Goal: Information Seeking & Learning: Check status

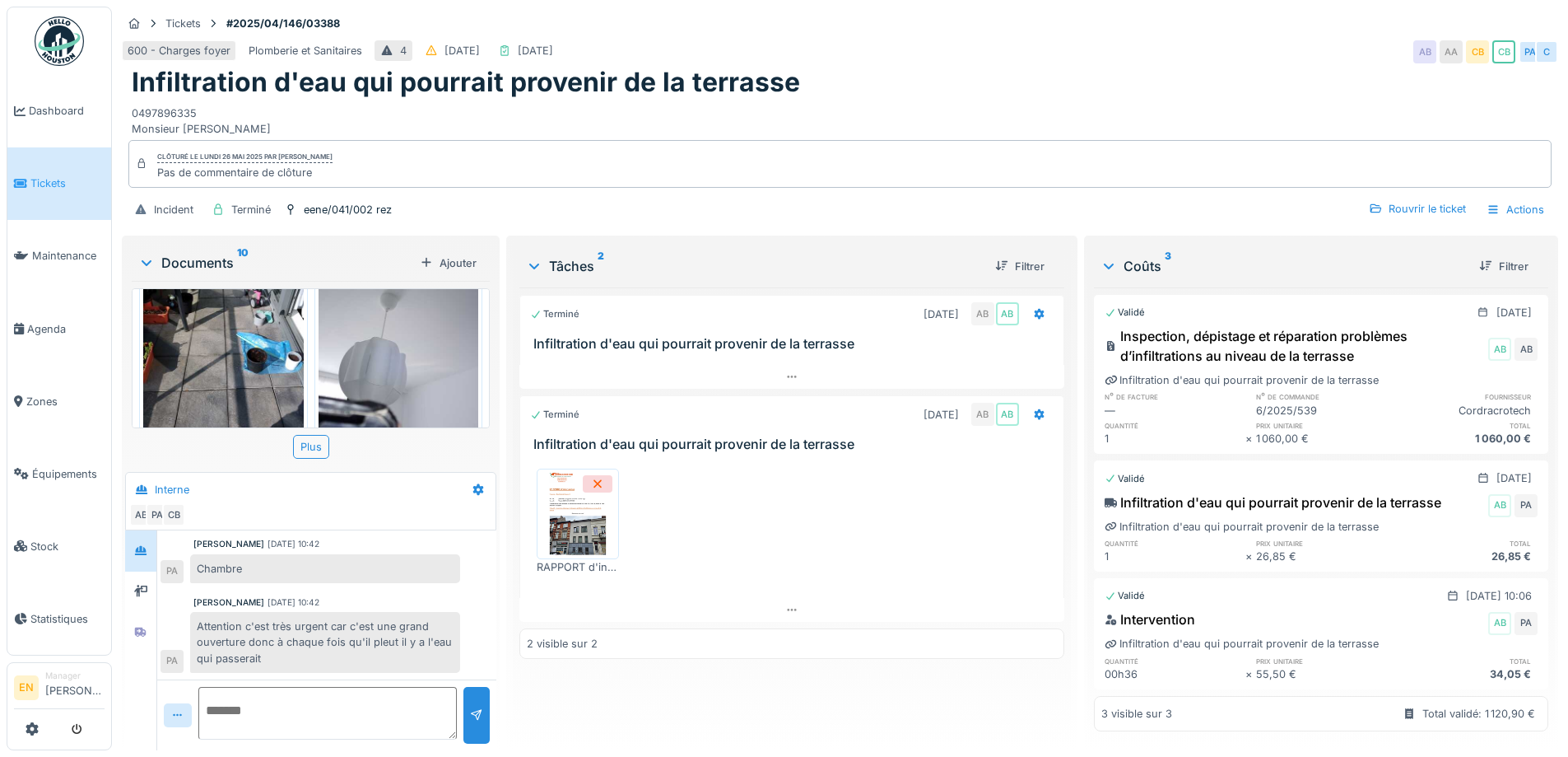
scroll to position [968, 0]
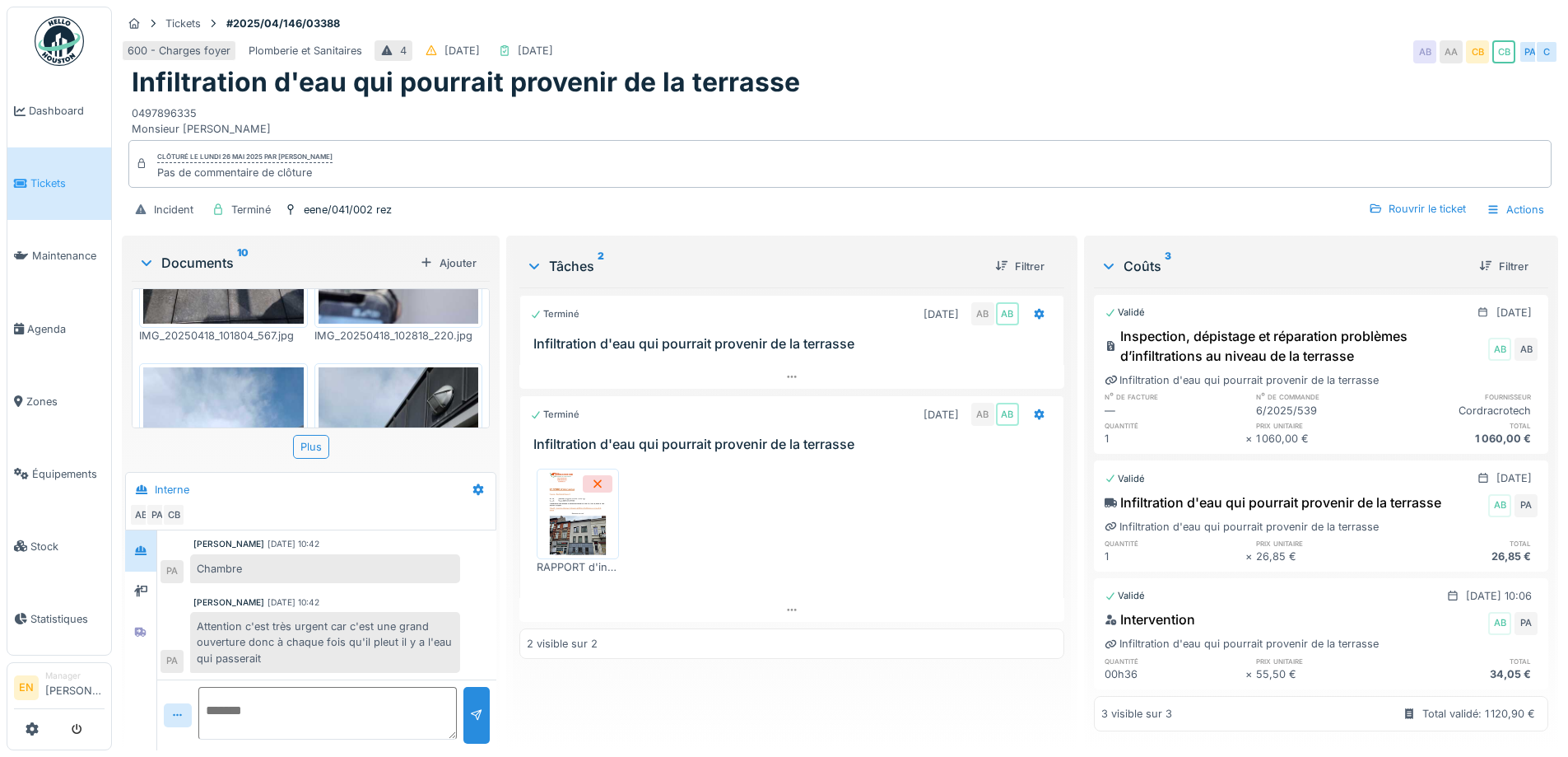
click at [996, 84] on div "Infiltration d'eau qui pourrait provenir de la terrasse" at bounding box center [840, 81] width 1417 height 31
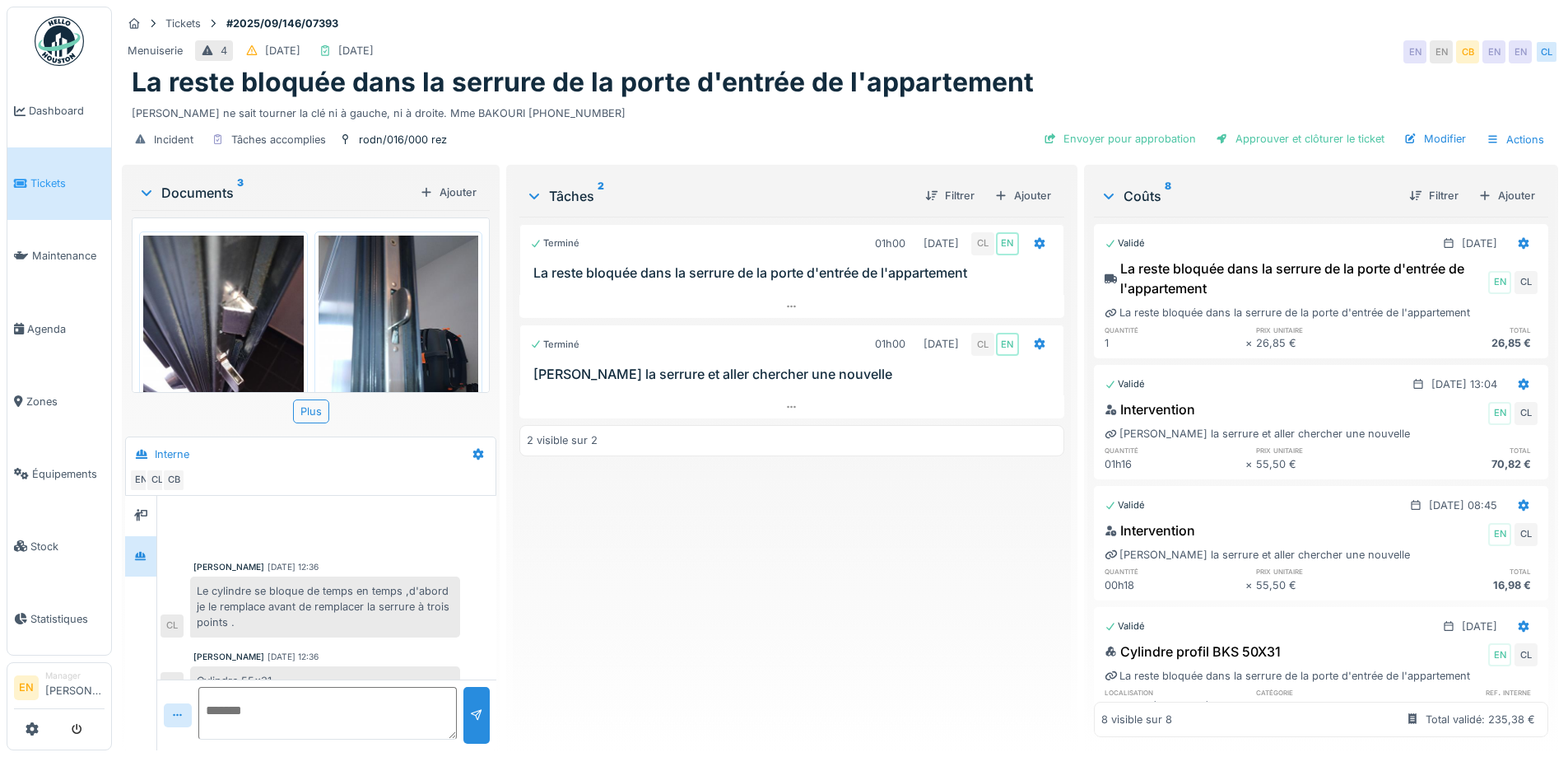
scroll to position [334, 0]
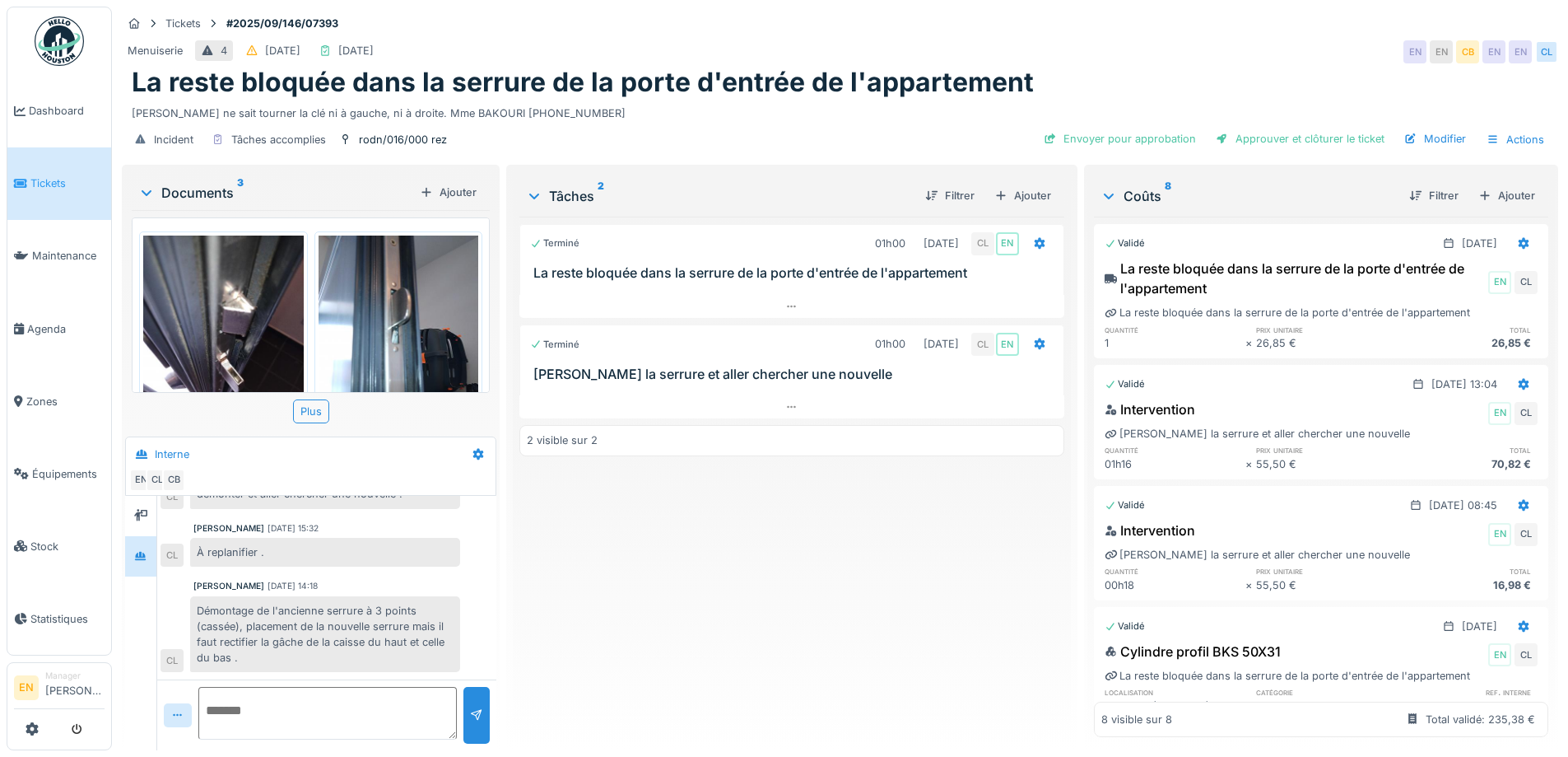
click at [702, 622] on div "Terminé 01h00 22/09/2025 CL EN La reste bloquée dans la serrure de la porte d'e…" at bounding box center [791, 477] width 544 height 520
click at [547, 574] on div "Terminé 01h00 22/09/2025 CL EN La reste bloquée dans la serrure de la porte d'e…" at bounding box center [791, 477] width 544 height 520
click at [378, 141] on div "rodn/016/000 rez" at bounding box center [402, 139] width 88 height 16
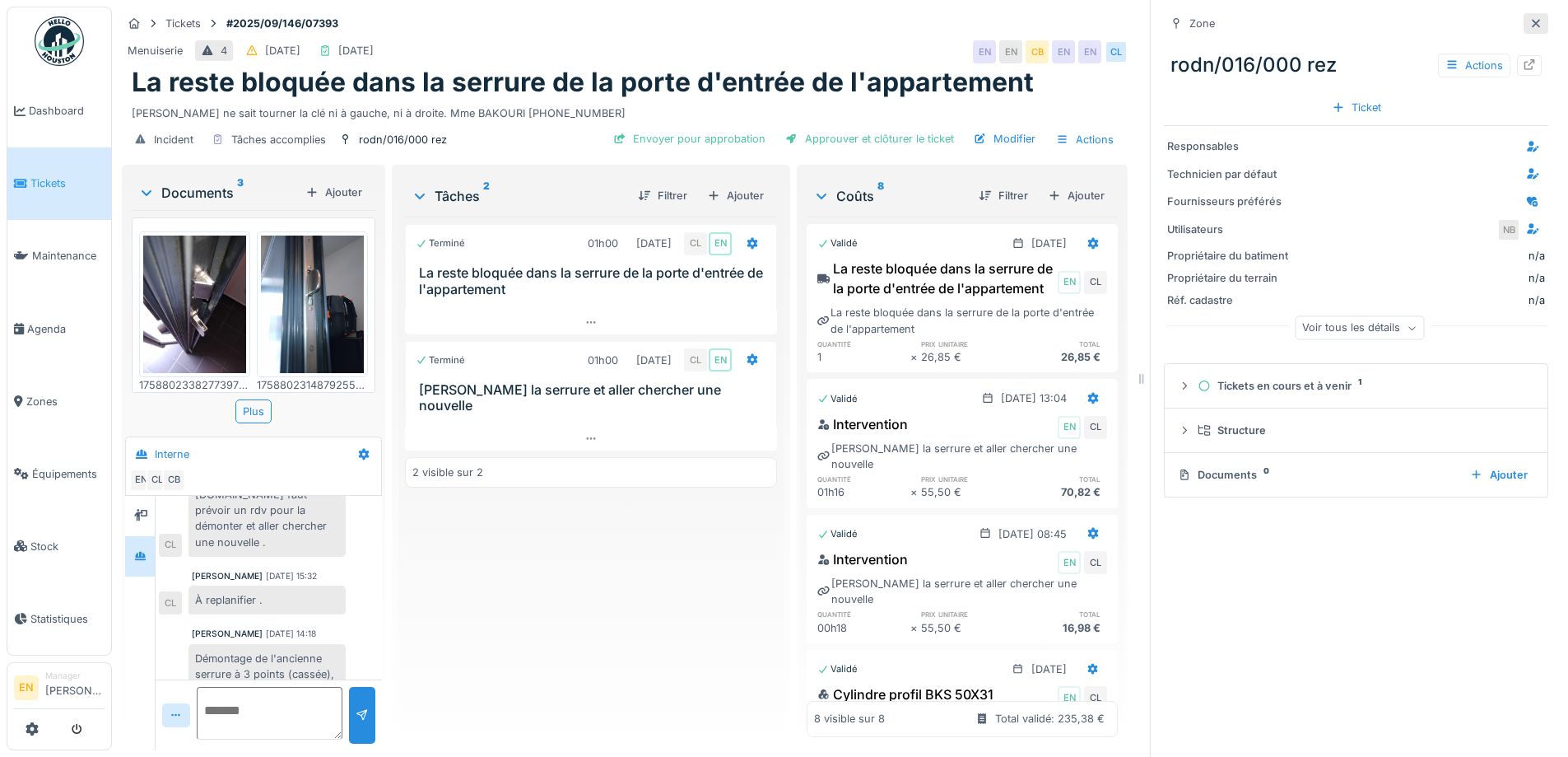
click at [1529, 26] on div at bounding box center [1536, 24] width 13 height 16
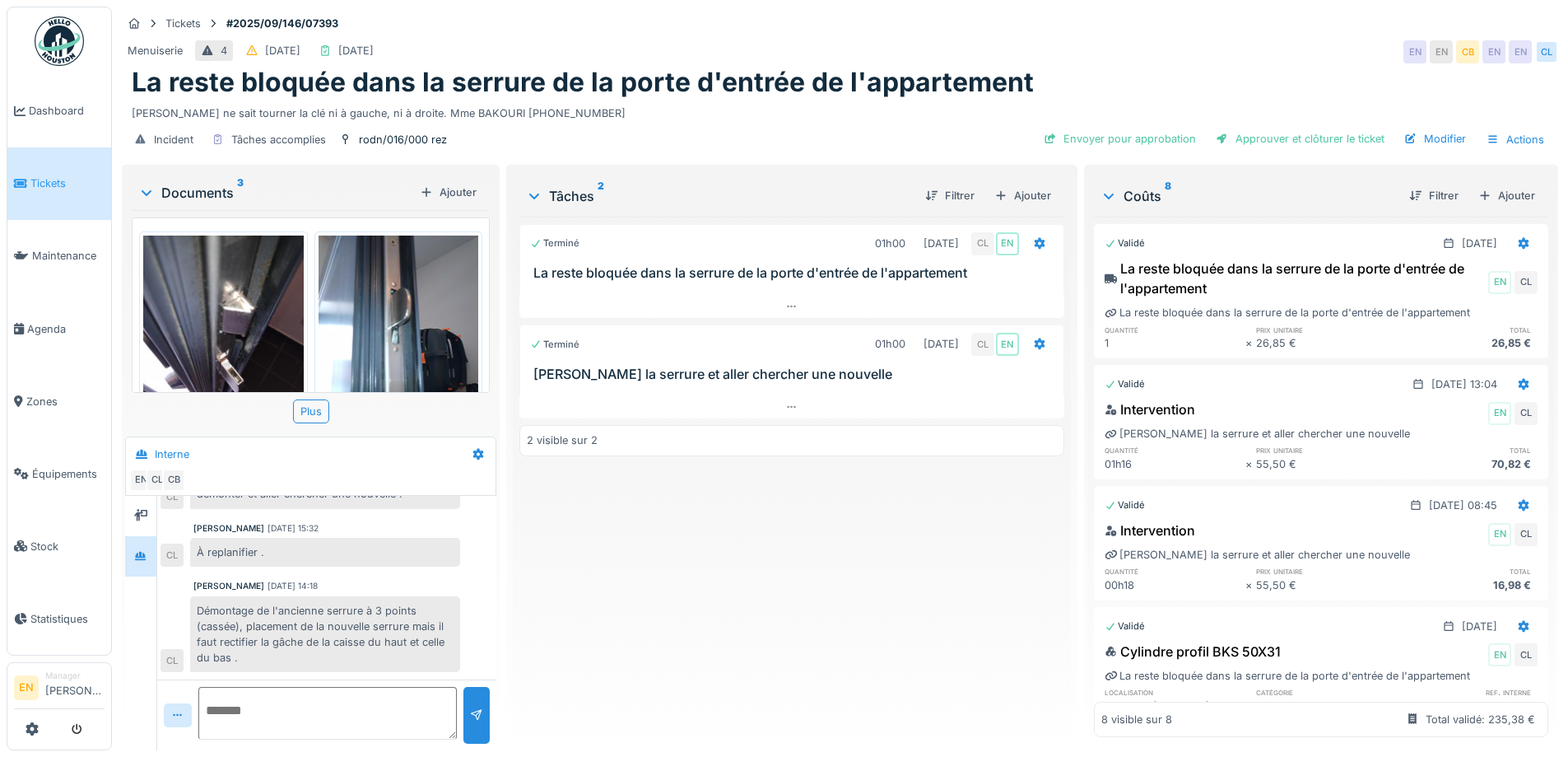
scroll to position [12, 0]
click at [409, 620] on div "Démontage de l'ancienne serrure à 3 points (cassée), placement de la nouvelle s…" at bounding box center [324, 634] width 270 height 77
click at [580, 590] on div "Terminé 01h00 22/09/2025 CL EN La reste bloquée dans la serrure de la porte d'e…" at bounding box center [791, 477] width 544 height 520
click at [266, 695] on textarea at bounding box center [327, 713] width 258 height 53
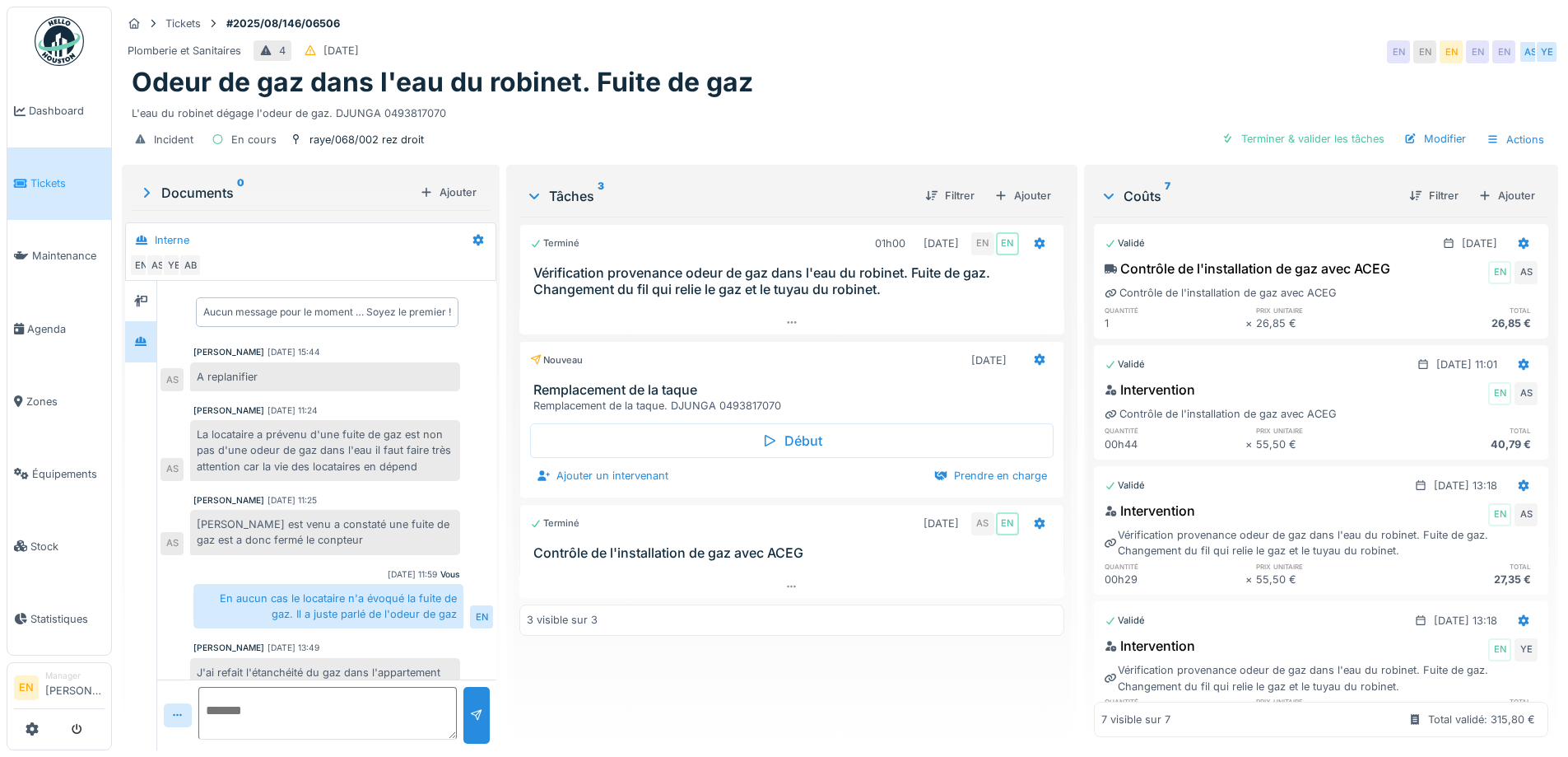
scroll to position [378, 0]
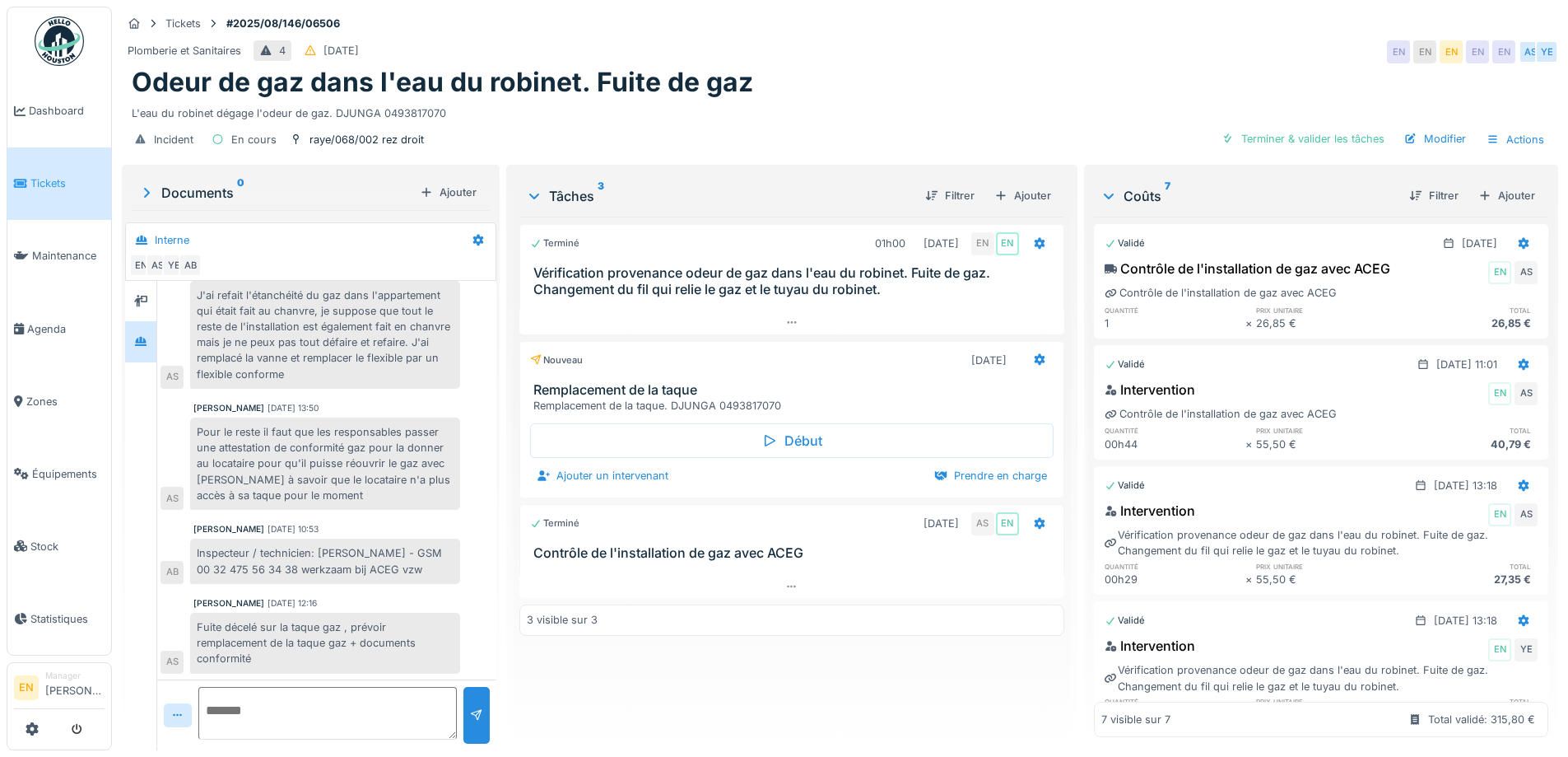
click at [388, 559] on div "Inspecteur / technicien: David Volont - GSM 00 32 475 56 34 38 werkzaam bij ACE…" at bounding box center [324, 560] width 270 height 44
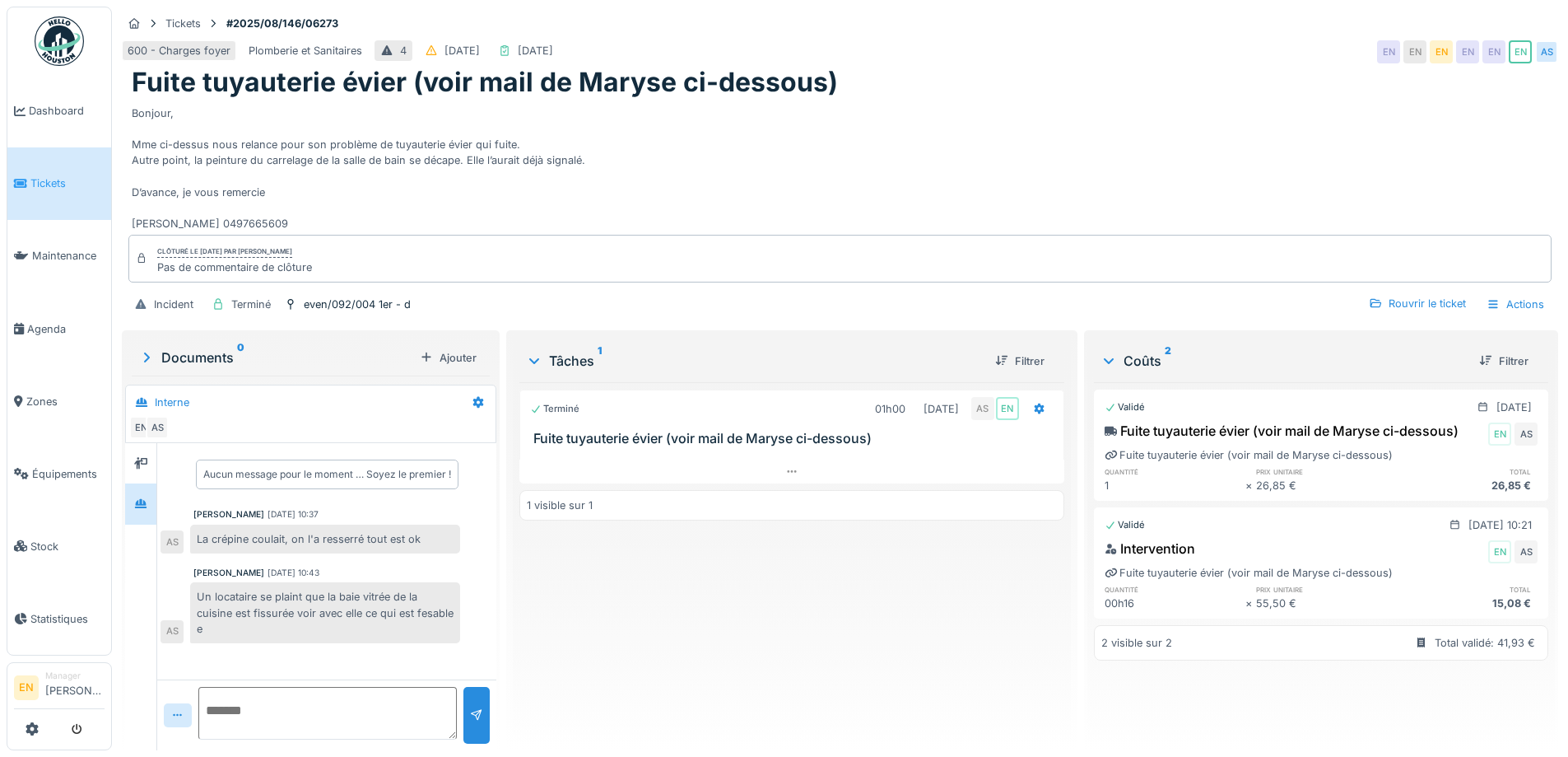
scroll to position [12, 0]
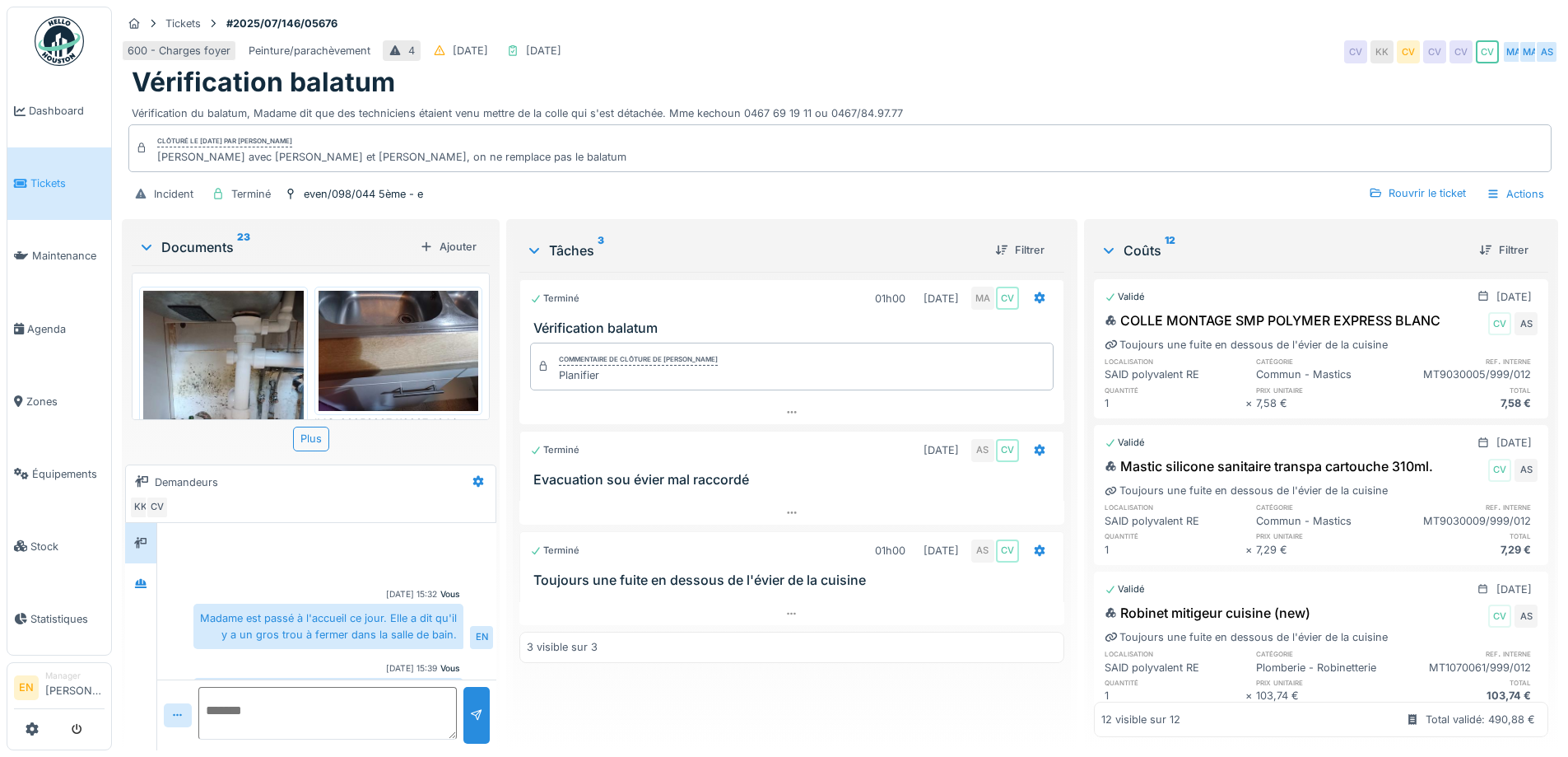
scroll to position [51, 0]
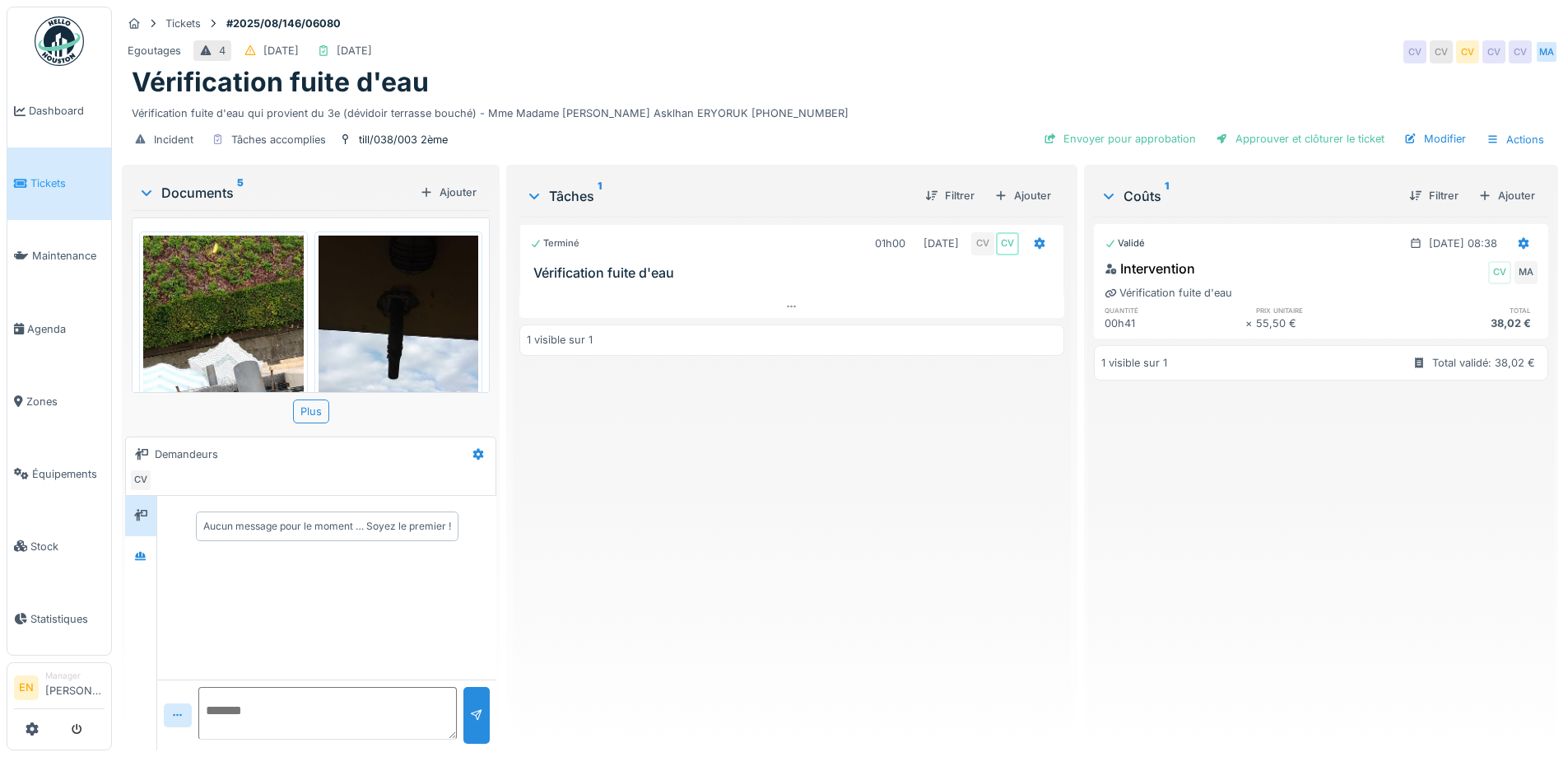
scroll to position [12, 0]
click at [592, 502] on div "Terminé 01h00 30/07/2025 CV CV Vérification fuite d'eau 1 visible sur 1" at bounding box center [791, 477] width 544 height 520
drag, startPoint x: 632, startPoint y: 514, endPoint x: 516, endPoint y: 28, distance: 499.7
click at [633, 513] on div "Terminé 01h00 30/07/2025 CV CV Vérification fuite d'eau 1 visible sur 1" at bounding box center [791, 477] width 544 height 520
click at [141, 551] on icon at bounding box center [141, 555] width 13 height 10
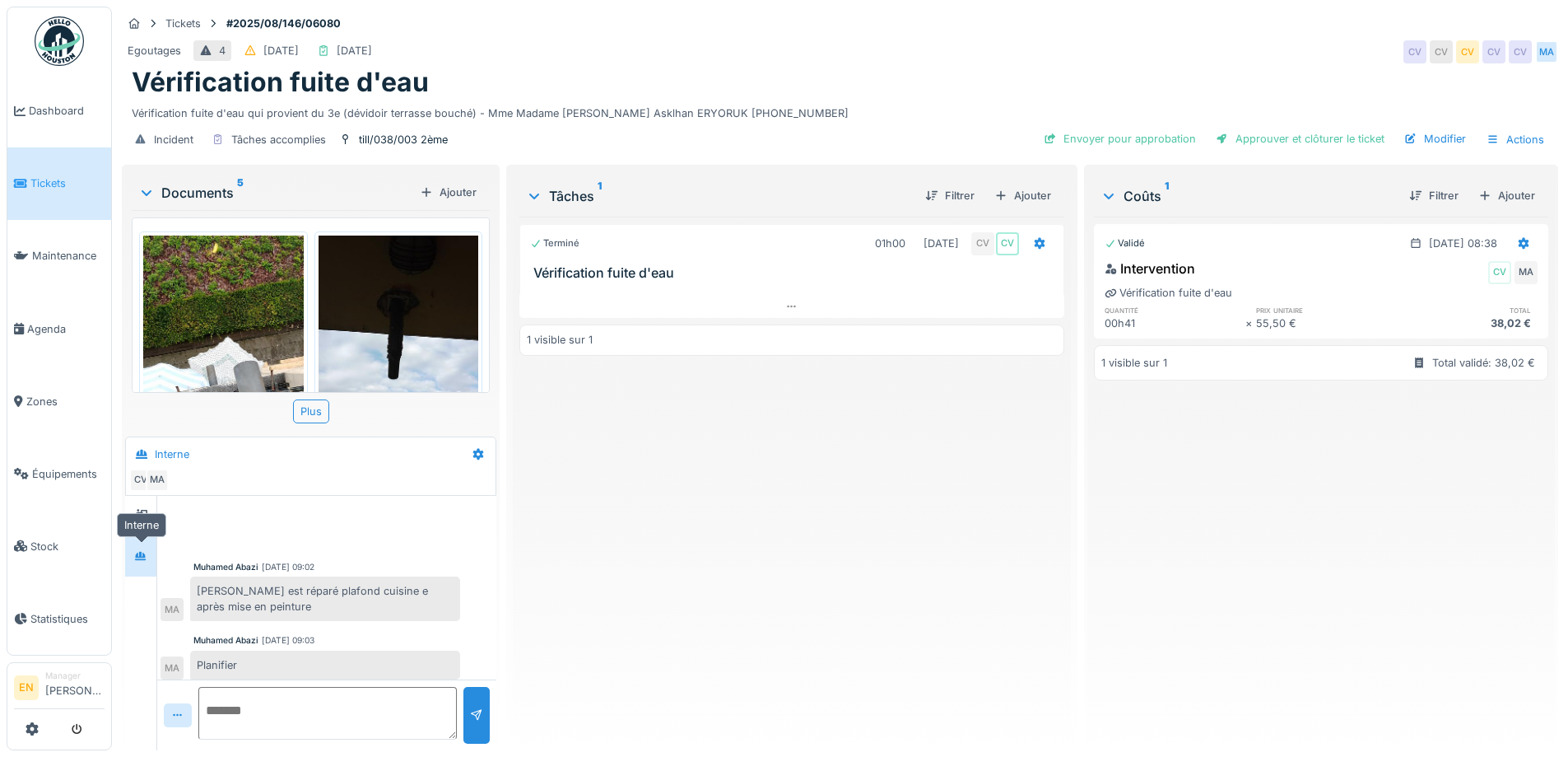
scroll to position [155, 0]
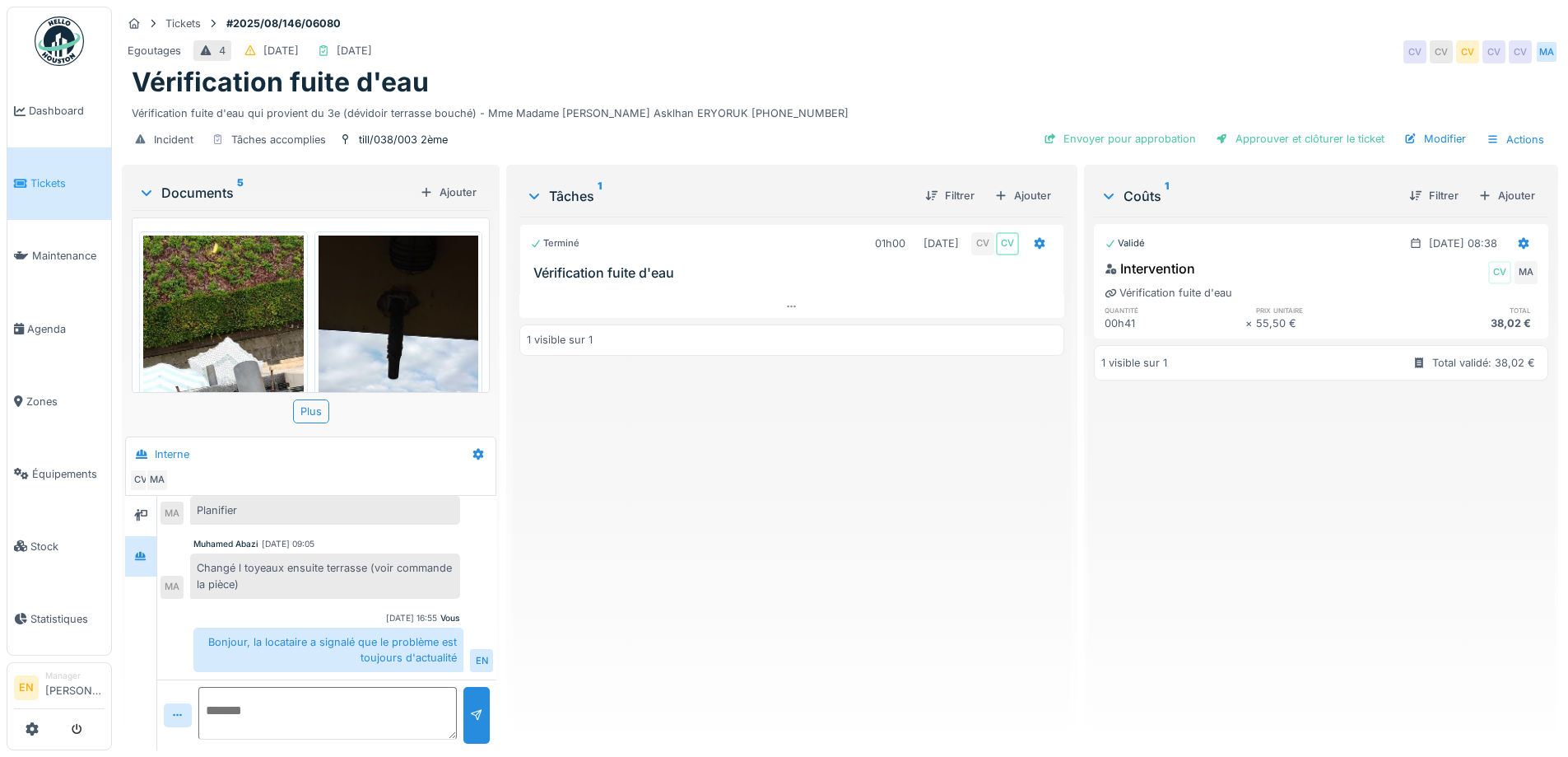
click at [642, 558] on div "Terminé 01h00 30/07/2025 CV CV Vérification fuite d'eau 1 visible sur 1" at bounding box center [791, 477] width 544 height 520
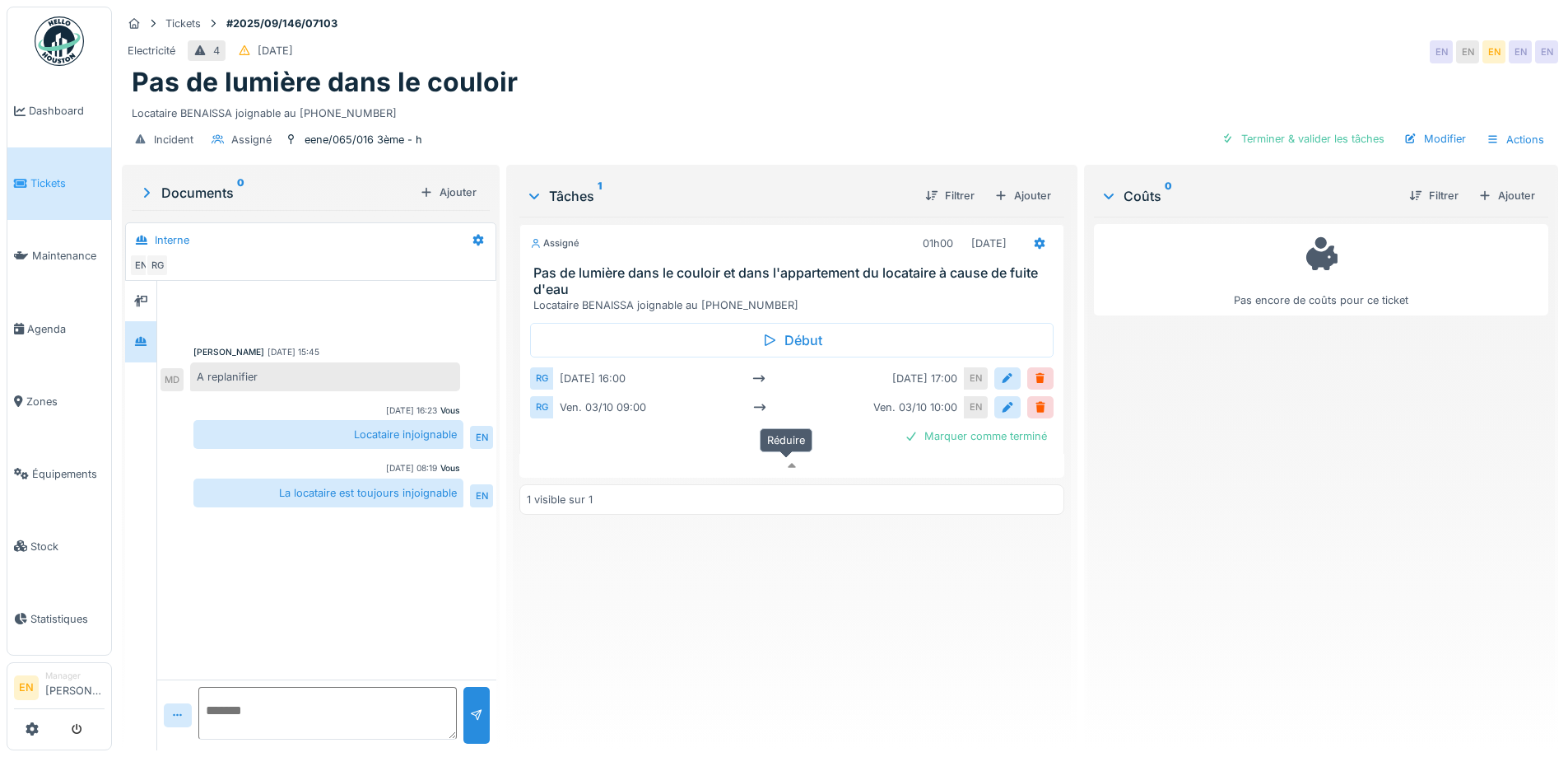
scroll to position [12, 0]
click at [642, 596] on div "Assigné 01h00 03/10/2025 Pas de lumière dans le couloir et dans l'appartement d…" at bounding box center [791, 477] width 544 height 520
click at [633, 592] on div "Assigné 01h00 03/10/2025 Pas de lumière dans le couloir et dans l'appartement d…" at bounding box center [791, 477] width 544 height 520
click at [725, 67] on div "Pas de lumière dans le couloir" at bounding box center [840, 81] width 1417 height 31
click at [761, 591] on div "Assigné 01h00 03/10/2025 Pas de lumière dans le couloir et dans l'appartement d…" at bounding box center [791, 477] width 544 height 520
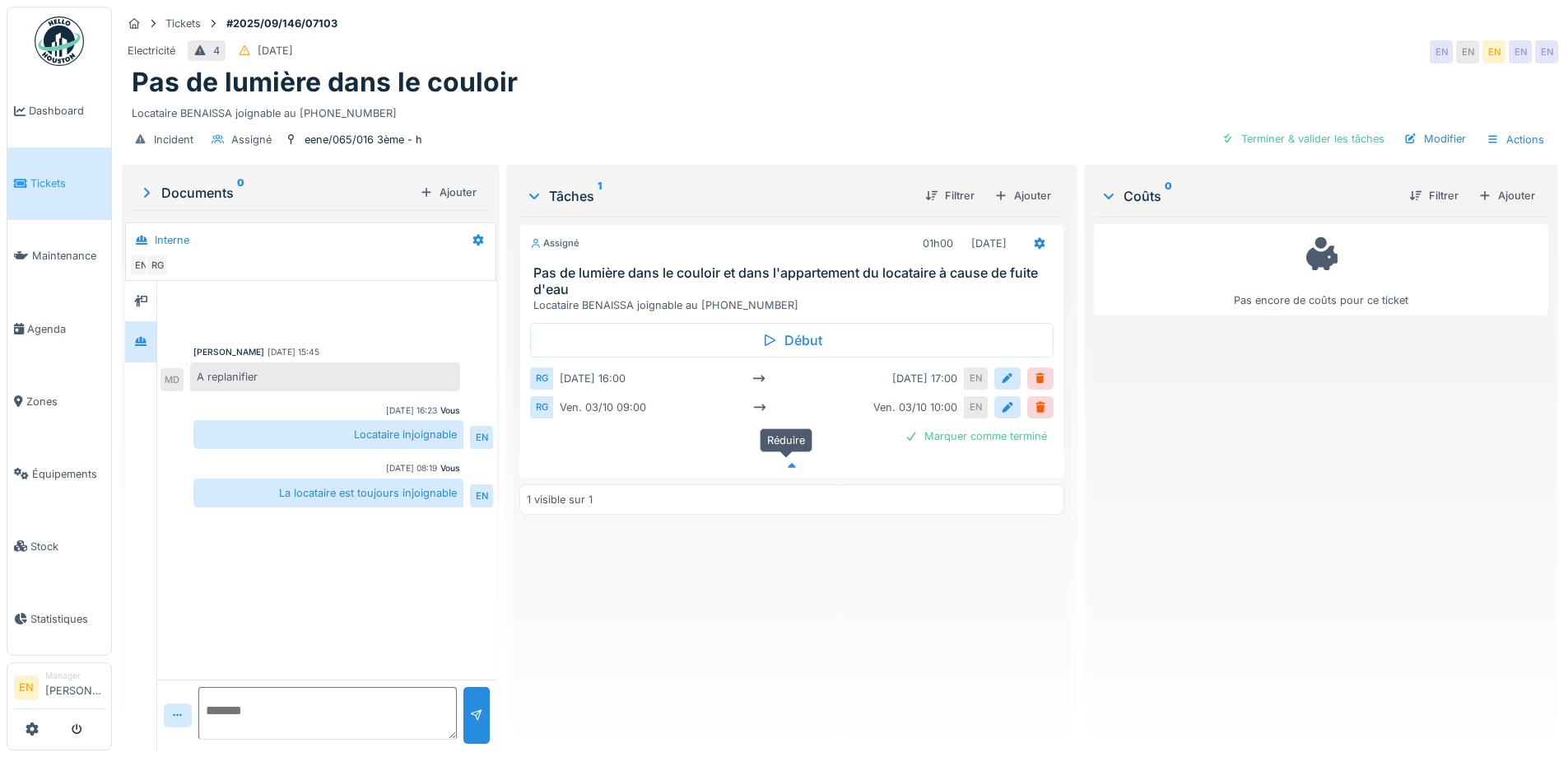
click at [785, 460] on icon at bounding box center [792, 465] width 13 height 10
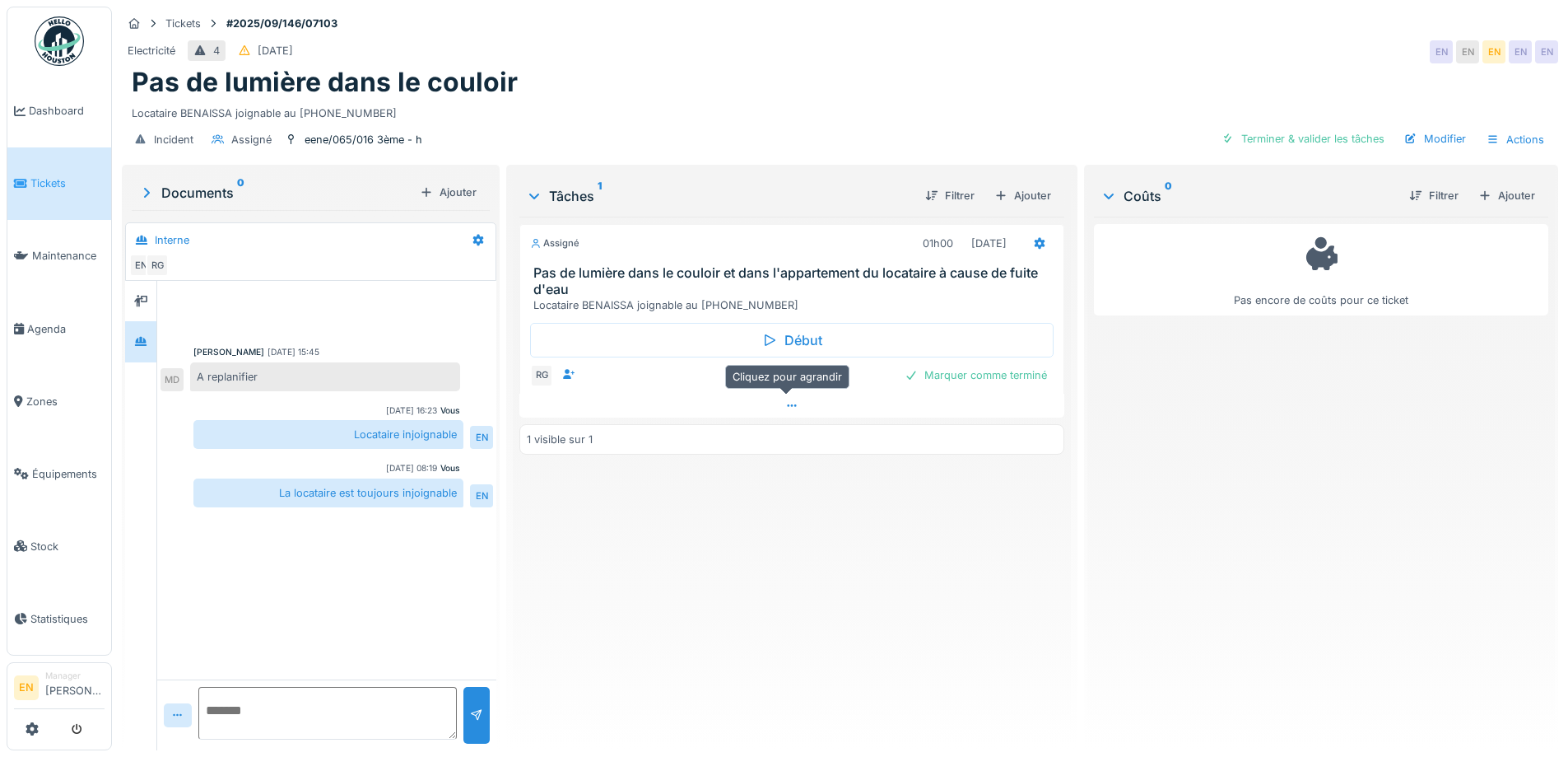
click at [786, 400] on icon at bounding box center [792, 405] width 13 height 10
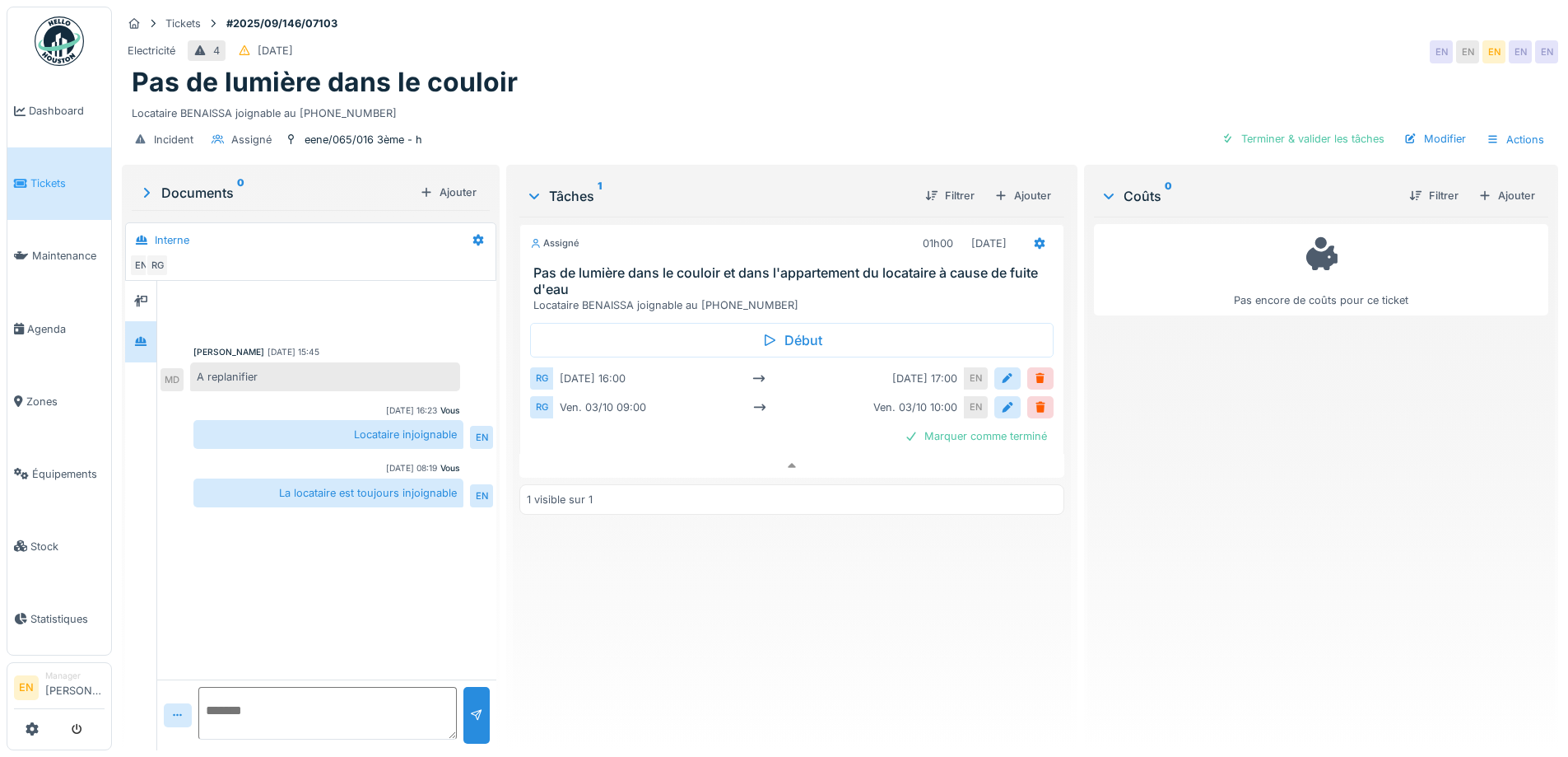
click at [830, 581] on div "Assigné 01h00 03/10/2025 Pas de lumière dans le couloir et dans l'appartement d…" at bounding box center [791, 477] width 544 height 520
click at [704, 102] on div "Locataire BENAISSA joignable au 0477.41.96.71" at bounding box center [840, 109] width 1417 height 22
click at [708, 98] on div "Locataire BENAISSA joignable au 0477.41.96.71" at bounding box center [840, 109] width 1417 height 22
click at [663, 644] on div "Assigné 01h00 03/10/2025 Pas de lumière dans le couloir et dans l'appartement d…" at bounding box center [791, 477] width 544 height 520
click at [662, 643] on div "Assigné 01h00 03/10/2025 Pas de lumière dans le couloir et dans l'appartement d…" at bounding box center [791, 477] width 544 height 520
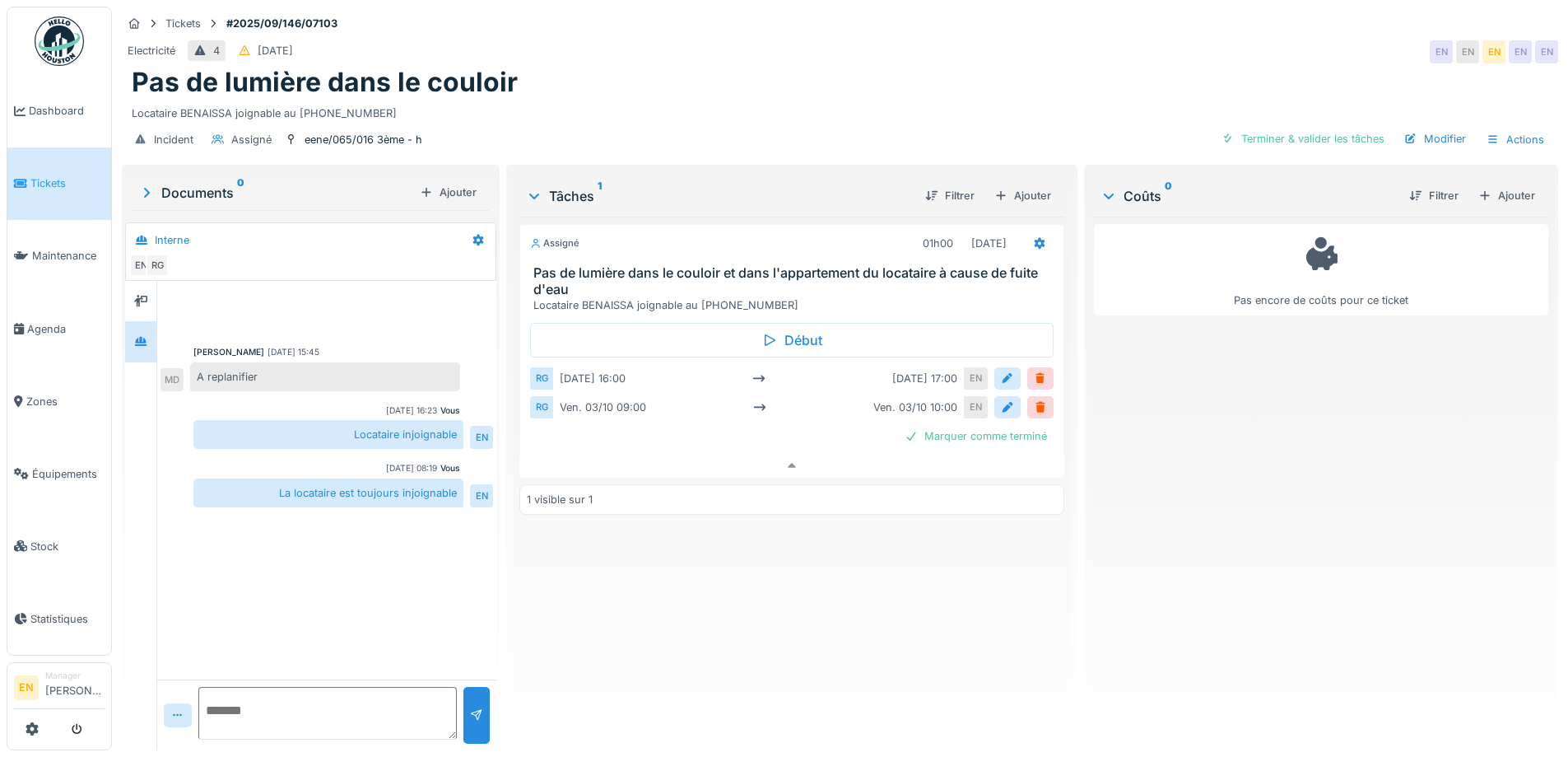
click at [669, 642] on div "Assigné 01h00 03/10/2025 Pas de lumière dans le couloir et dans l'appartement d…" at bounding box center [791, 477] width 544 height 520
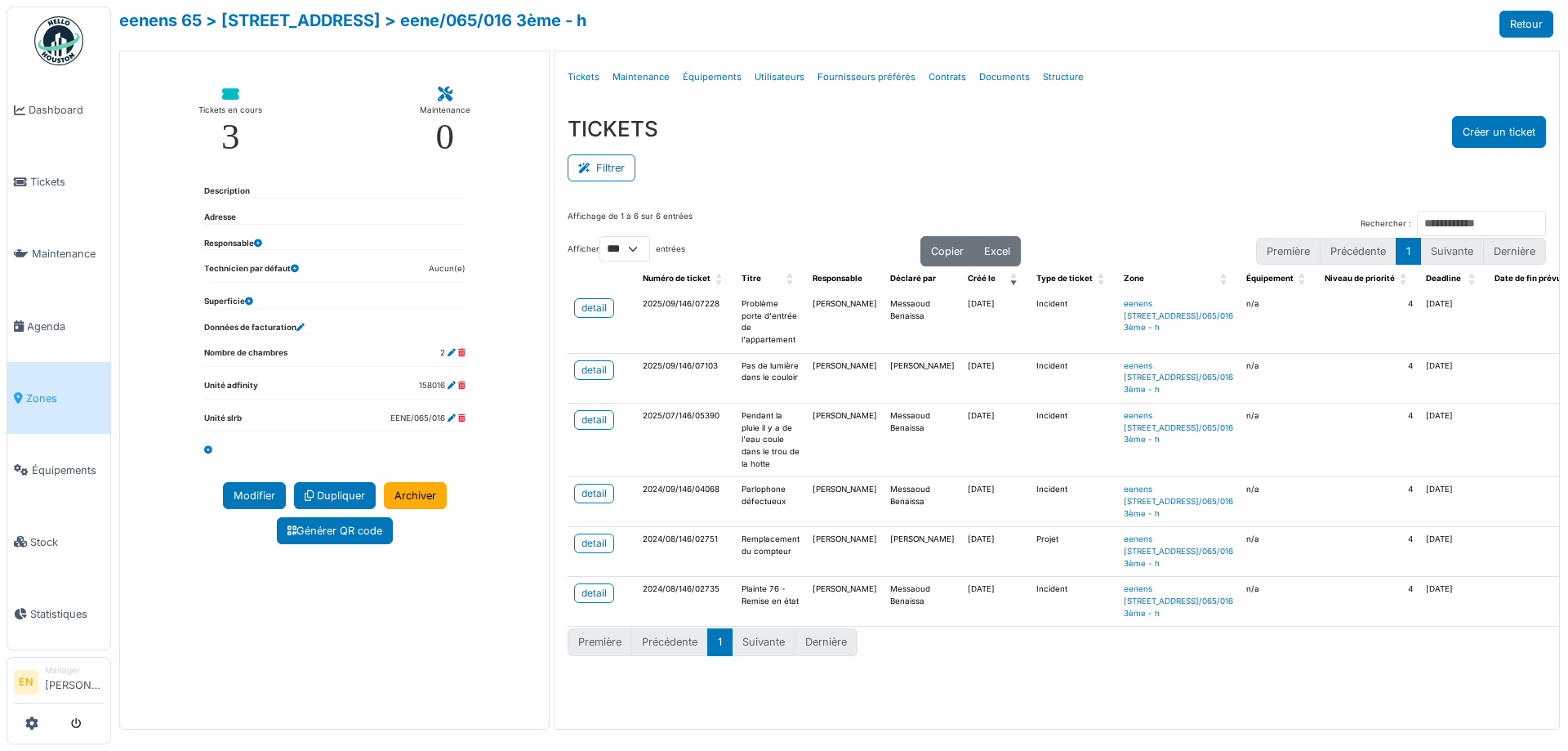
select select "***"
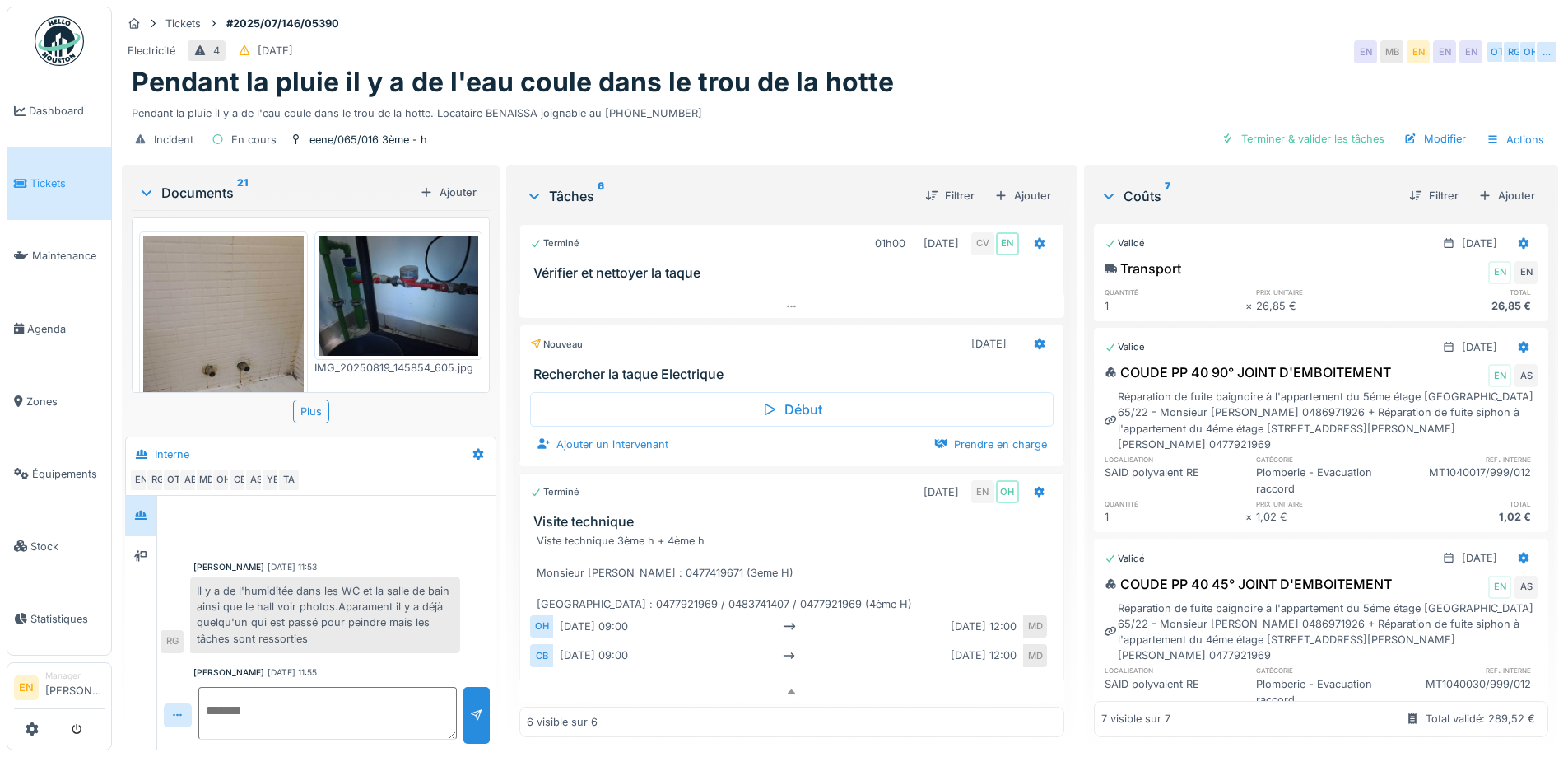
scroll to position [440, 0]
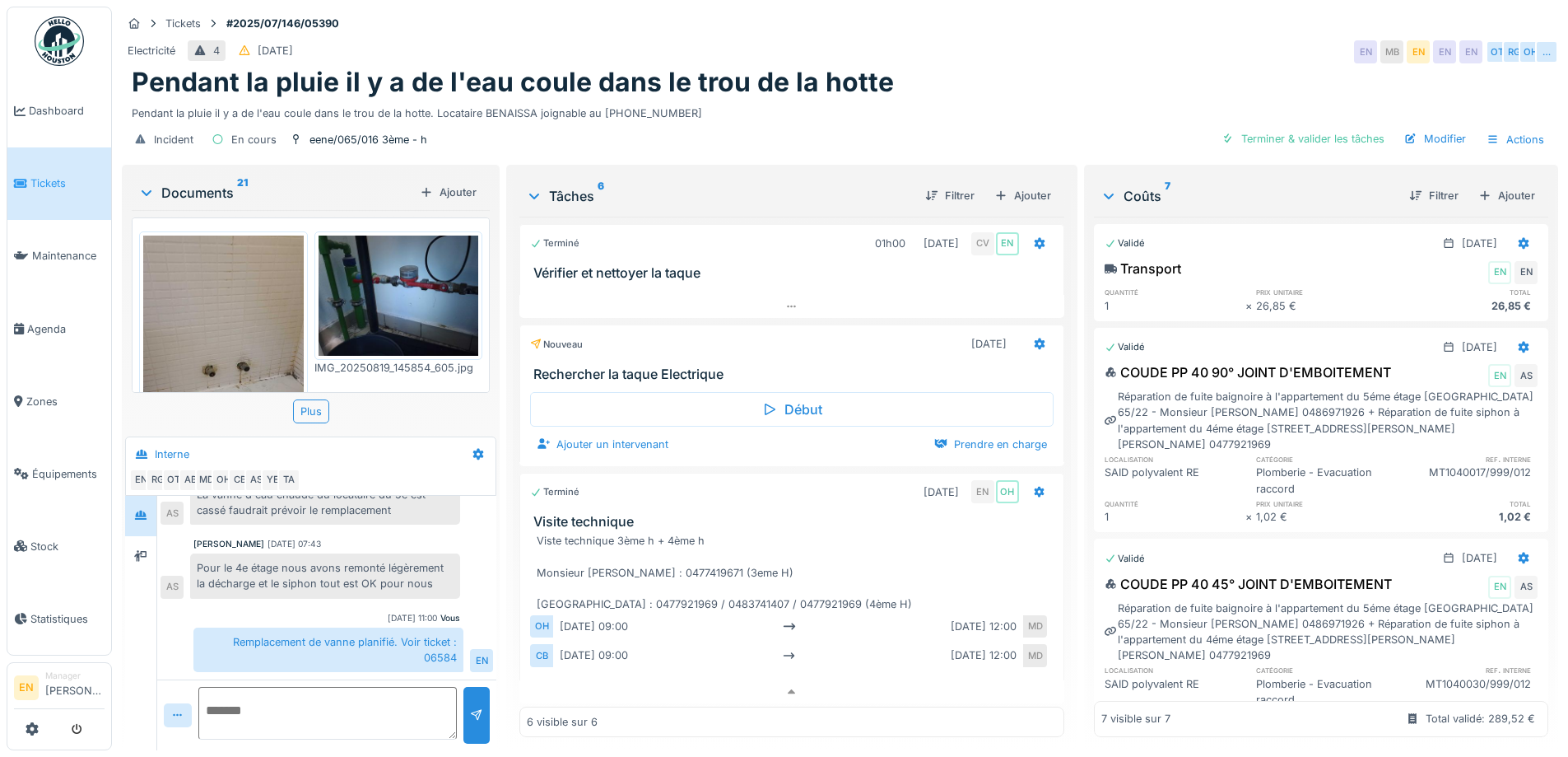
click at [953, 66] on div "Pendant la pluie il y a de l'eau coule dans le trou de la hotte" at bounding box center [840, 81] width 1417 height 31
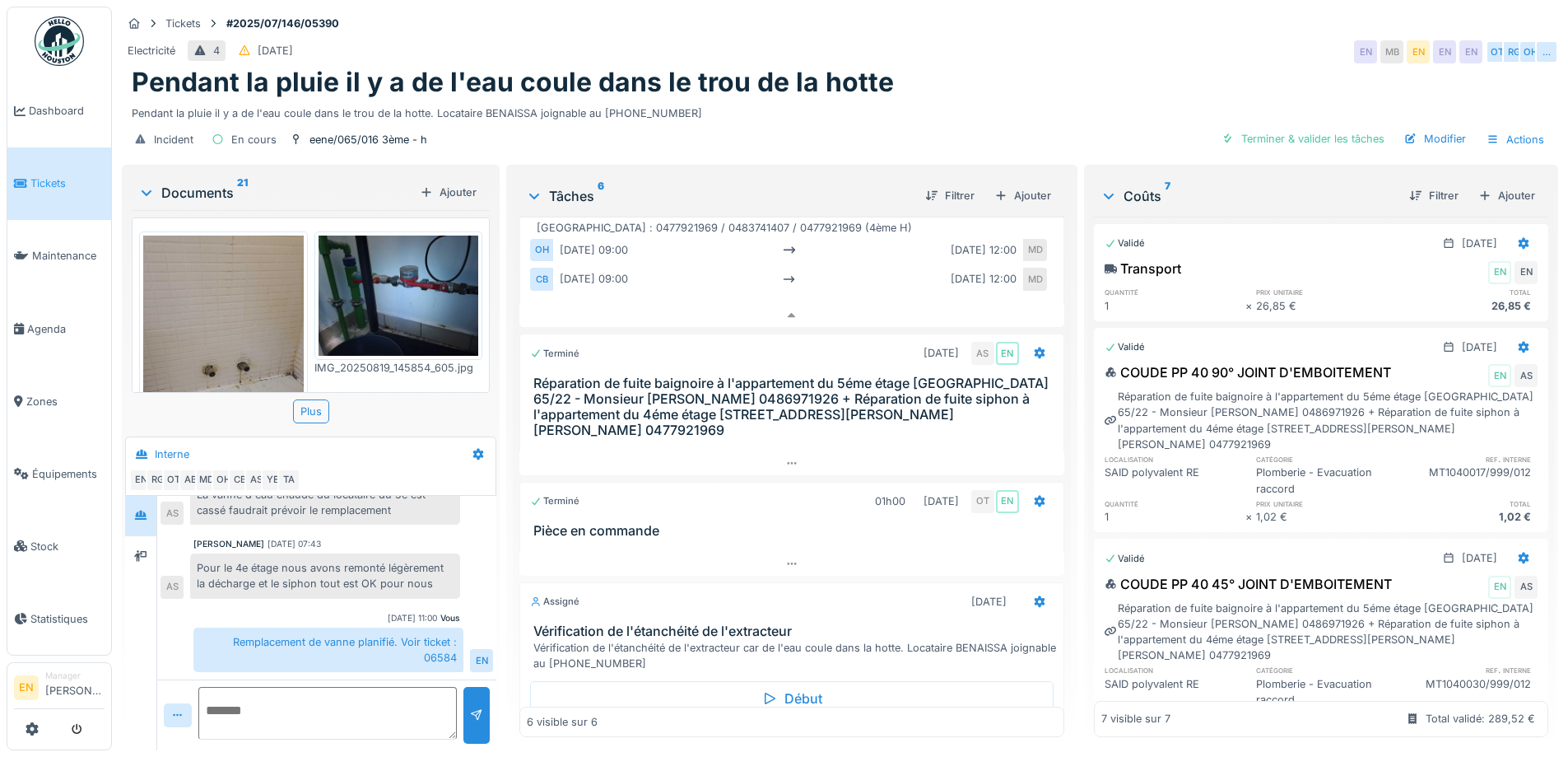
scroll to position [412, 0]
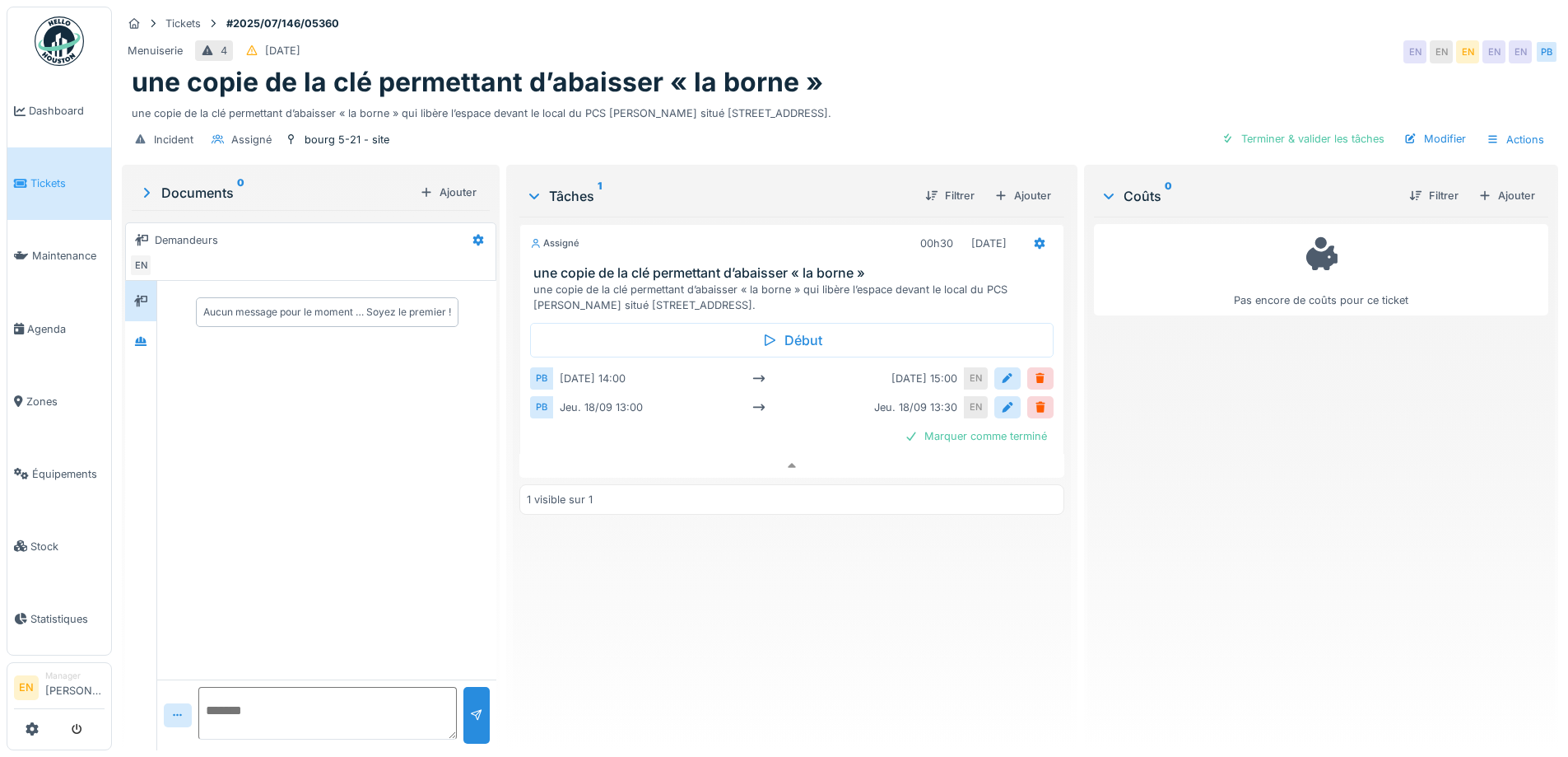
scroll to position [12, 0]
click at [672, 590] on div "Assigné 00h30 [DATE] une copie de la clé permettant d’abaisser « la borne » une…" at bounding box center [791, 477] width 544 height 520
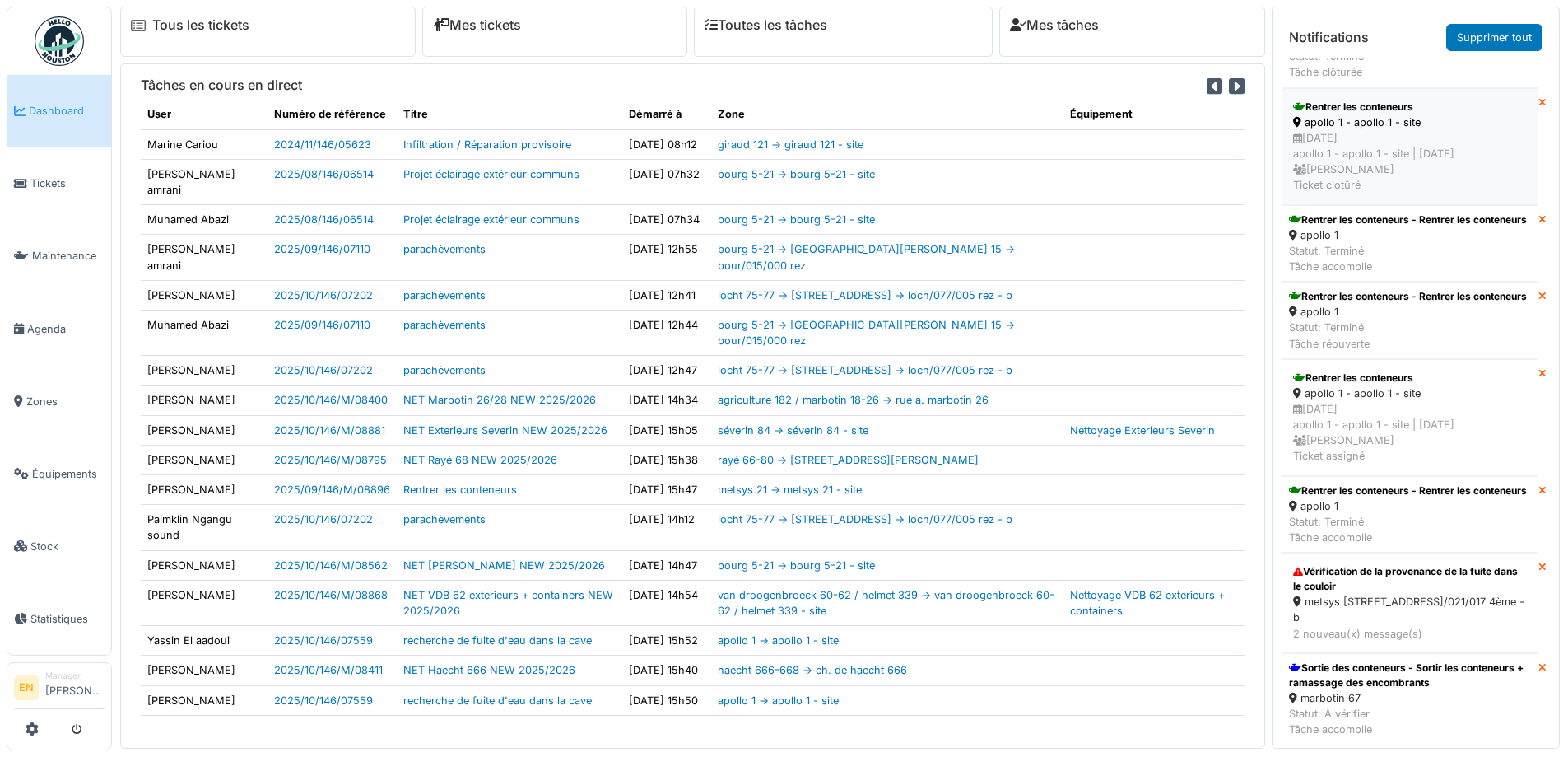
scroll to position [376, 0]
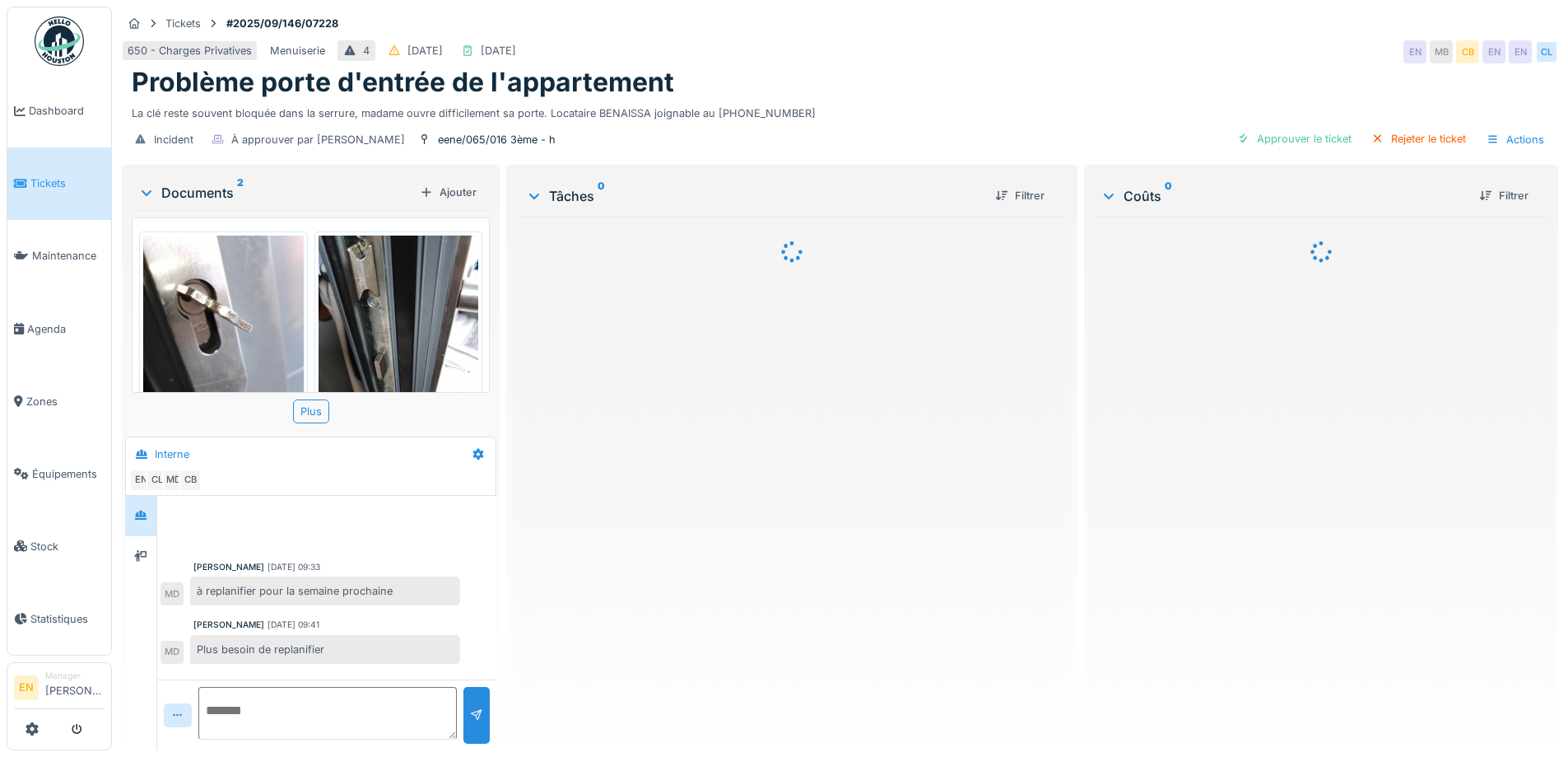
scroll to position [255, 0]
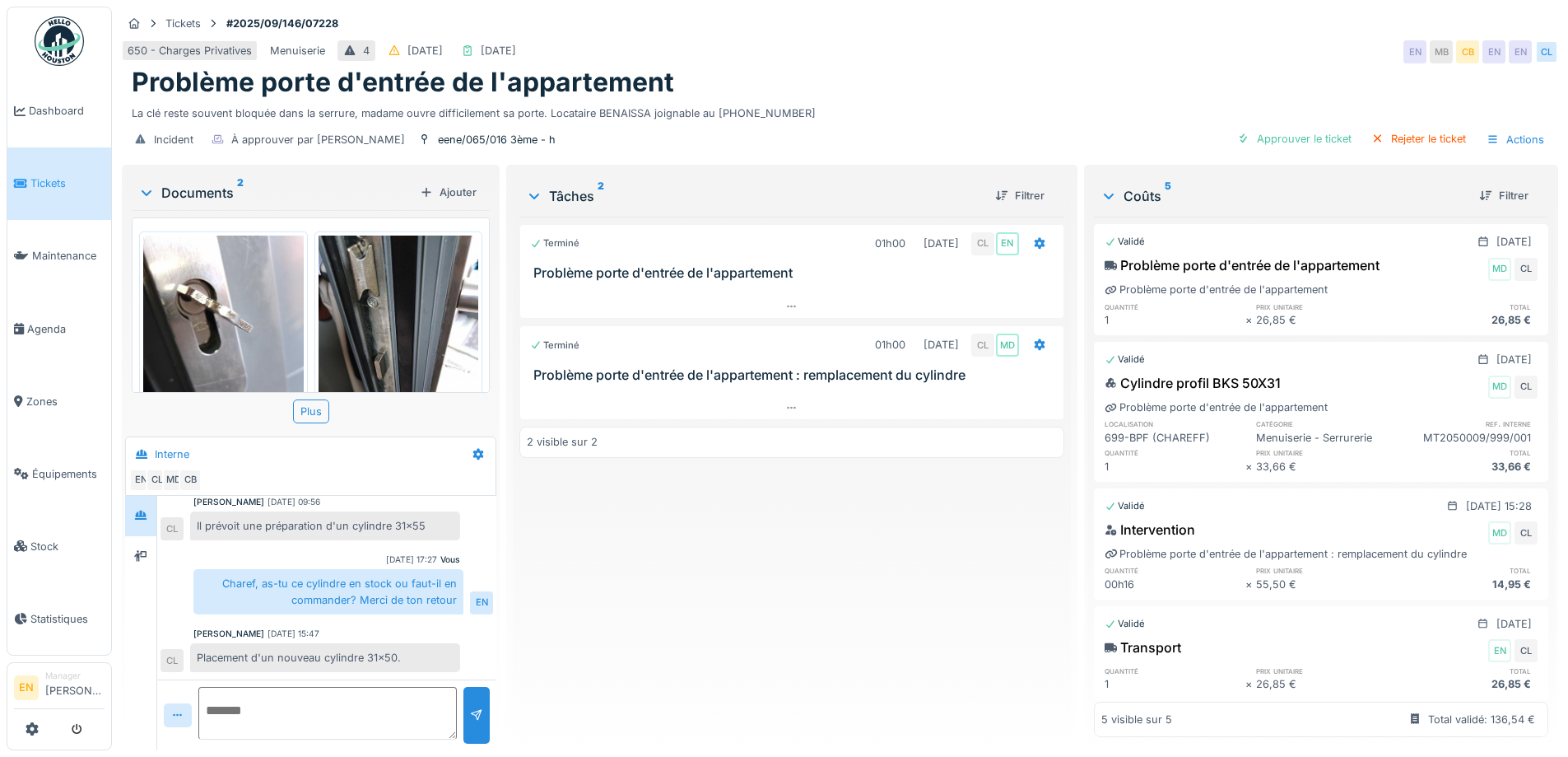
click at [688, 568] on div "Terminé 01h00 19/09/2025 CL EN Problème porte d'entrée de l'appartement Terminé…" at bounding box center [791, 477] width 544 height 520
click at [651, 572] on div "Terminé 01h00 19/09/2025 CL EN Problème porte d'entrée de l'appartement Terminé…" at bounding box center [791, 477] width 544 height 520
click at [686, 601] on div "Terminé 01h00 19/09/2025 CL EN Problème porte d'entrée de l'appartement Terminé…" at bounding box center [791, 477] width 544 height 520
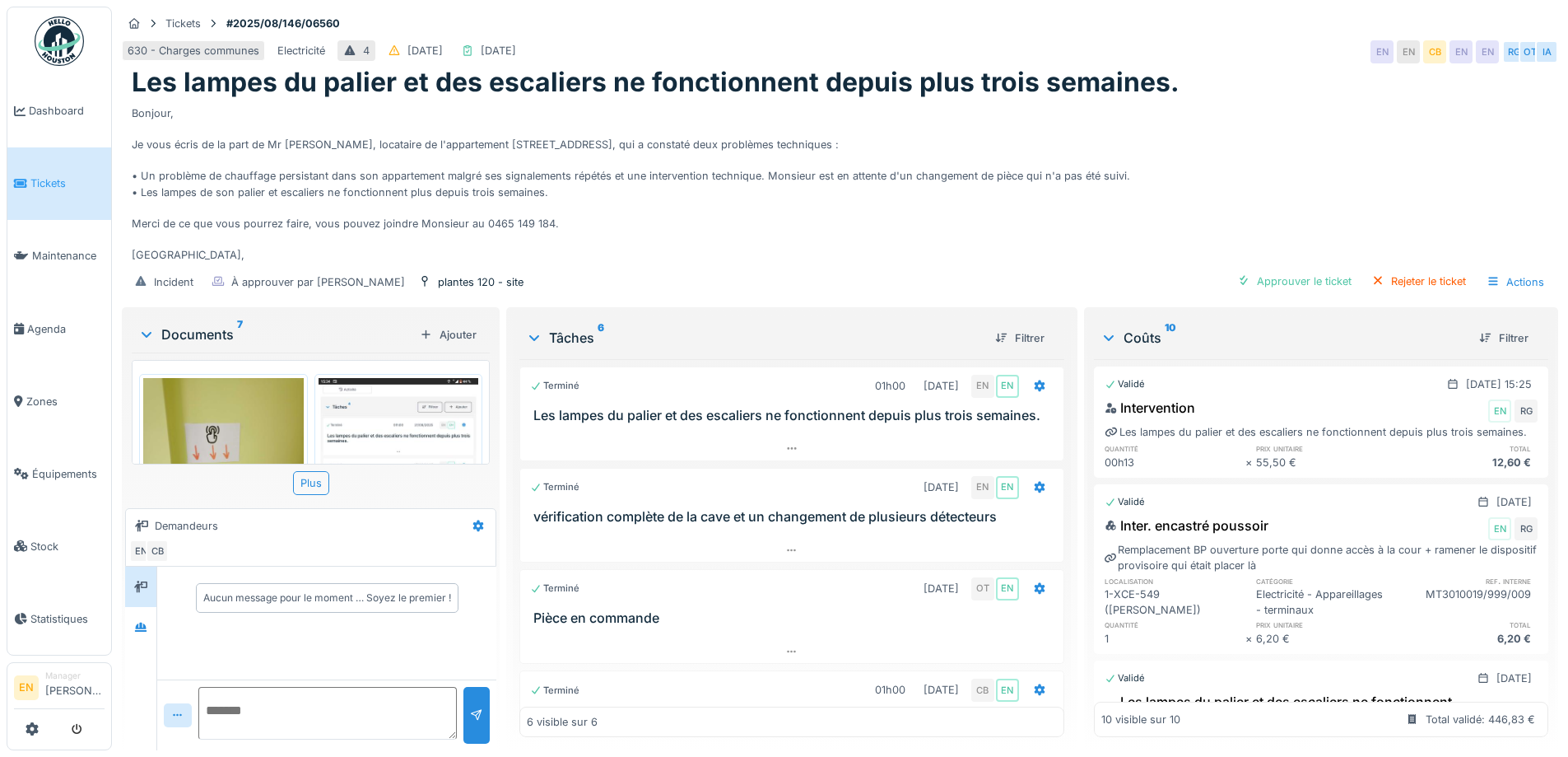
scroll to position [367, 0]
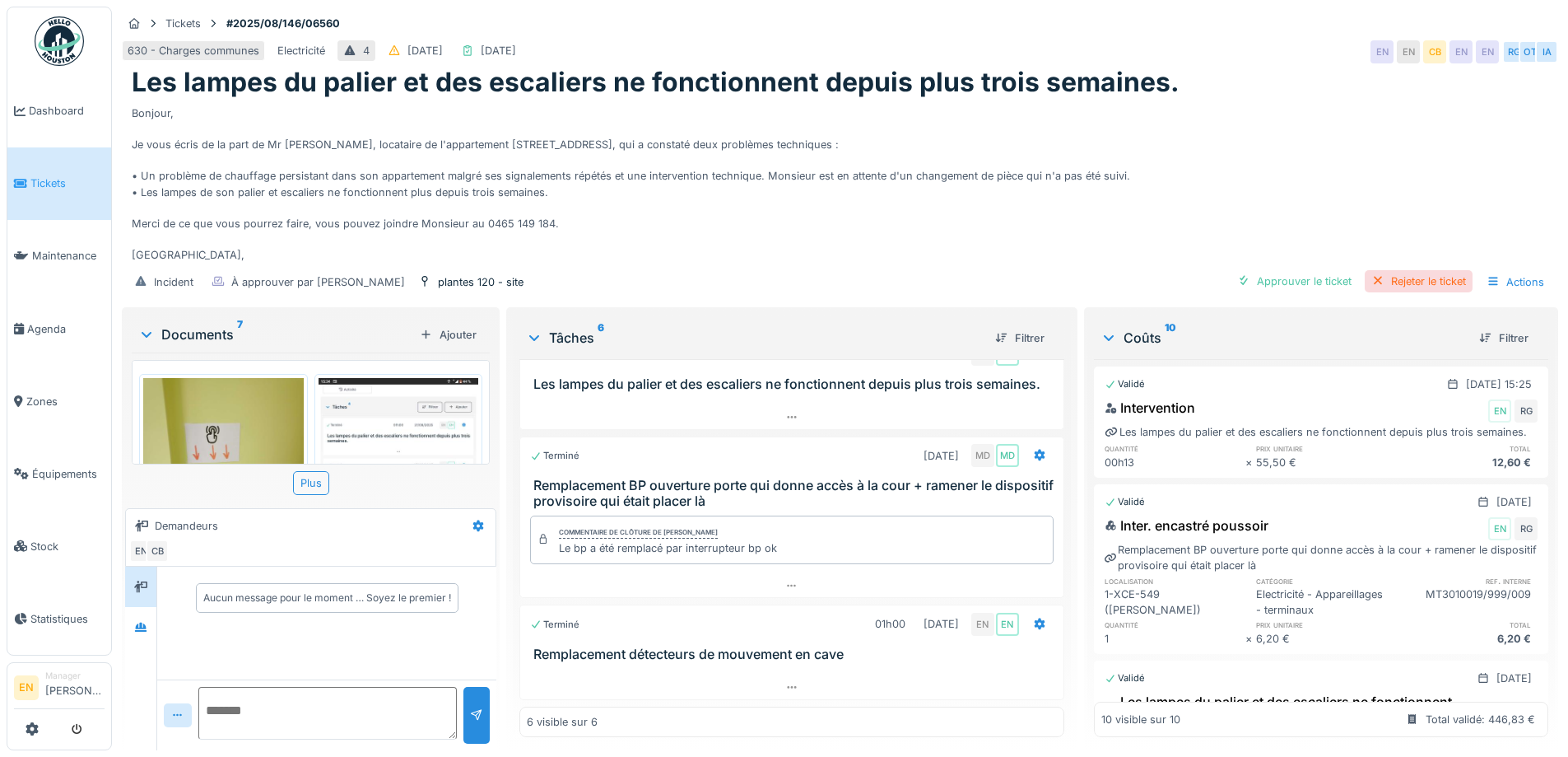
click at [1419, 282] on div "Rejeter le ticket" at bounding box center [1419, 280] width 108 height 22
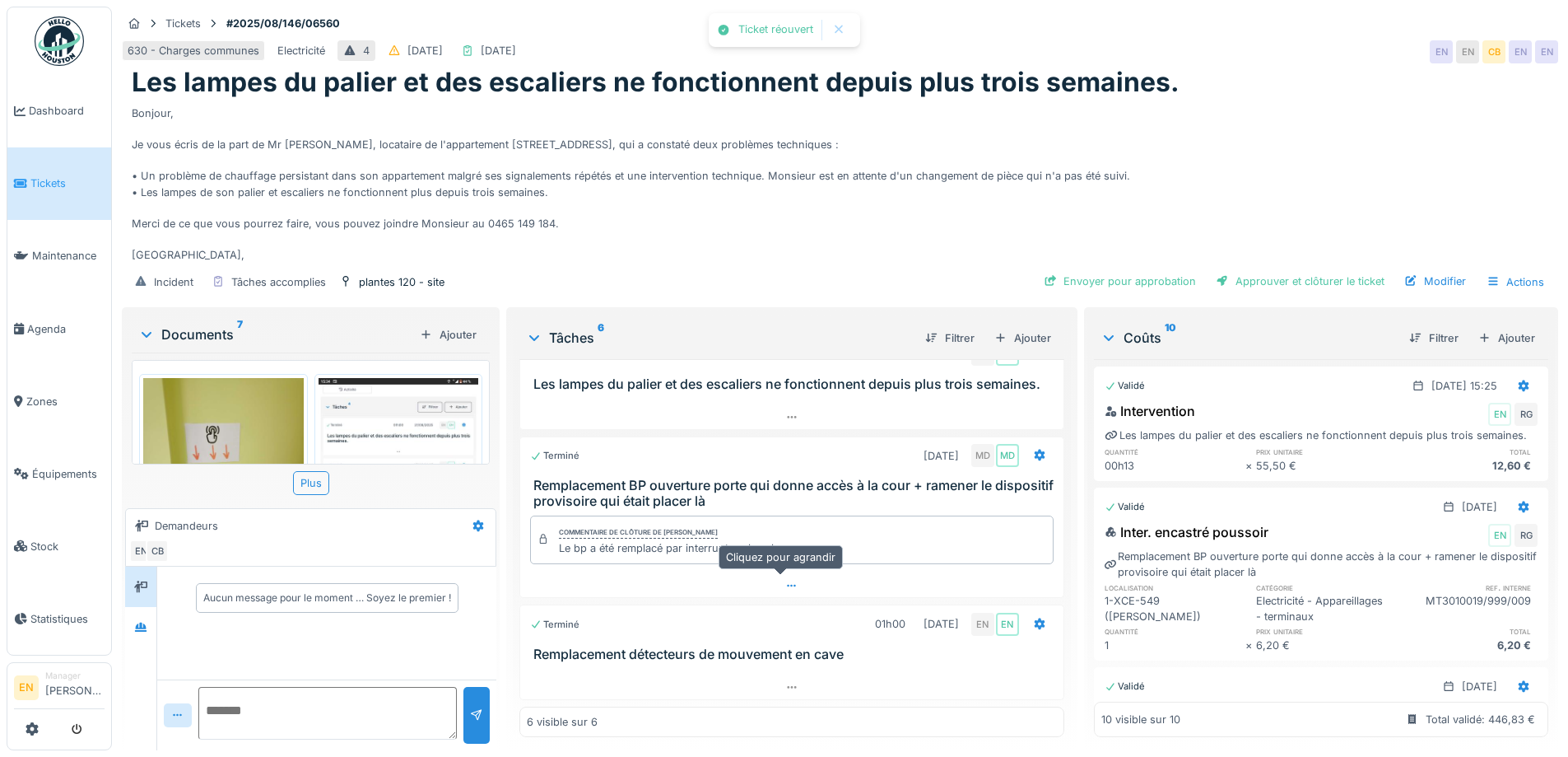
scroll to position [12, 0]
click at [1034, 618] on icon at bounding box center [1038, 624] width 10 height 11
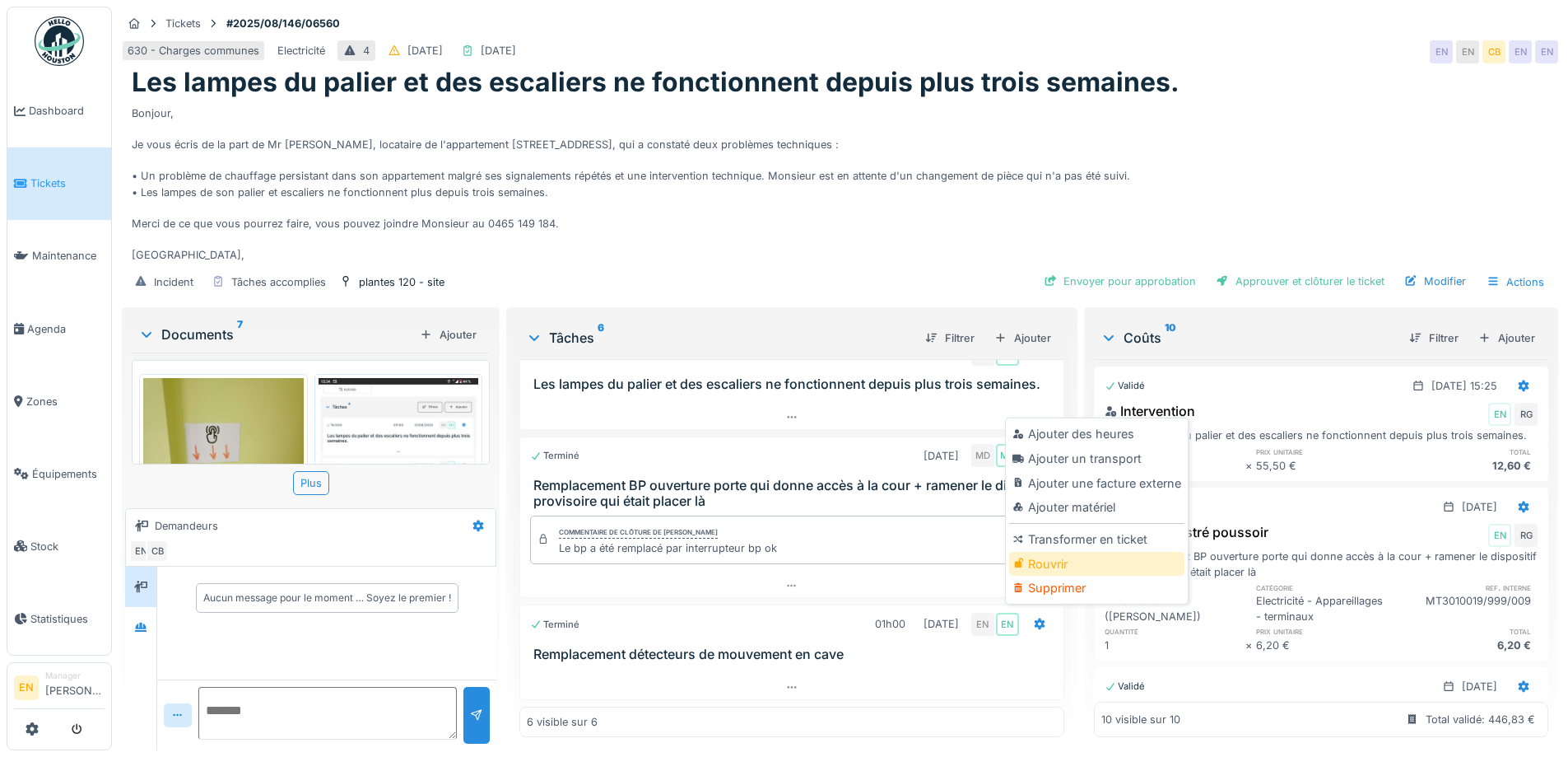
click at [1042, 552] on div "Rouvrir" at bounding box center [1096, 564] width 175 height 25
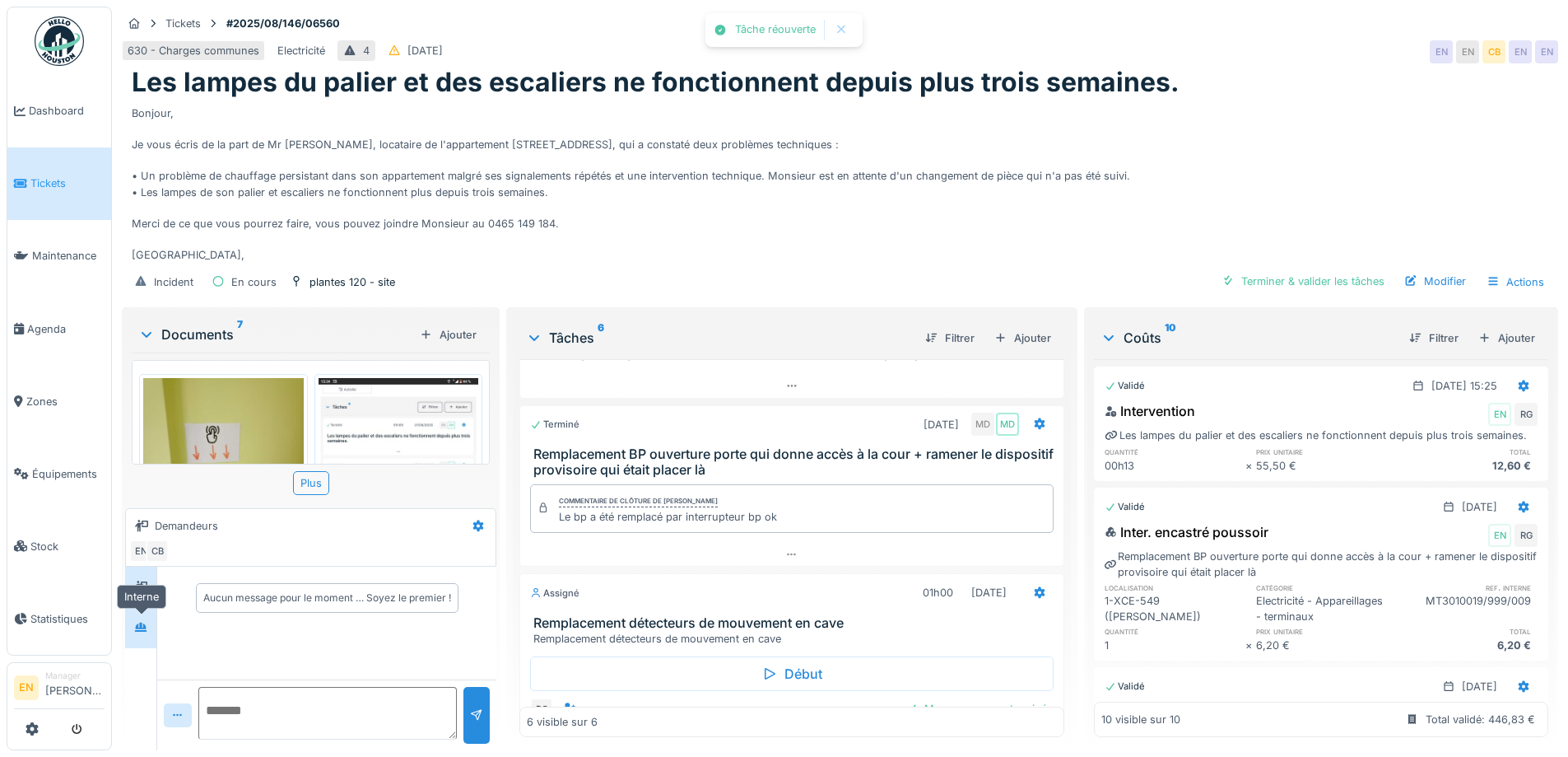
click at [136, 622] on icon at bounding box center [141, 626] width 13 height 10
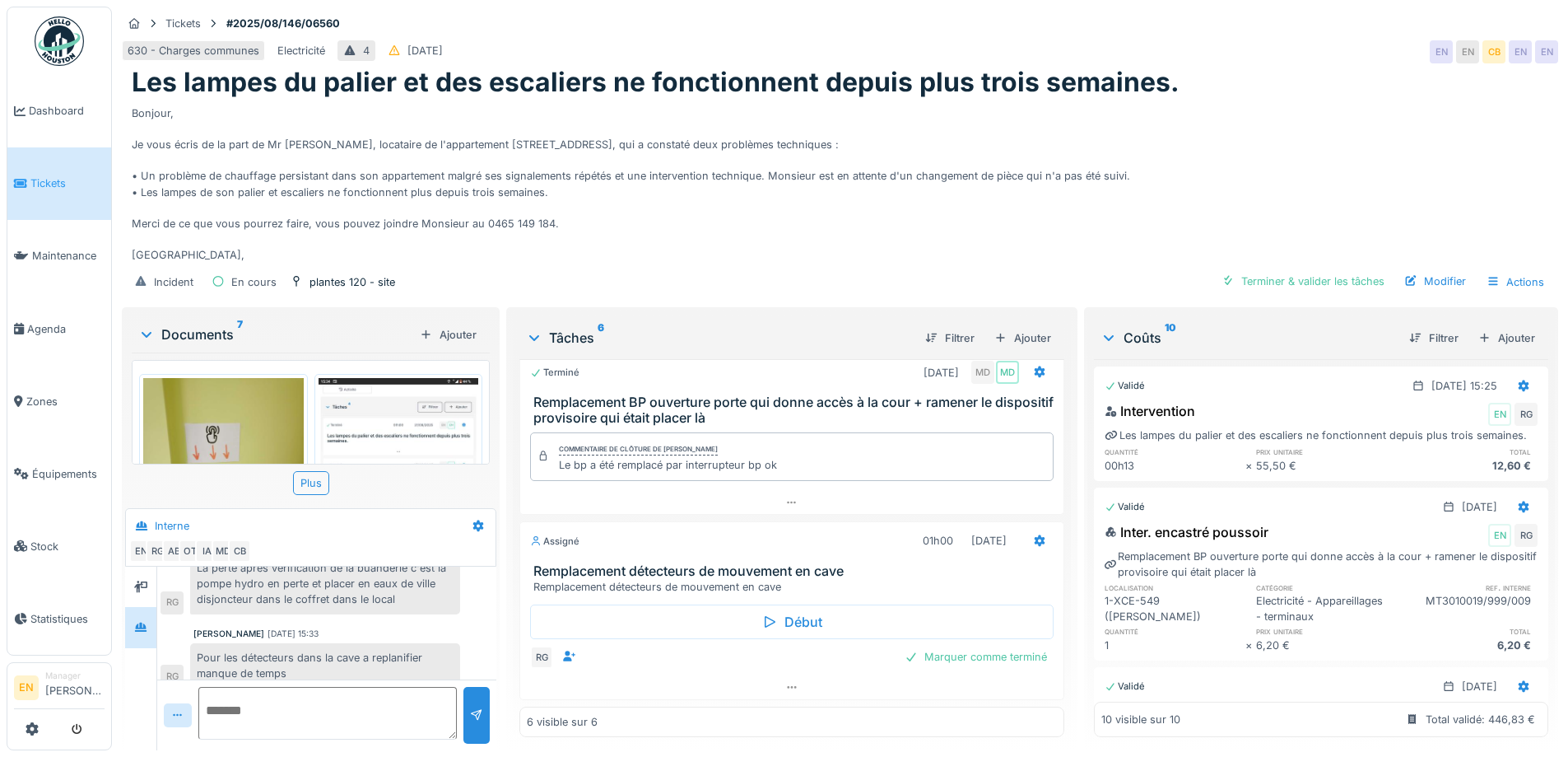
scroll to position [450, 0]
click at [785, 681] on icon at bounding box center [792, 686] width 13 height 10
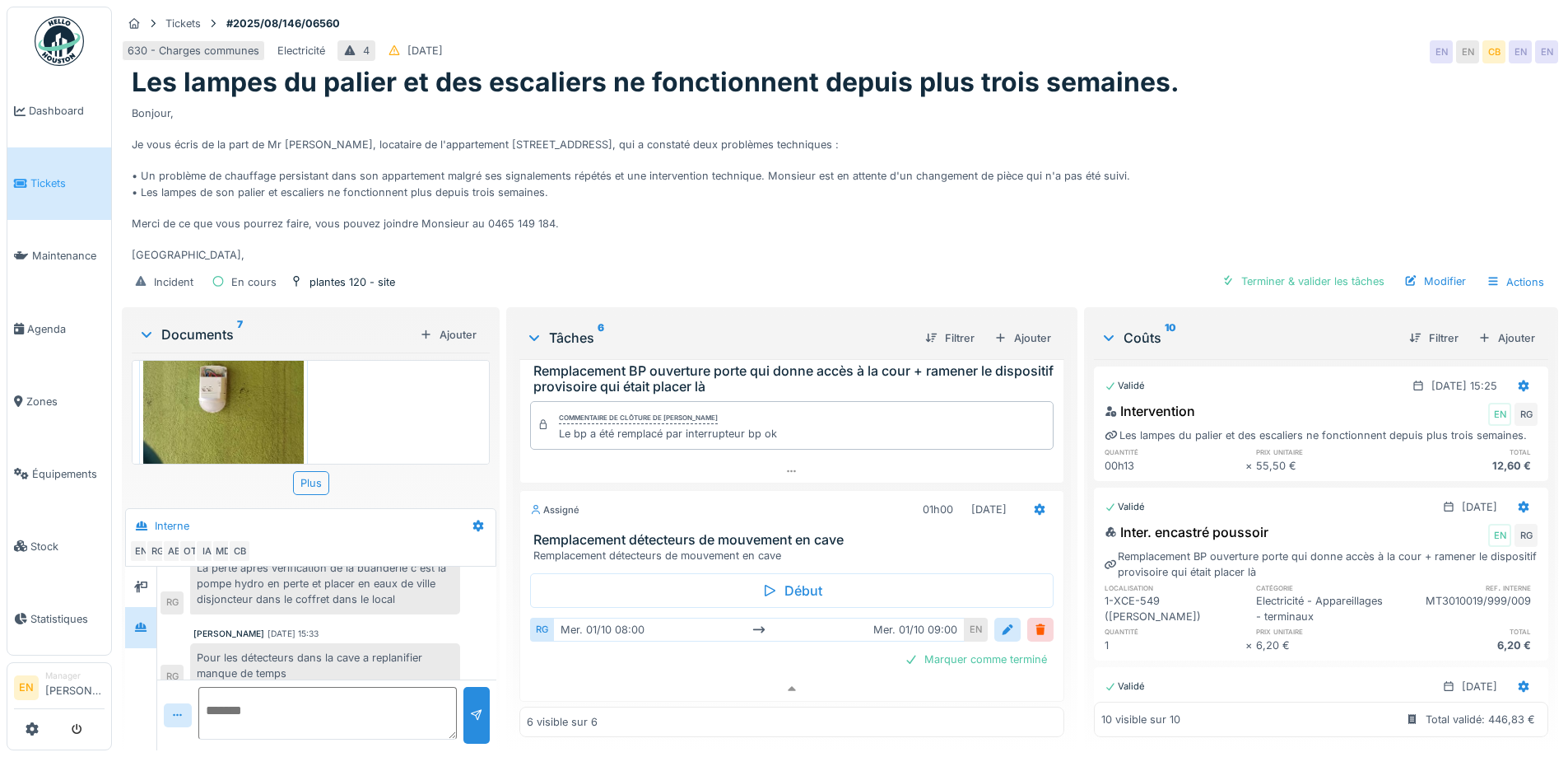
scroll to position [974, 0]
drag, startPoint x: 415, startPoint y: 210, endPoint x: 529, endPoint y: 210, distance: 114.0
click at [529, 210] on div "Bonjour, Je vous écris de la part de Mr El Ghaouat, locataire de l'appartement …" at bounding box center [840, 181] width 1417 height 165
click at [398, 225] on div "Bonjour, Je vous écris de la part de Mr El Ghaouat, locataire de l'appartement …" at bounding box center [840, 181] width 1417 height 165
drag, startPoint x: 479, startPoint y: 212, endPoint x: 546, endPoint y: 209, distance: 67.1
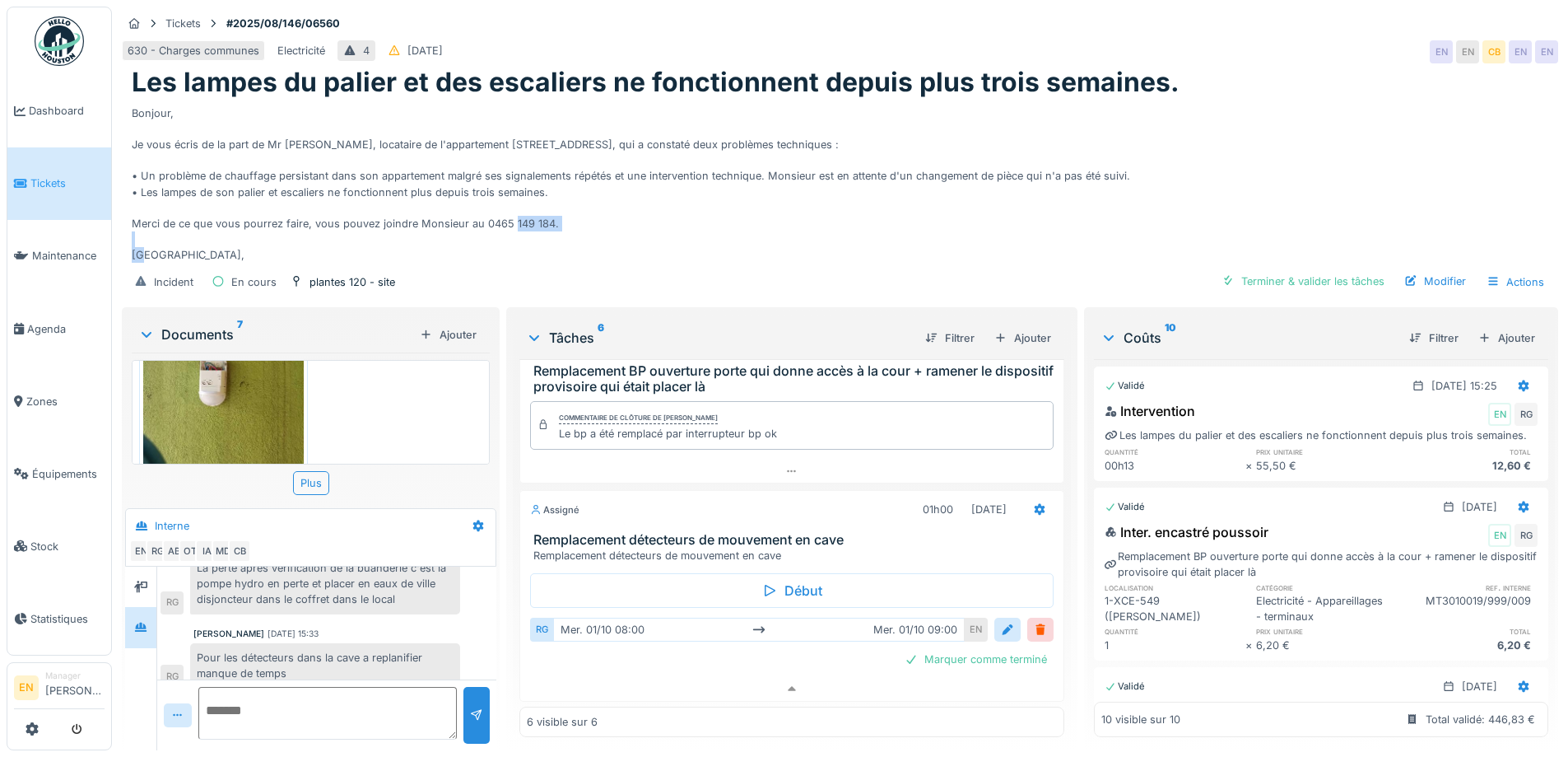
click at [546, 209] on div "Bonjour, Je vous écris de la part de Mr El Ghaouat, locataire de l'appartement …" at bounding box center [840, 181] width 1417 height 165
copy div "0465 149 184"
click at [1034, 516] on icon at bounding box center [1038, 510] width 10 height 11
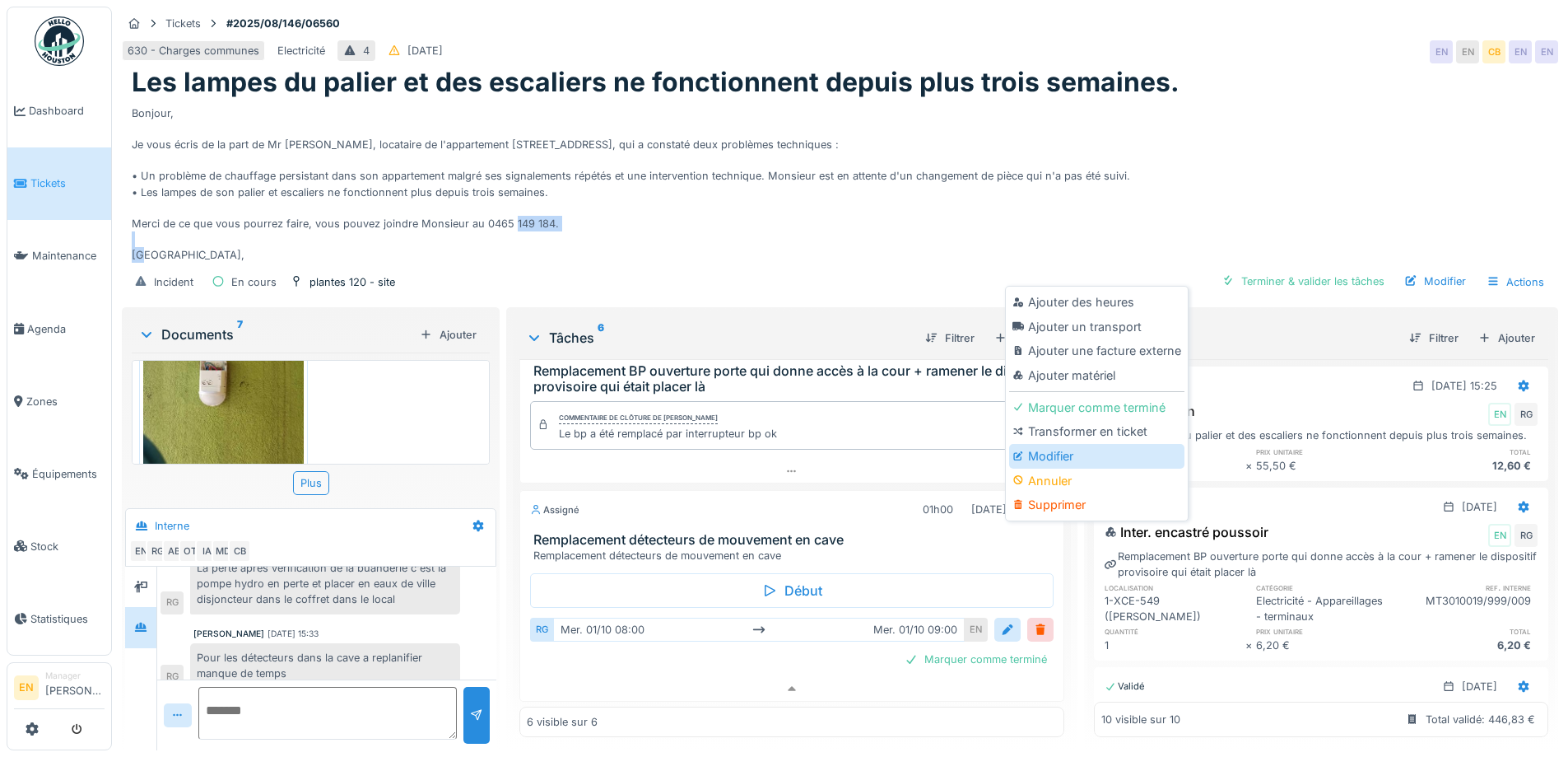
click at [1062, 444] on div "Modifier" at bounding box center [1096, 456] width 175 height 25
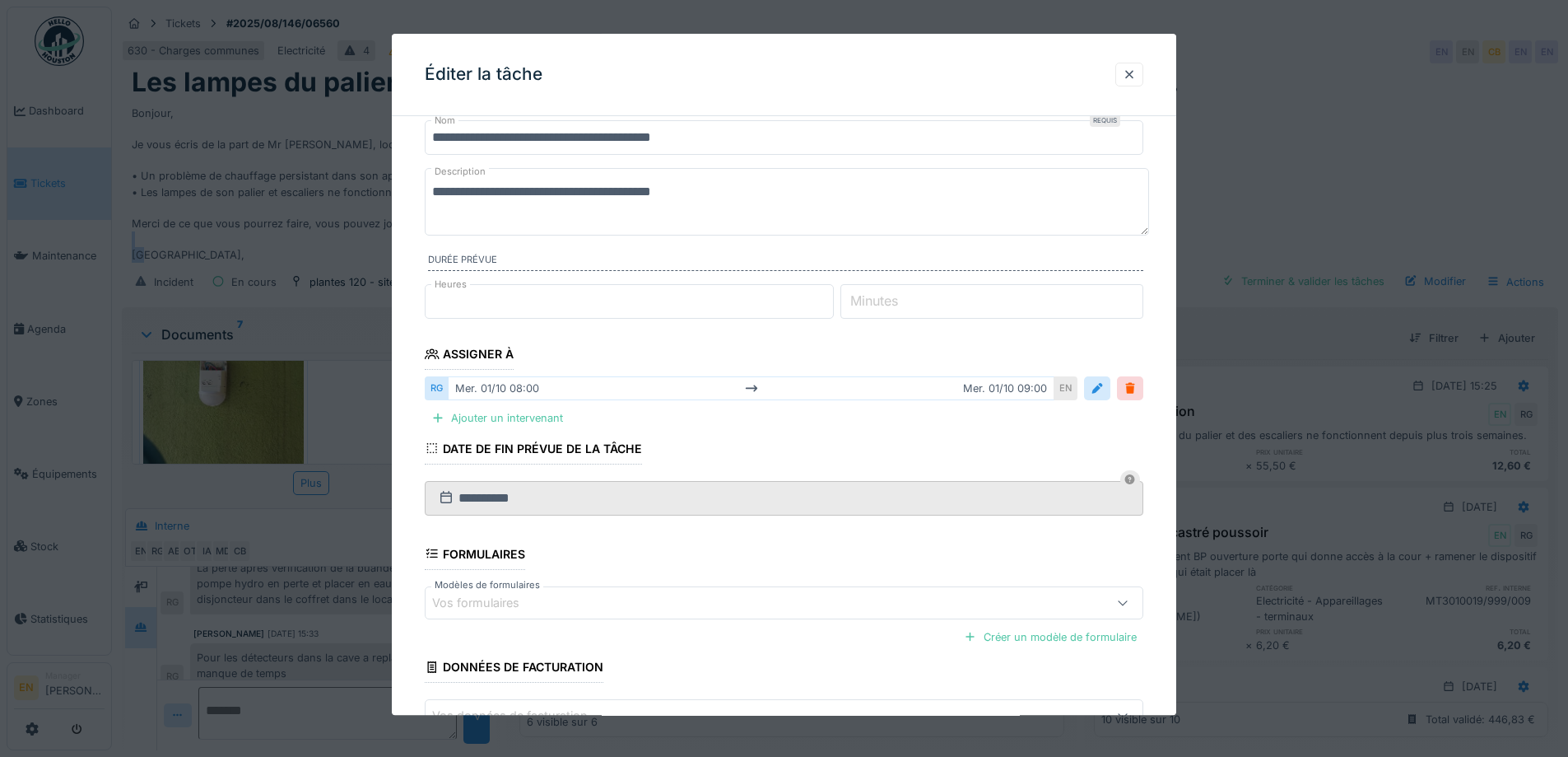
scroll to position [82, 0]
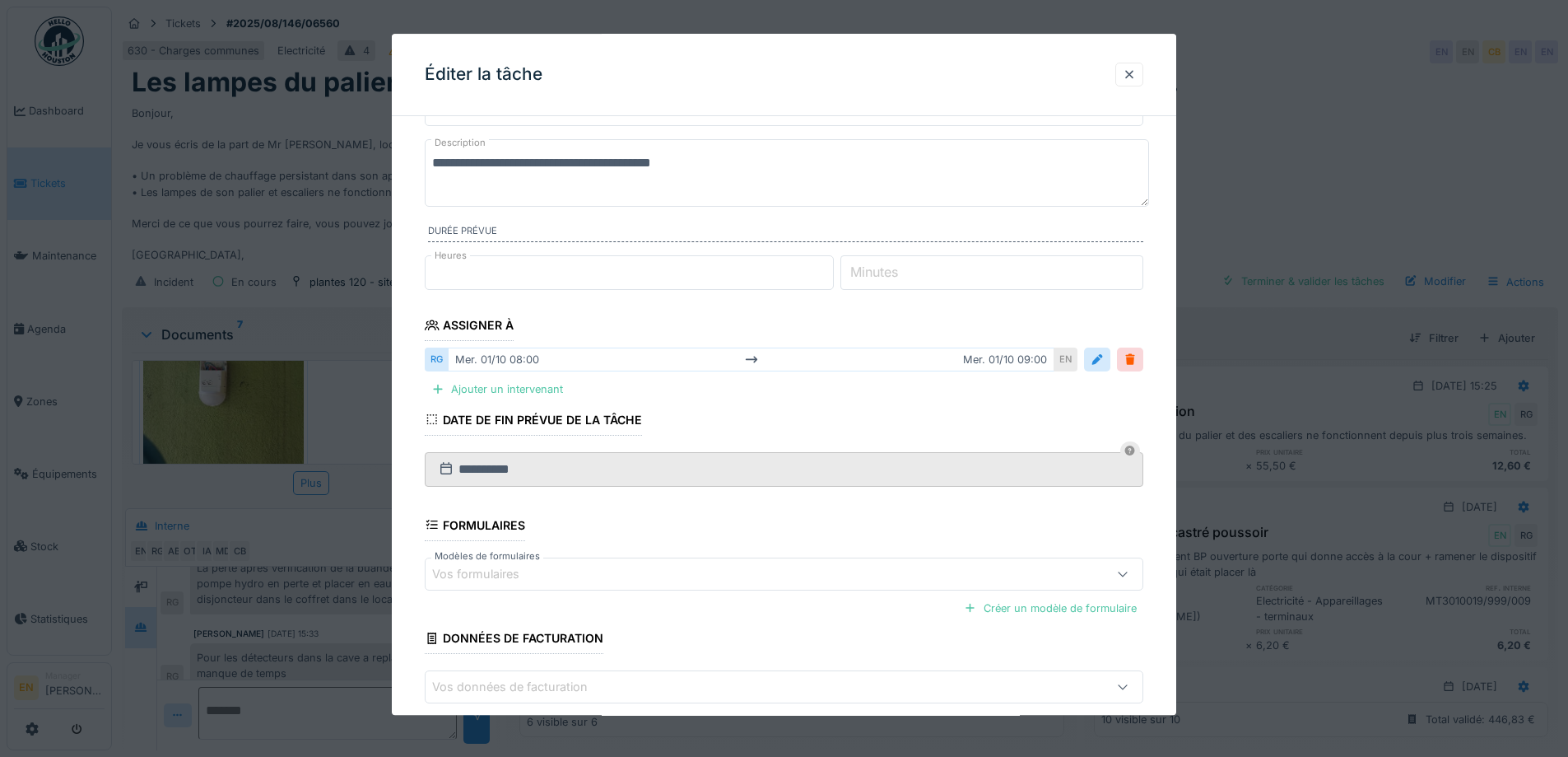
click at [751, 156] on textarea "**********" at bounding box center [787, 172] width 724 height 67
paste textarea "**********"
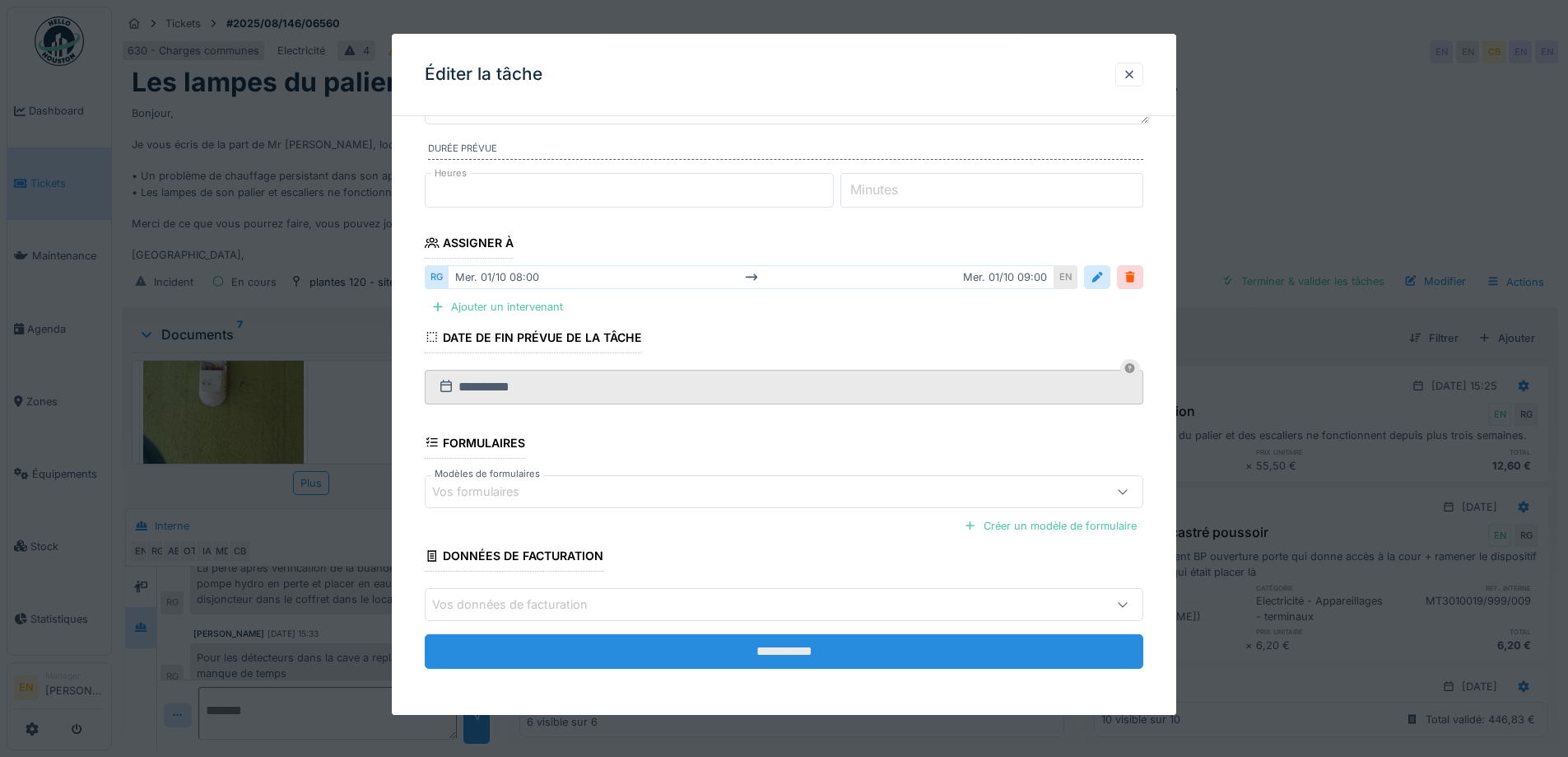
type textarea "**********"
click at [810, 650] on input "**********" at bounding box center [784, 651] width 719 height 35
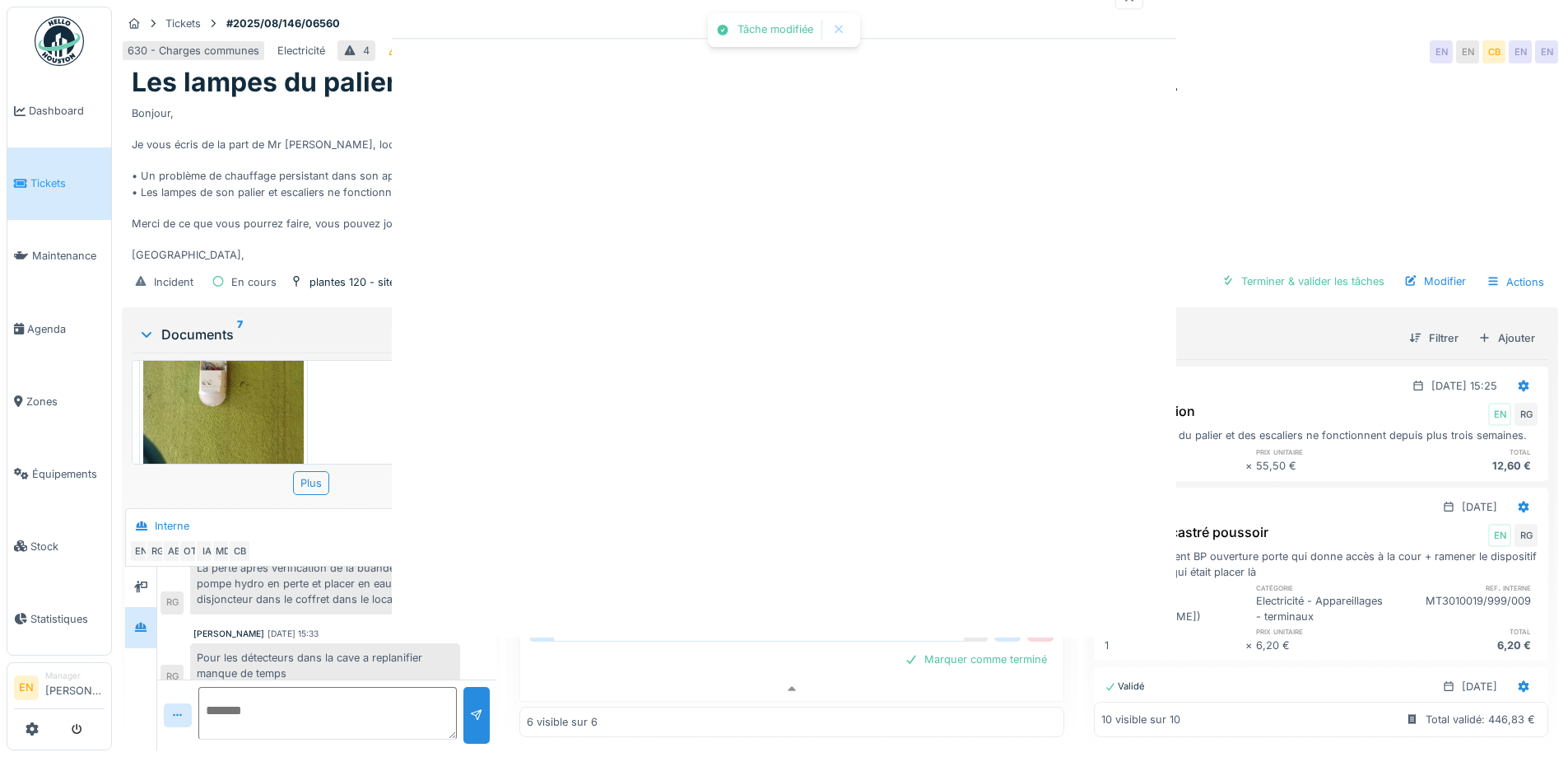
scroll to position [0, 0]
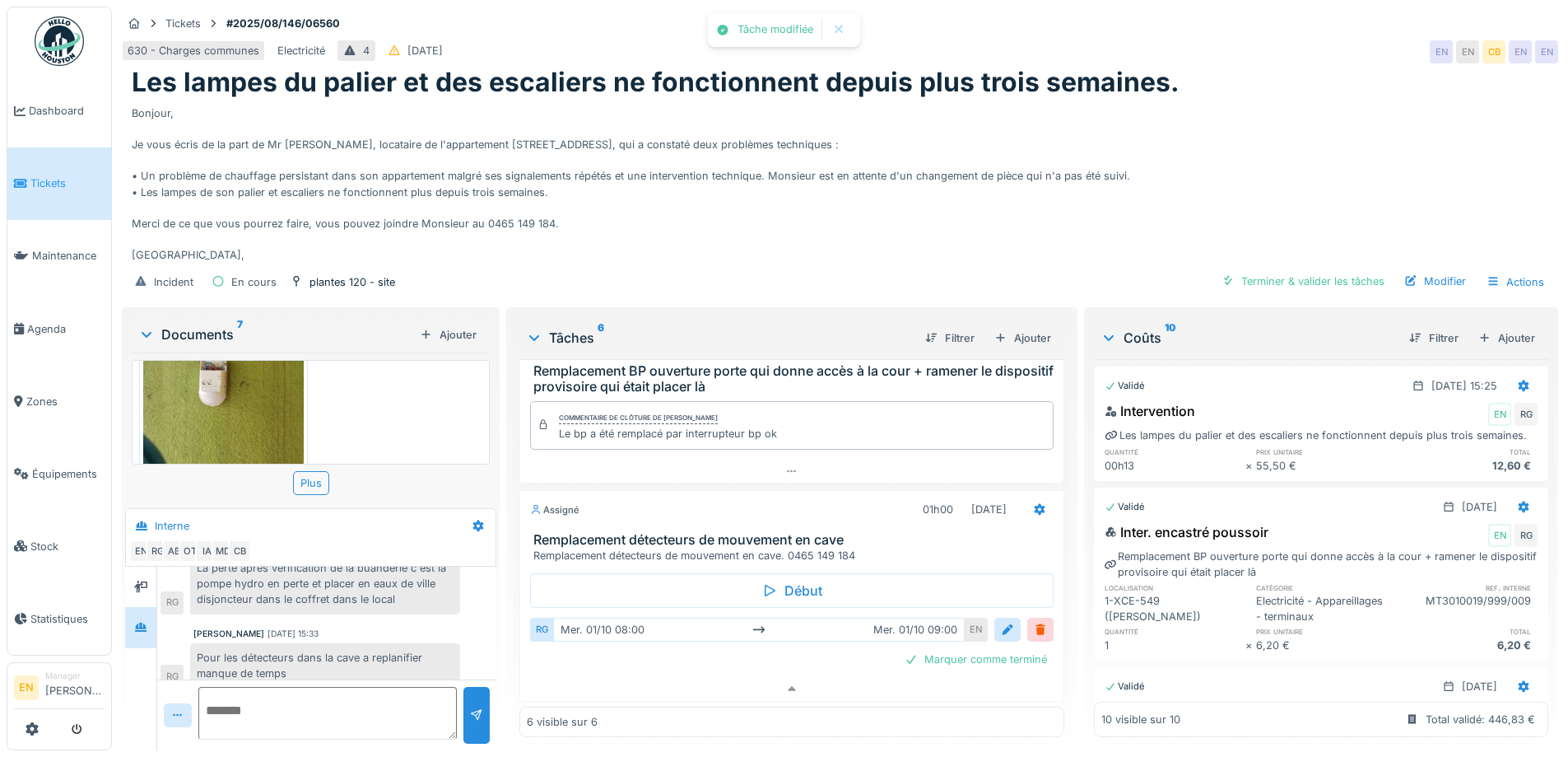
click at [1176, 173] on div "Bonjour, Je vous écris de la part de Mr El Ghaouat, locataire de l'appartement …" at bounding box center [840, 181] width 1417 height 165
drag, startPoint x: 1047, startPoint y: 196, endPoint x: 721, endPoint y: 124, distance: 333.9
click at [1039, 196] on div "Bonjour, Je vous écris de la part de Mr El Ghaouat, locataire de l'appartement …" at bounding box center [840, 181] width 1417 height 165
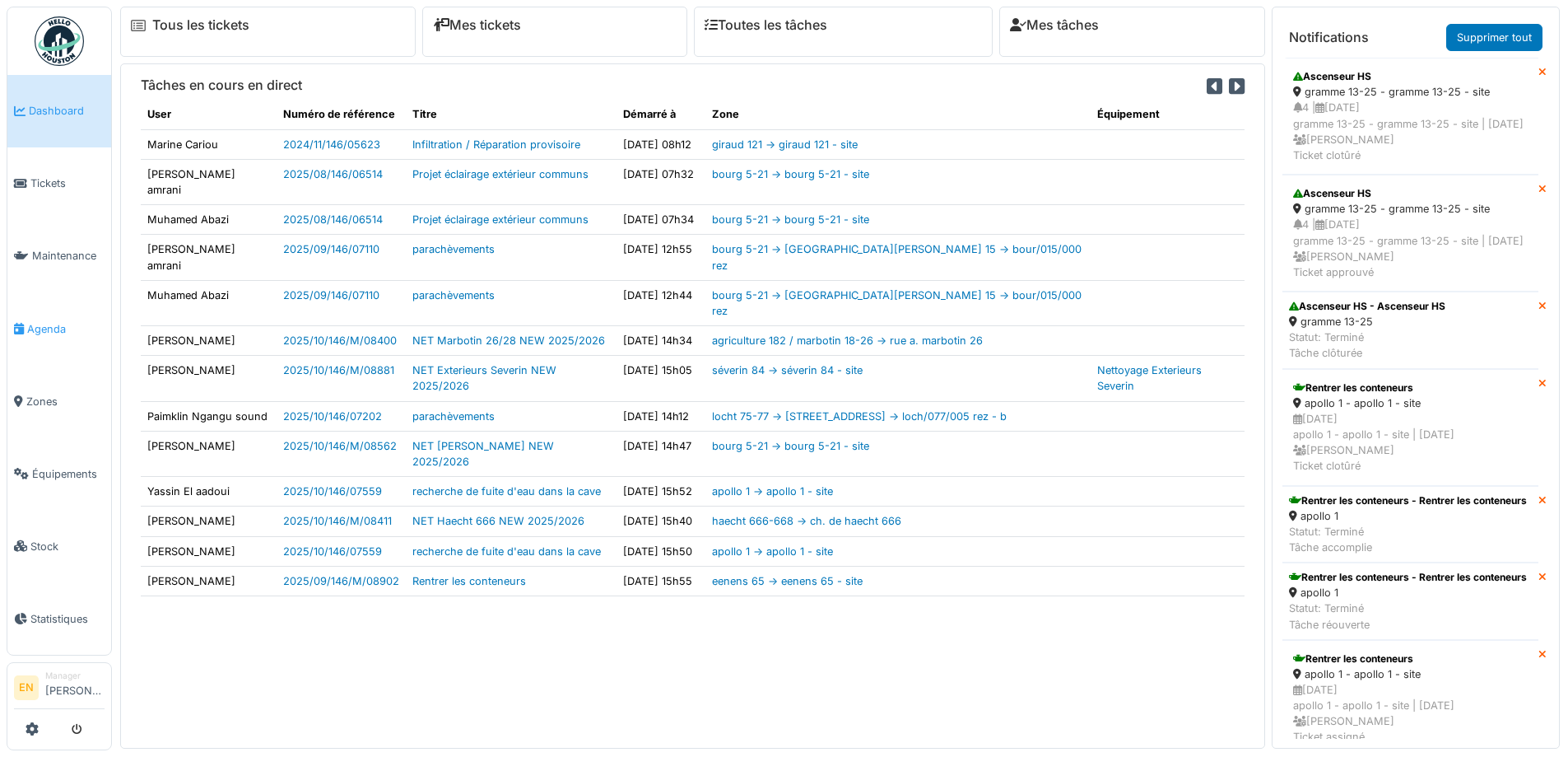
click at [61, 329] on span "Agenda" at bounding box center [66, 328] width 78 height 16
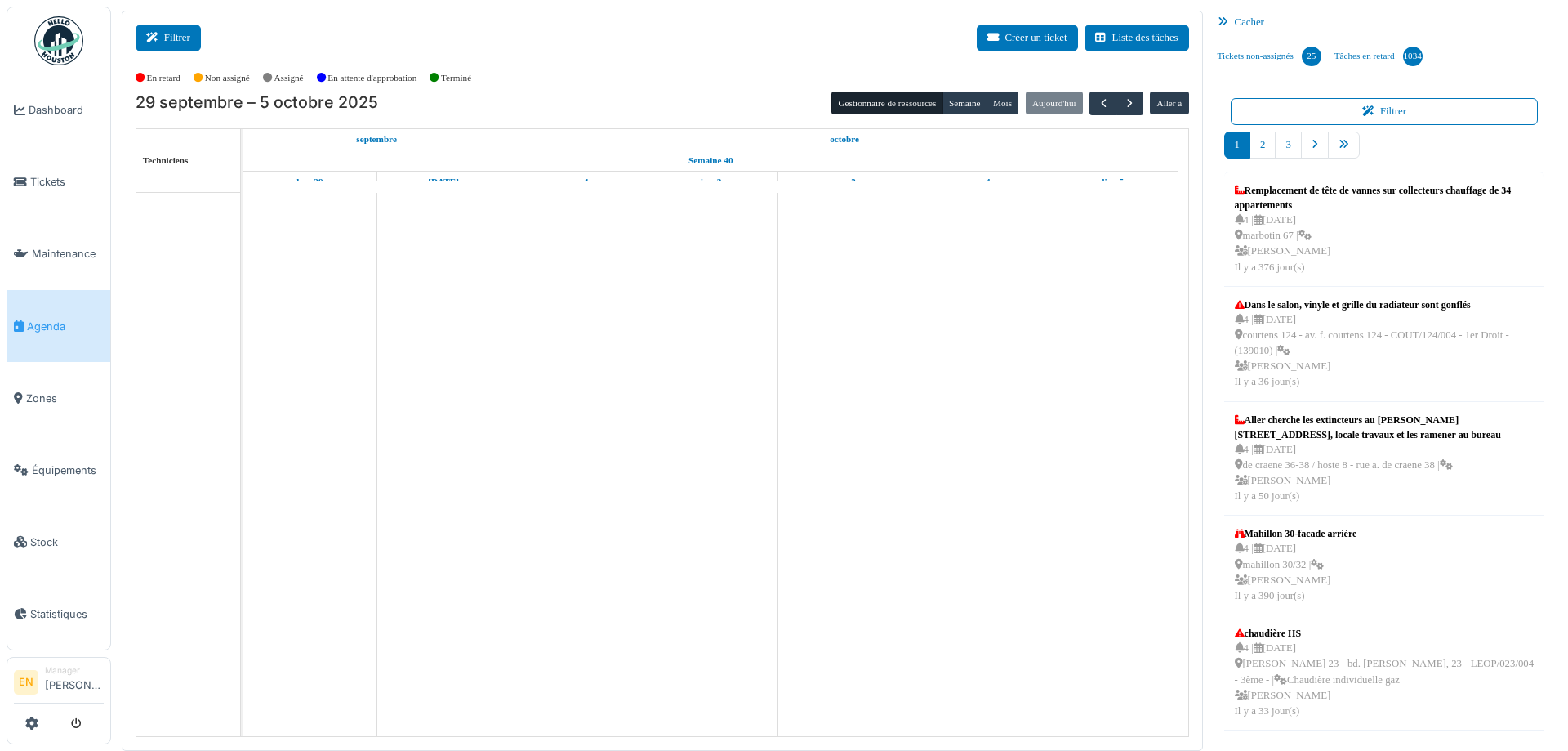
click at [154, 37] on icon at bounding box center [155, 38] width 18 height 10
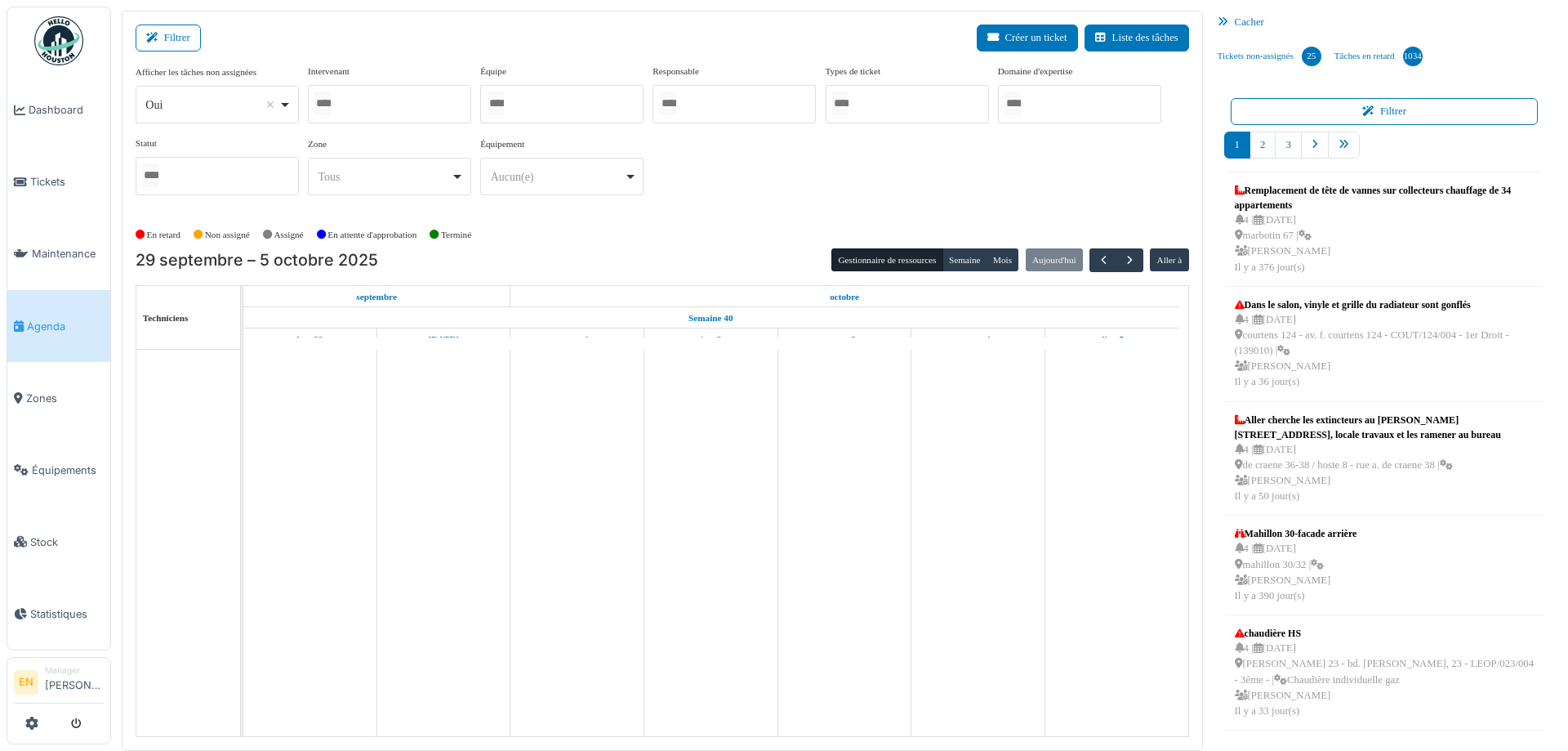
click at [292, 104] on div "Oui Remove item" at bounding box center [216, 104] width 149 height 23
select select "**"
click at [392, 101] on div at bounding box center [389, 103] width 163 height 38
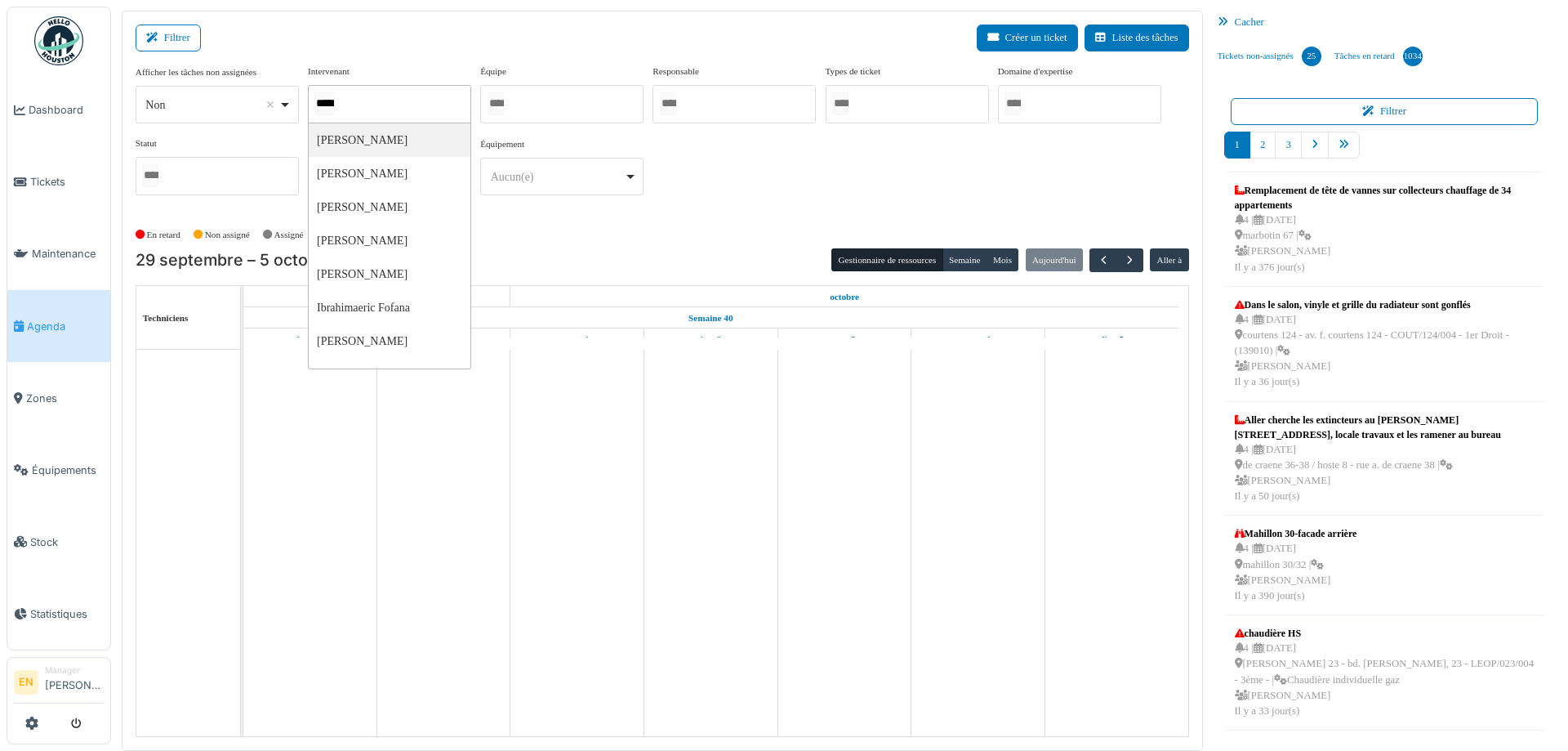
type input "******"
click at [956, 255] on button "Semaine" at bounding box center [965, 260] width 45 height 23
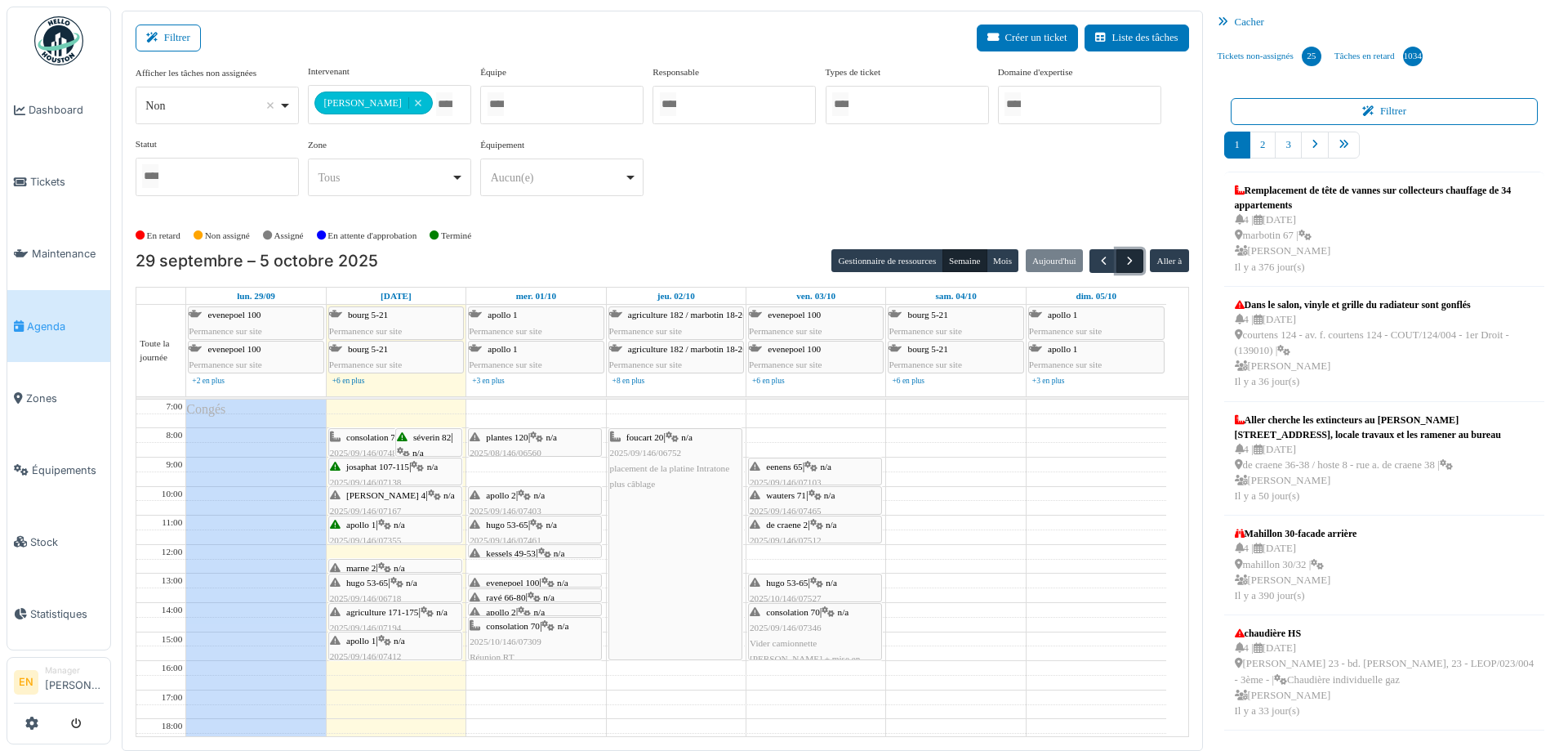
click at [1122, 260] on span "button" at bounding box center [1129, 261] width 14 height 14
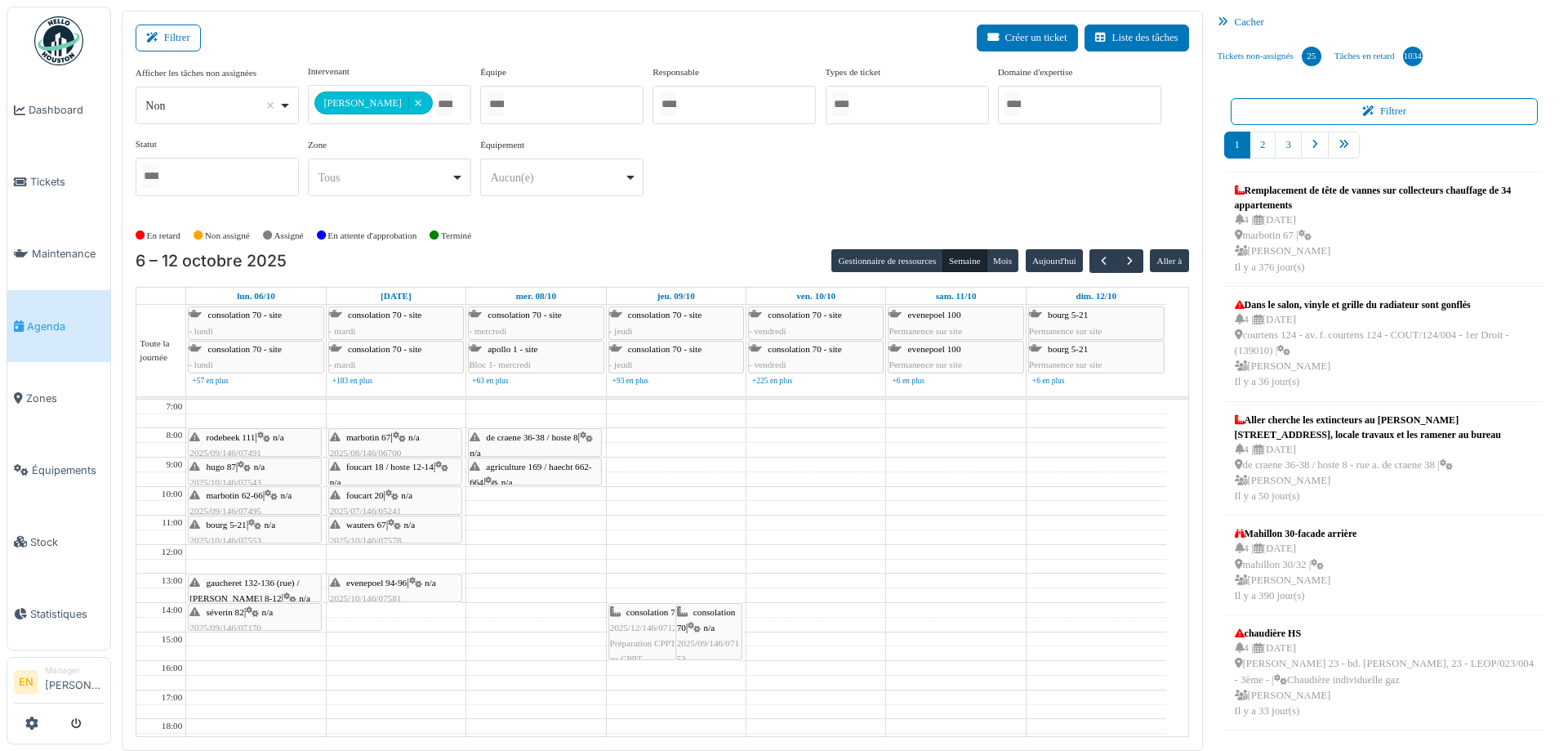
drag, startPoint x: 728, startPoint y: 228, endPoint x: 711, endPoint y: 237, distance: 19.2
click at [725, 230] on div "En retard Non assigné Assigné En attente d'approbation Terminé" at bounding box center [662, 236] width 1053 height 27
click at [745, 205] on div "**********" at bounding box center [662, 137] width 1053 height 145
click at [701, 204] on div "**********" at bounding box center [662, 137] width 1053 height 145
click at [711, 213] on div "**********" at bounding box center [662, 144] width 1053 height 158
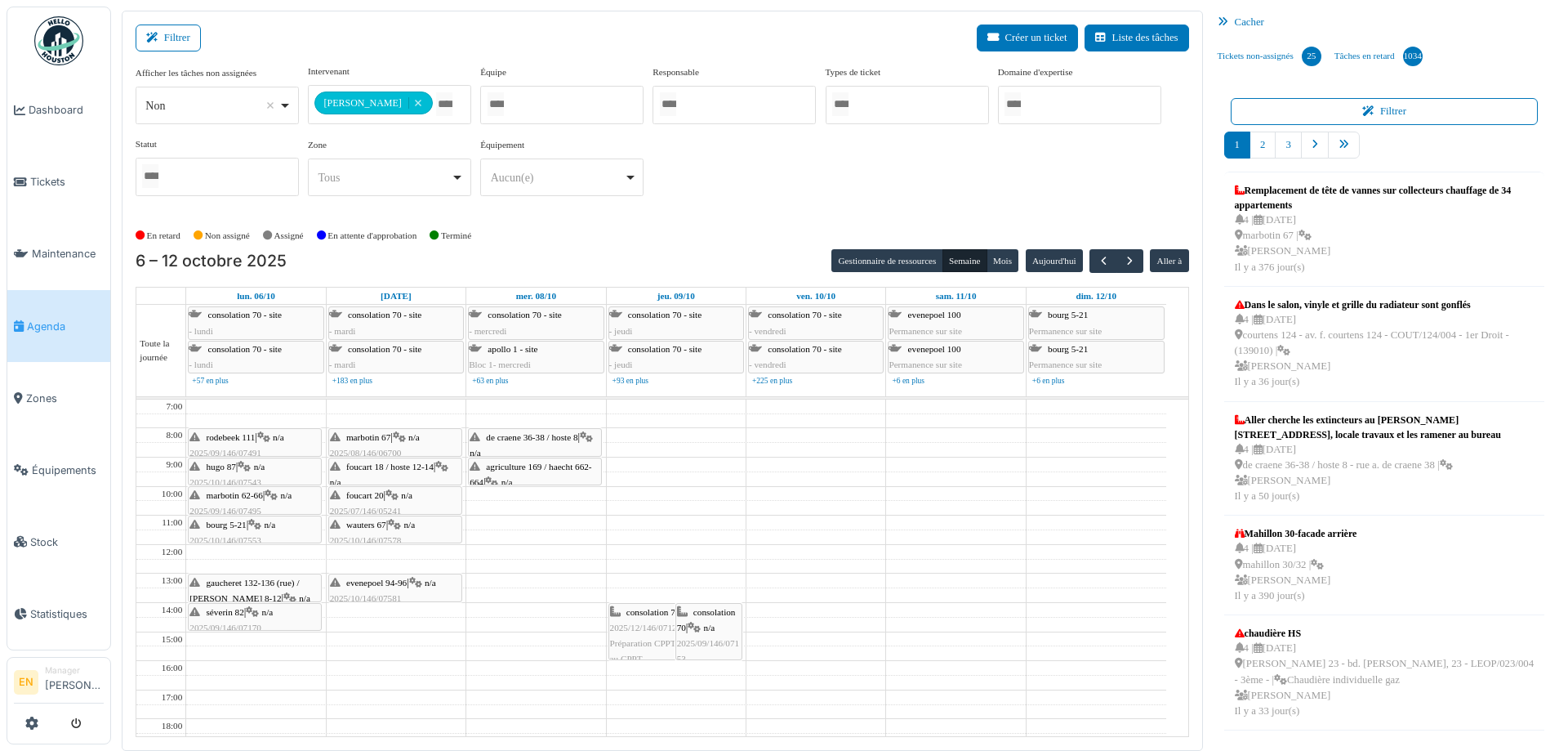
click at [733, 205] on div "**********" at bounding box center [662, 137] width 1053 height 145
click at [1097, 261] on span "button" at bounding box center [1104, 261] width 14 height 14
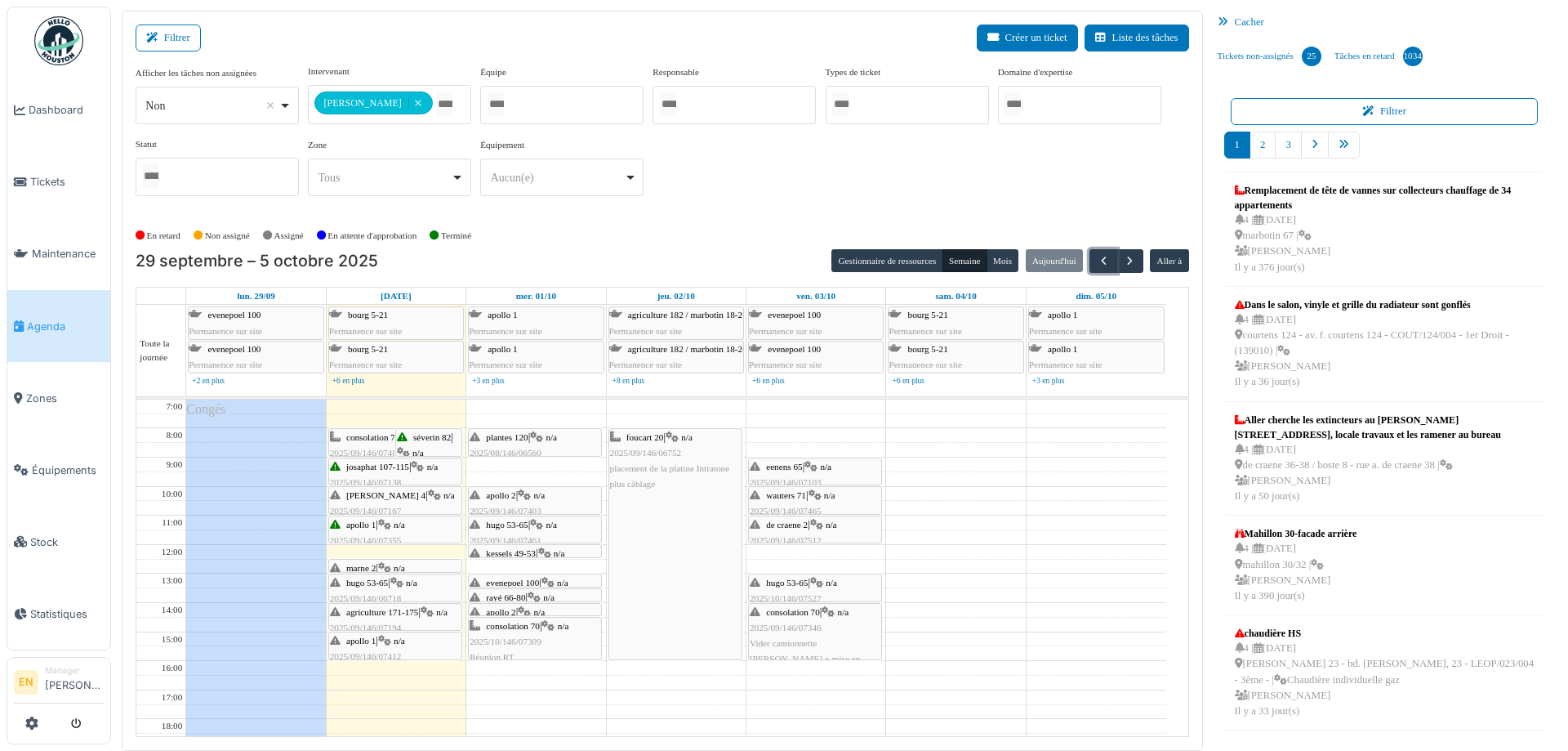
click at [399, 586] on icon at bounding box center [397, 582] width 13 height 10
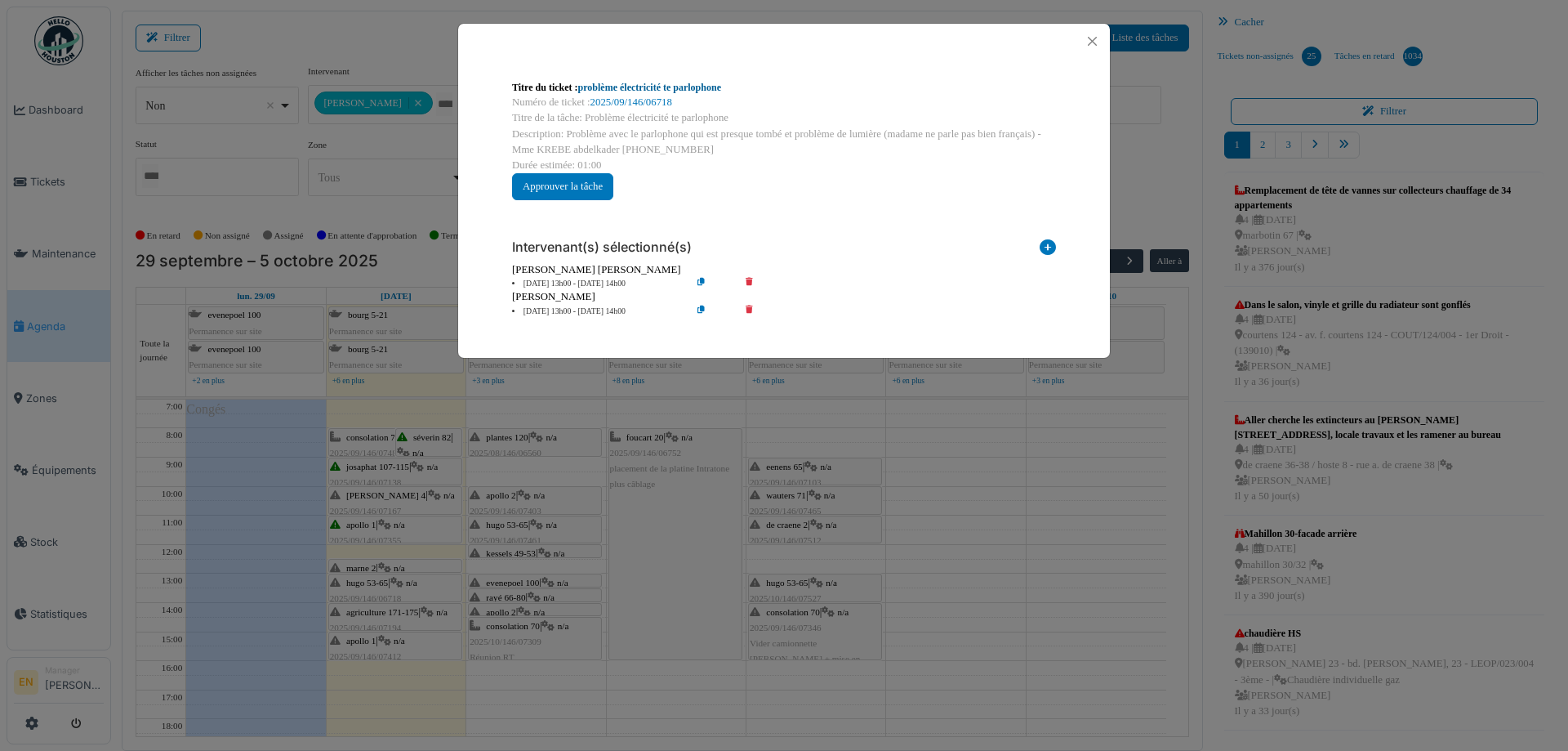
click at [669, 84] on link "problème électricité te parlophone" at bounding box center [649, 87] width 143 height 11
click at [1093, 43] on button "Close" at bounding box center [1091, 40] width 22 height 22
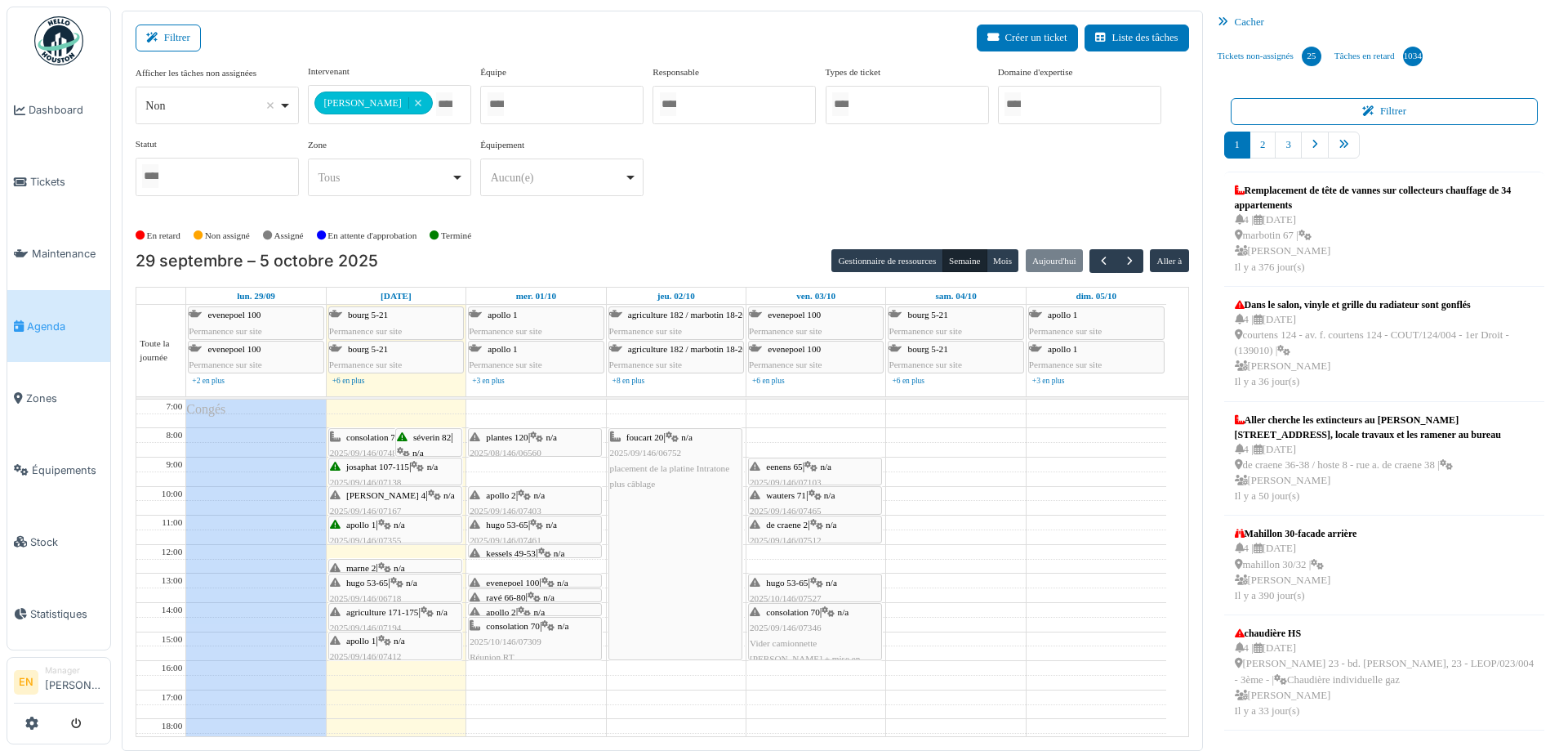
click at [56, 43] on img at bounding box center [59, 40] width 49 height 49
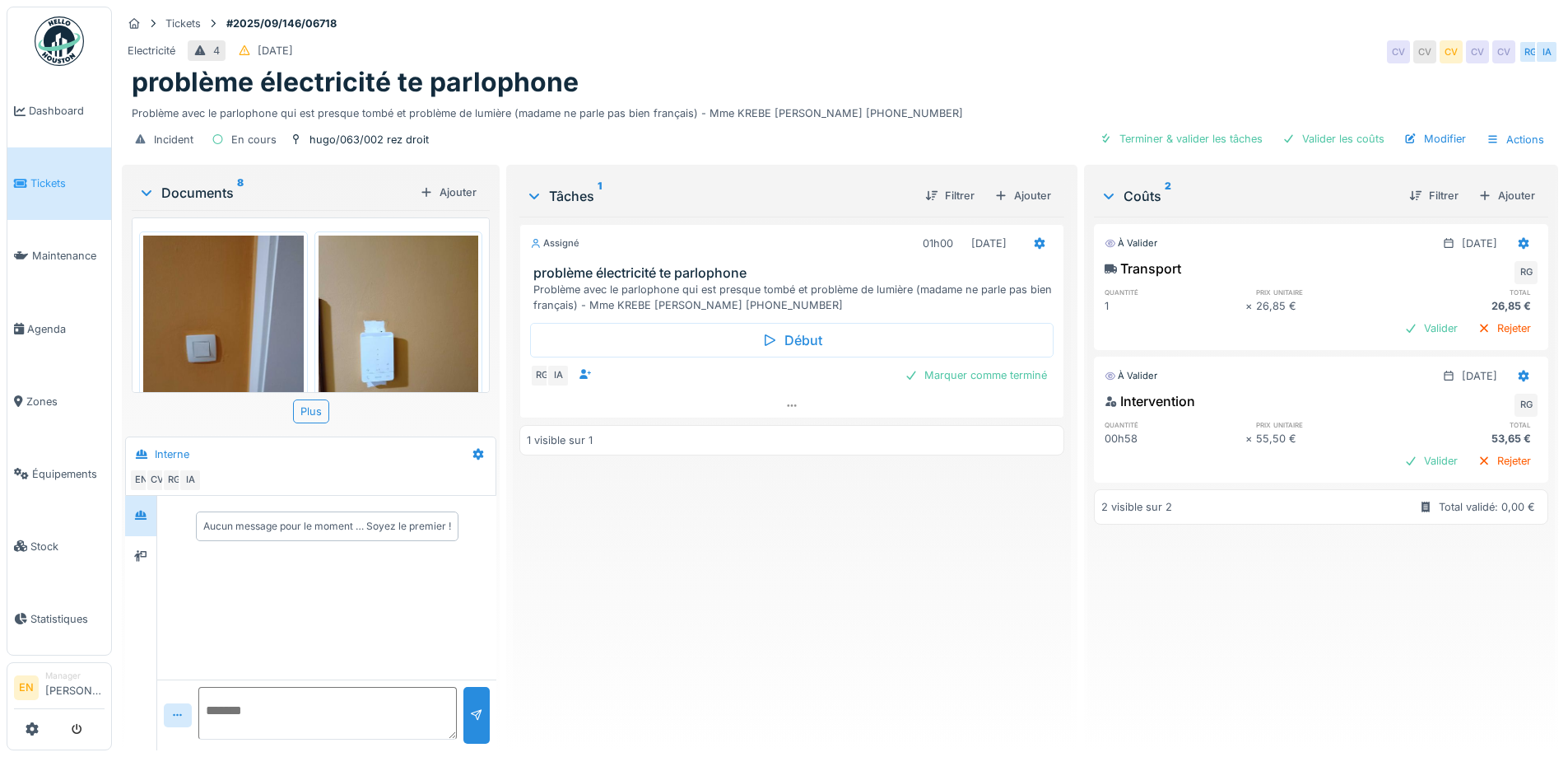
click at [826, 540] on div "Assigné 01h00 [DATE] problème électricité te parlophone Problème avec le parlop…" at bounding box center [791, 477] width 544 height 520
click at [143, 517] on icon at bounding box center [141, 515] width 13 height 10
click at [147, 558] on icon at bounding box center [141, 555] width 13 height 10
click at [142, 508] on div at bounding box center [141, 516] width 13 height 16
click at [768, 579] on div "Assigné 01h00 30/09/2025 problème électricité te parlophone Problème avec le pa…" at bounding box center [791, 477] width 544 height 520
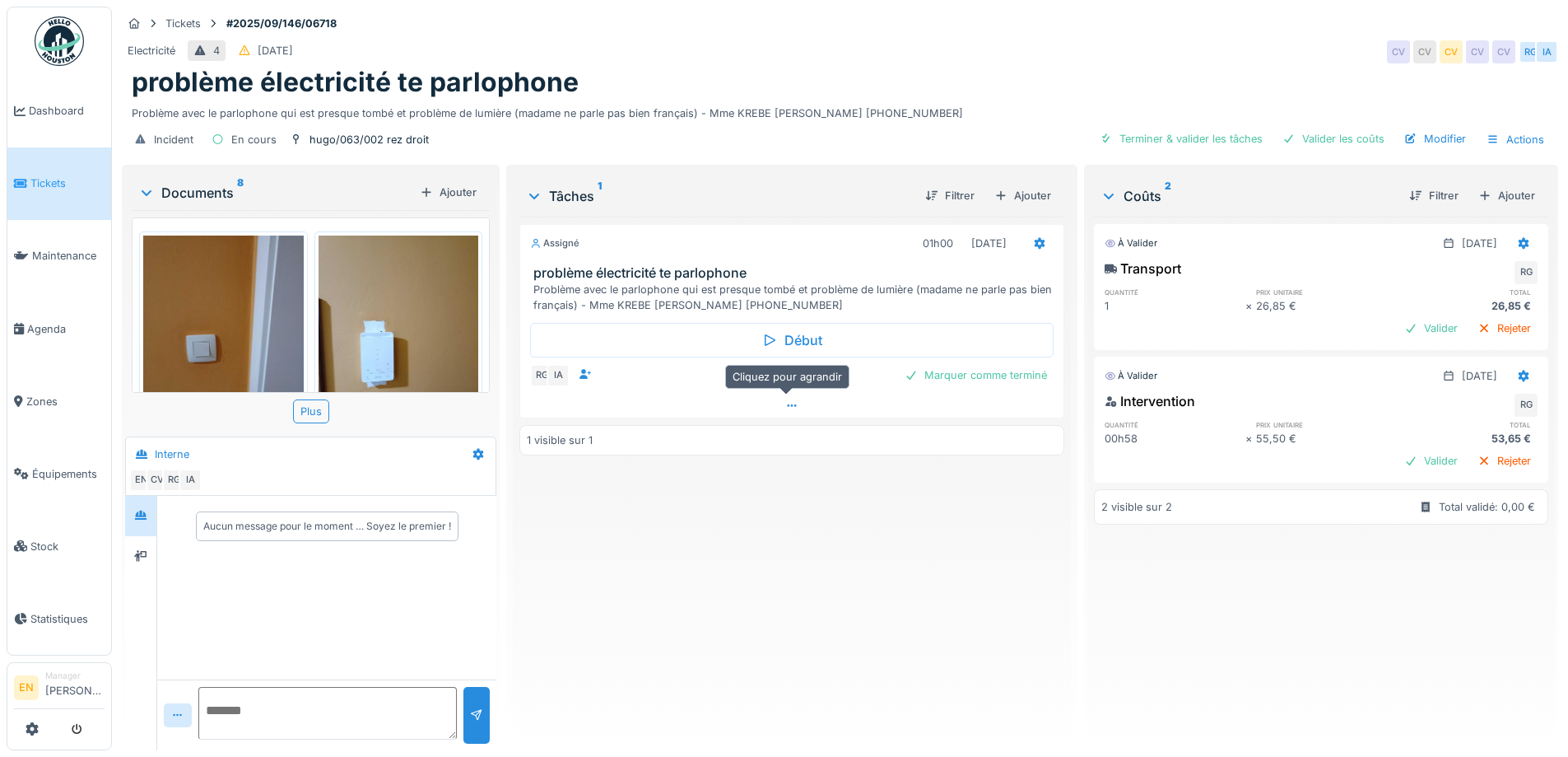
click at [785, 409] on icon at bounding box center [792, 405] width 13 height 10
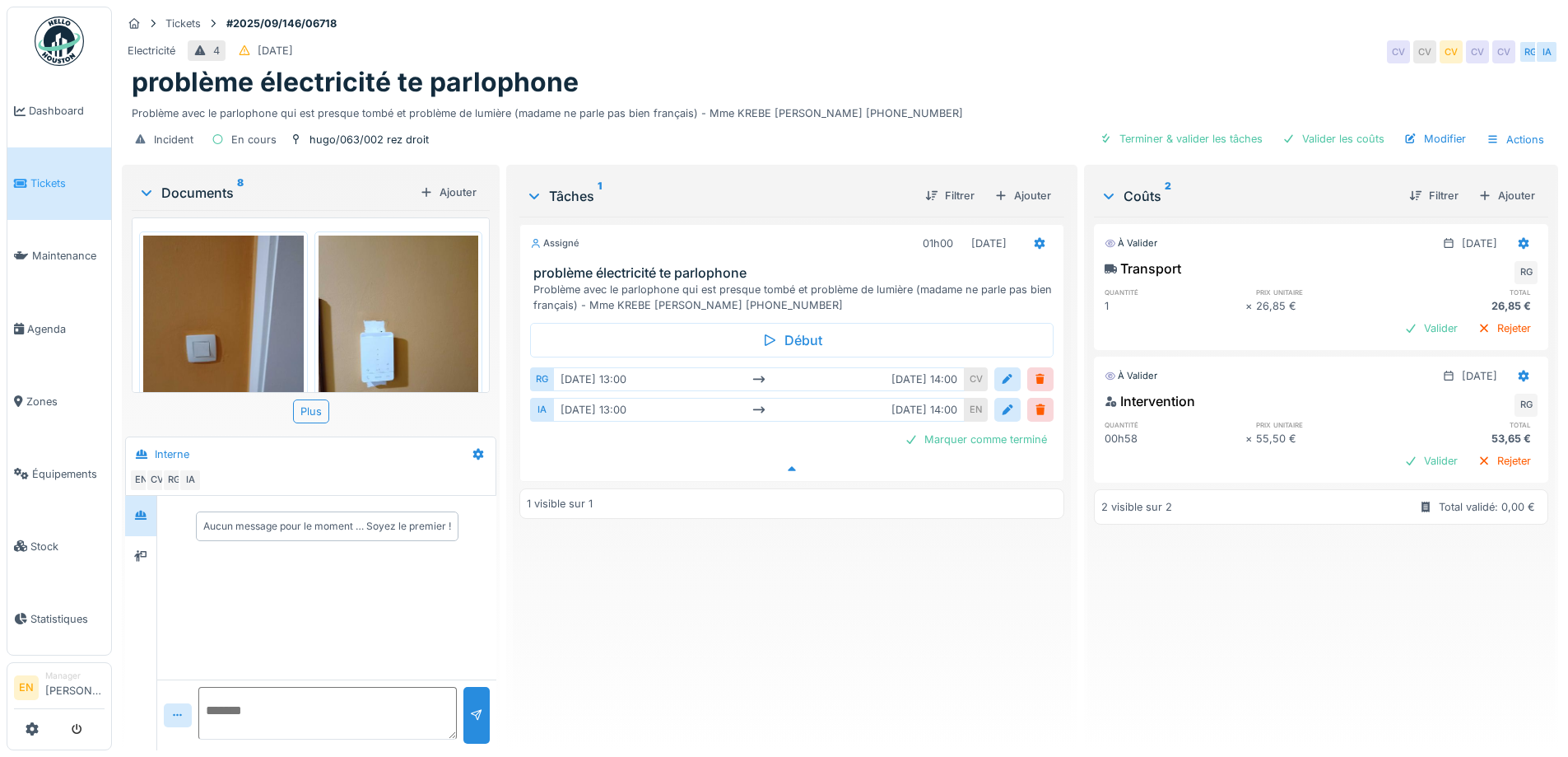
scroll to position [12, 0]
click at [1213, 15] on div "Tickets #2025/09/146/06718" at bounding box center [840, 24] width 1436 height 21
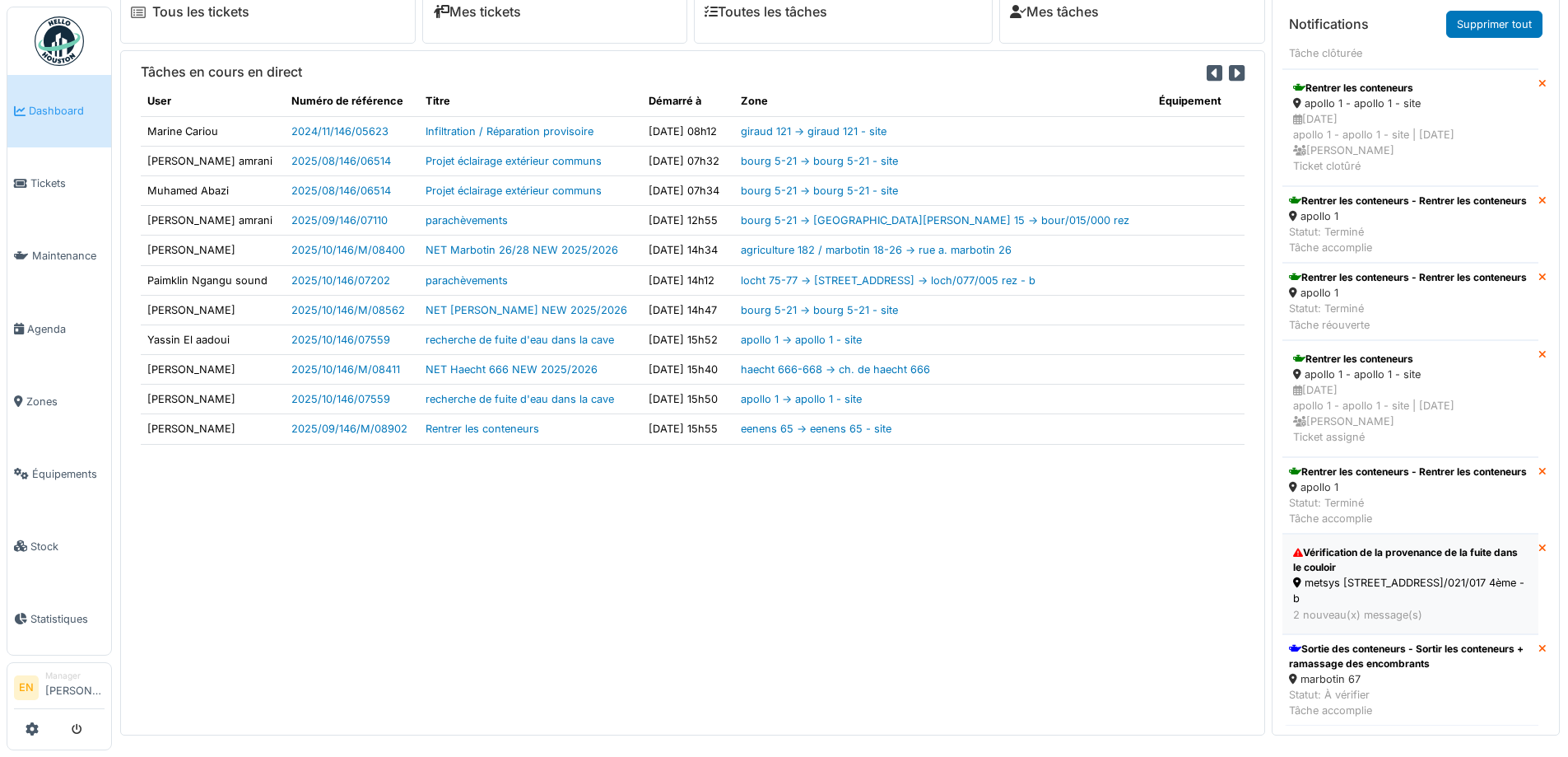
scroll to position [17, 0]
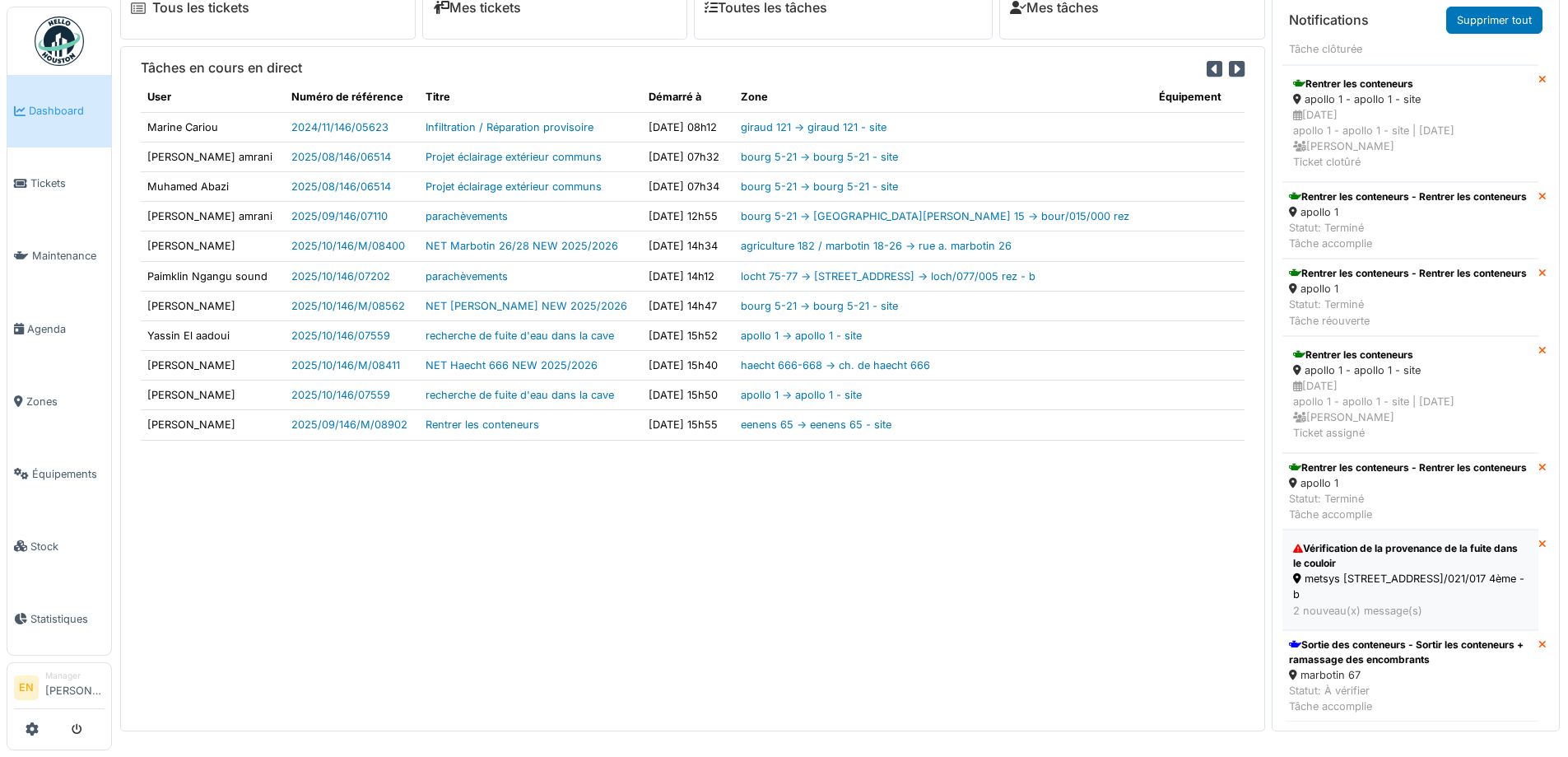
click at [1375, 549] on div "Vérification de la provenance de la fuite dans le couloir" at bounding box center [1410, 555] width 235 height 29
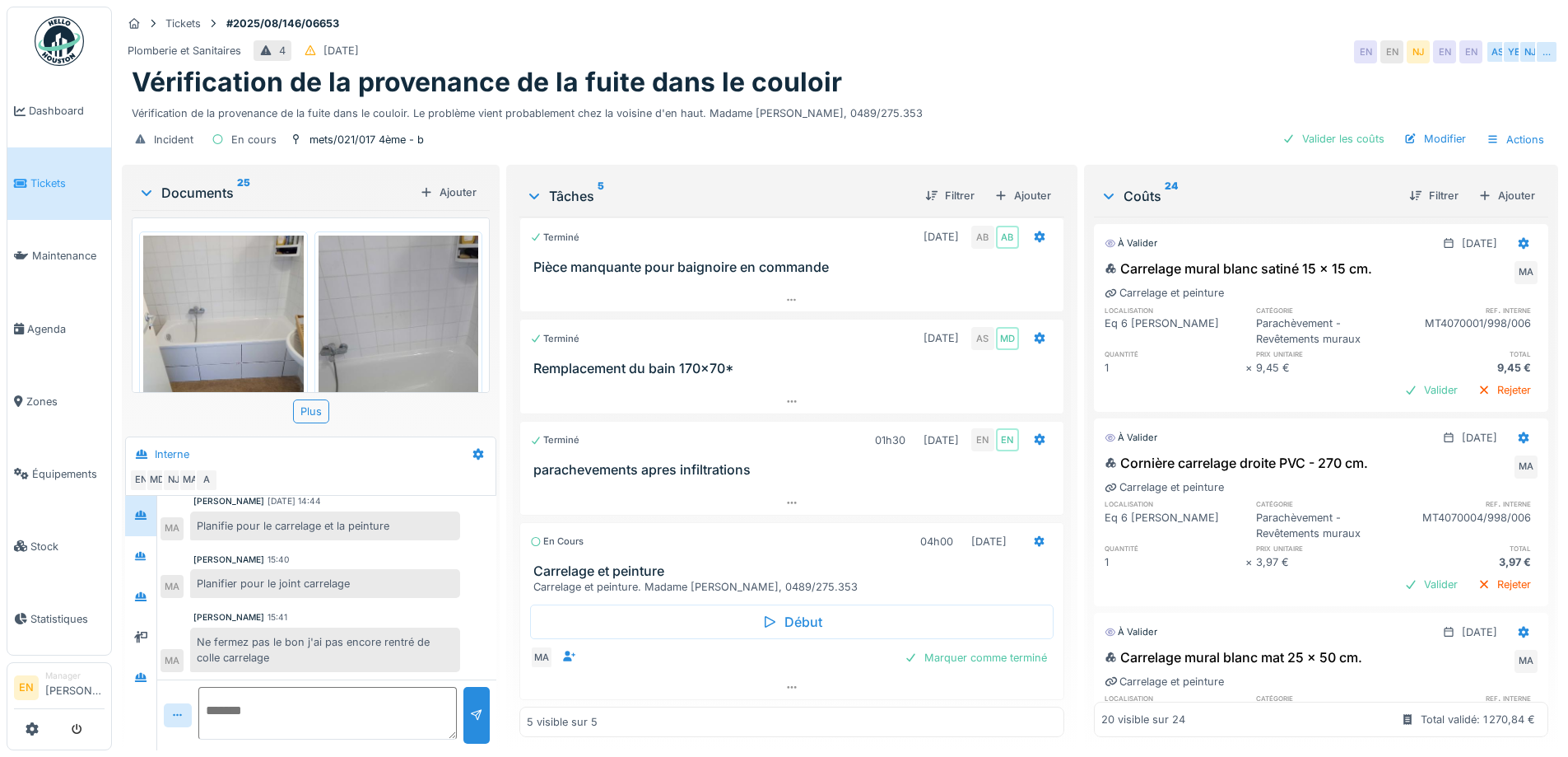
click at [395, 317] on img at bounding box center [399, 342] width 161 height 213
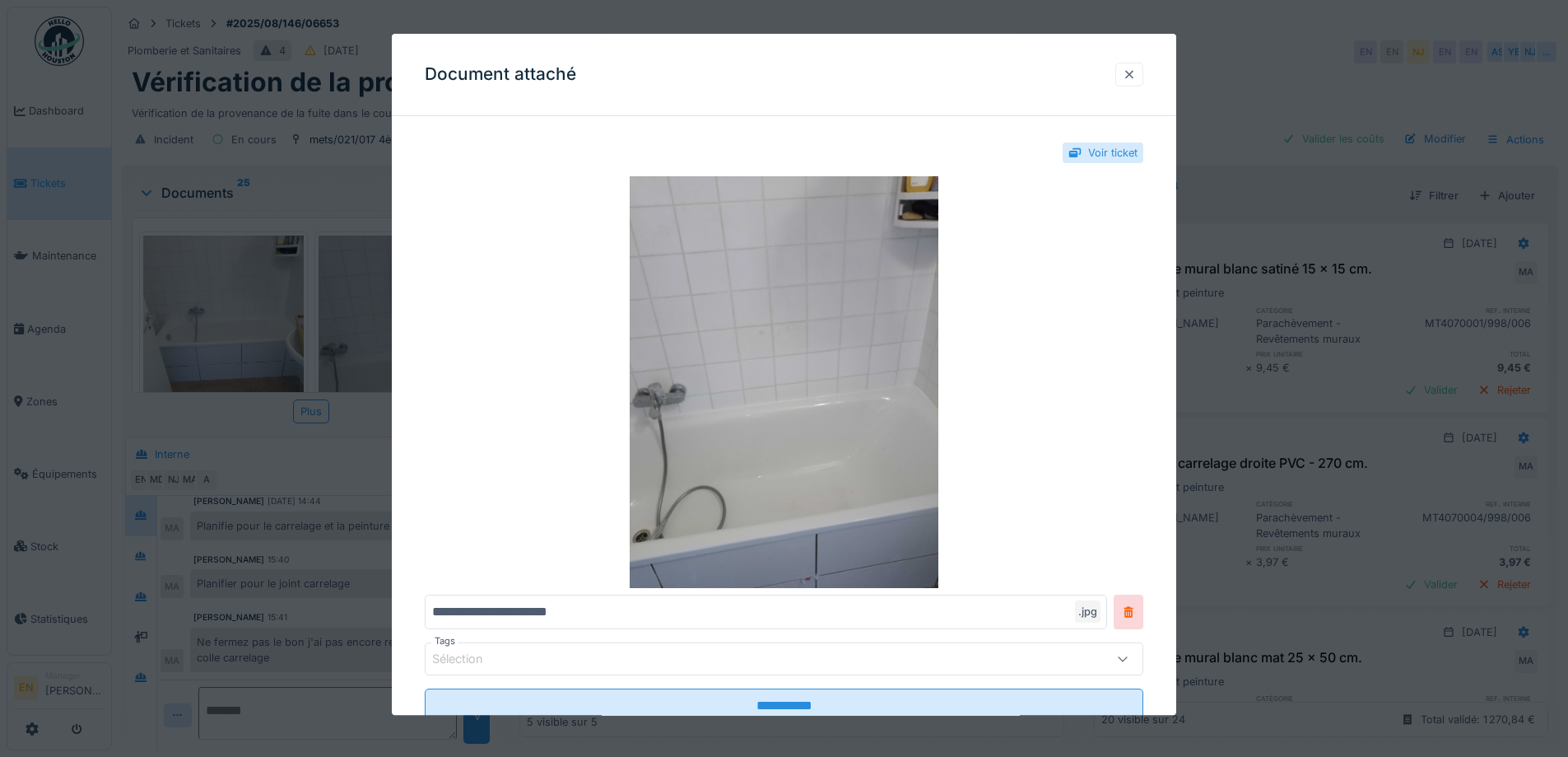
click at [1136, 73] on div at bounding box center [1129, 74] width 13 height 16
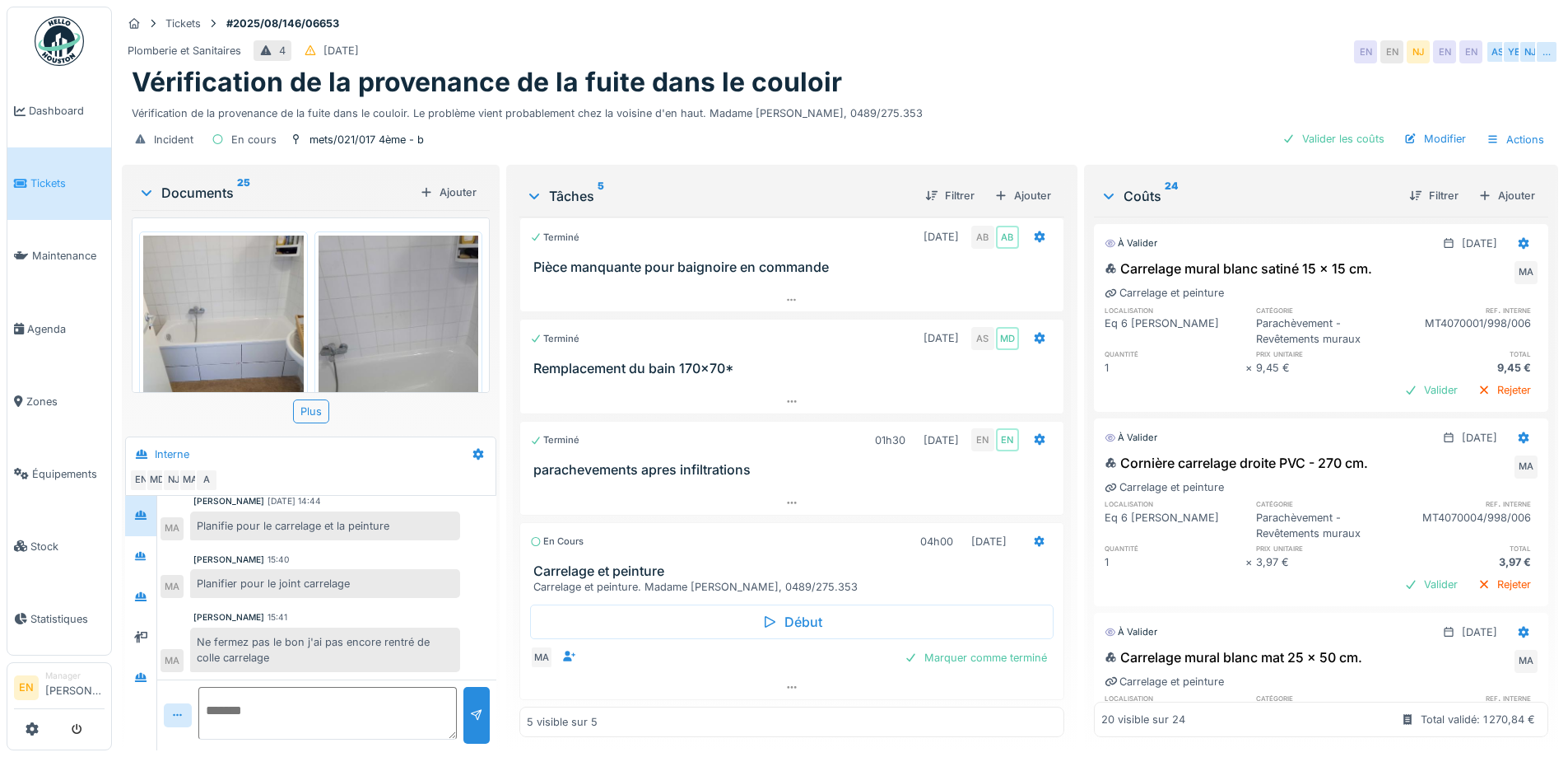
click at [272, 303] on img at bounding box center [223, 342] width 161 height 213
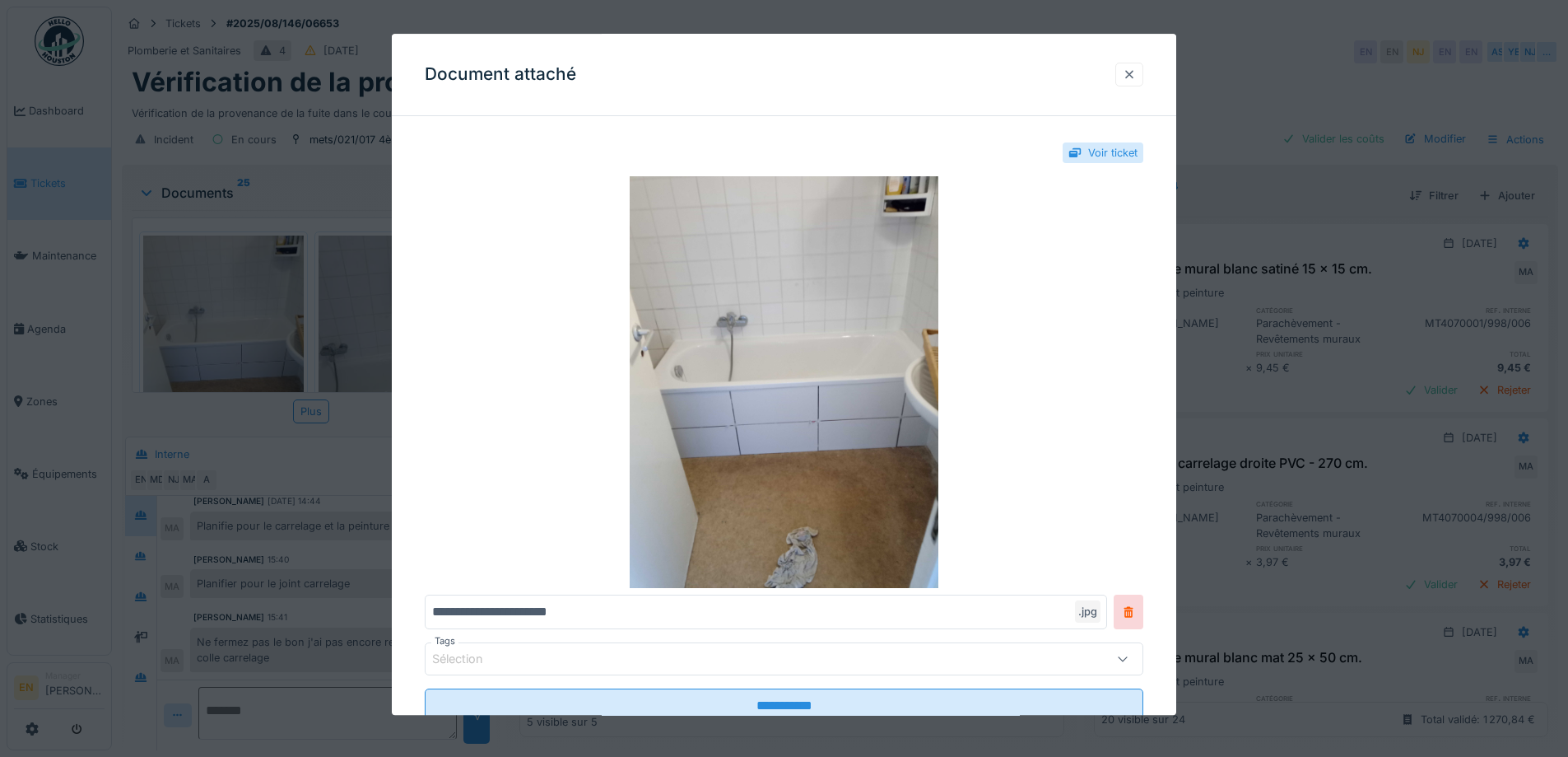
click at [1136, 73] on div at bounding box center [1129, 74] width 13 height 16
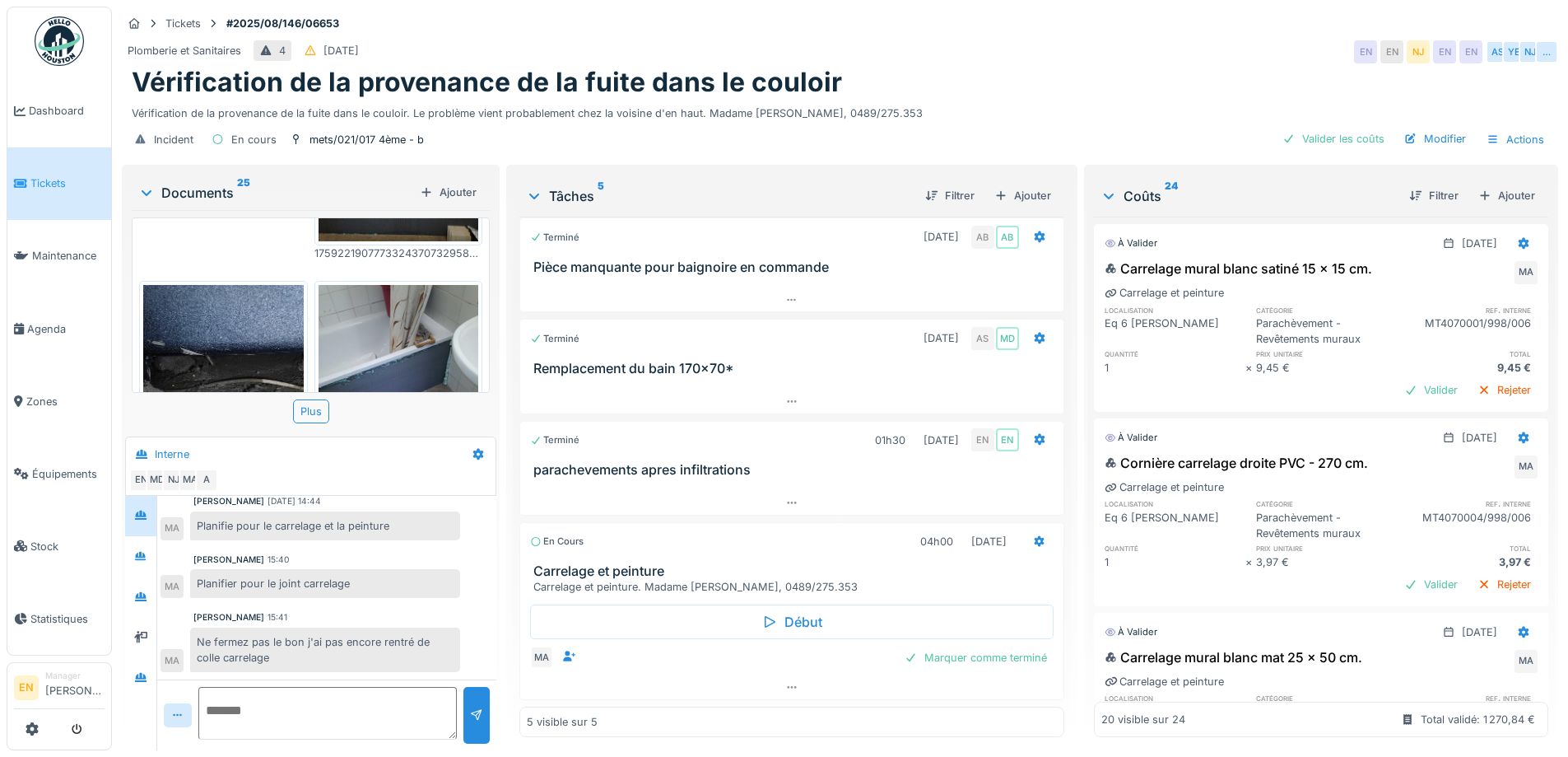
scroll to position [494, 0]
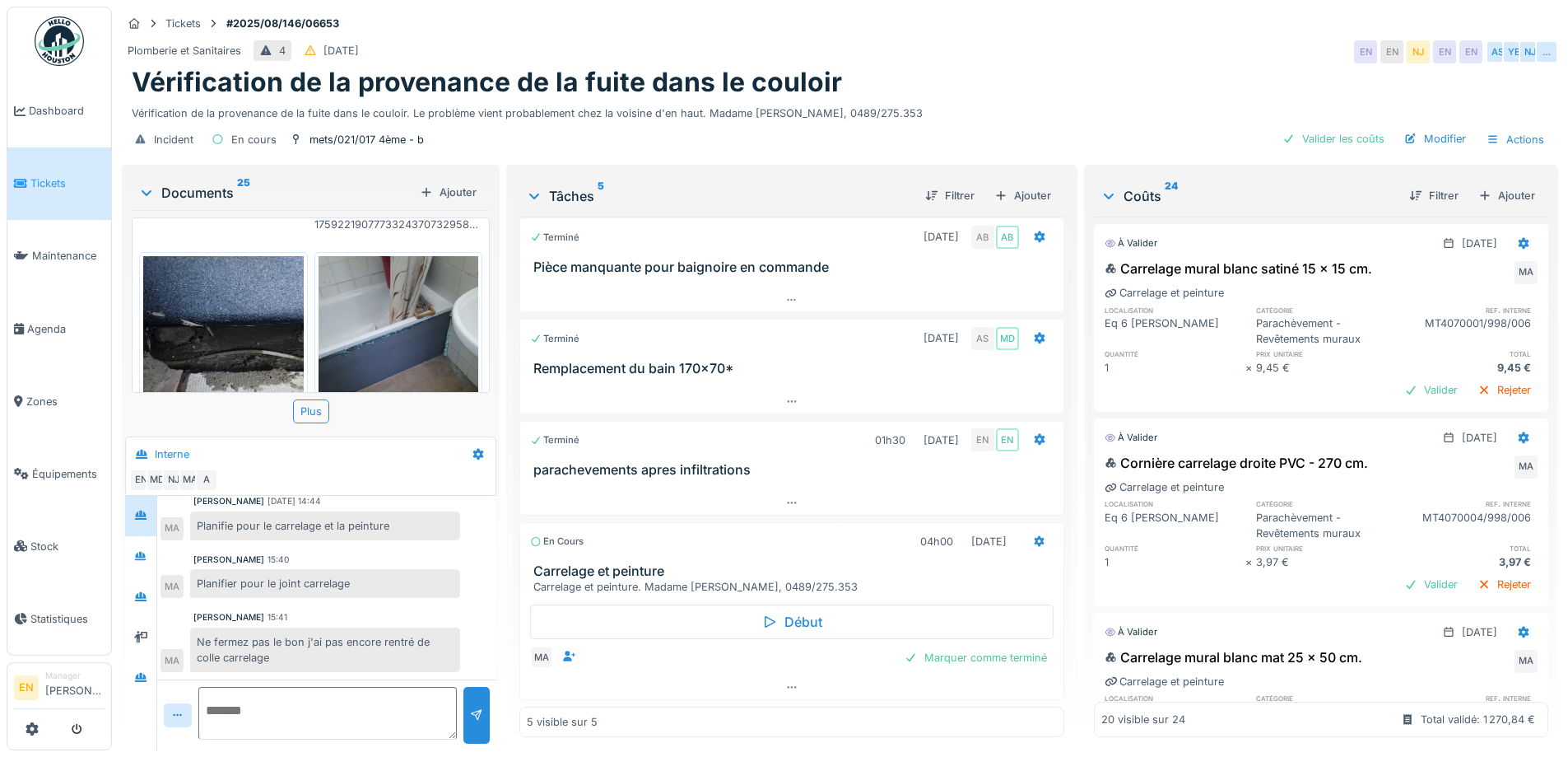
click at [417, 310] on img at bounding box center [399, 362] width 161 height 213
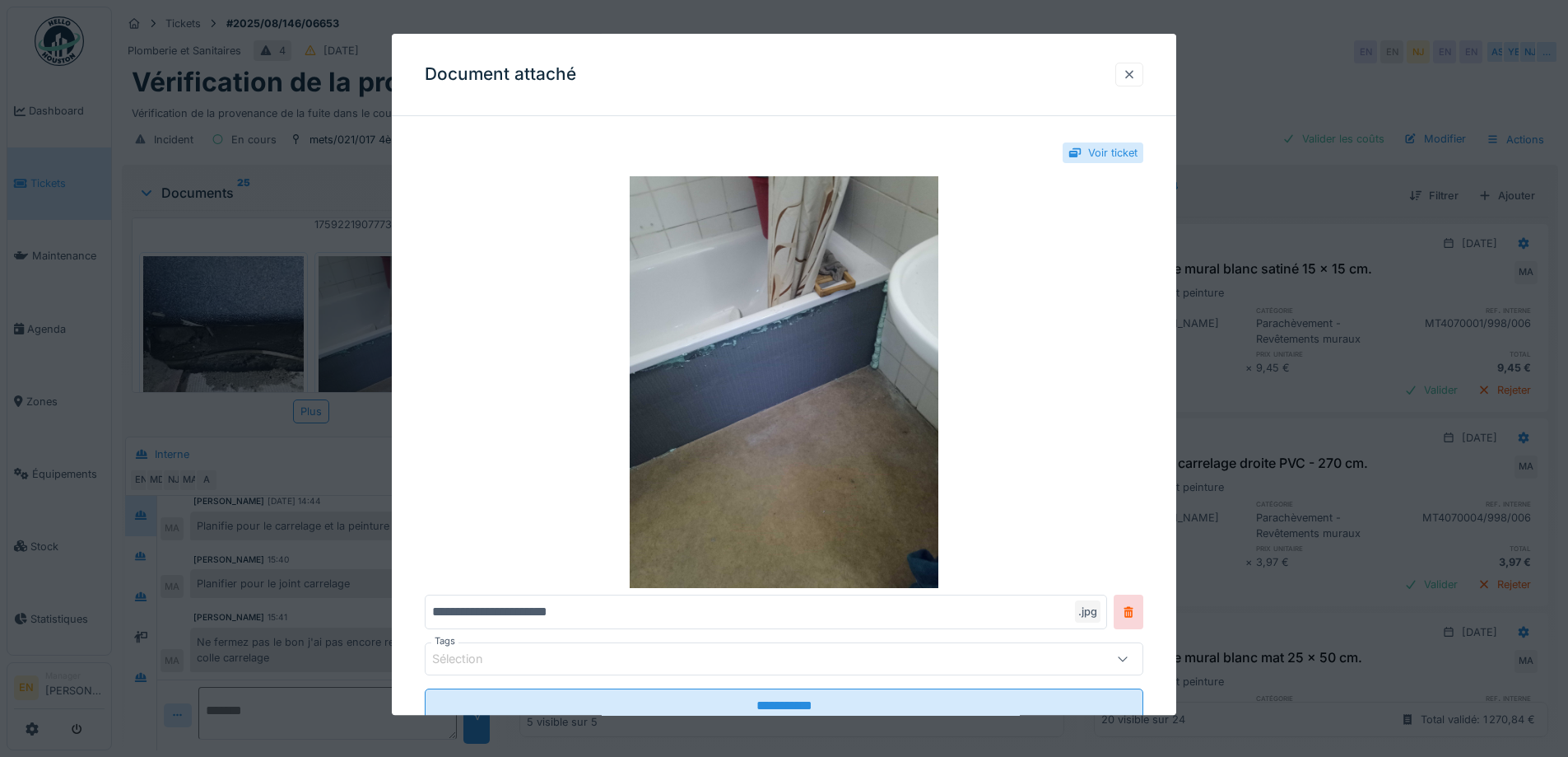
click at [1135, 76] on div at bounding box center [1129, 74] width 13 height 16
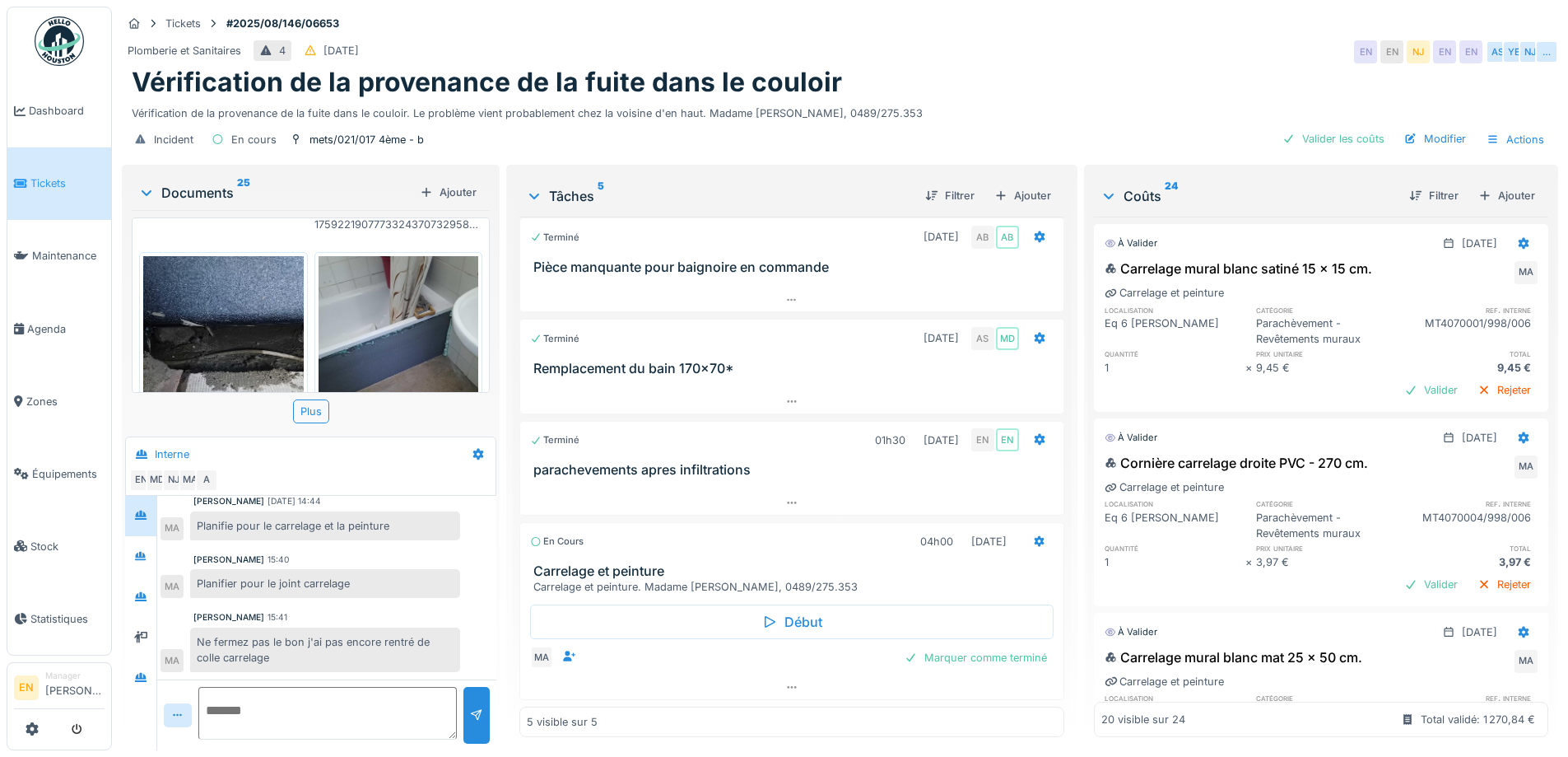
click at [1109, 58] on div "Plomberie et Sanitaires 4 30/08/2025 EN EN NJ EN EN AS YE NJ …" at bounding box center [840, 51] width 1436 height 29
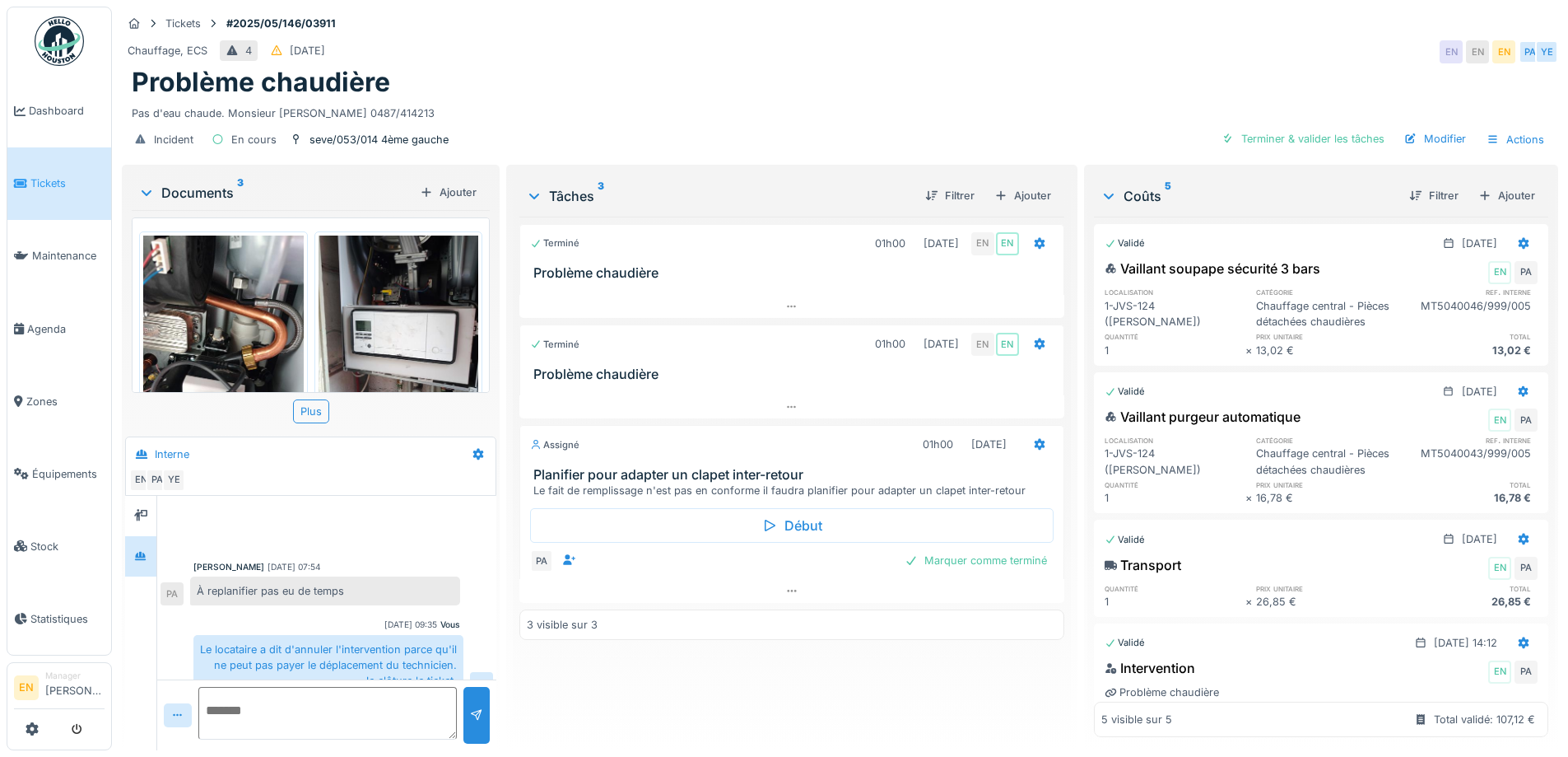
click at [915, 115] on div "Pas d'eau chaude. Monsieur [PERSON_NAME] 0487/414213" at bounding box center [840, 109] width 1417 height 22
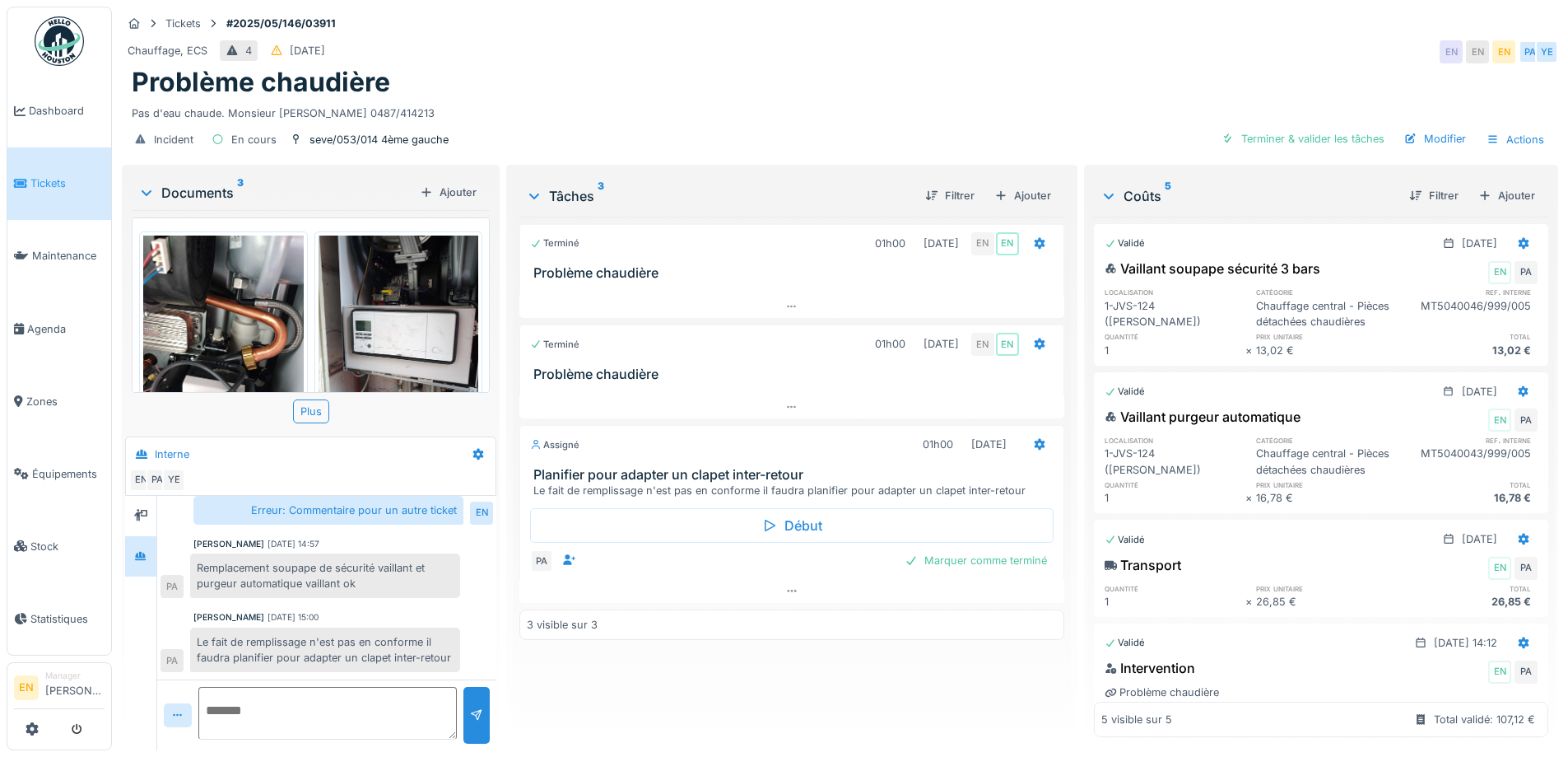
click at [821, 704] on div "Terminé 01h00 [DATE] EN EN Problème chaudière Terminé 01h00 [DATE] EN EN Problè…" at bounding box center [791, 477] width 544 height 520
click at [776, 693] on div "Terminé 01h00 [DATE] EN EN Problème chaudière Terminé 01h00 [DATE] EN EN Problè…" at bounding box center [791, 477] width 544 height 520
click at [774, 695] on div "Terminé 01h00 12/05/2025 EN EN Problème chaudière Terminé 01h00 22/05/2025 EN E…" at bounding box center [791, 477] width 544 height 520
click at [668, 720] on div "Terminé 01h00 12/05/2025 EN EN Problème chaudière Terminé 01h00 22/05/2025 EN E…" at bounding box center [791, 477] width 544 height 520
click at [669, 698] on div "Terminé 01h00 12/05/2025 EN EN Problème chaudière Terminé 01h00 22/05/2025 EN E…" at bounding box center [791, 477] width 544 height 520
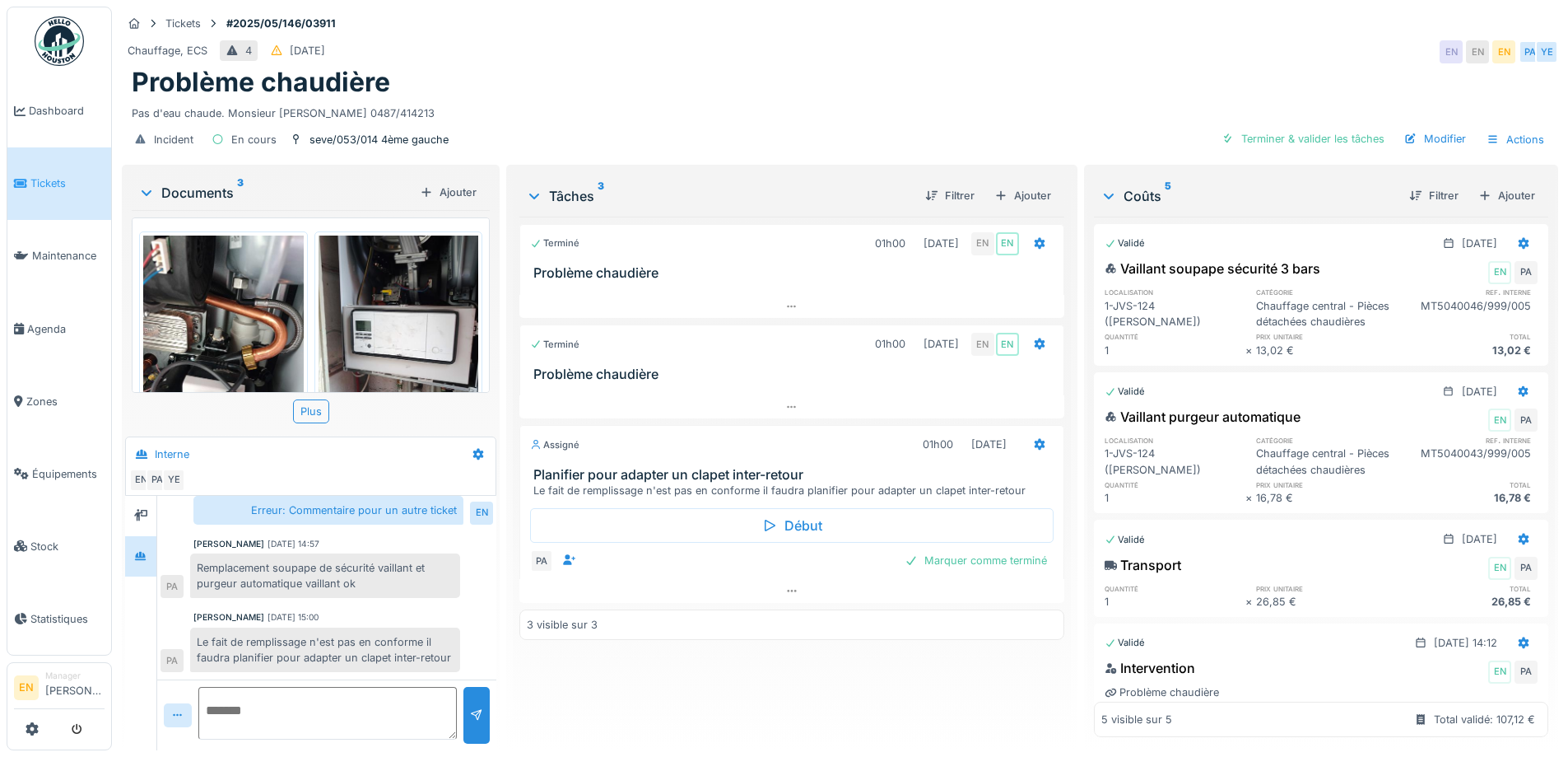
drag, startPoint x: 1161, startPoint y: 7, endPoint x: 1176, endPoint y: 0, distance: 16.6
click at [1162, 7] on div "Tickets #2025/05/146/03911 Chauffage, ECS 4 14/05/2025 EN EN EN PA YE Problème …" at bounding box center [839, 84] width 1442 height 155
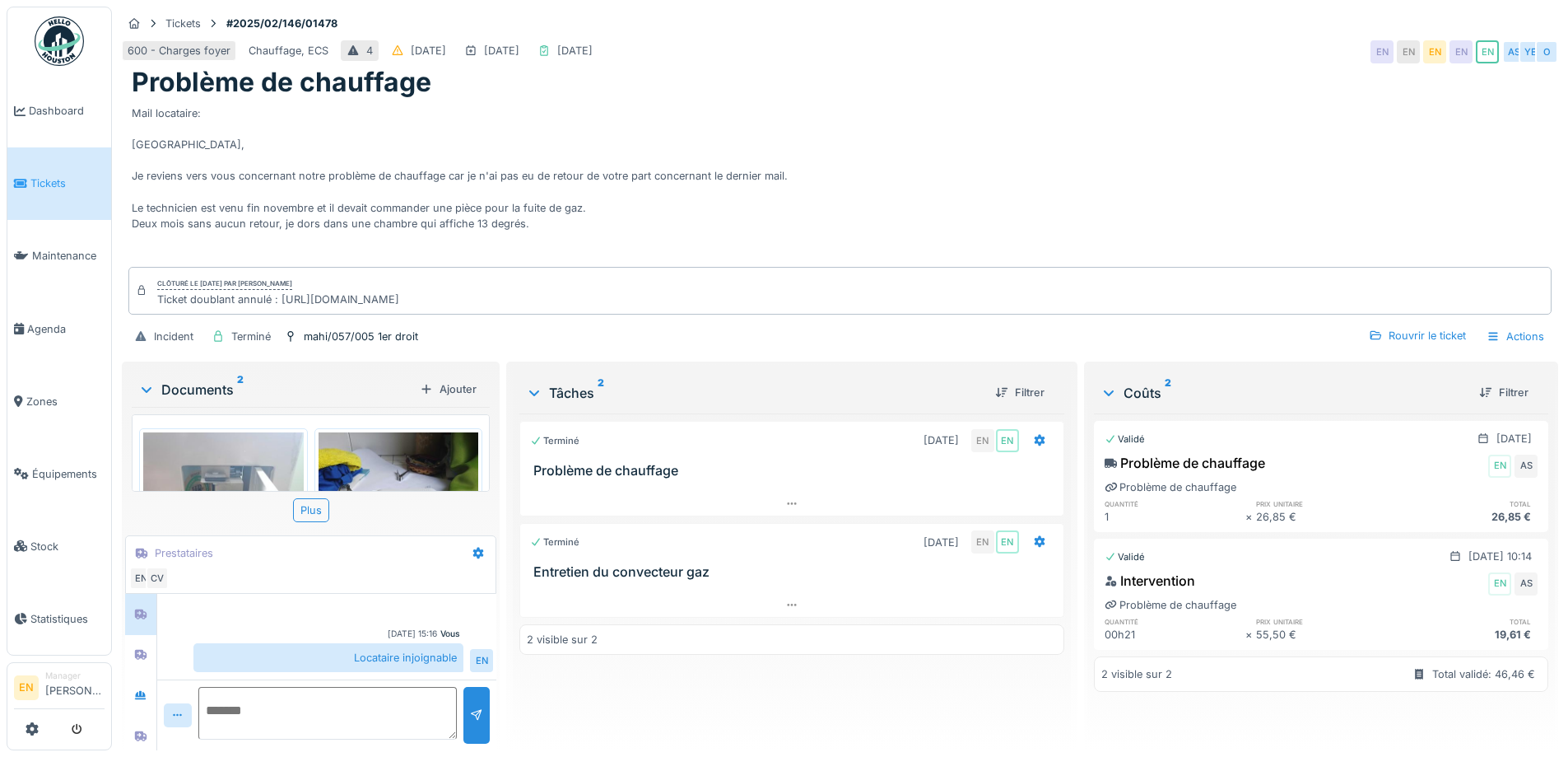
scroll to position [12, 0]
click at [963, 152] on div "Mail locataire: [GEOGRAPHIC_DATA], Je reviens vers vous concernant notre problè…" at bounding box center [840, 181] width 1417 height 165
click at [1507, 325] on div "Actions" at bounding box center [1515, 336] width 73 height 24
click at [1093, 192] on div "Mail locataire: Bonjour, Je reviens vers vous concernant notre problème de chau…" at bounding box center [840, 181] width 1417 height 165
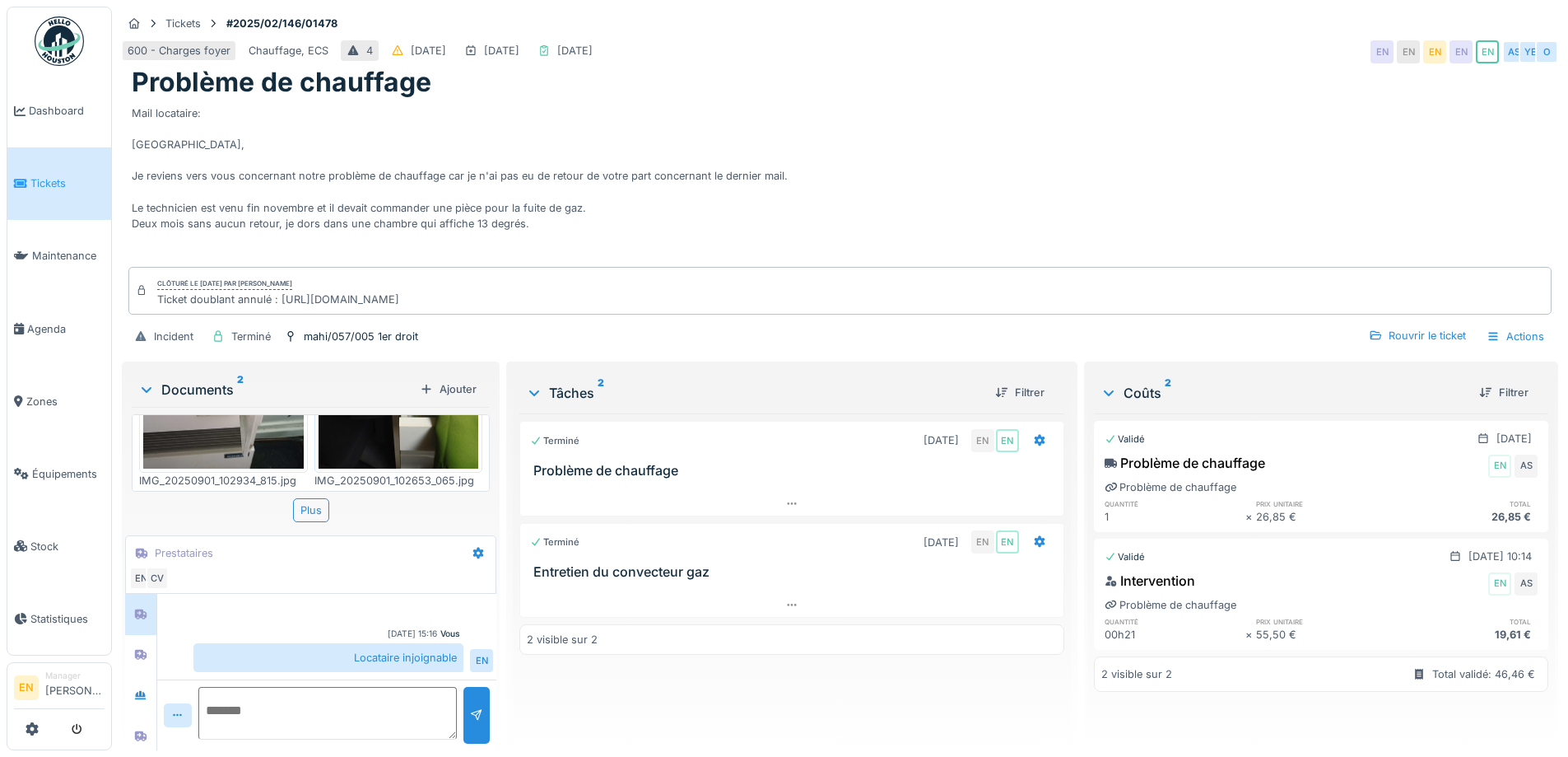
click at [1002, 154] on div "Mail locataire: Bonjour, Je reviens vers vous concernant notre problème de chau…" at bounding box center [840, 181] width 1417 height 165
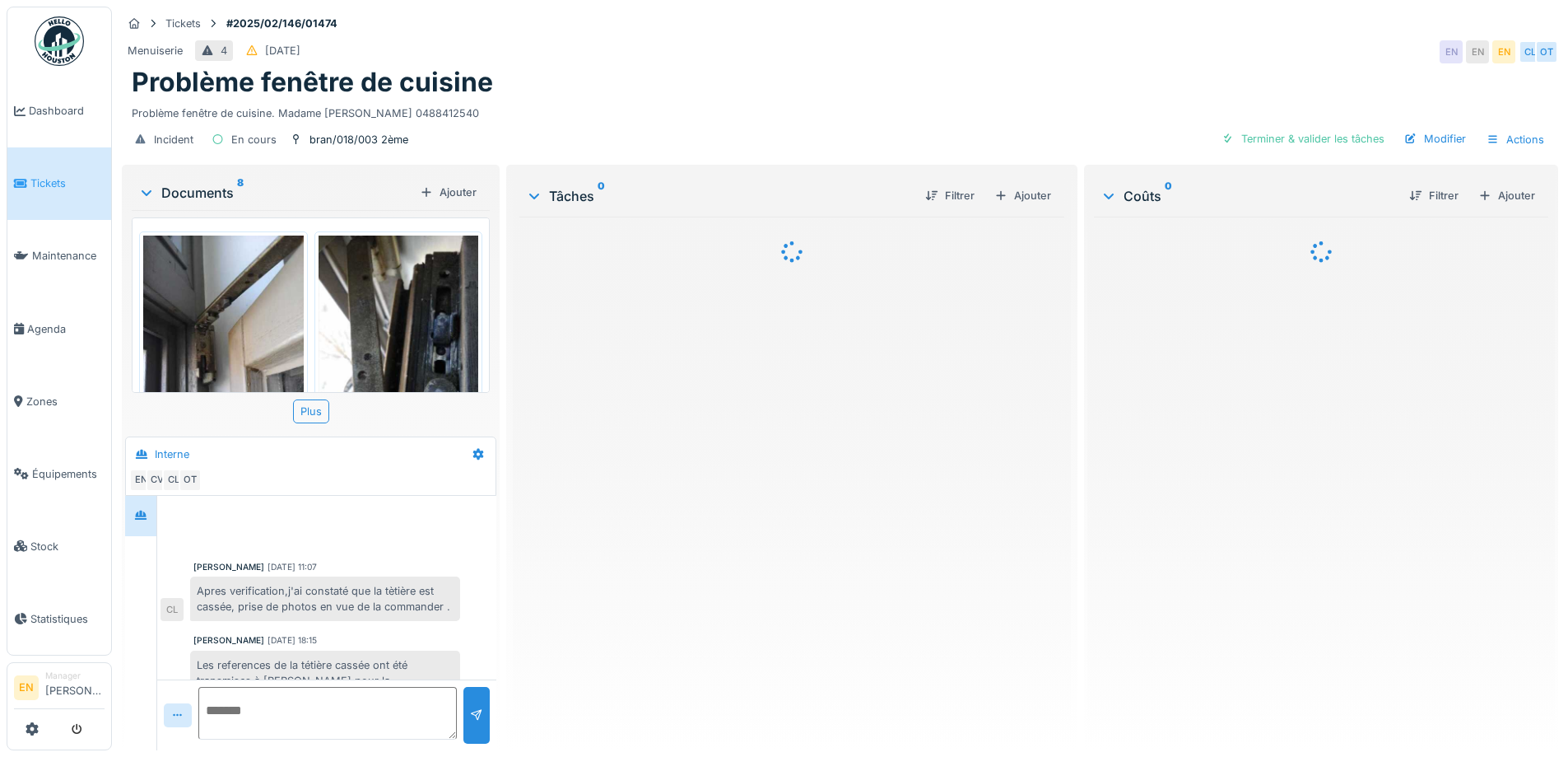
scroll to position [97, 0]
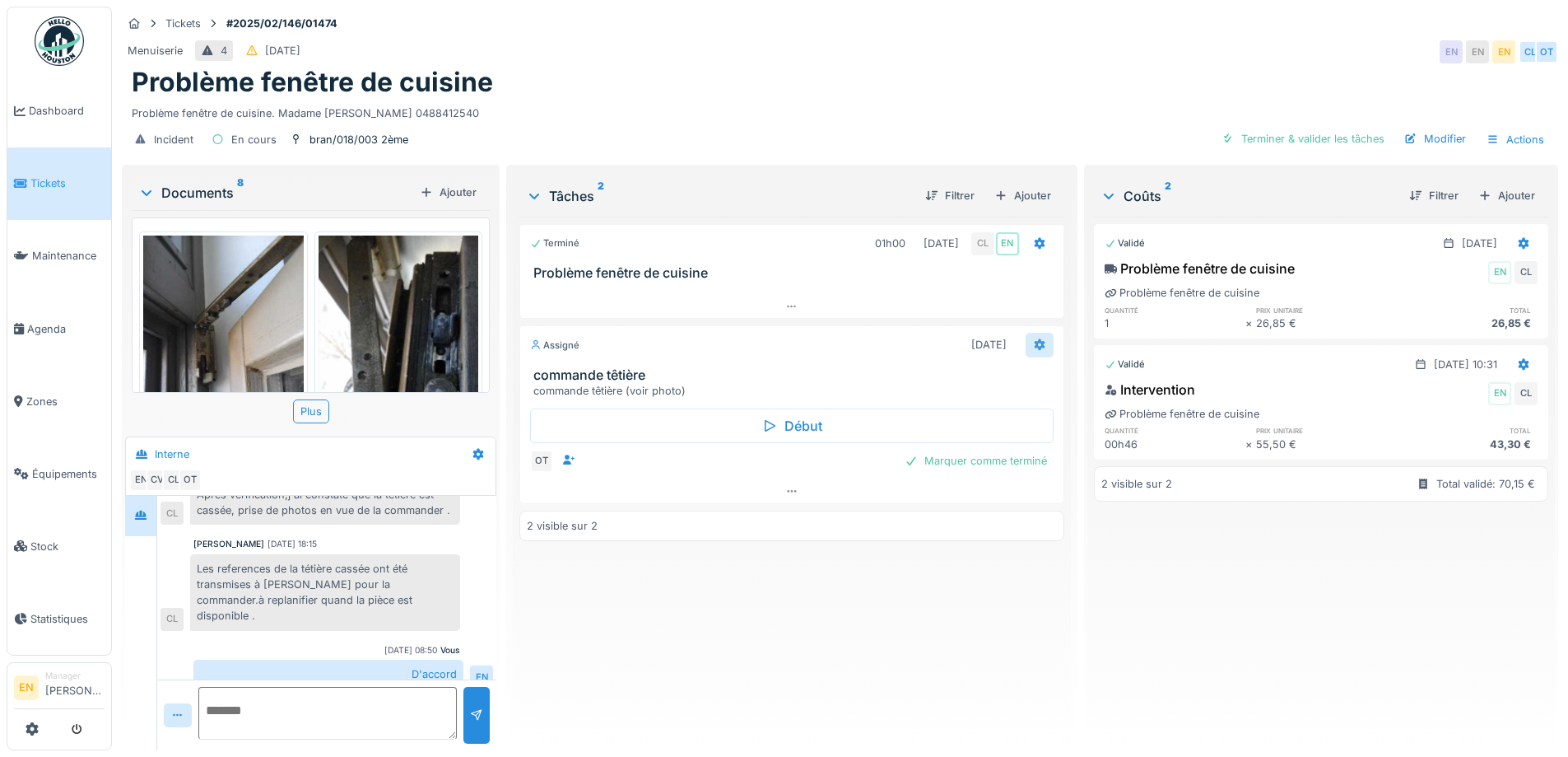
click at [1034, 347] on icon at bounding box center [1038, 344] width 10 height 11
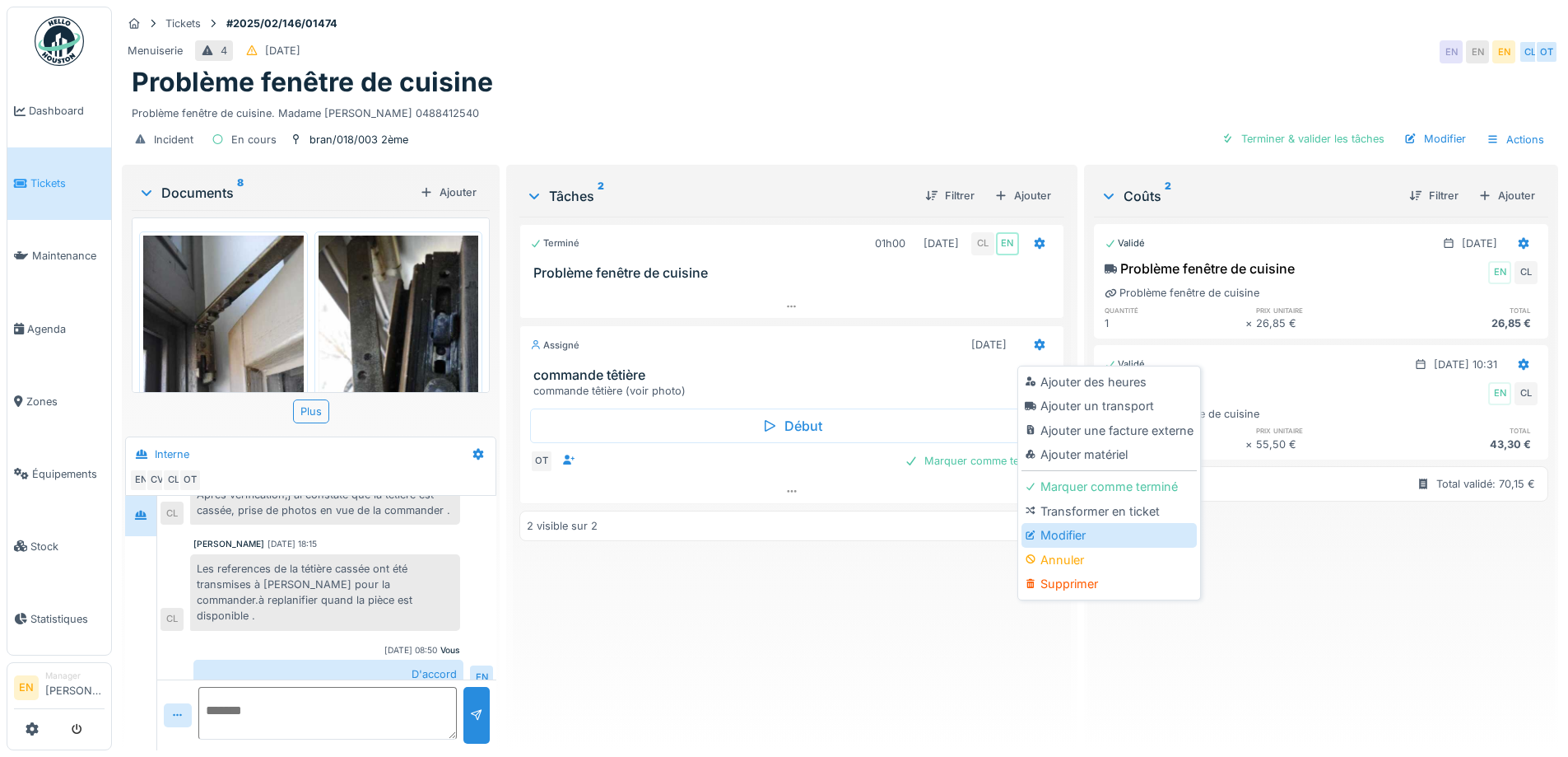
click at [1068, 536] on div "Modifier" at bounding box center [1108, 536] width 175 height 25
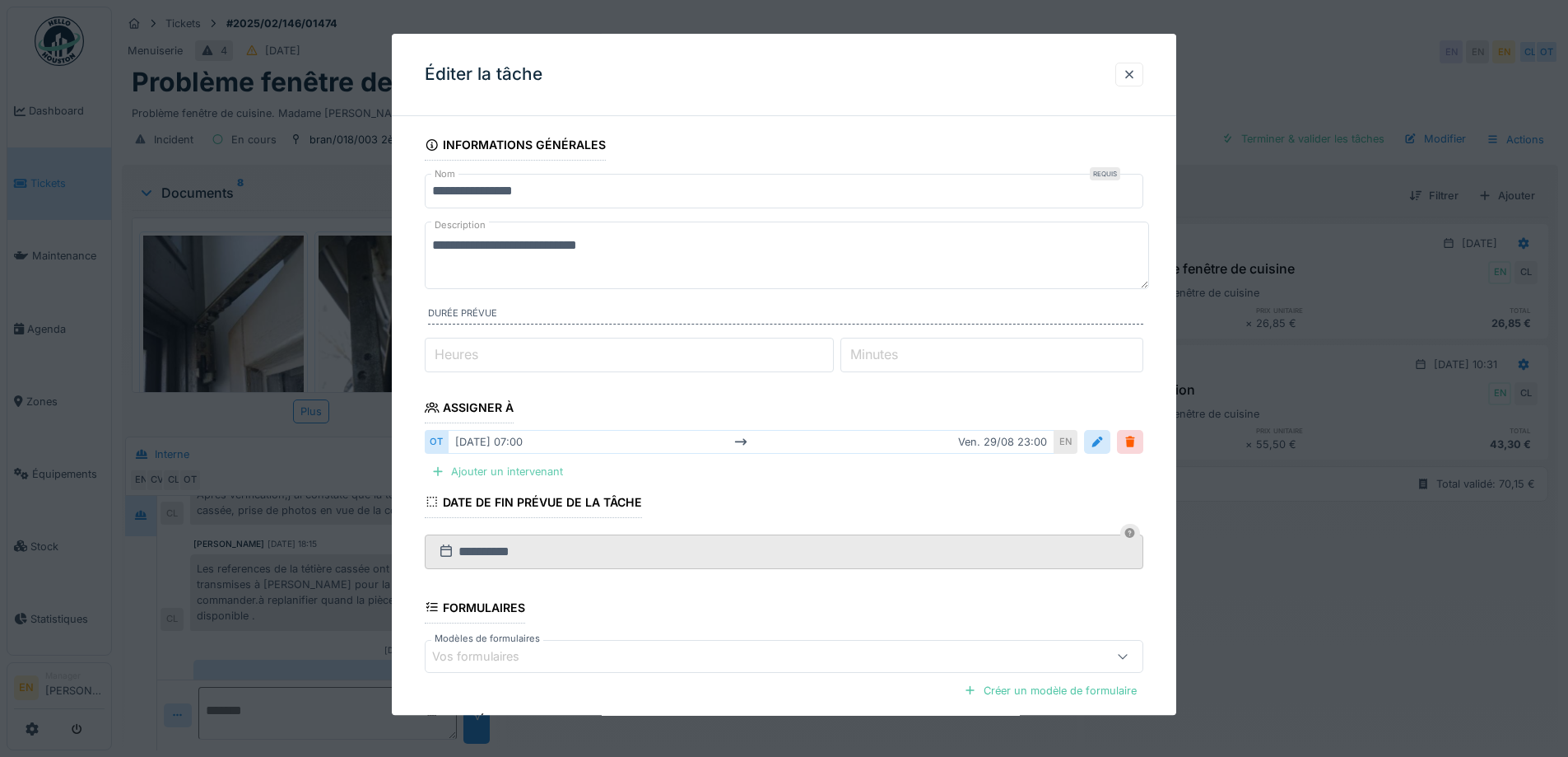
click at [517, 466] on div "Ajouter un intervenant" at bounding box center [497, 471] width 145 height 22
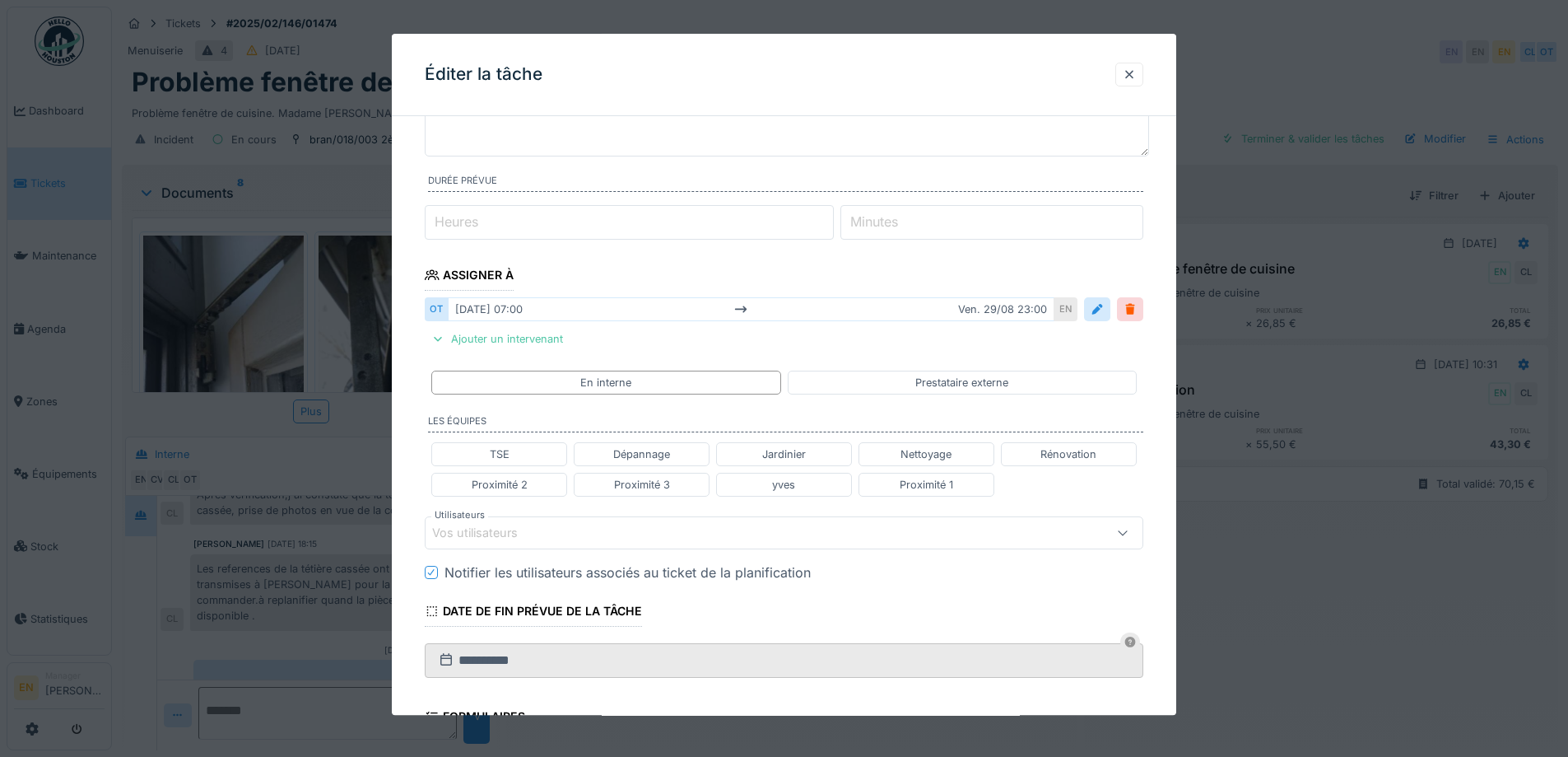
scroll to position [165, 0]
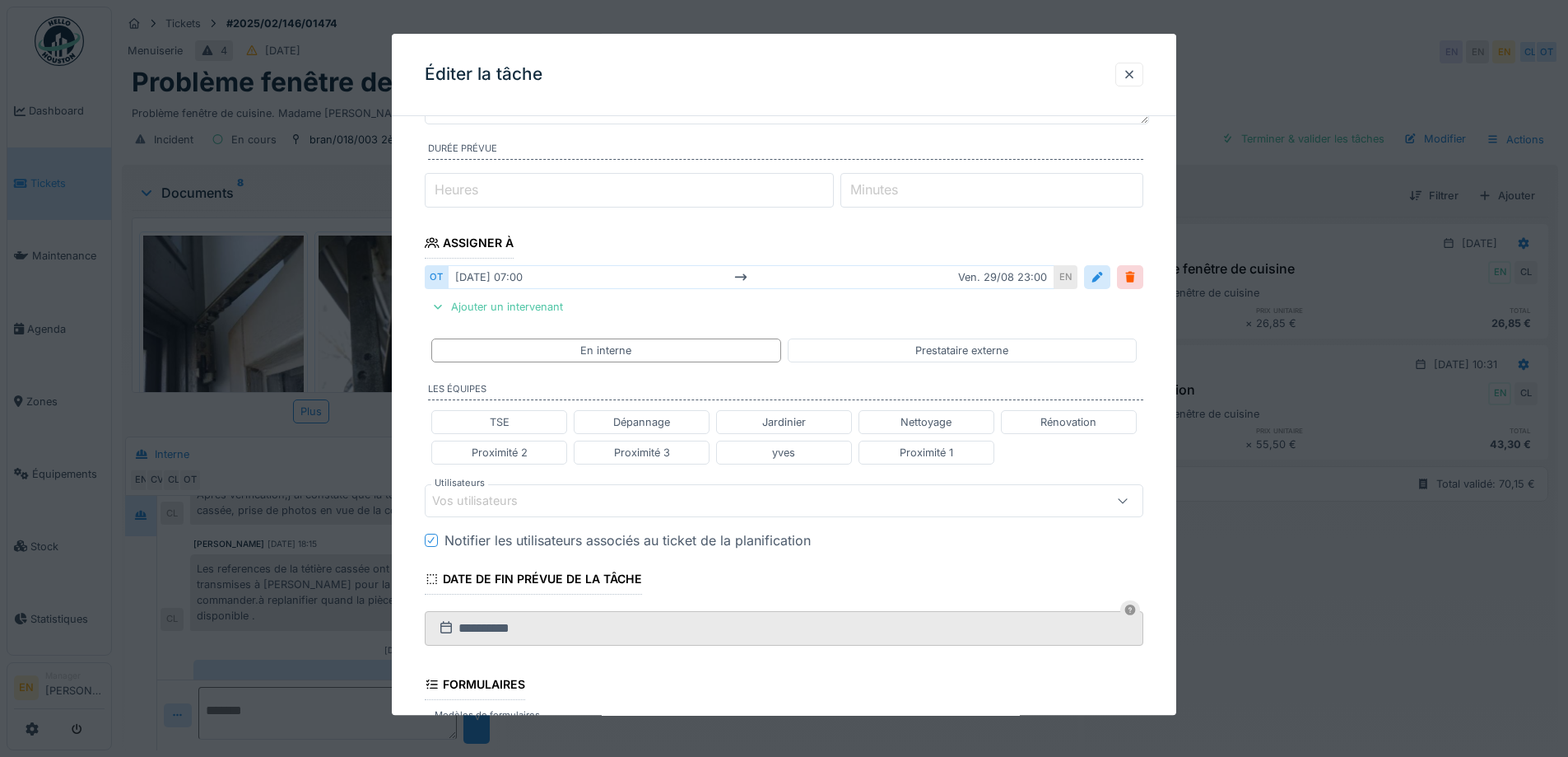
click at [644, 500] on div "Vos utilisateurs" at bounding box center [741, 500] width 619 height 18
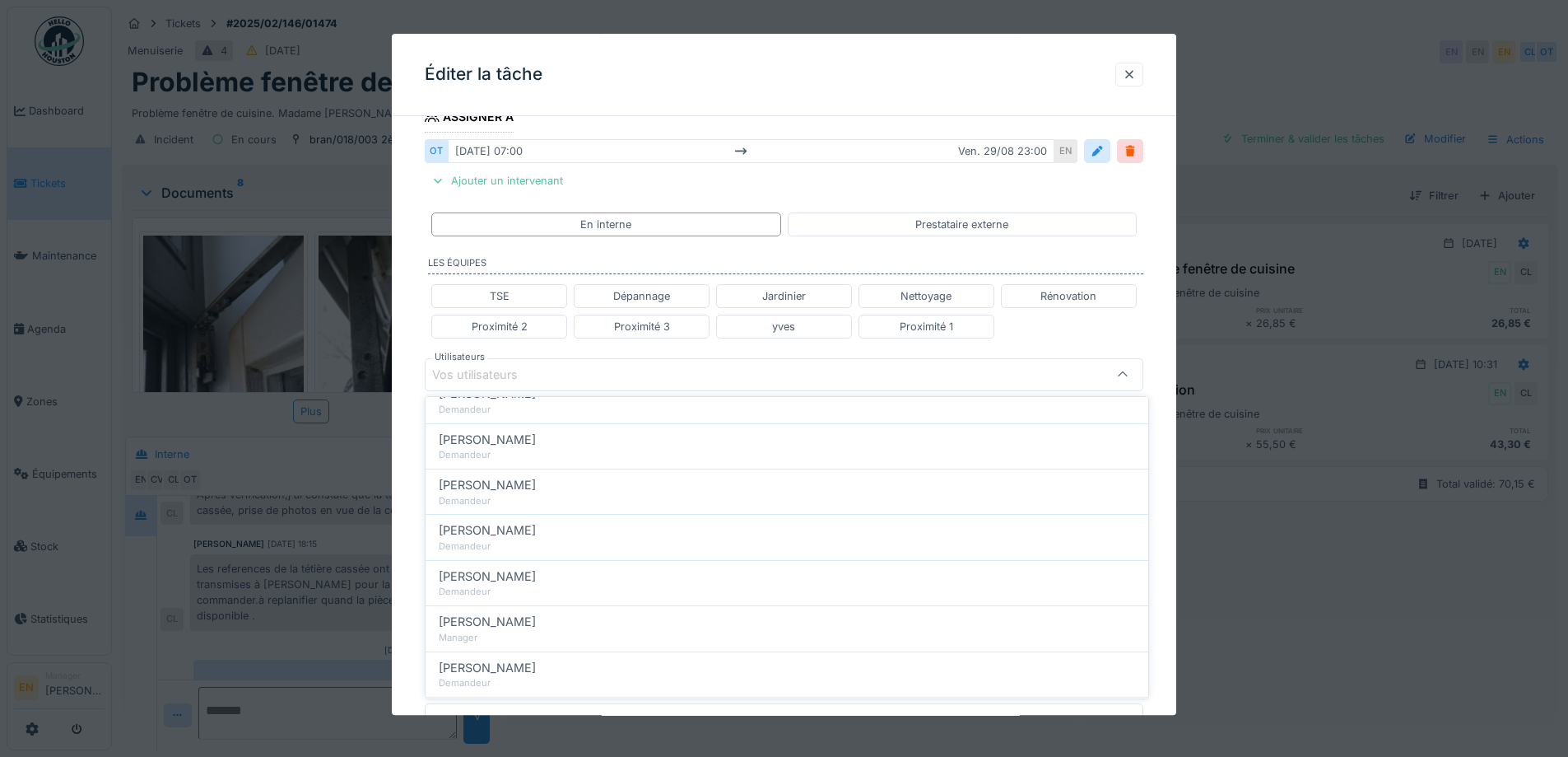
scroll to position [374, 0]
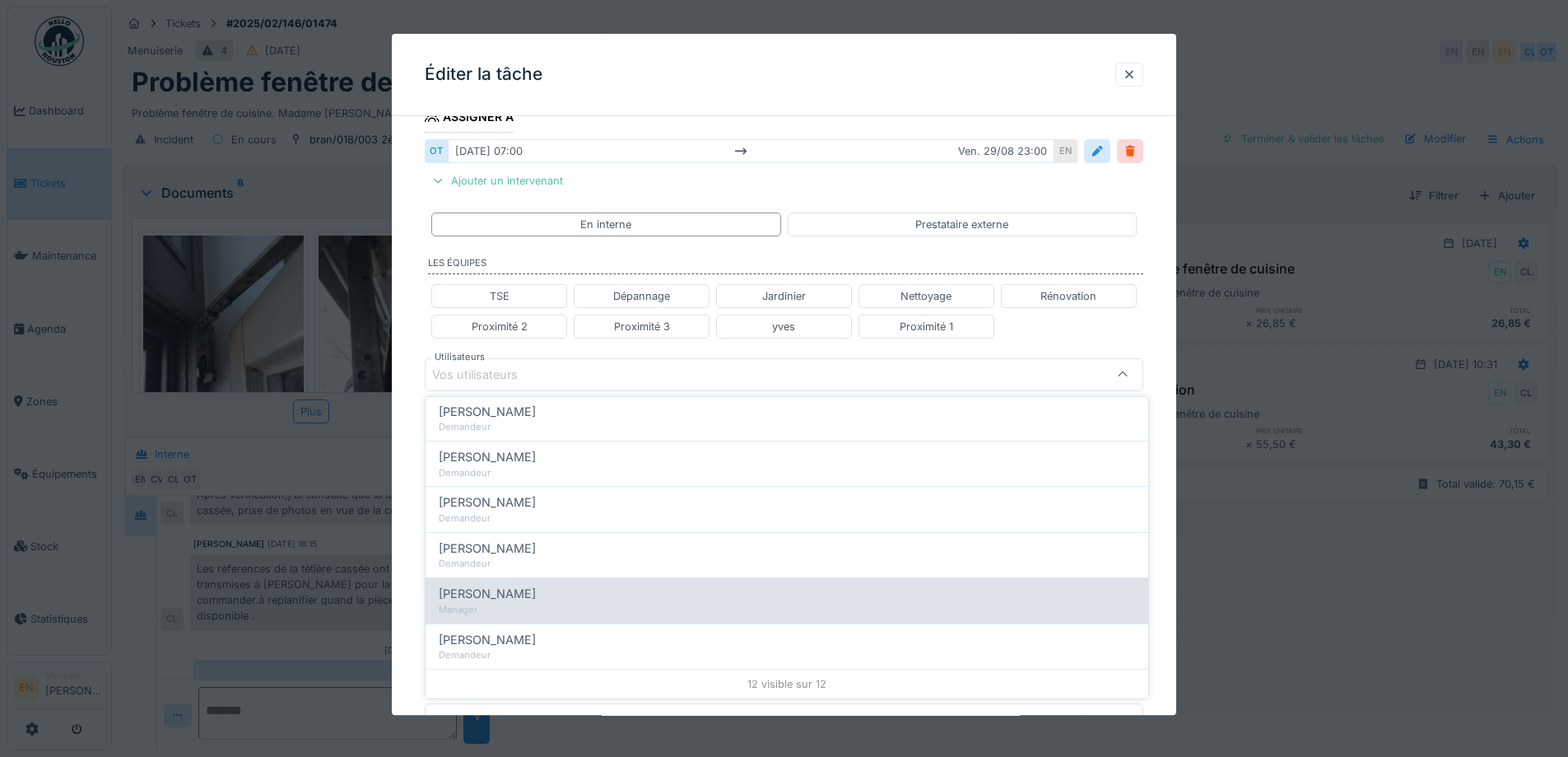
type input "****"
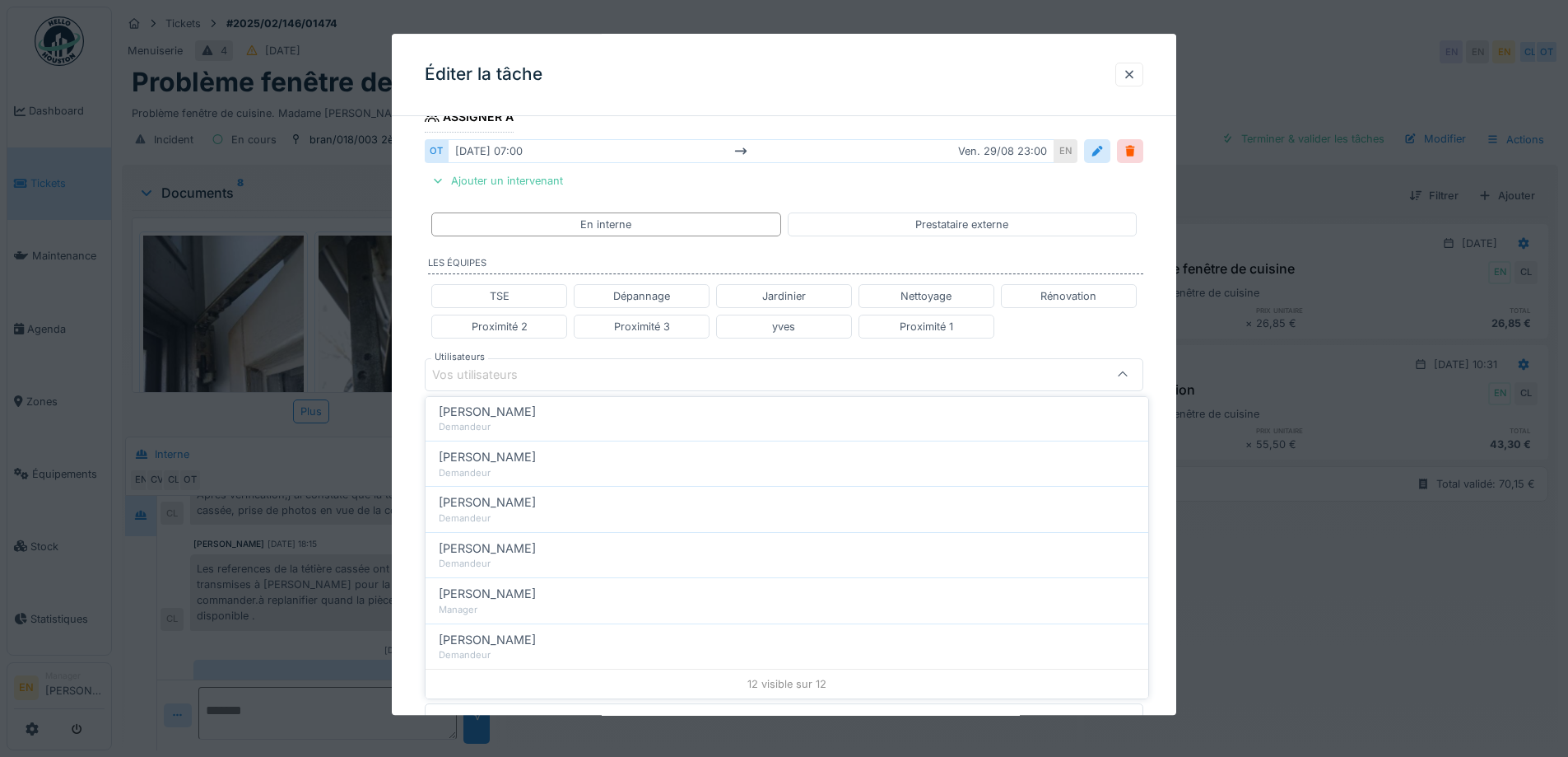
click at [489, 593] on span "Omar Tribeche" at bounding box center [487, 593] width 97 height 18
type input "****"
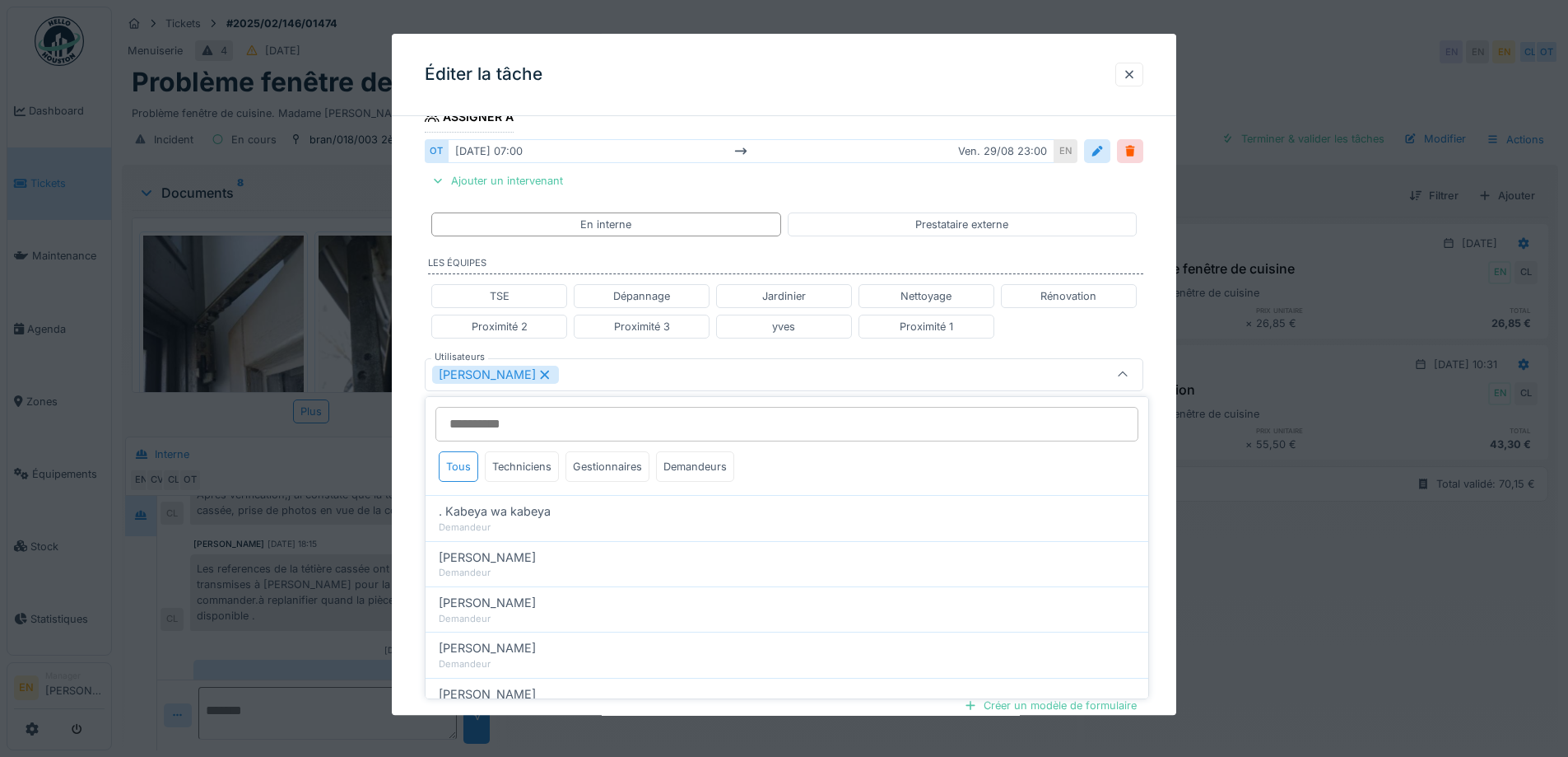
click at [1160, 467] on div "**********" at bounding box center [783, 366] width 784 height 1056
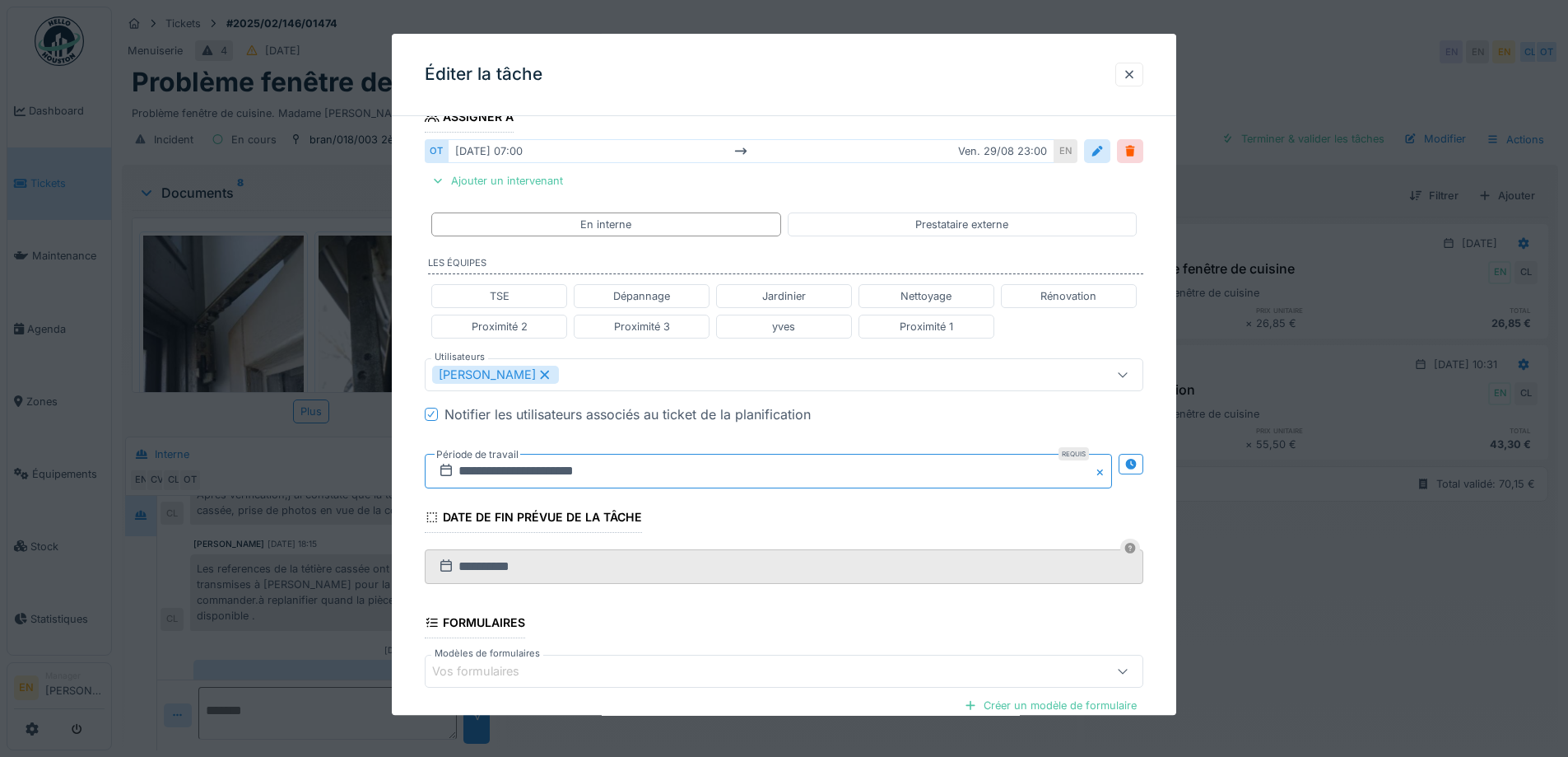
click at [490, 468] on input "**********" at bounding box center [768, 470] width 688 height 35
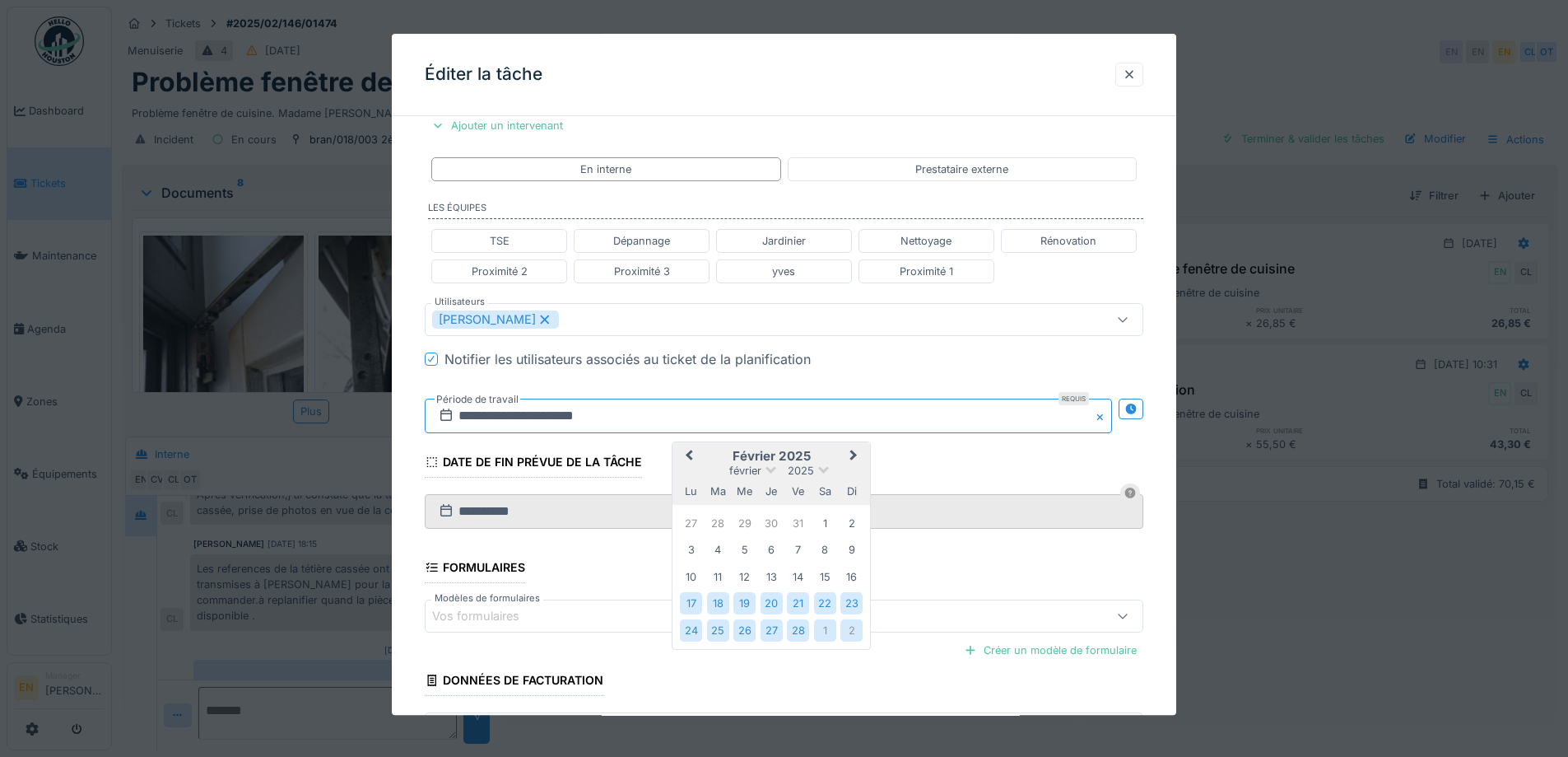
scroll to position [373, 0]
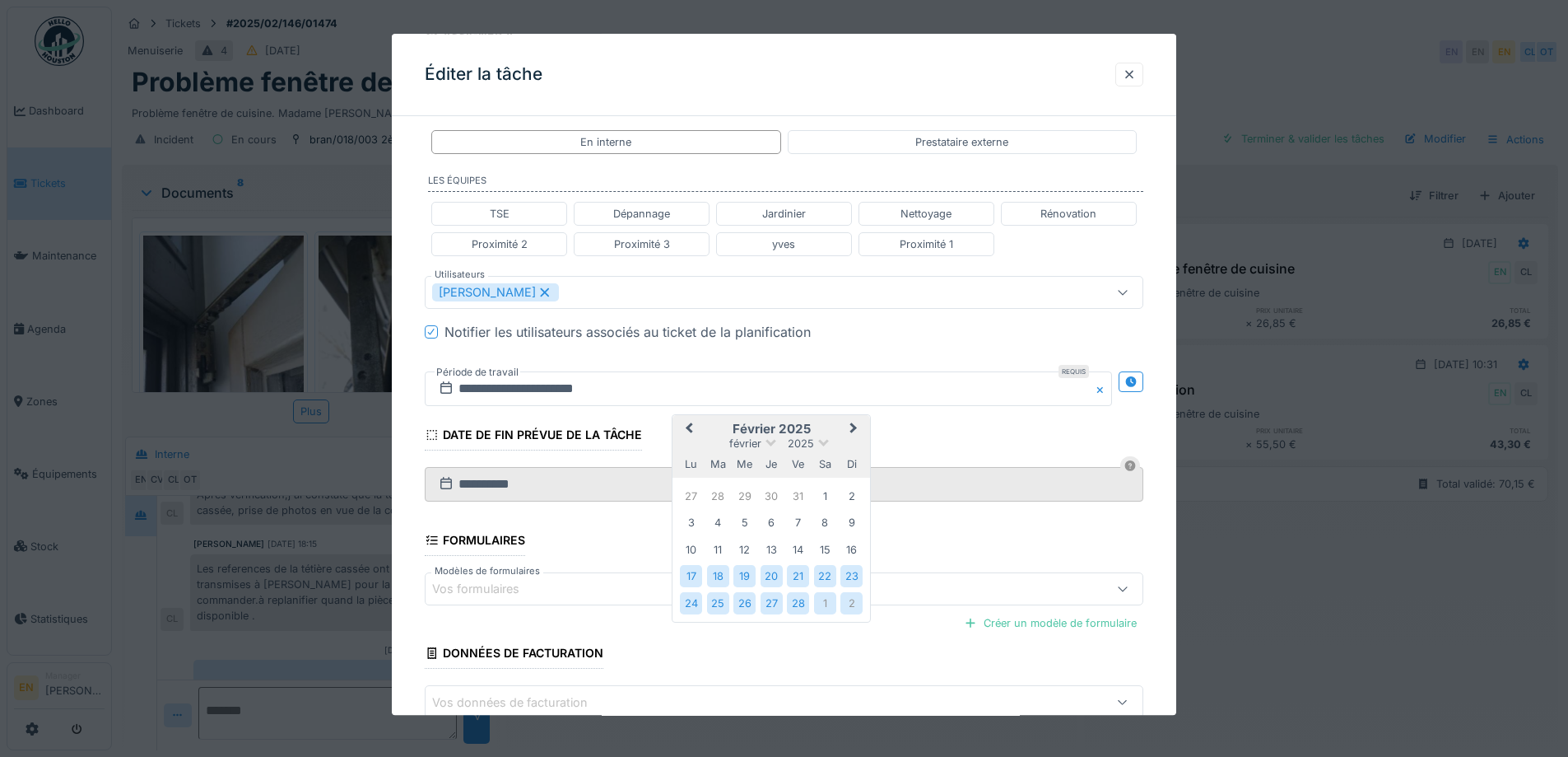
click at [854, 431] on button "Next Month" at bounding box center [855, 430] width 26 height 26
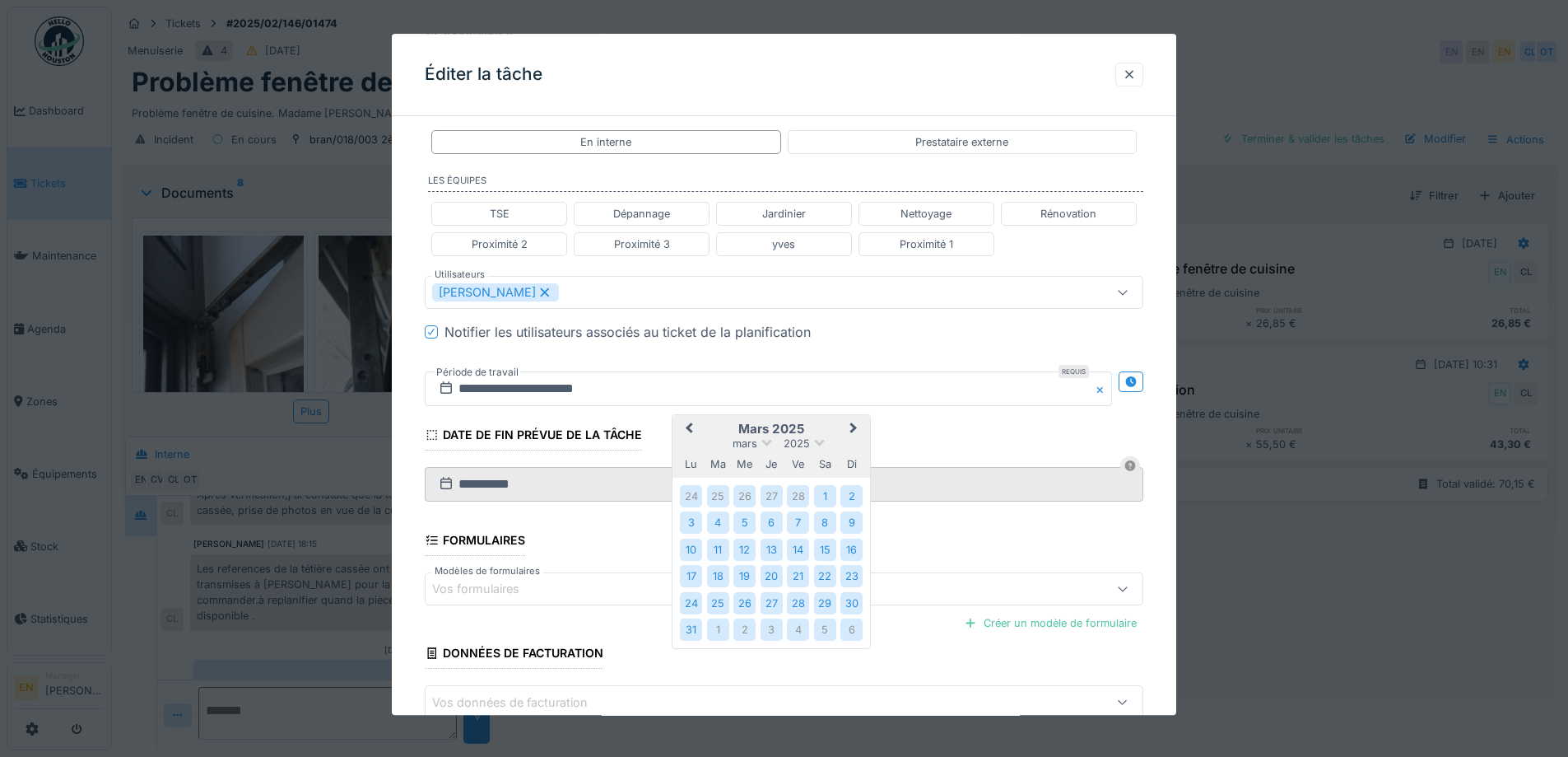
click at [854, 431] on button "Next Month" at bounding box center [855, 430] width 26 height 26
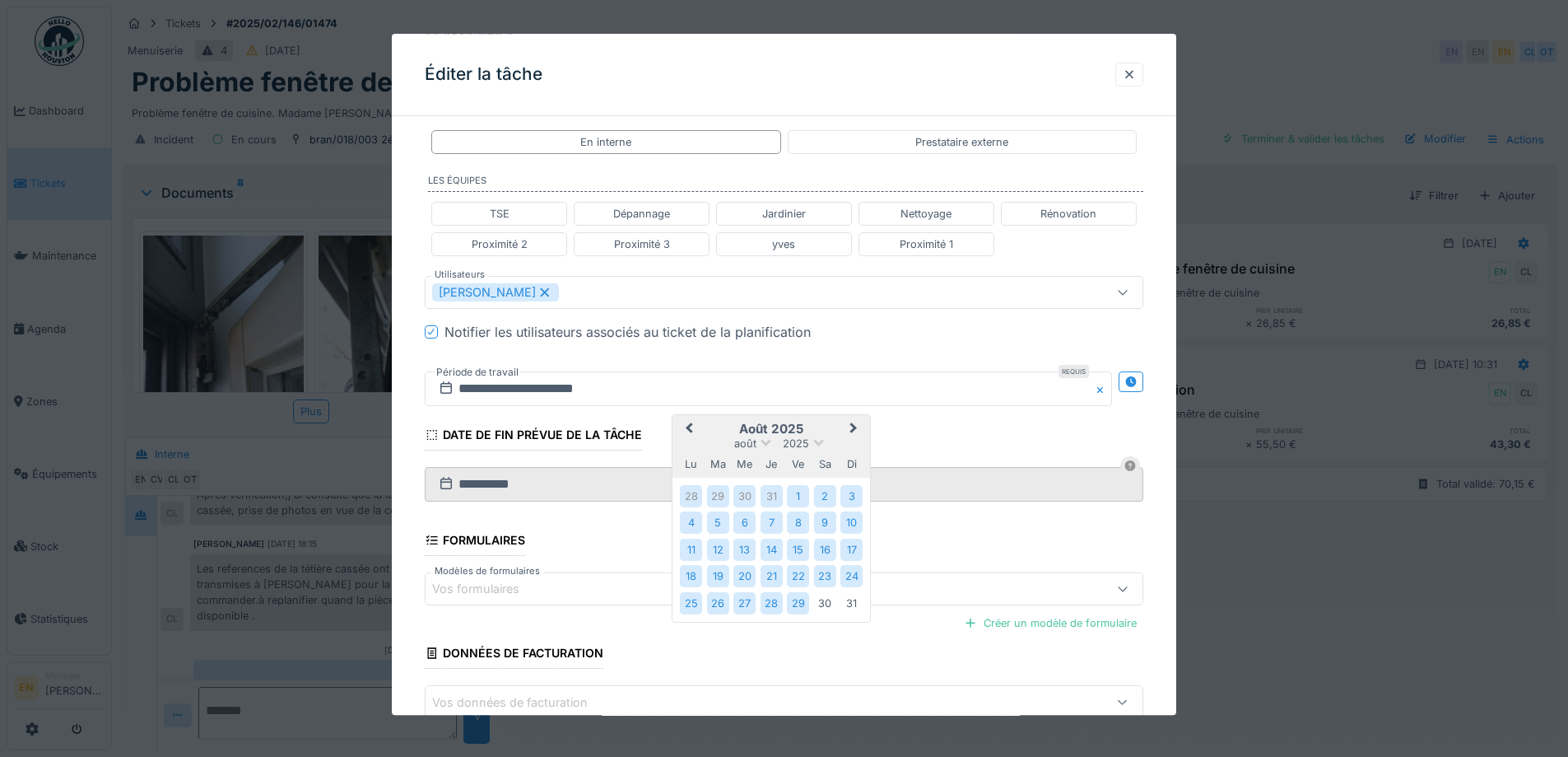
click at [854, 431] on button "Next Month" at bounding box center [855, 430] width 26 height 26
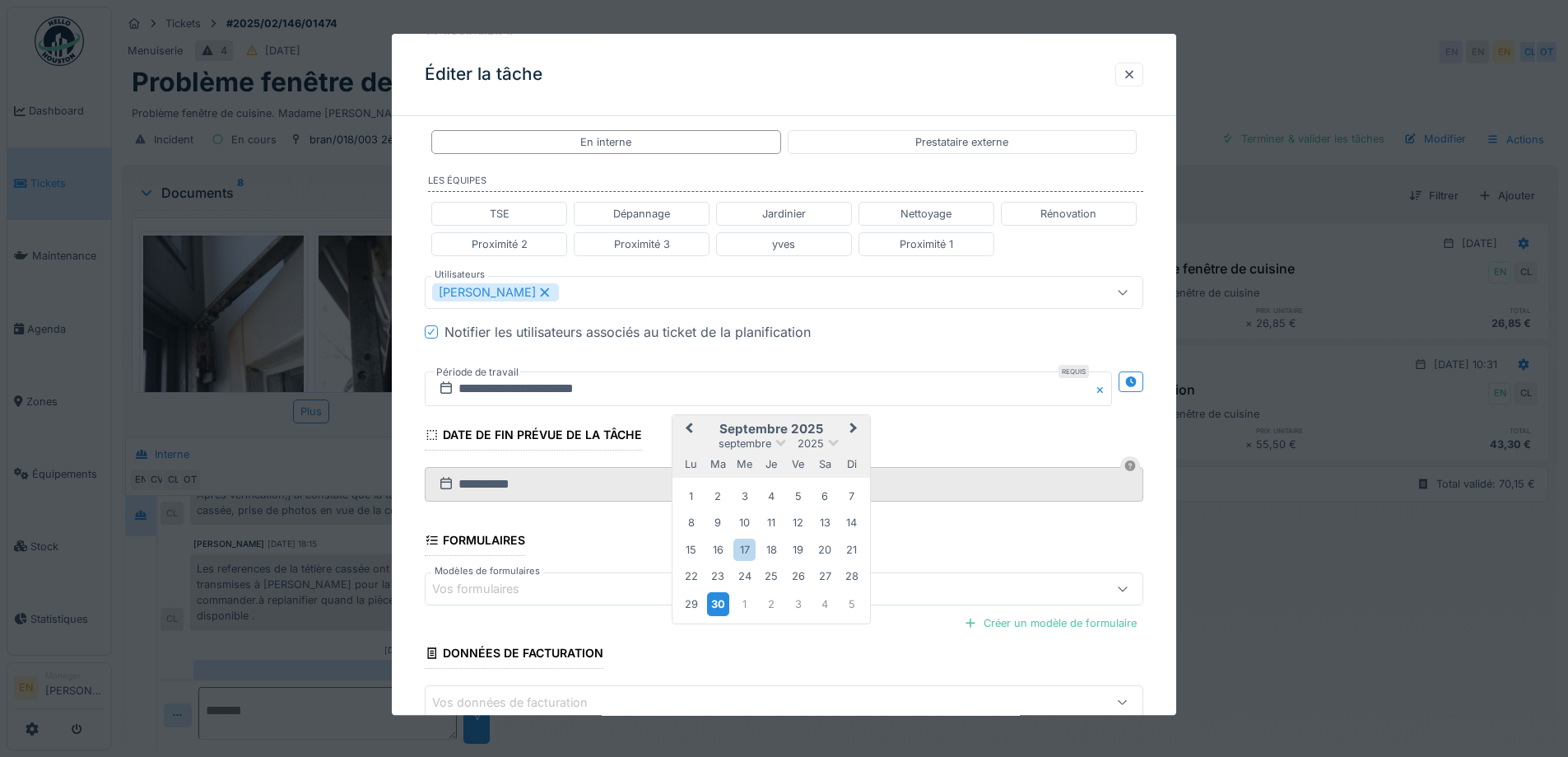
click at [720, 601] on div "30" at bounding box center [717, 604] width 22 height 24
click at [853, 426] on span "Next Month" at bounding box center [853, 429] width 0 height 20
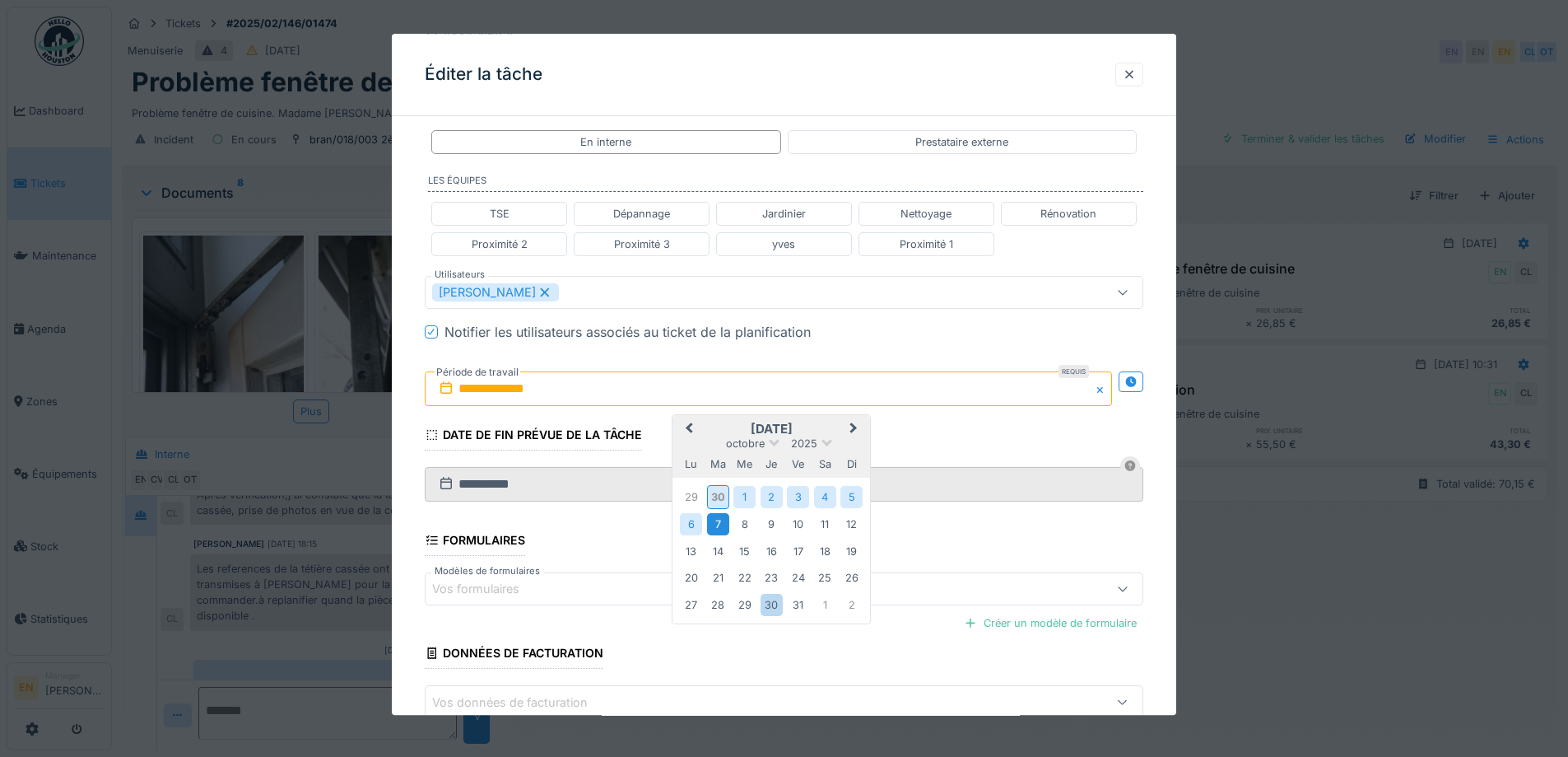
click at [719, 528] on div "7" at bounding box center [717, 523] width 22 height 22
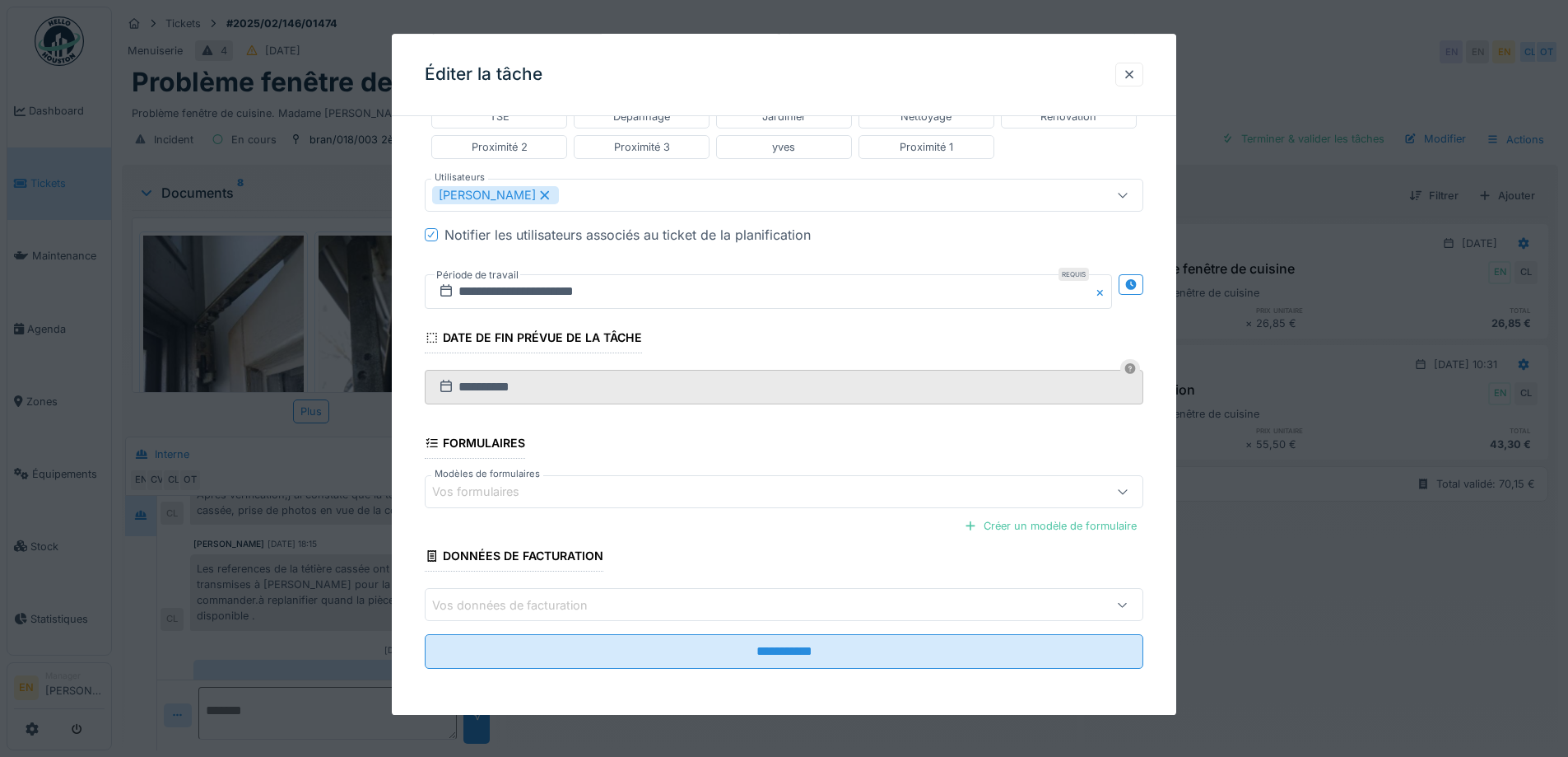
scroll to position [12, 0]
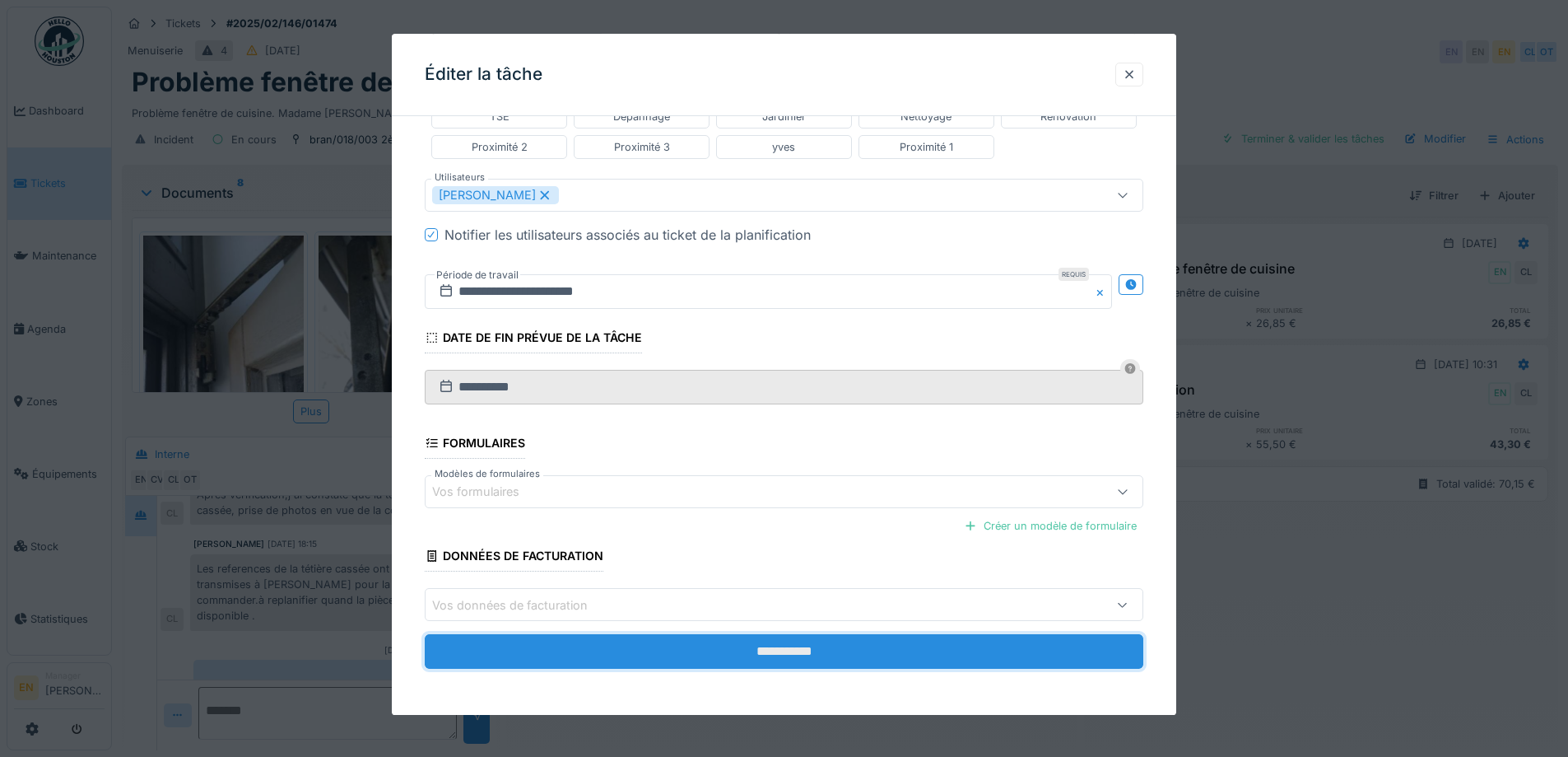
click at [778, 646] on input "**********" at bounding box center [784, 652] width 719 height 35
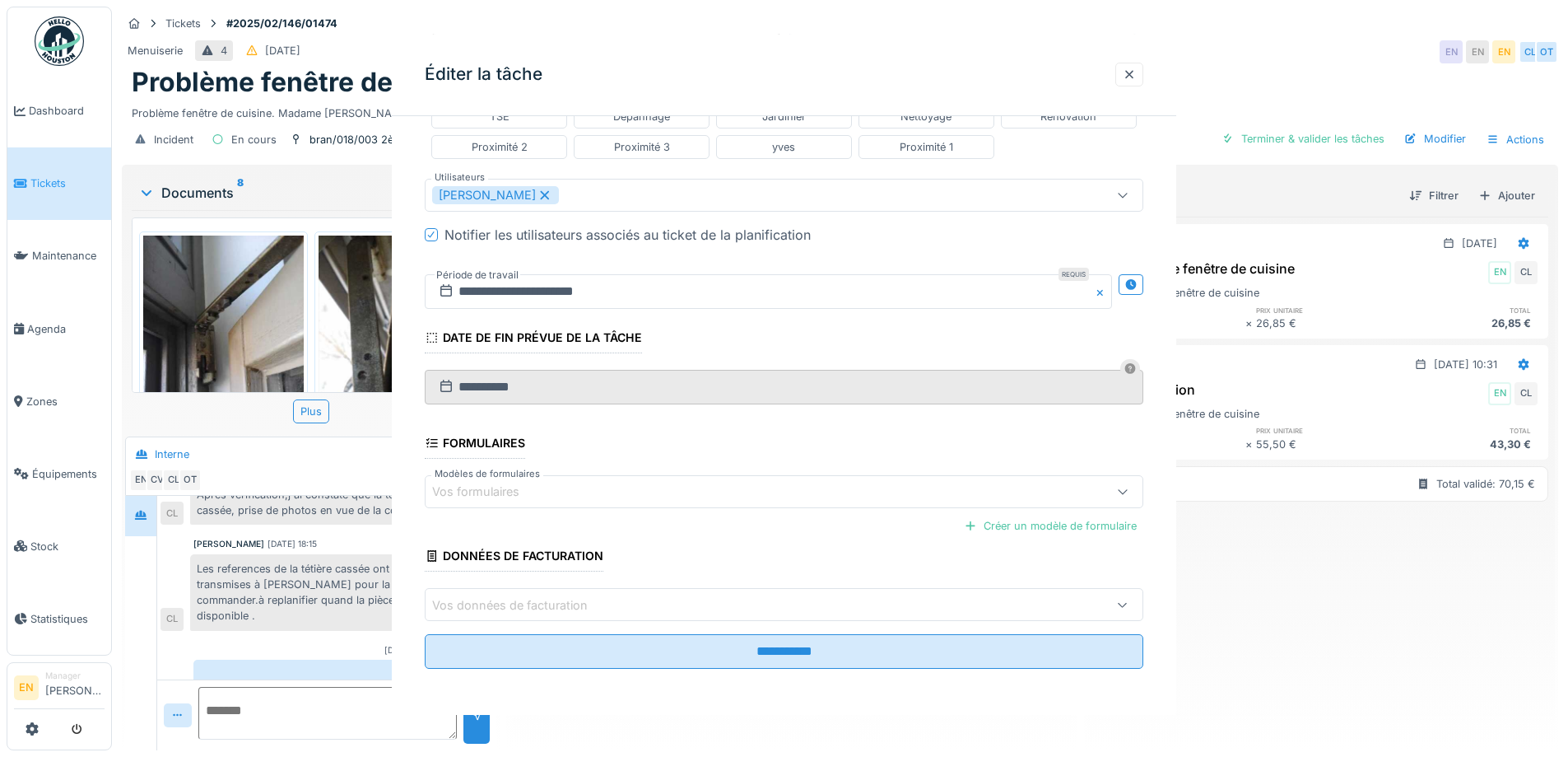
scroll to position [0, 0]
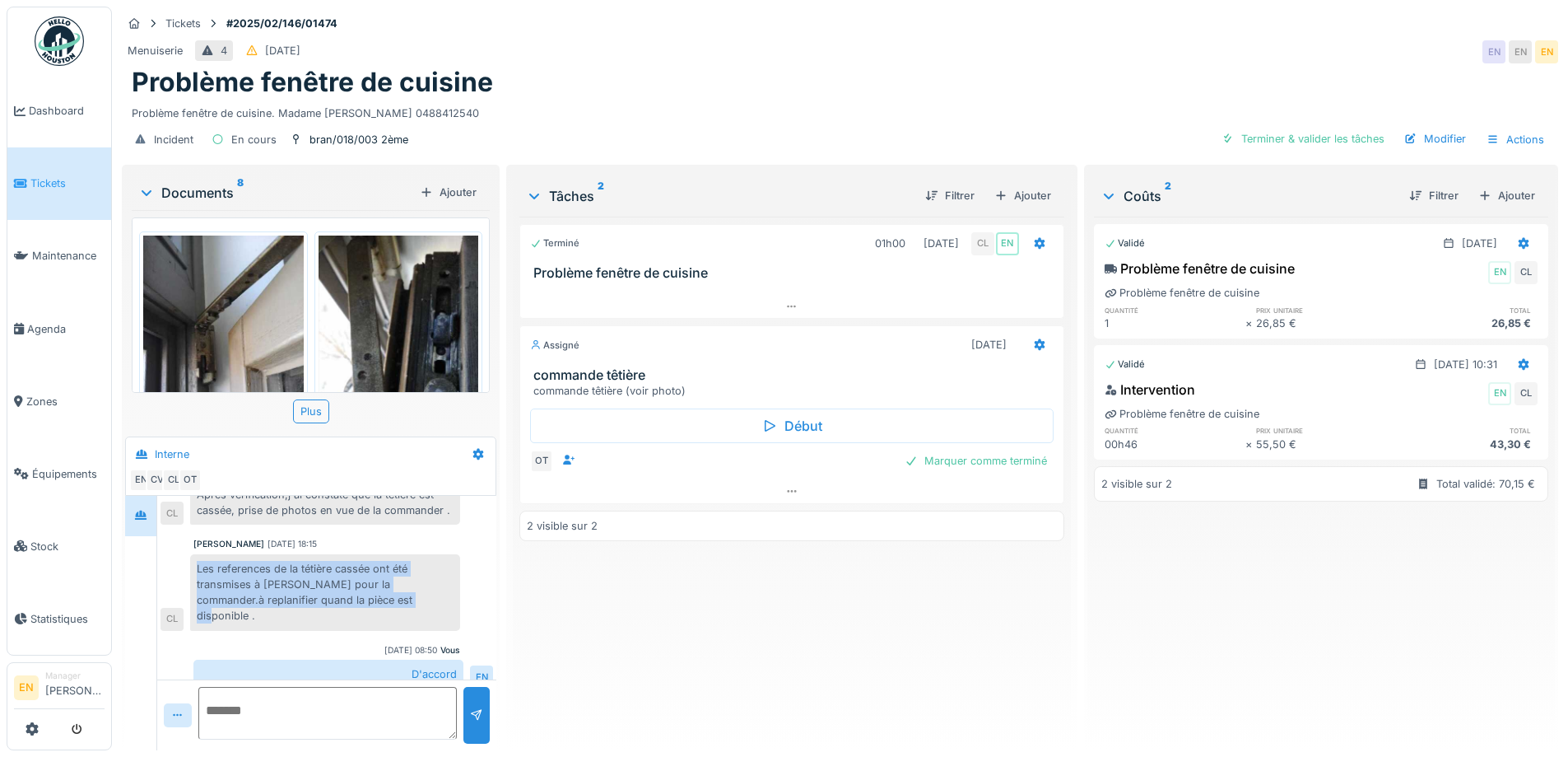
drag, startPoint x: 195, startPoint y: 555, endPoint x: 415, endPoint y: 590, distance: 222.8
click at [415, 590] on div "Les references de la tétière cassée ont été transmises à Omar pour la commander…" at bounding box center [324, 592] width 270 height 77
copy div "Les references de la tétière cassée ont été transmises à Omar pour la commander…"
click at [1033, 339] on icon at bounding box center [1039, 343] width 13 height 10
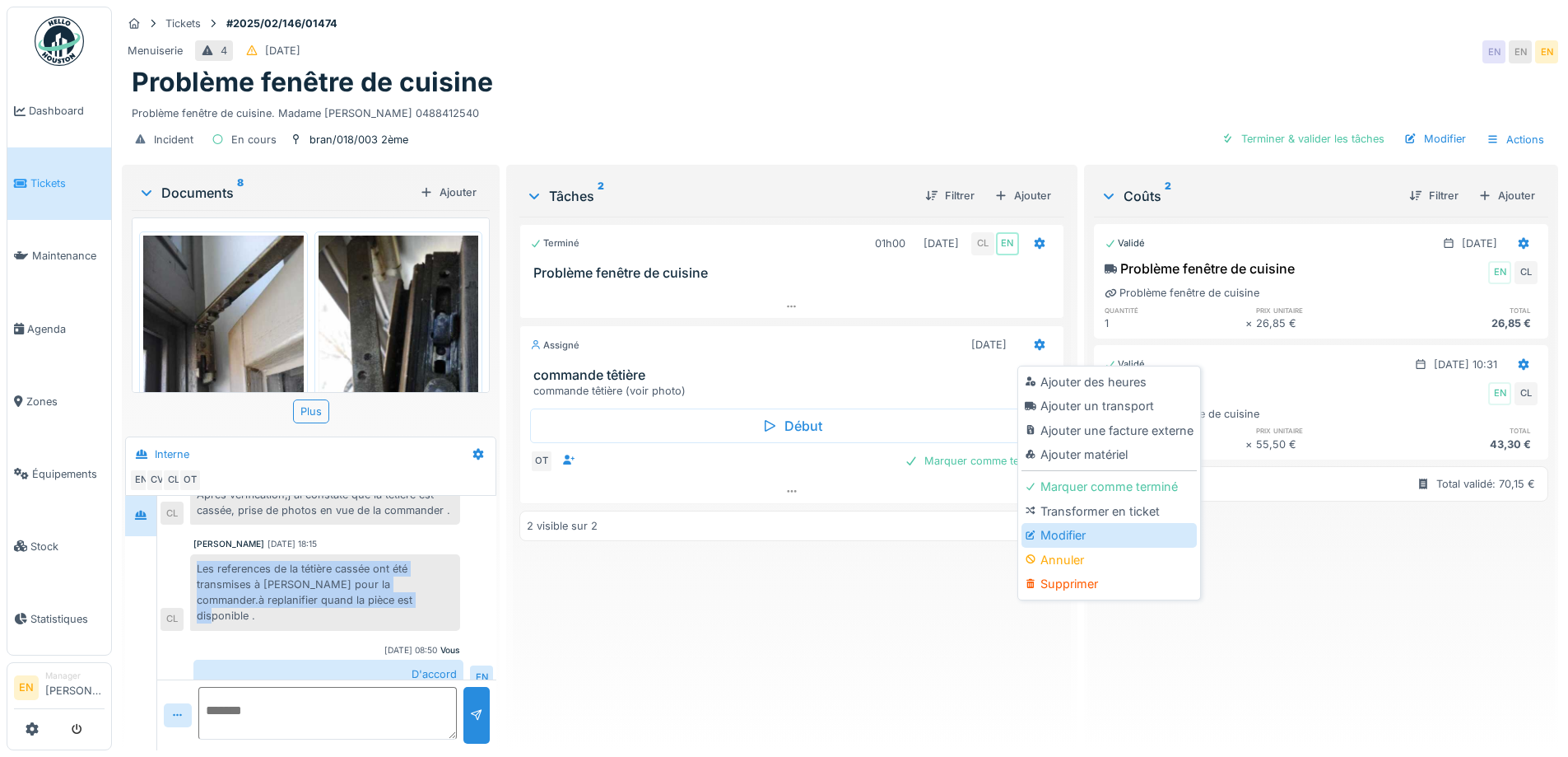
click at [1063, 523] on div "Modifier" at bounding box center [1108, 536] width 175 height 25
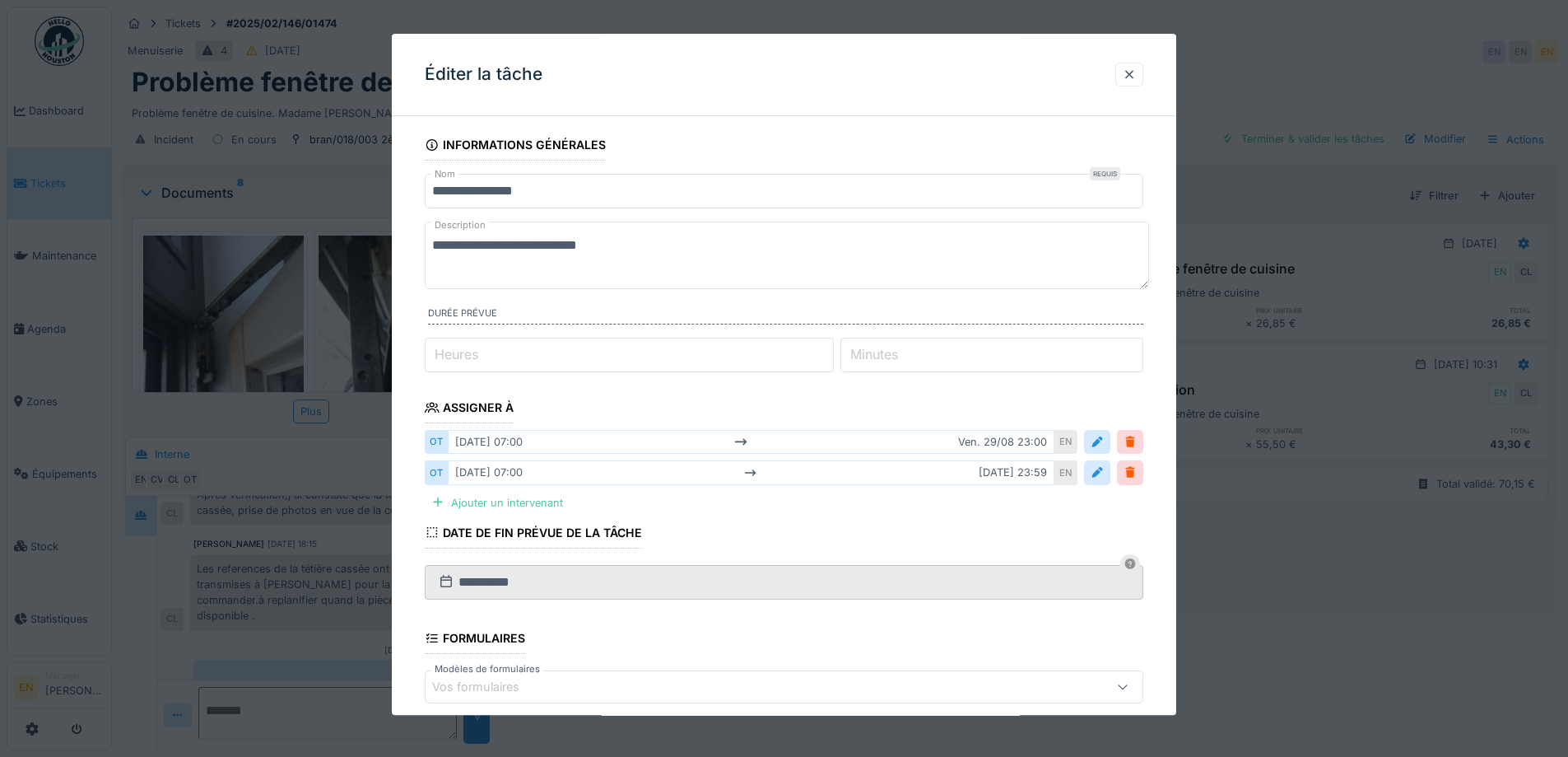
click at [636, 251] on textarea "**********" at bounding box center [787, 255] width 724 height 67
paste textarea "**********"
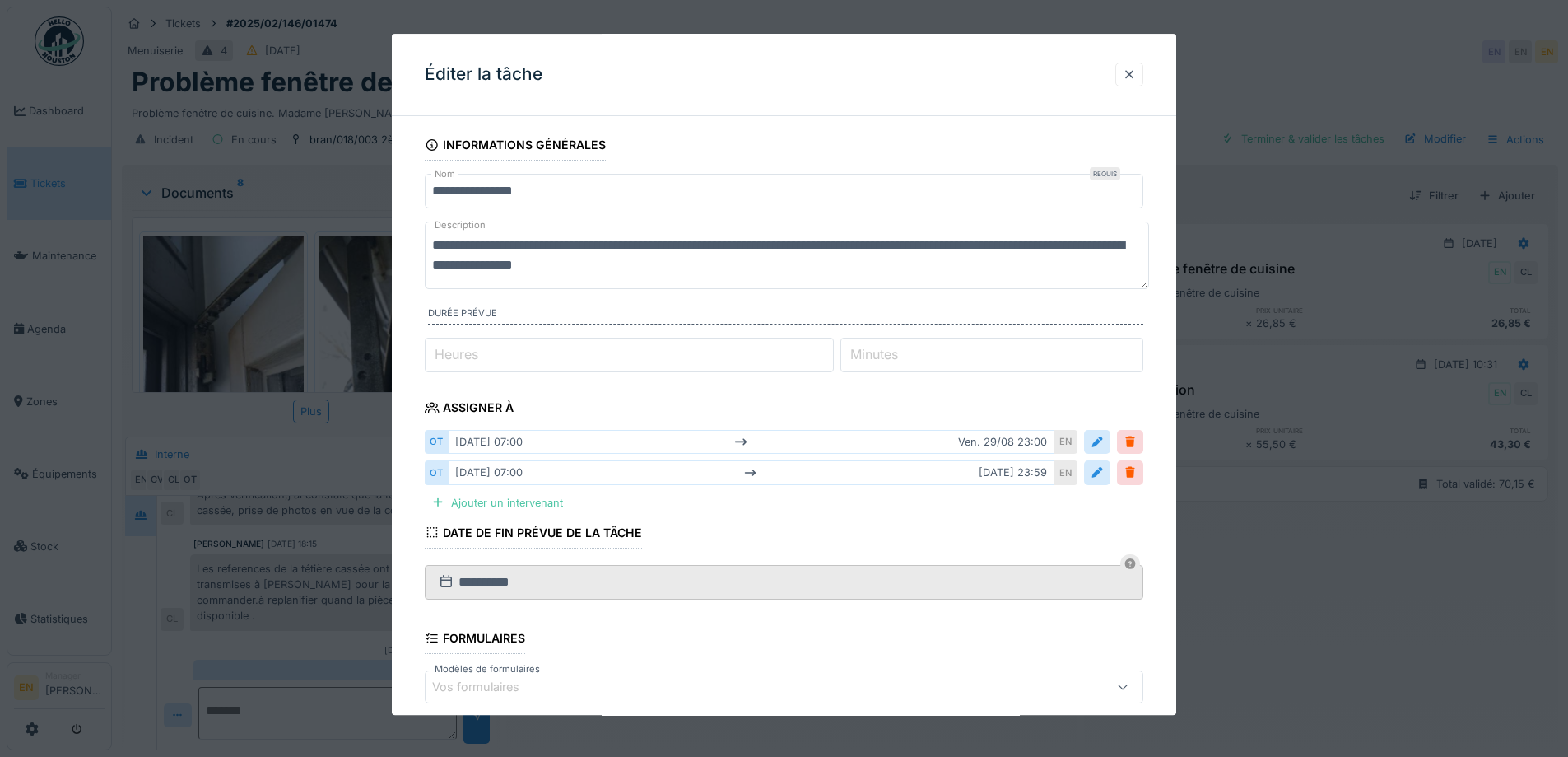
click at [625, 240] on textarea "**********" at bounding box center [787, 255] width 724 height 67
click at [630, 251] on textarea "**********" at bounding box center [787, 255] width 724 height 67
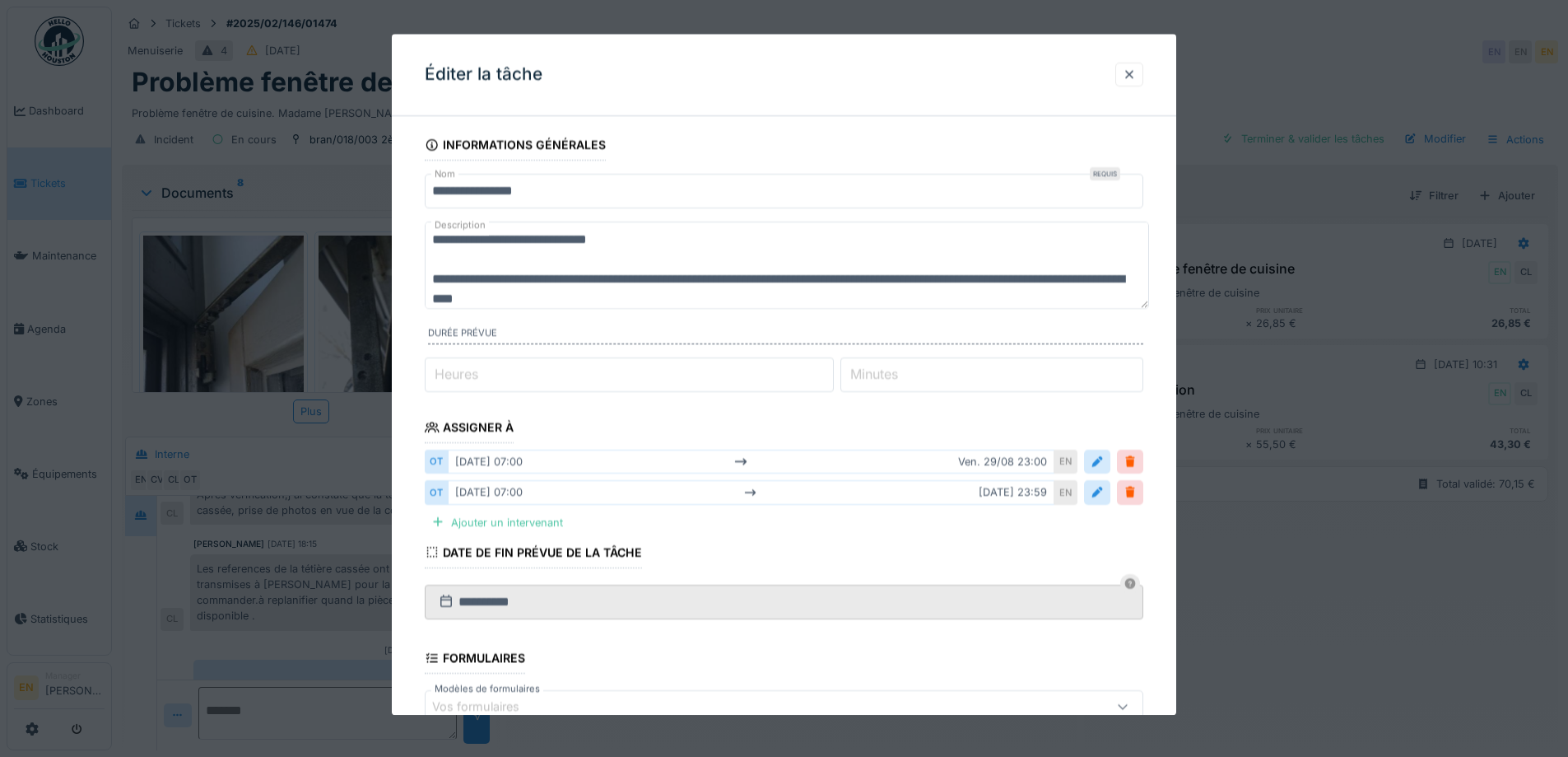
scroll to position [20, 0]
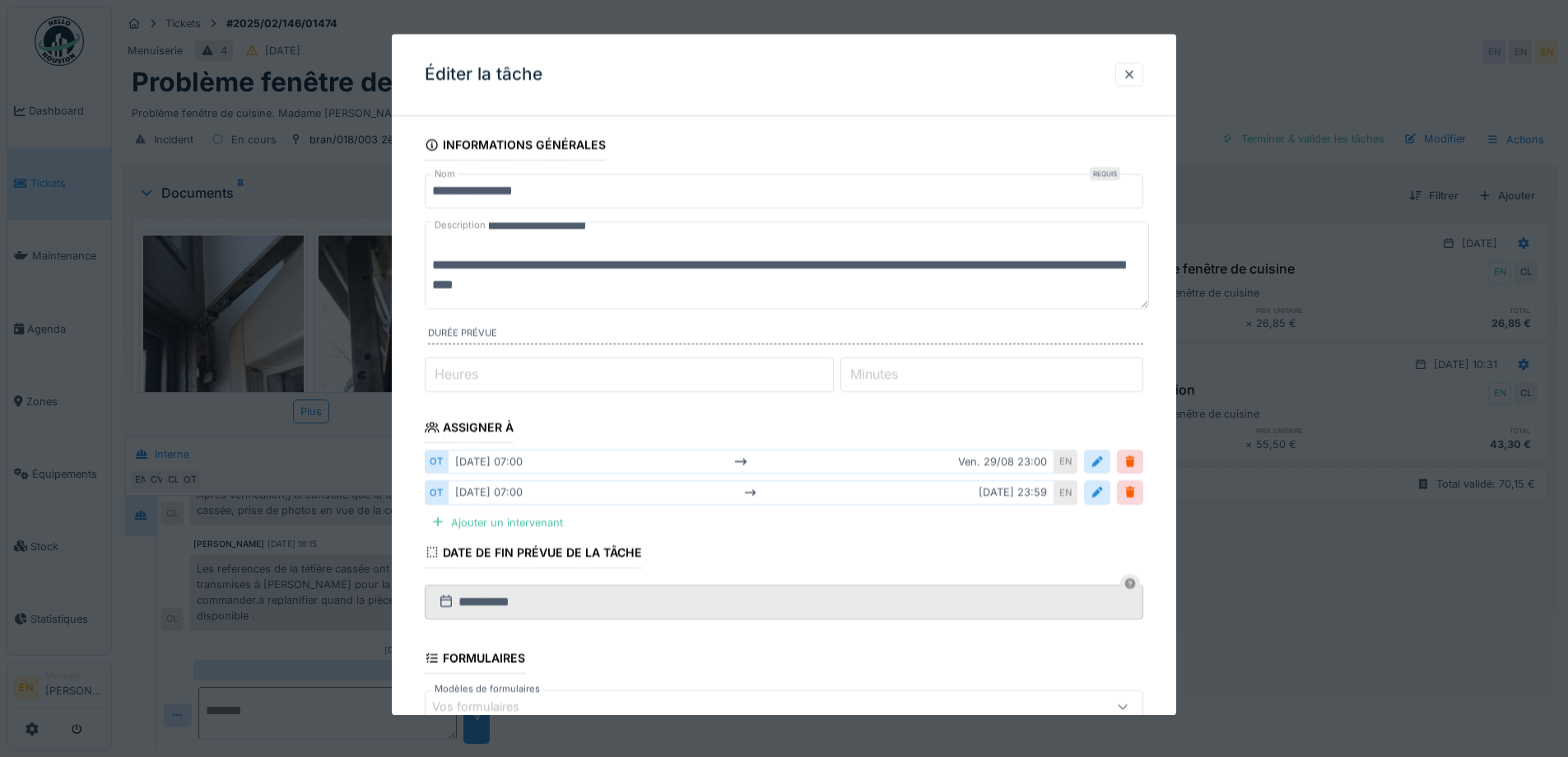
click at [686, 291] on textarea "**********" at bounding box center [787, 265] width 724 height 87
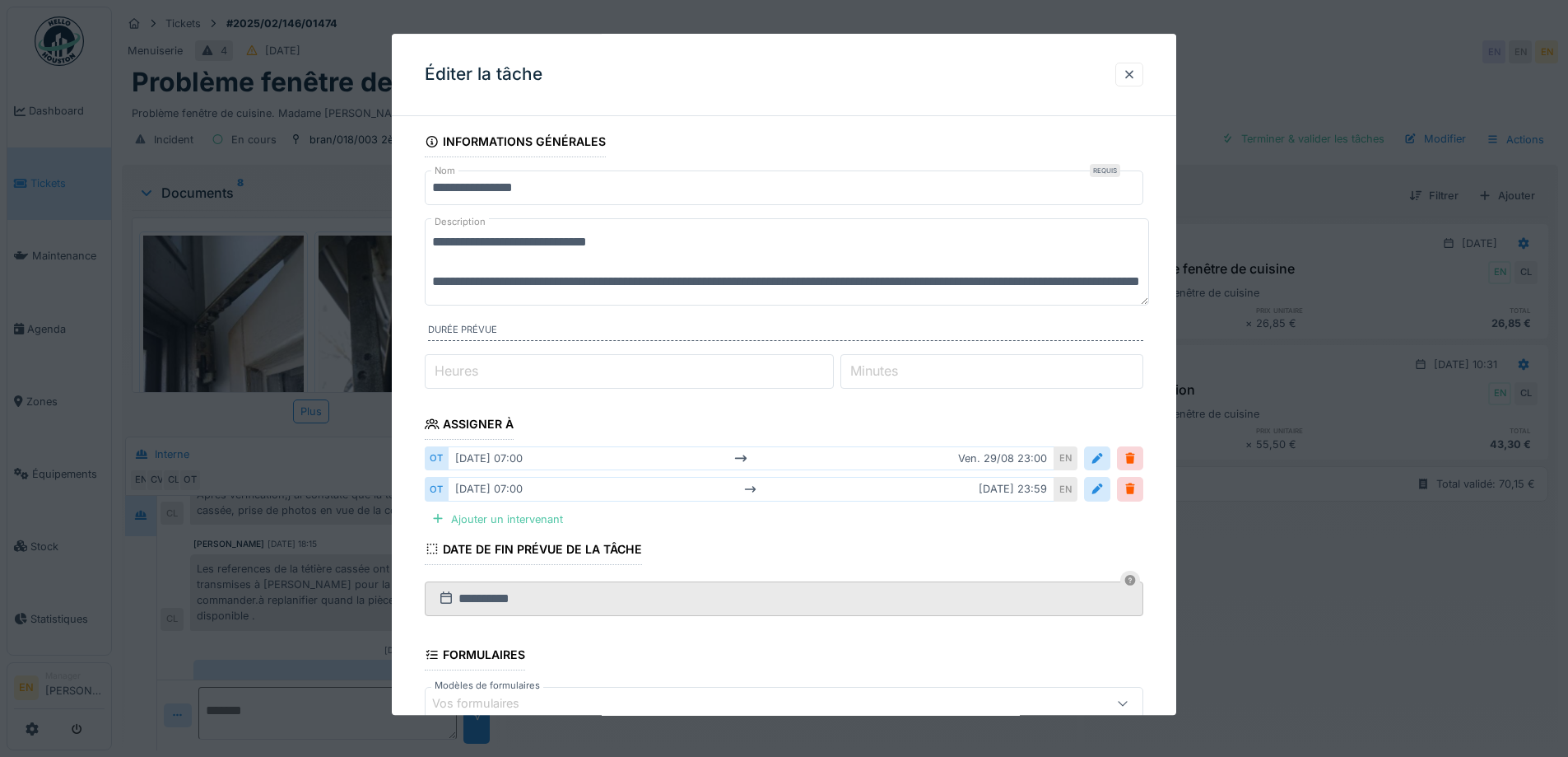
scroll to position [0, 0]
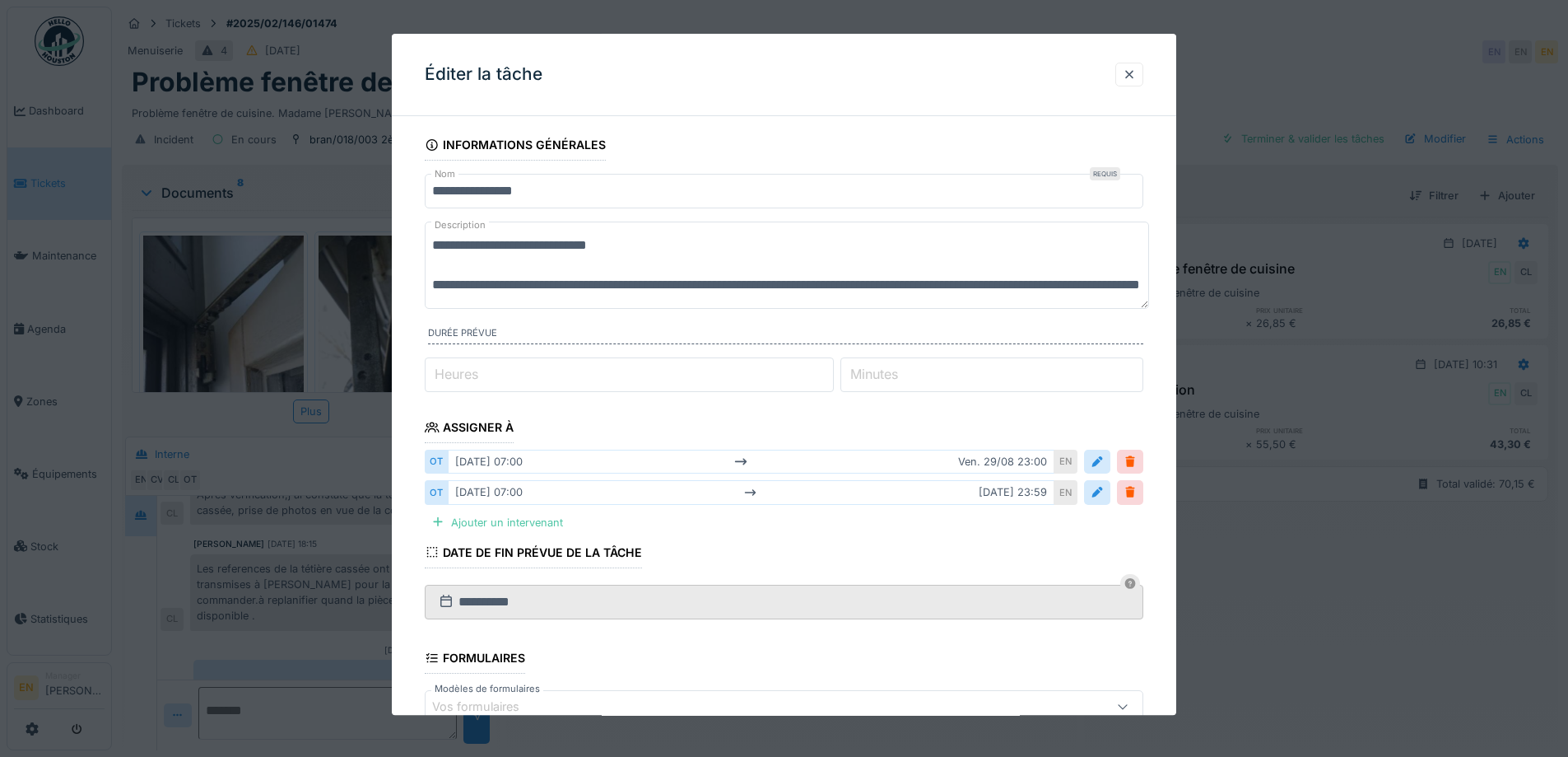
click at [704, 288] on textarea "**********" at bounding box center [787, 265] width 724 height 87
drag, startPoint x: 1022, startPoint y: 264, endPoint x: 908, endPoint y: 294, distance: 117.9
click at [908, 294] on textarea "**********" at bounding box center [787, 265] width 724 height 87
click at [1063, 266] on textarea "**********" at bounding box center [787, 265] width 724 height 87
click at [1074, 264] on textarea "**********" at bounding box center [787, 265] width 724 height 87
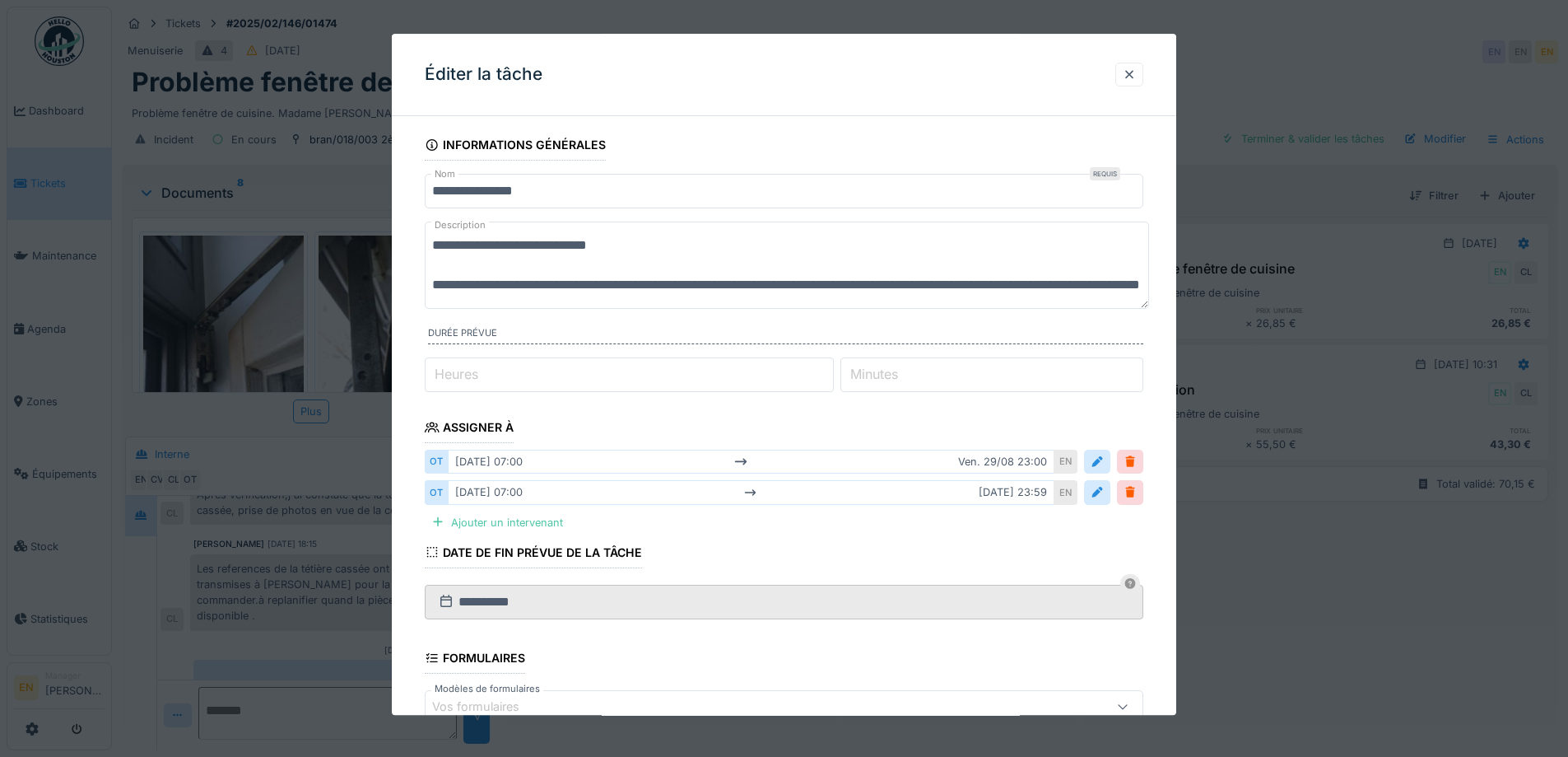
click at [920, 304] on div "**********" at bounding box center [784, 267] width 719 height 92
click at [553, 264] on textarea "**********" at bounding box center [787, 265] width 724 height 87
click at [546, 263] on textarea "**********" at bounding box center [787, 265] width 724 height 87
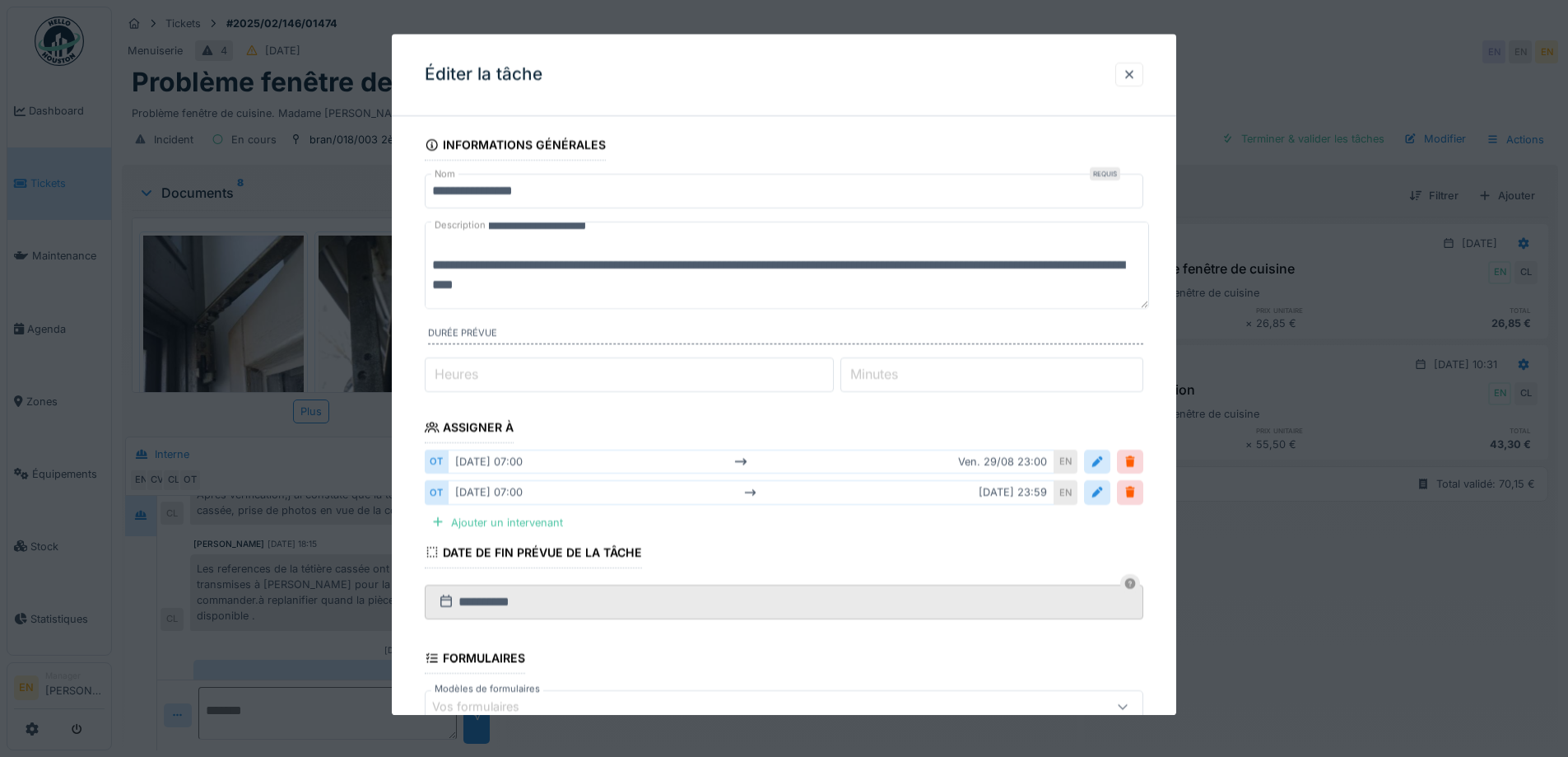
click at [557, 263] on textarea "**********" at bounding box center [787, 265] width 724 height 87
click at [686, 289] on textarea "**********" at bounding box center [787, 265] width 724 height 87
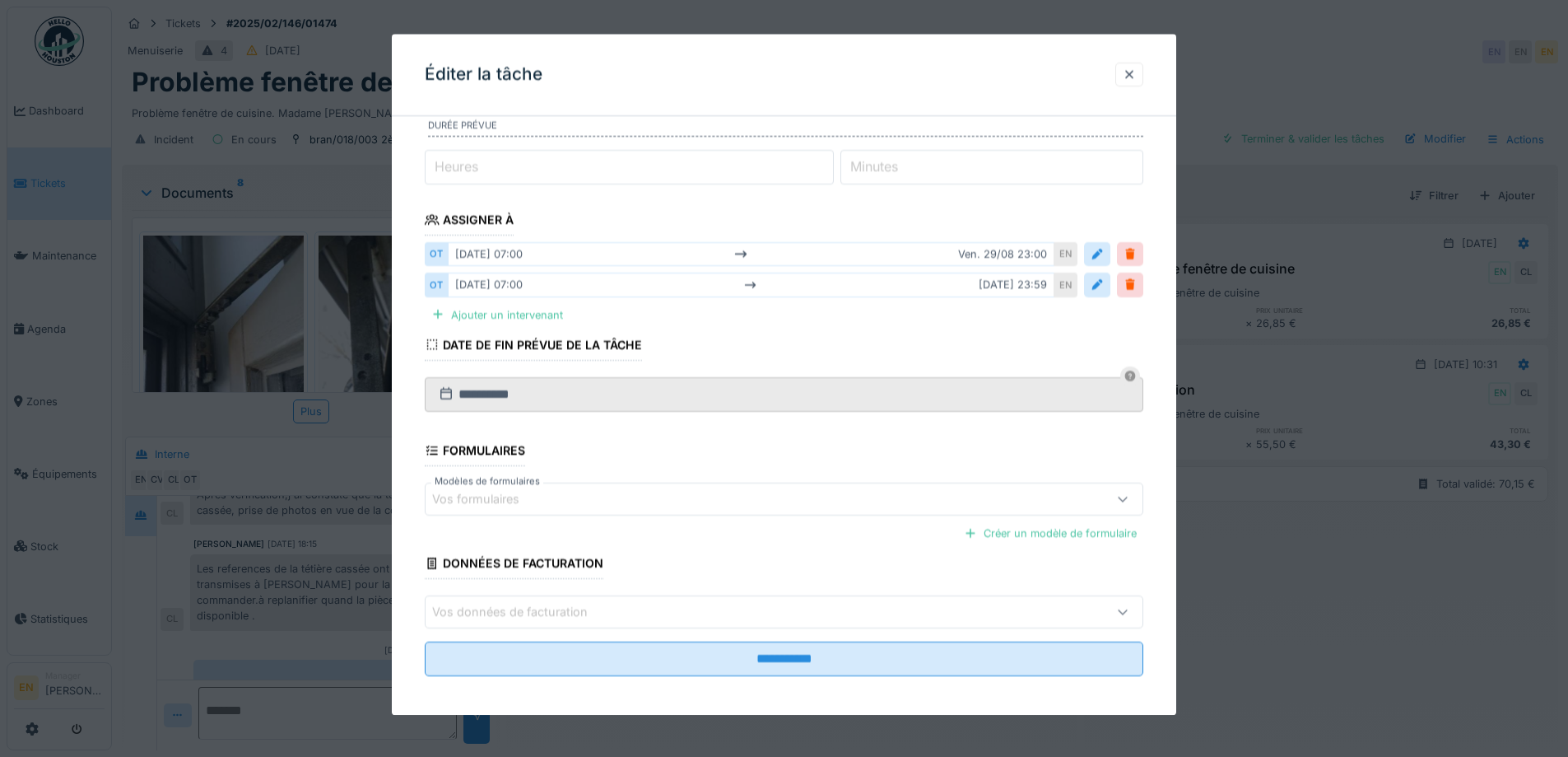
scroll to position [215, 0]
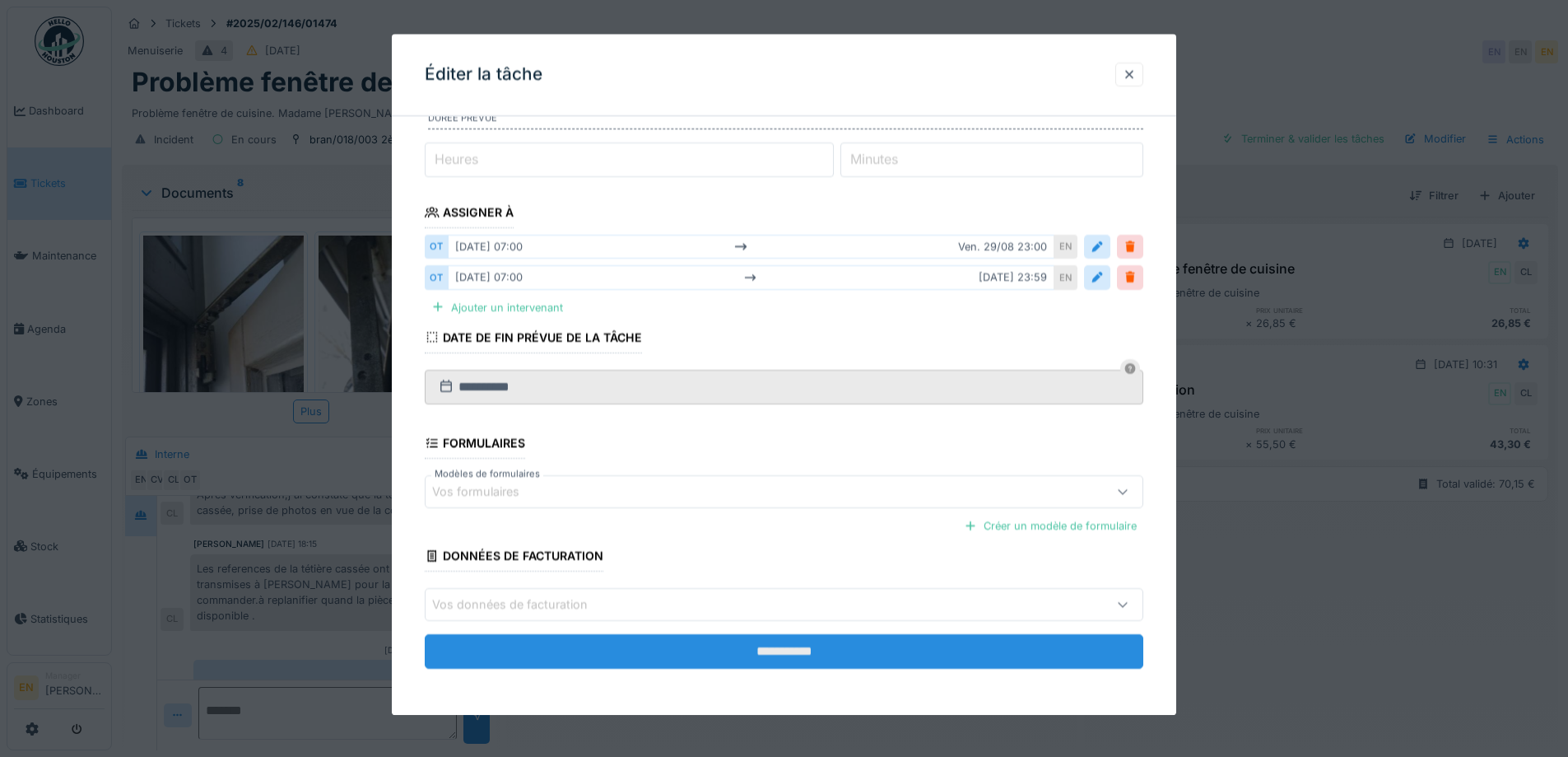
type textarea "**********"
click at [781, 660] on input "**********" at bounding box center [784, 652] width 719 height 35
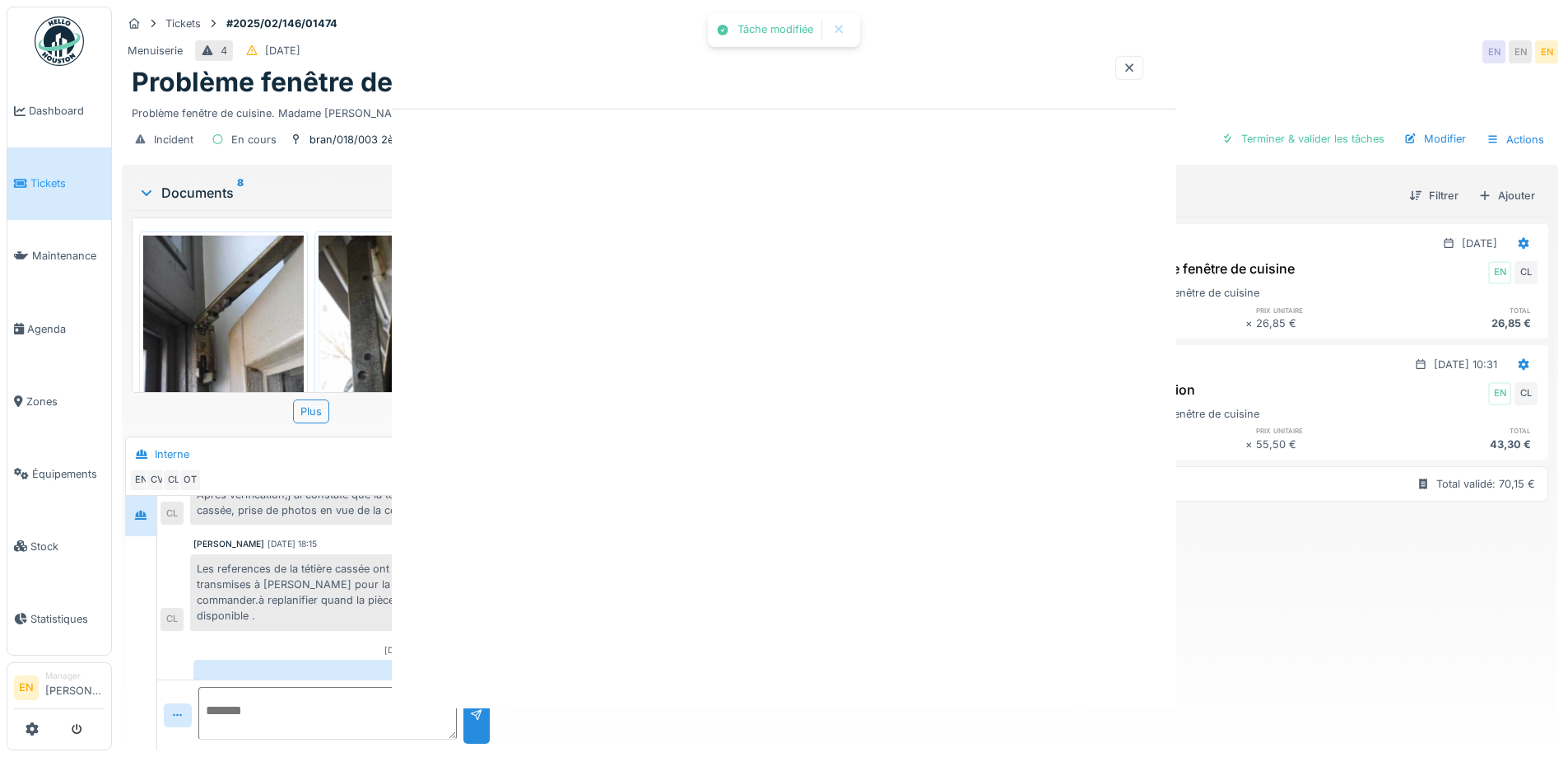
scroll to position [0, 0]
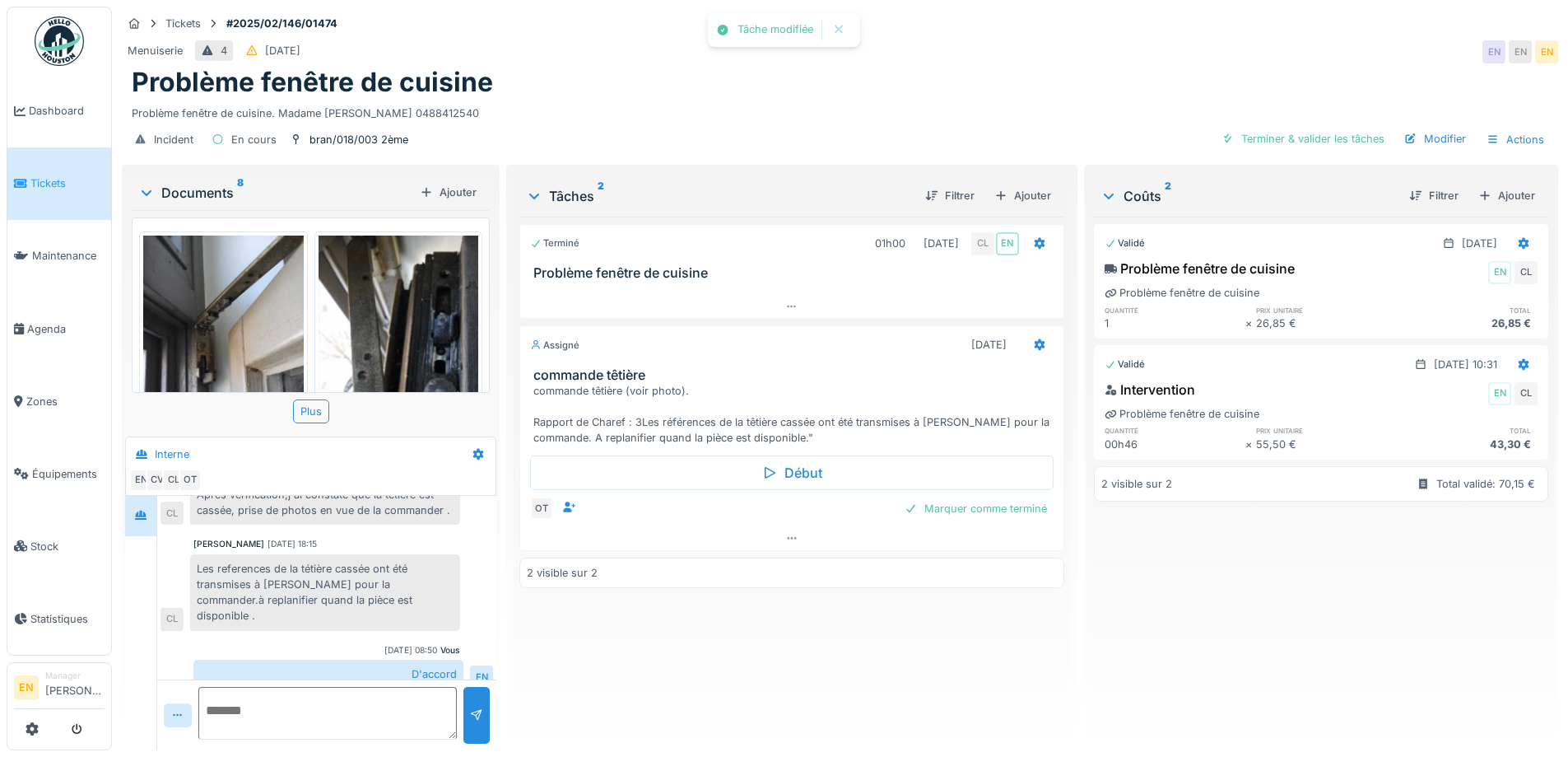
drag, startPoint x: 816, startPoint y: 607, endPoint x: 805, endPoint y: 591, distance: 19.4
click at [802, 607] on div "Terminé 01h00 17/02/2025 CL EN Problème fenêtre de cuisine Assigné 07/10/2025 c…" at bounding box center [791, 477] width 544 height 520
click at [759, 643] on div "Terminé 01h00 17/02/2025 CL EN Problème fenêtre de cuisine Assigné 07/10/2025 c…" at bounding box center [791, 477] width 544 height 520
drag, startPoint x: 763, startPoint y: 666, endPoint x: 836, endPoint y: 566, distance: 123.8
click at [766, 666] on div "Terminé 01h00 17/02/2025 CL EN Problème fenêtre de cuisine Assigné 07/10/2025 c…" at bounding box center [791, 477] width 544 height 520
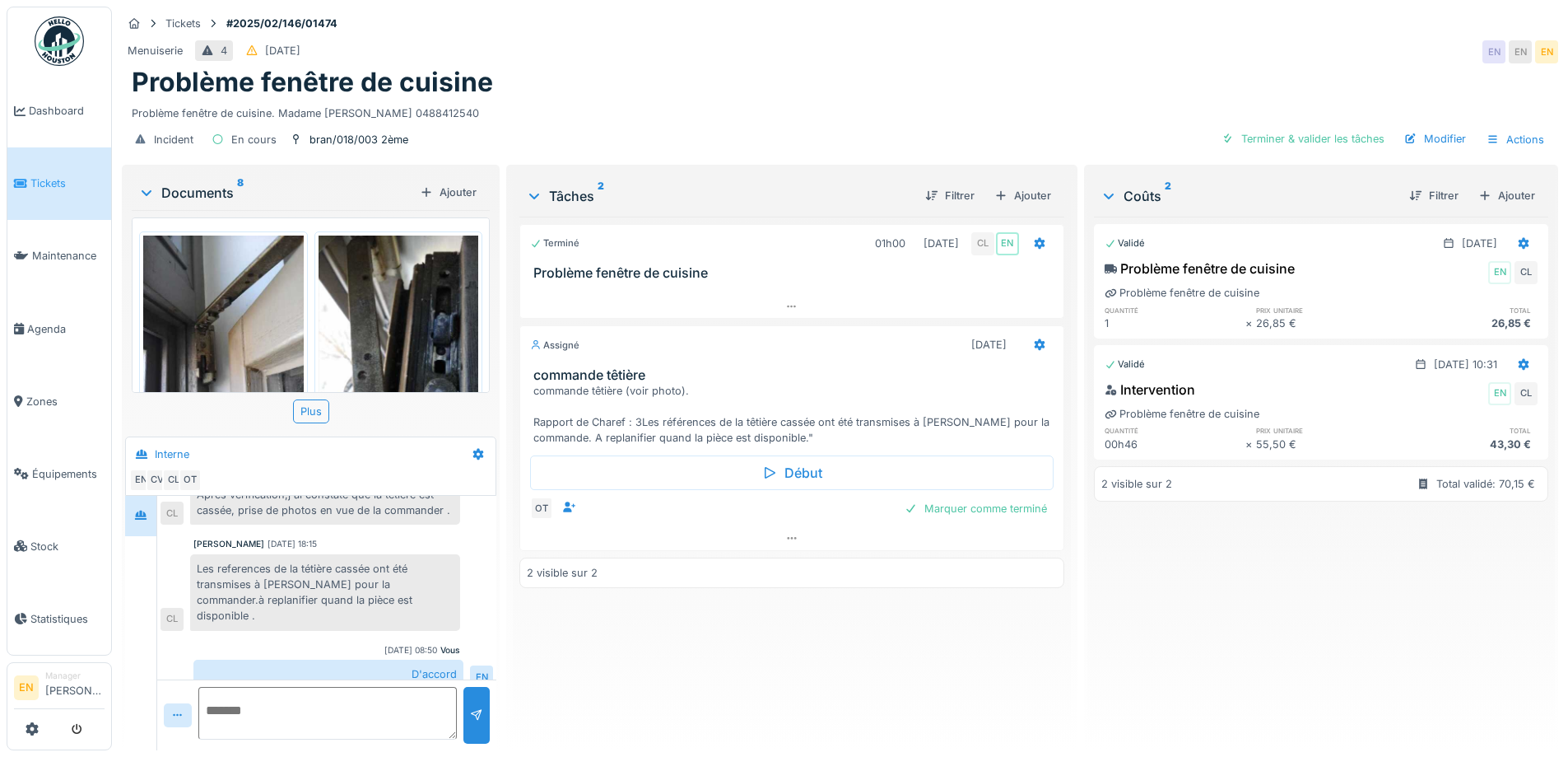
click at [817, 45] on div "Menuiserie 4 16/02/2025 EN EN EN" at bounding box center [840, 51] width 1436 height 29
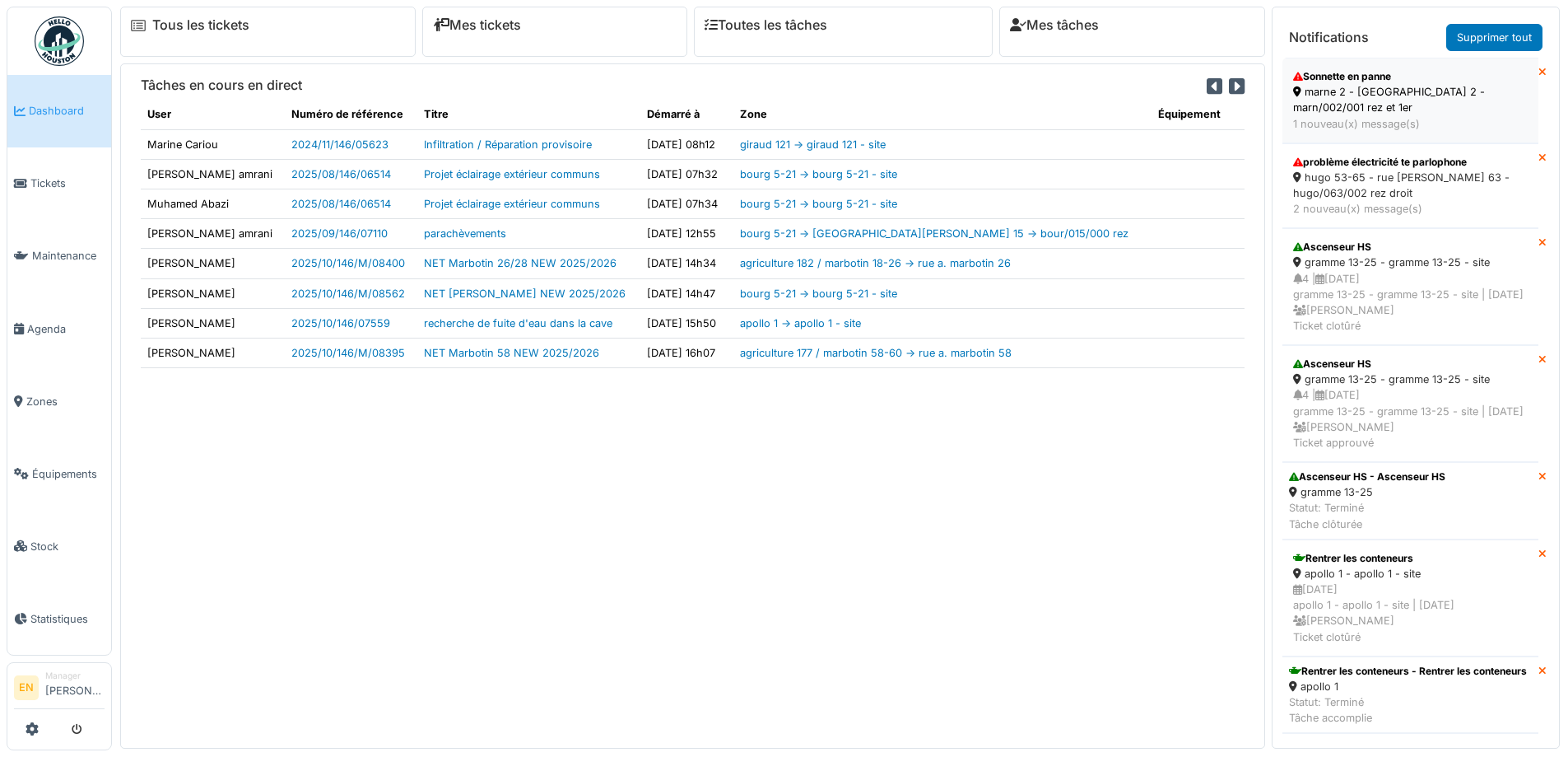
click at [1362, 82] on div "Sonnette en panne" at bounding box center [1410, 77] width 235 height 15
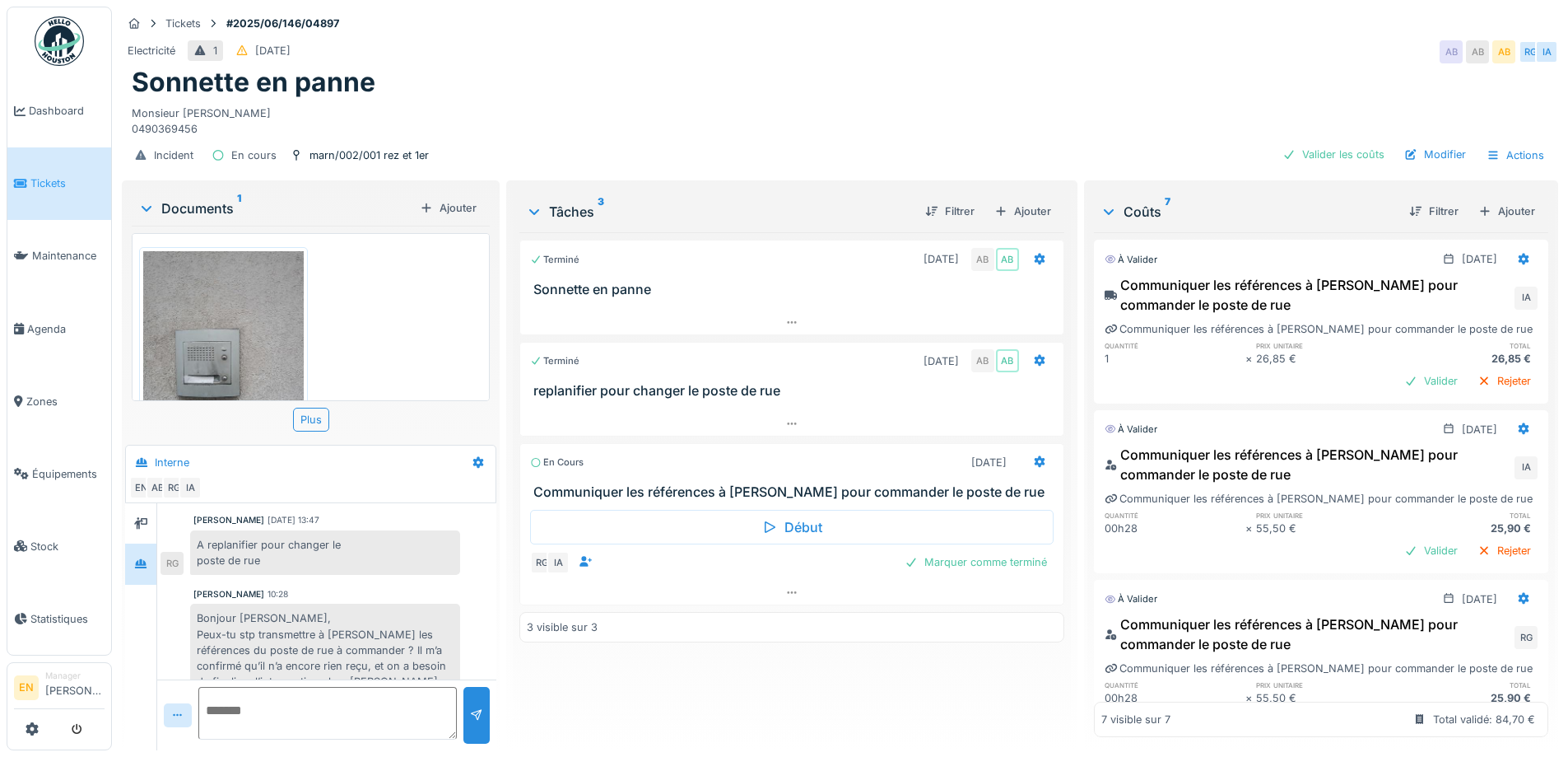
scroll to position [136, 0]
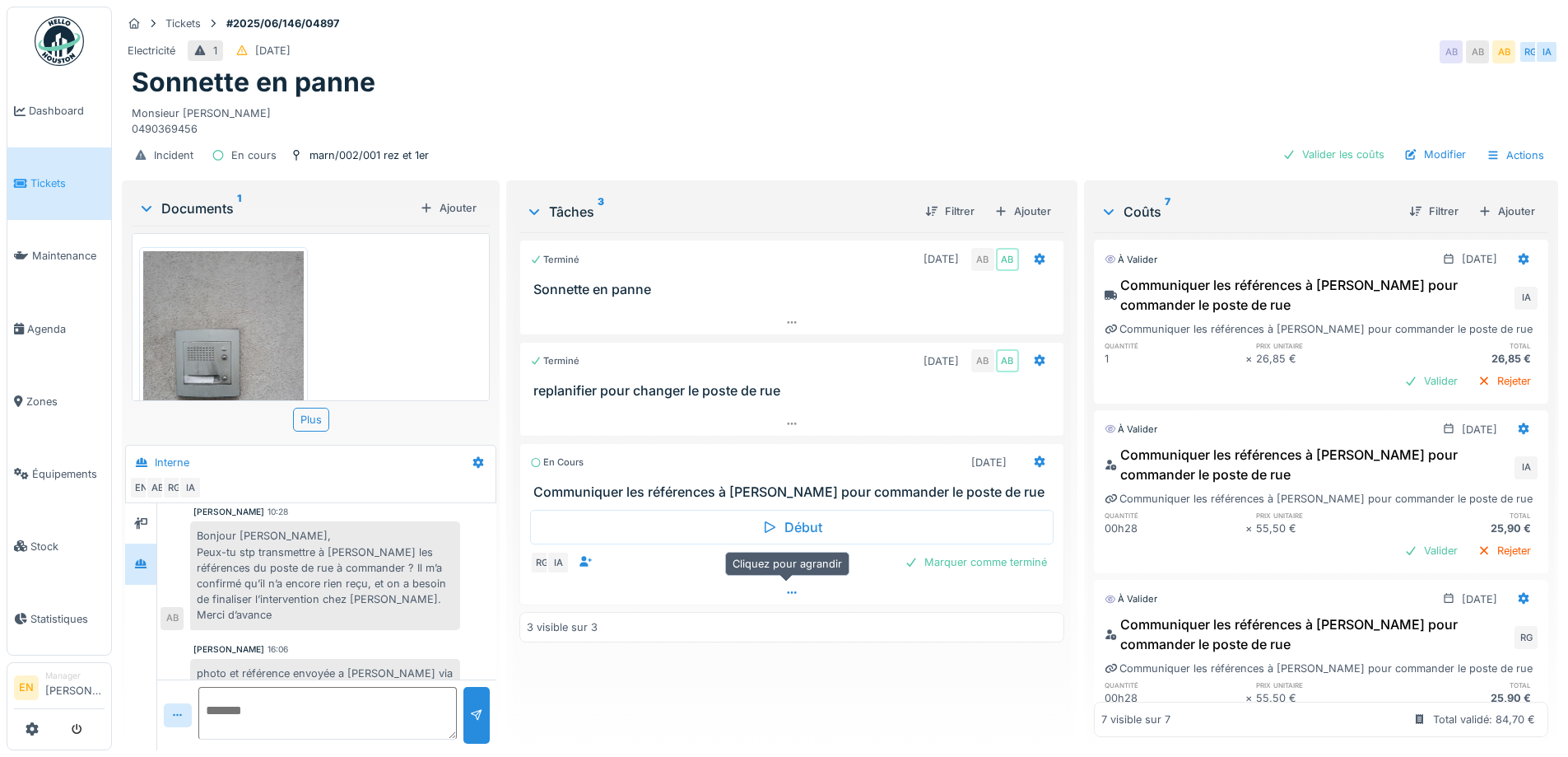
click at [785, 597] on icon at bounding box center [792, 591] width 13 height 10
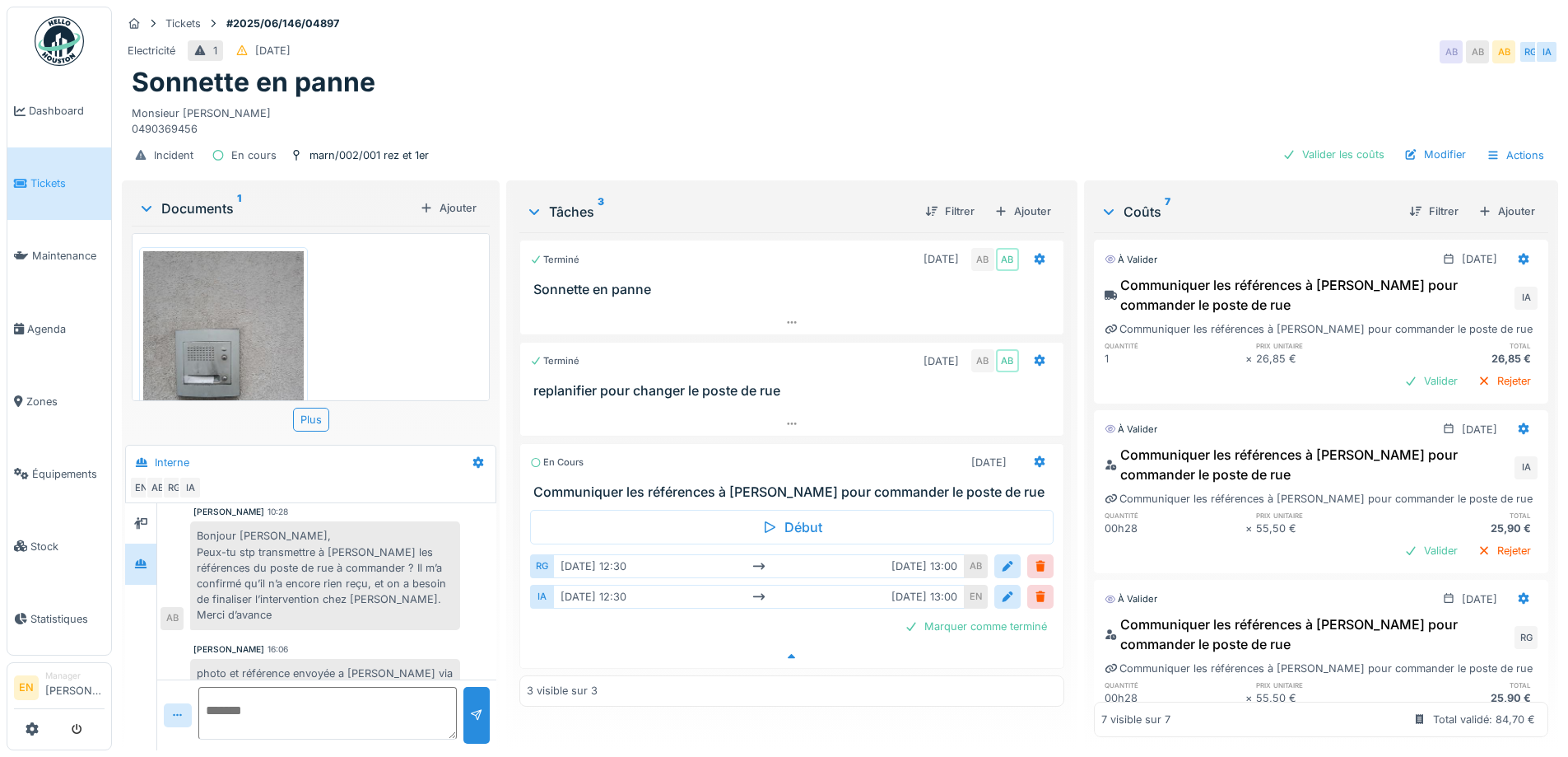
scroll to position [12, 0]
click at [60, 47] on img at bounding box center [60, 41] width 49 height 49
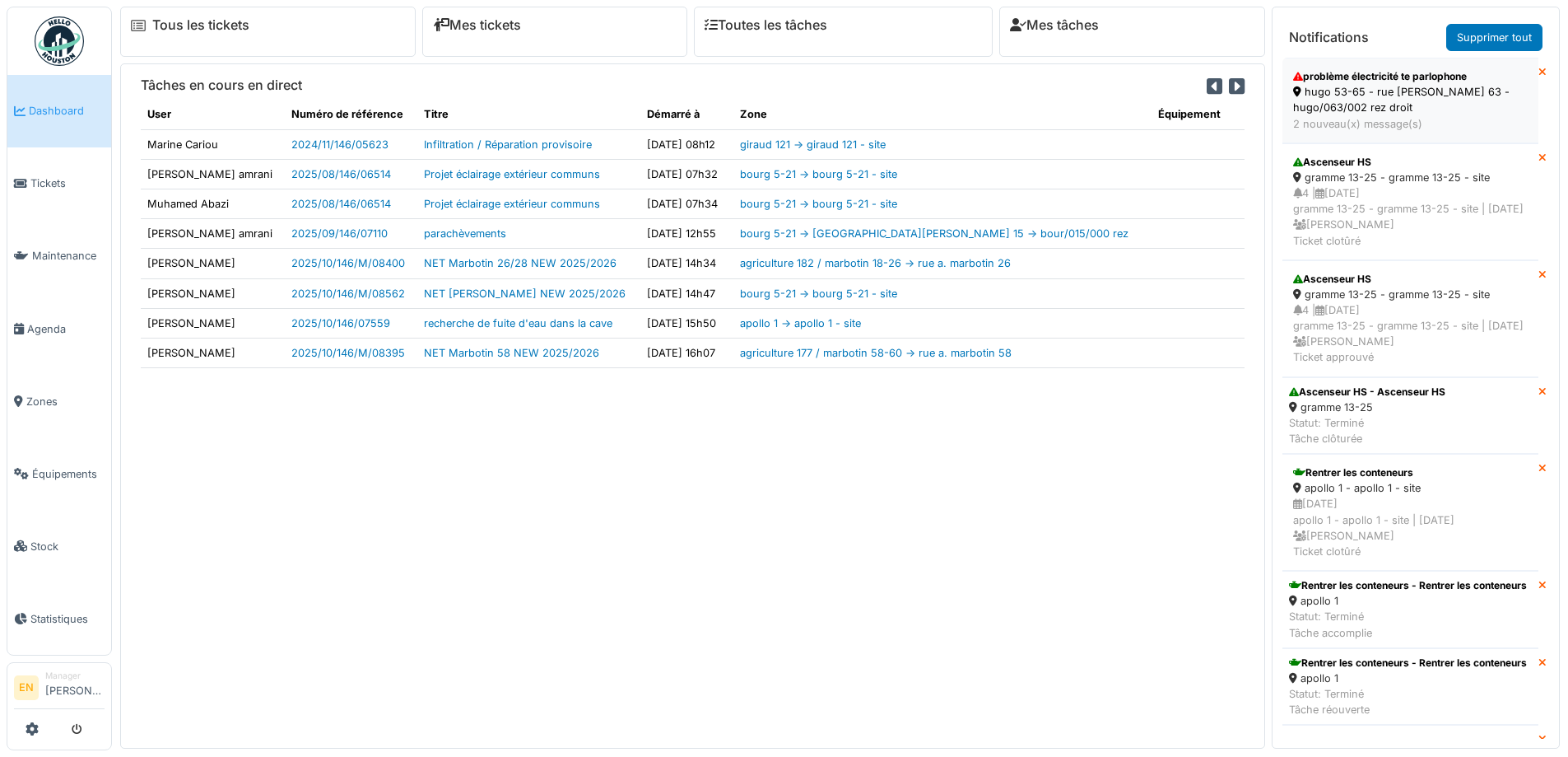
click at [1353, 98] on div "hugo 53-65 - rue [PERSON_NAME] 63 - hugo/063/002 rez droit" at bounding box center [1410, 99] width 235 height 31
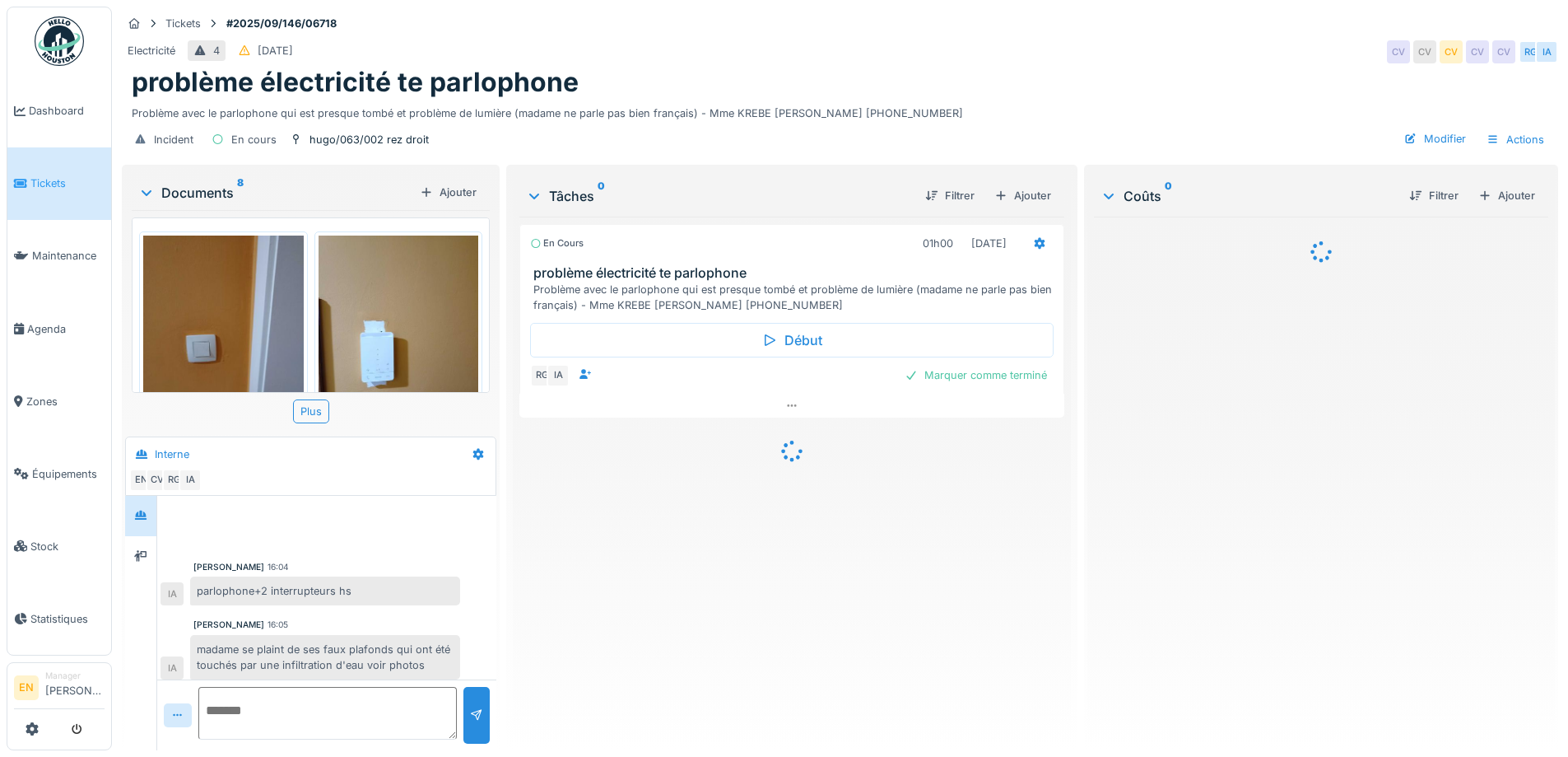
scroll to position [7, 0]
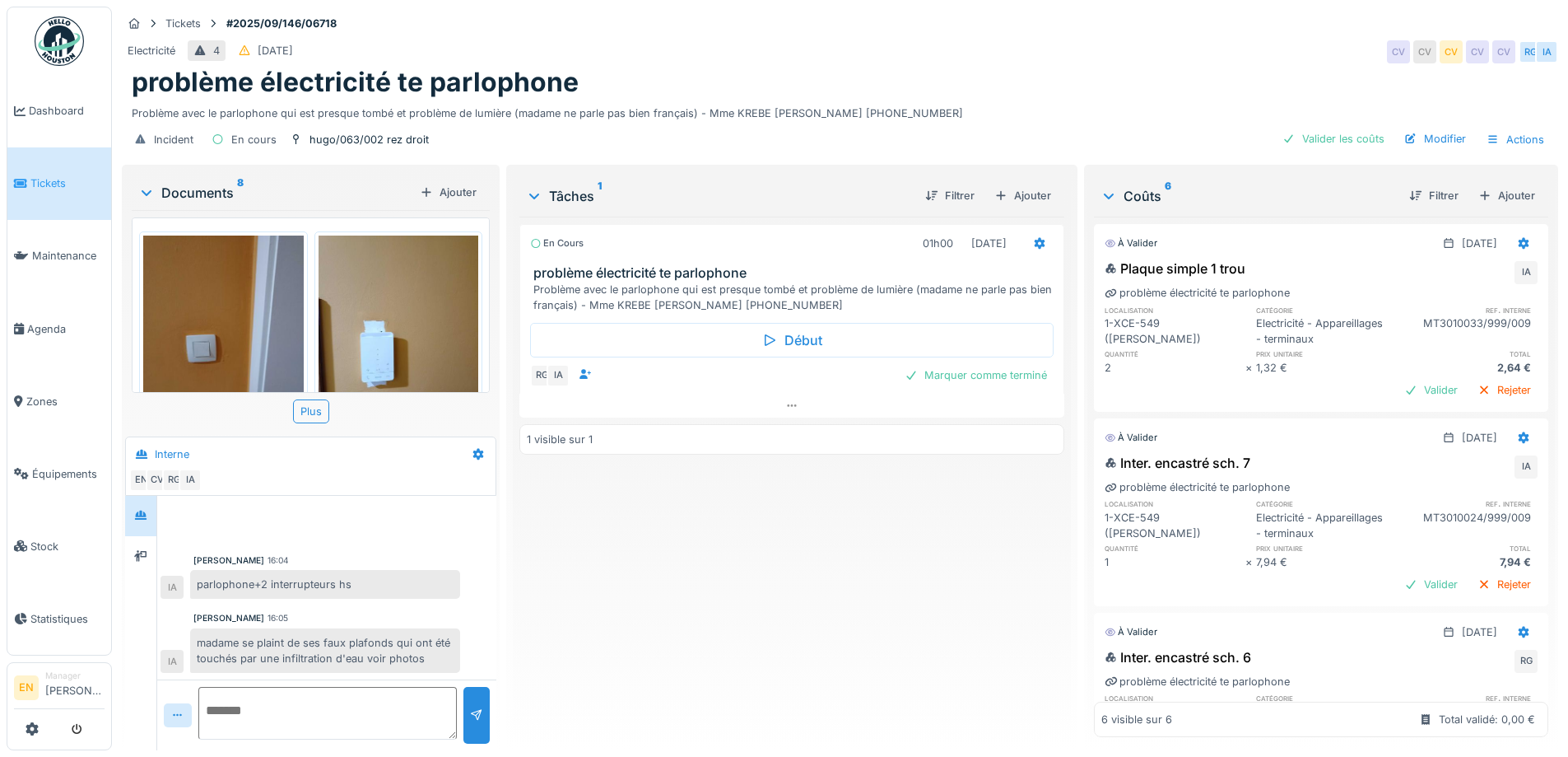
click at [656, 605] on div "En cours 01h00 [DATE] problème électricité te parlophone Problème avec le parlo…" at bounding box center [791, 477] width 544 height 520
click at [612, 637] on div "En cours 01h00 [DATE] problème électricité te parlophone Problème avec le parlo…" at bounding box center [791, 477] width 544 height 520
click at [630, 598] on div "En cours 01h00 [DATE] problème électricité te parlophone Problème avec le parlo…" at bounding box center [791, 477] width 544 height 520
click at [789, 407] on icon at bounding box center [792, 405] width 13 height 10
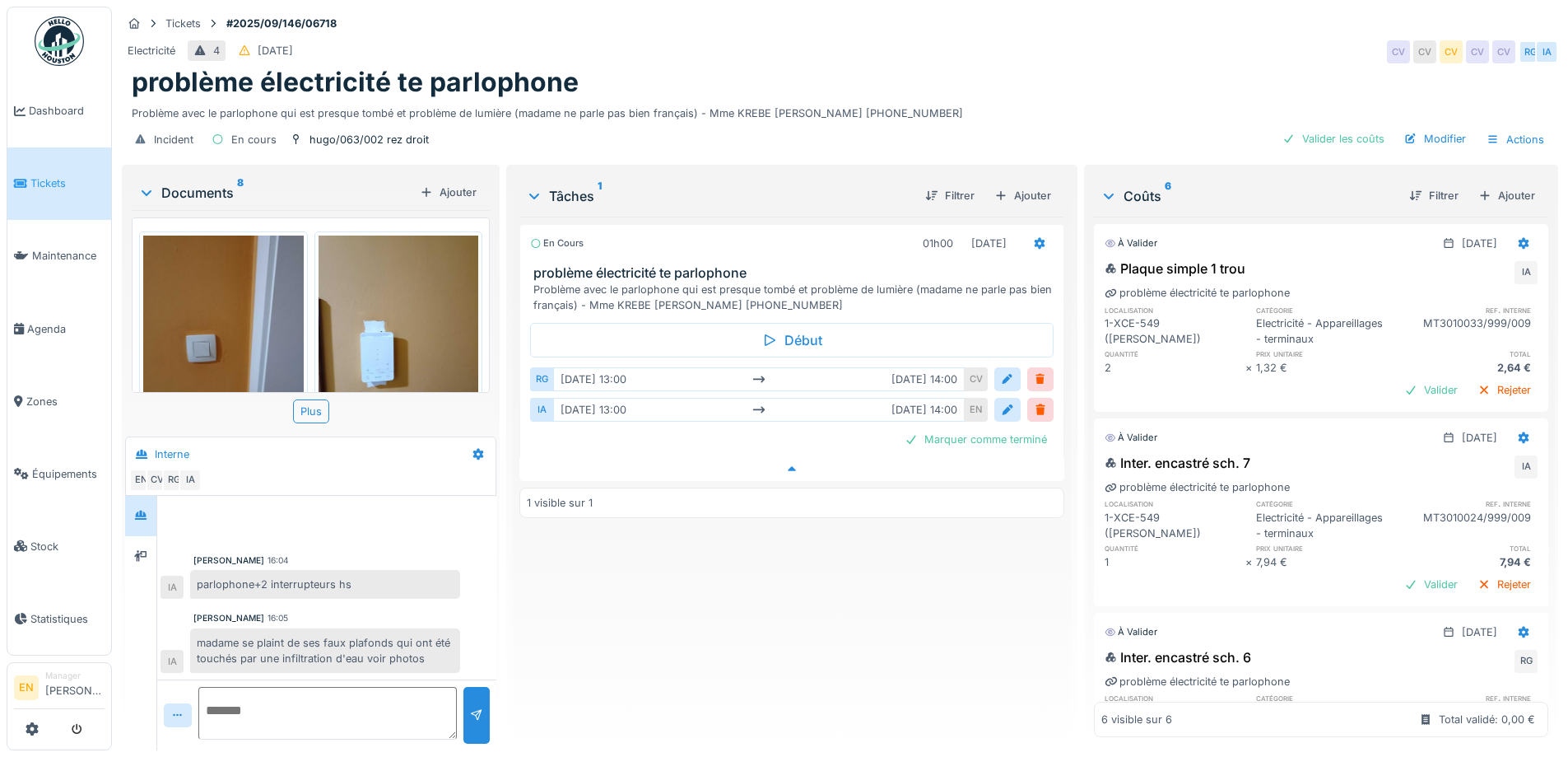
scroll to position [12, 0]
click at [770, 590] on div "En cours 01h00 [DATE] problème électricité te parlophone Problème avec le parlo…" at bounding box center [791, 477] width 544 height 520
click at [61, 49] on img at bounding box center [60, 41] width 49 height 49
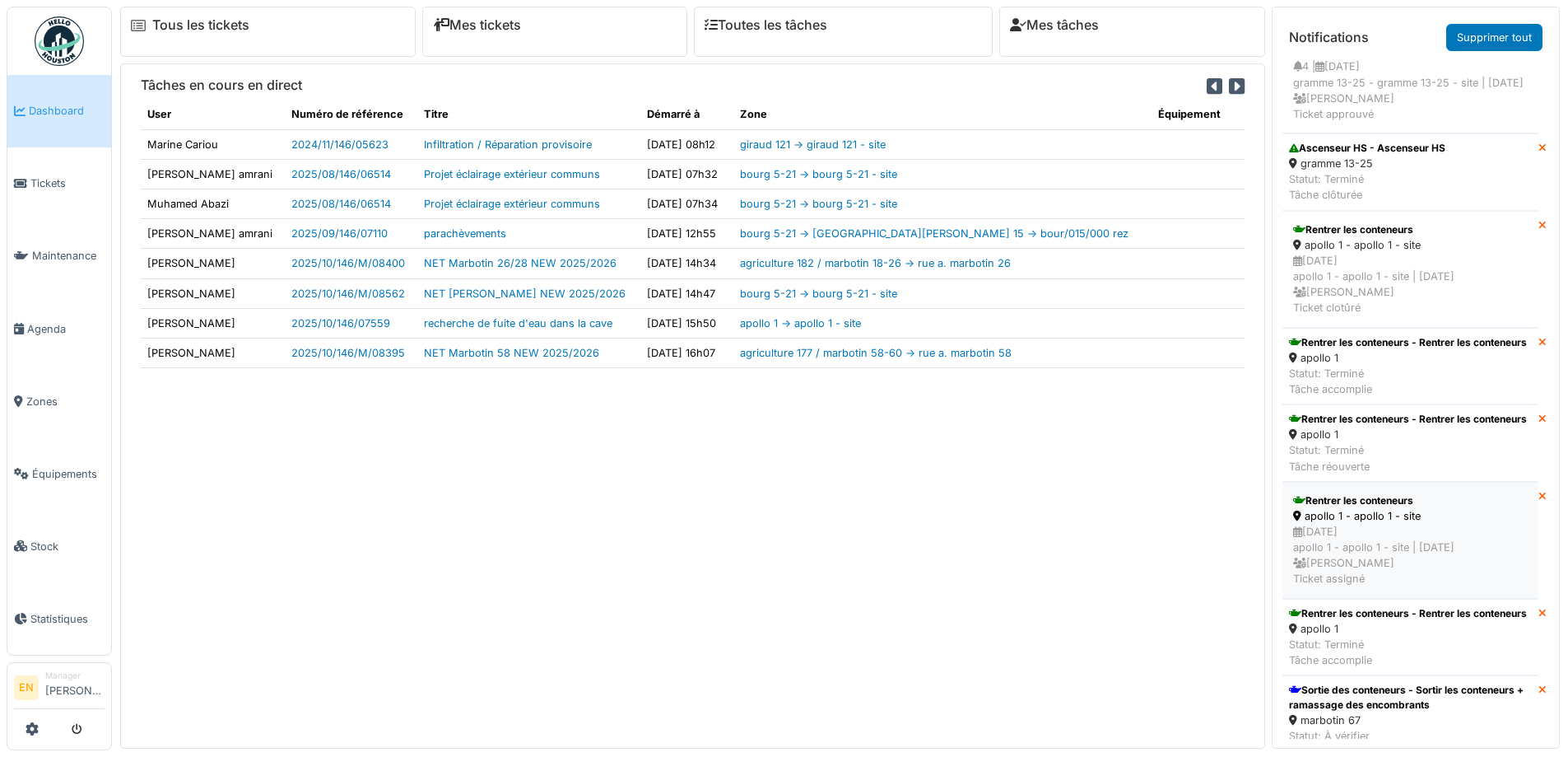
scroll to position [275, 0]
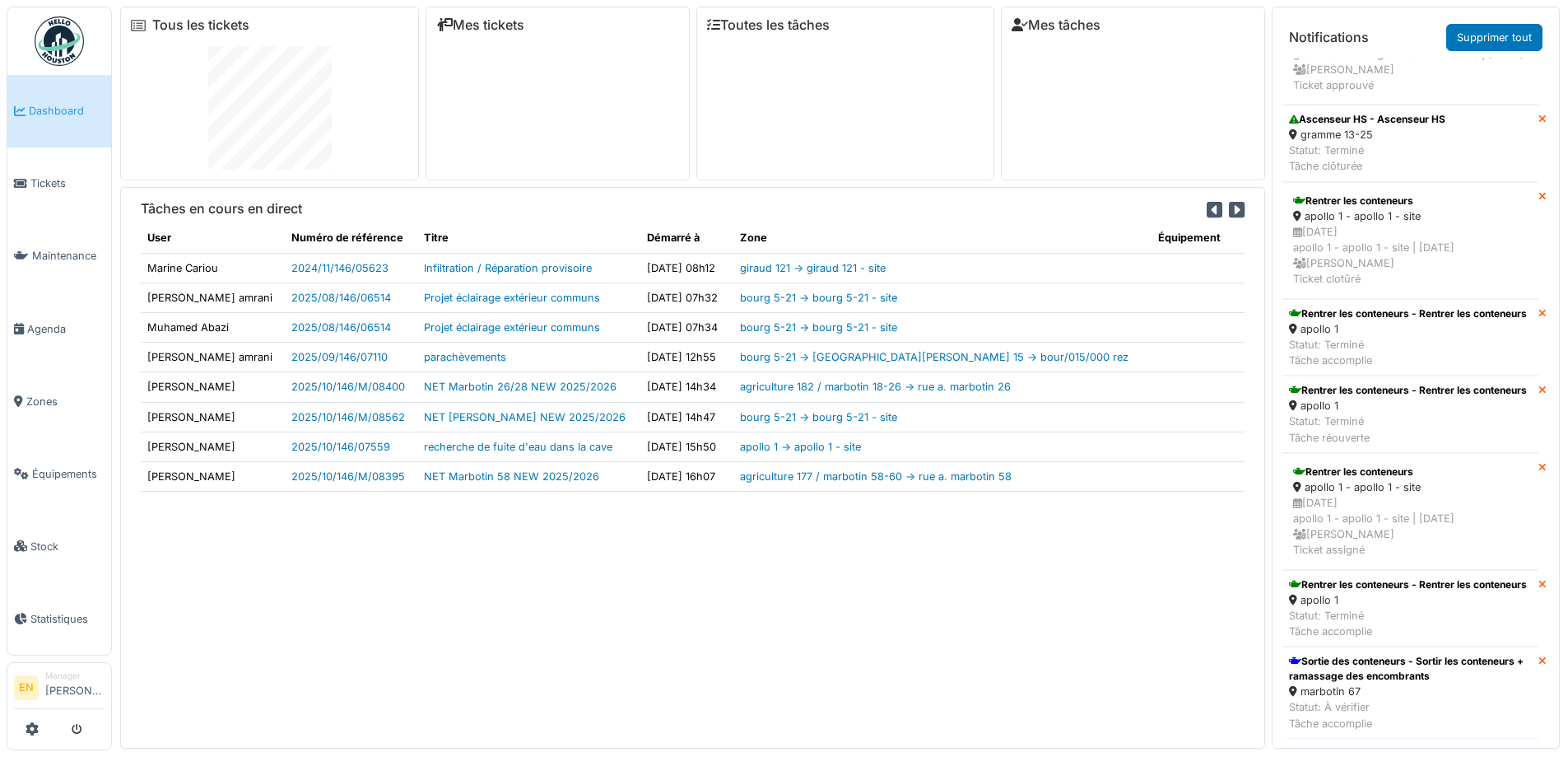
click at [684, 558] on div "Tâches en cours en direct User Numéro de référence Titre Démarré à Zone Équipem…" at bounding box center [692, 467] width 1144 height 561
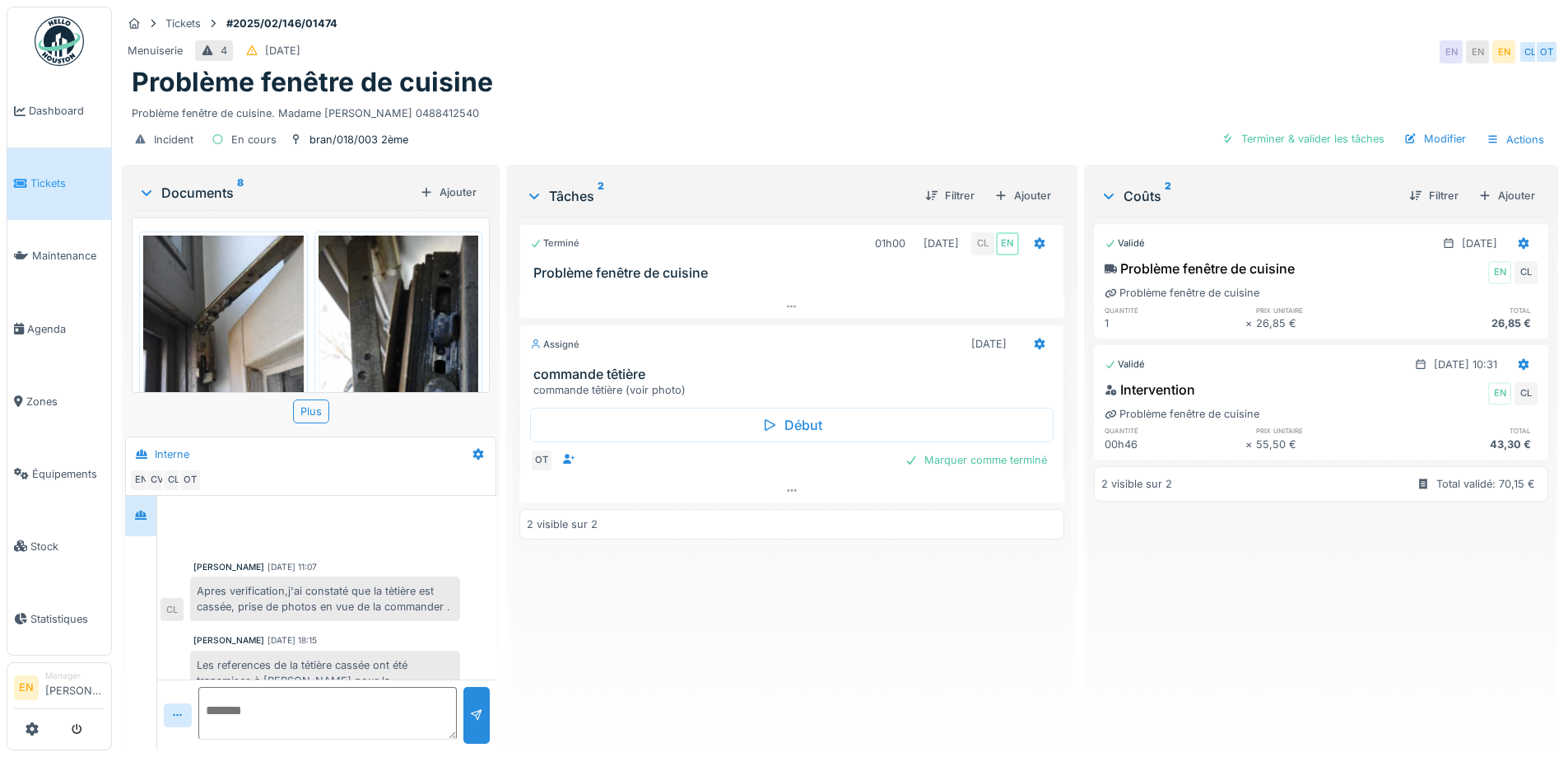
scroll to position [97, 0]
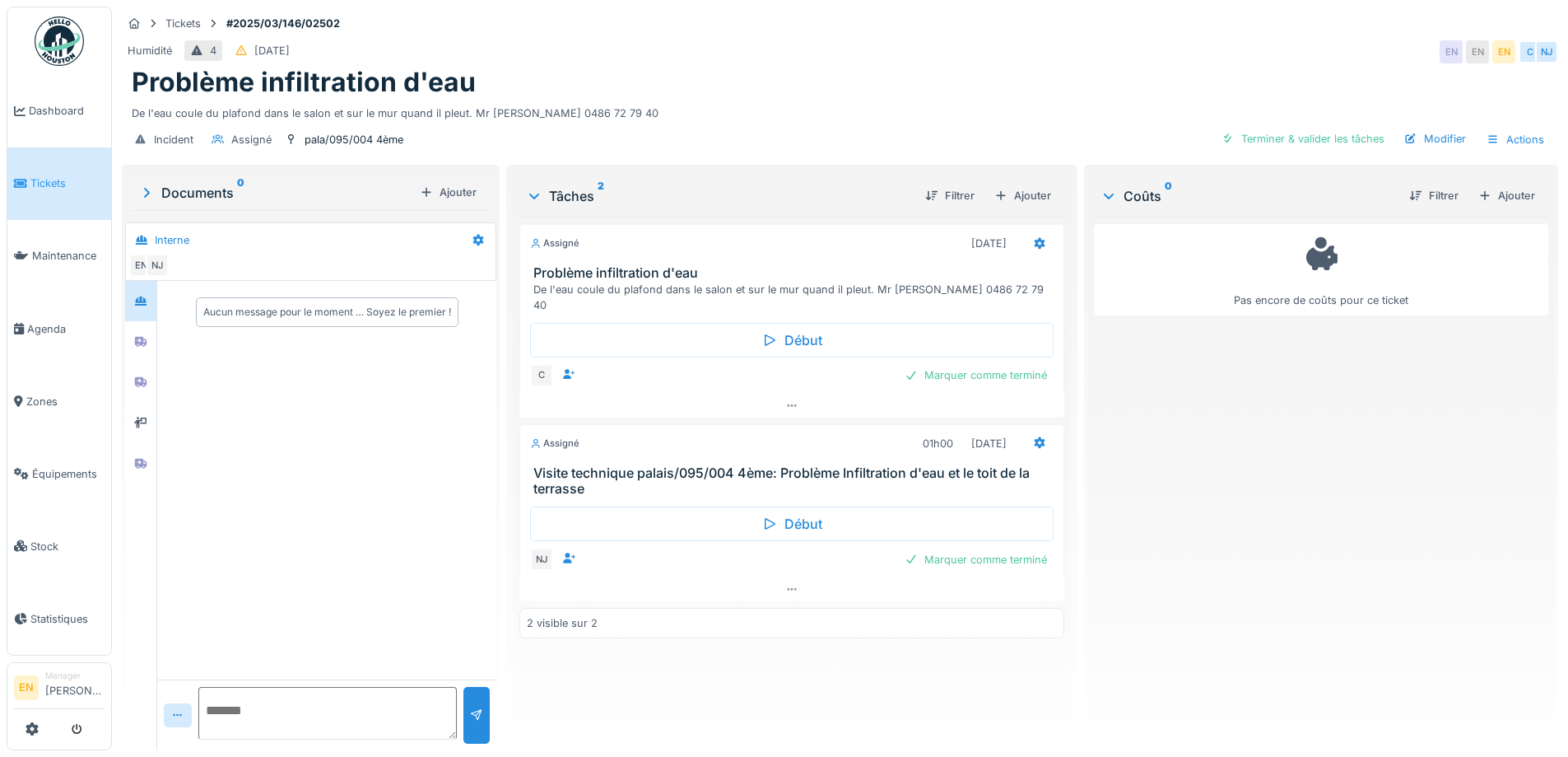
click at [694, 709] on div "Assigné [DATE] Problème infiltration d'eau De l'eau coule du plafond dans le sa…" at bounding box center [791, 477] width 544 height 520
click at [688, 700] on div "Assigné [DATE] Problème infiltration d'eau De l'eau coule du plafond dans le sa…" at bounding box center [791, 477] width 544 height 520
click at [688, 698] on div "Assigné [DATE] Problème infiltration d'eau De l'eau coule du plafond dans le sa…" at bounding box center [791, 477] width 544 height 520
click at [299, 536] on div "Aucun message pour le moment … Soyez le premier !" at bounding box center [326, 480] width 339 height 398
click at [1160, 48] on div "Humidité 4 [DATE] EN EN EN C [GEOGRAPHIC_DATA]" at bounding box center [840, 51] width 1436 height 29
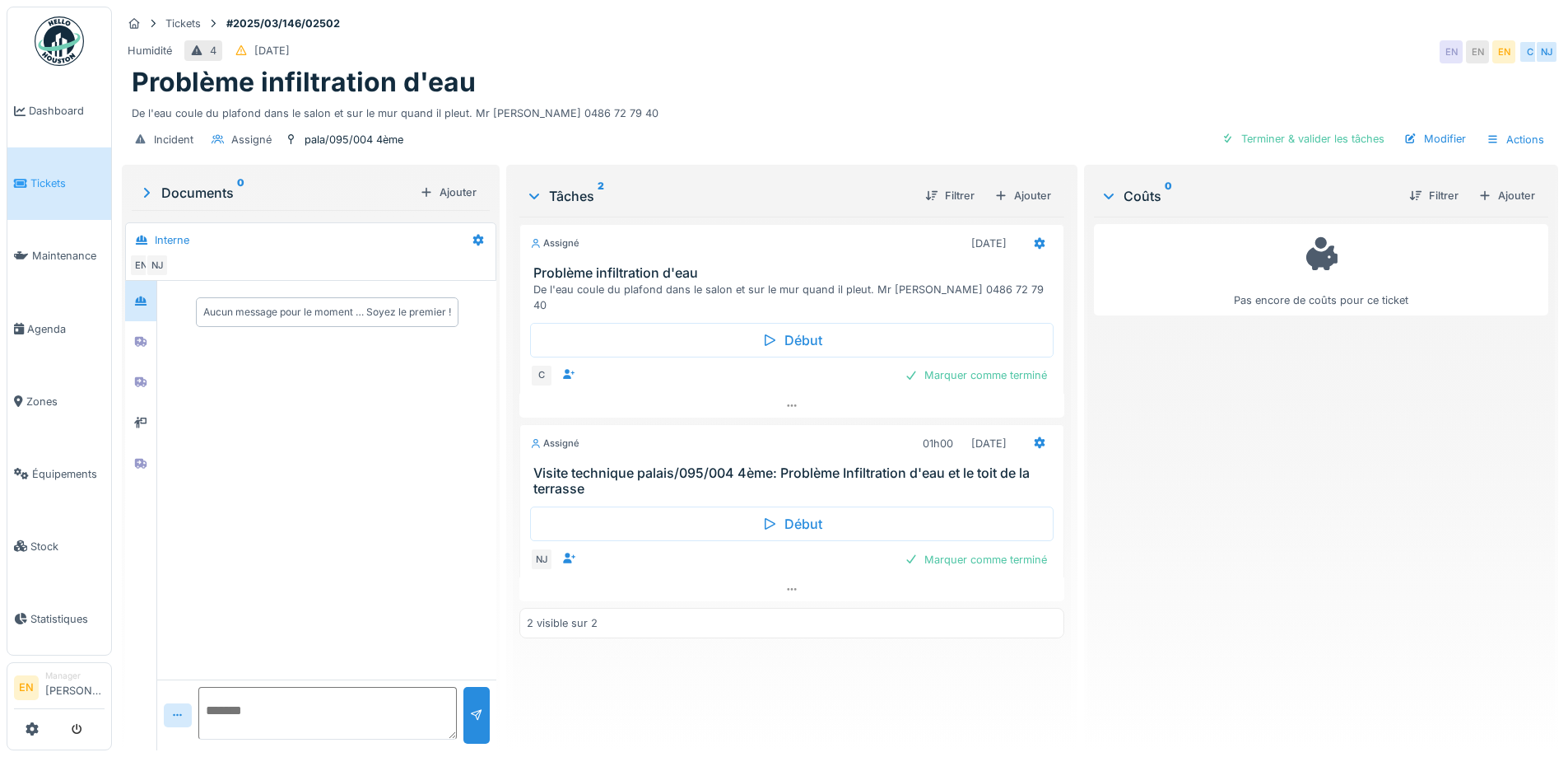
click at [1138, 49] on div "Humidité 4 [DATE] EN EN EN C [GEOGRAPHIC_DATA]" at bounding box center [840, 51] width 1436 height 29
drag, startPoint x: 1246, startPoint y: 555, endPoint x: 1200, endPoint y: 485, distance: 83.8
click at [1244, 546] on div "Pas encore de coûts pour ce ticket" at bounding box center [1320, 477] width 454 height 520
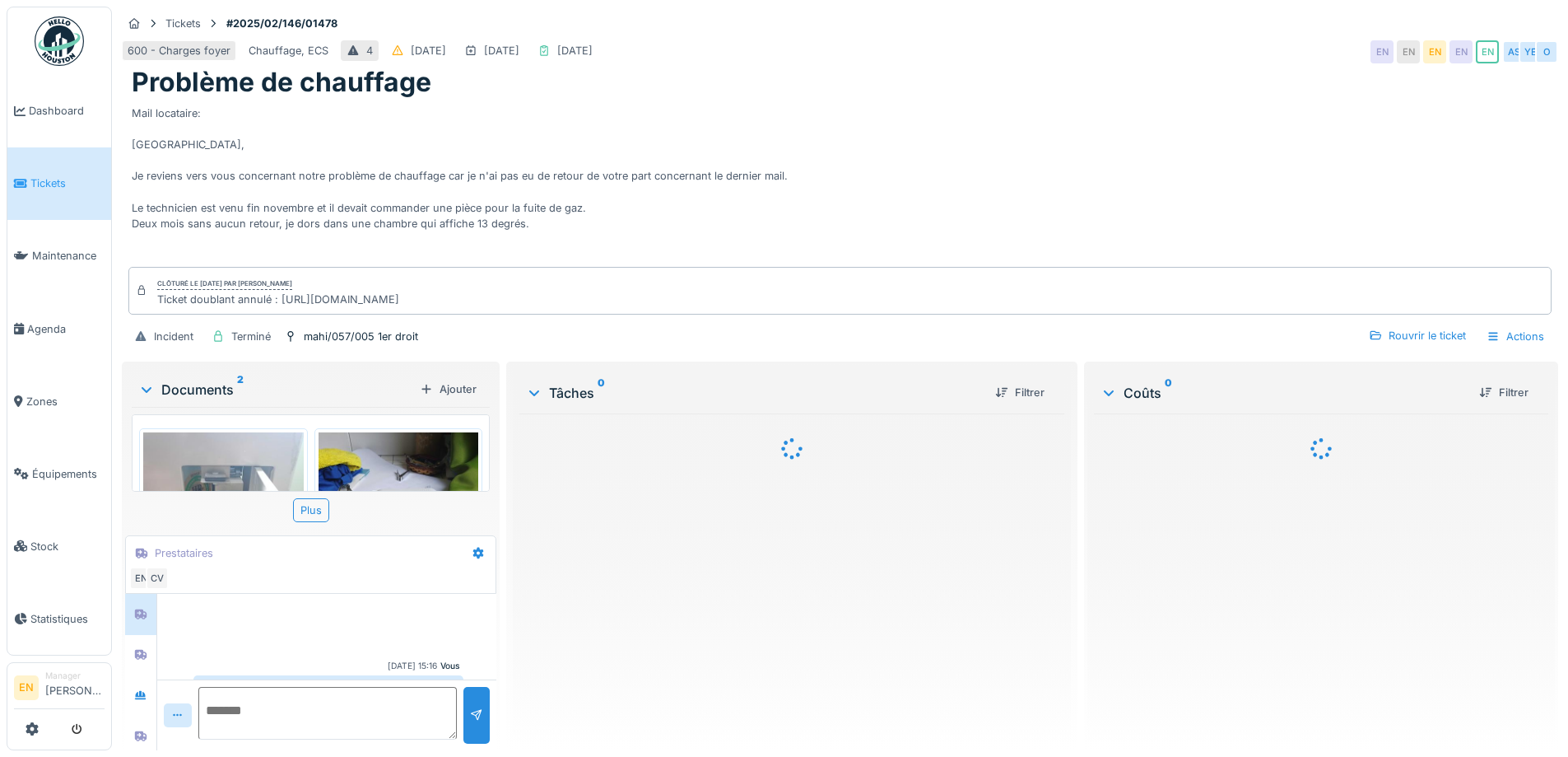
scroll to position [32, 0]
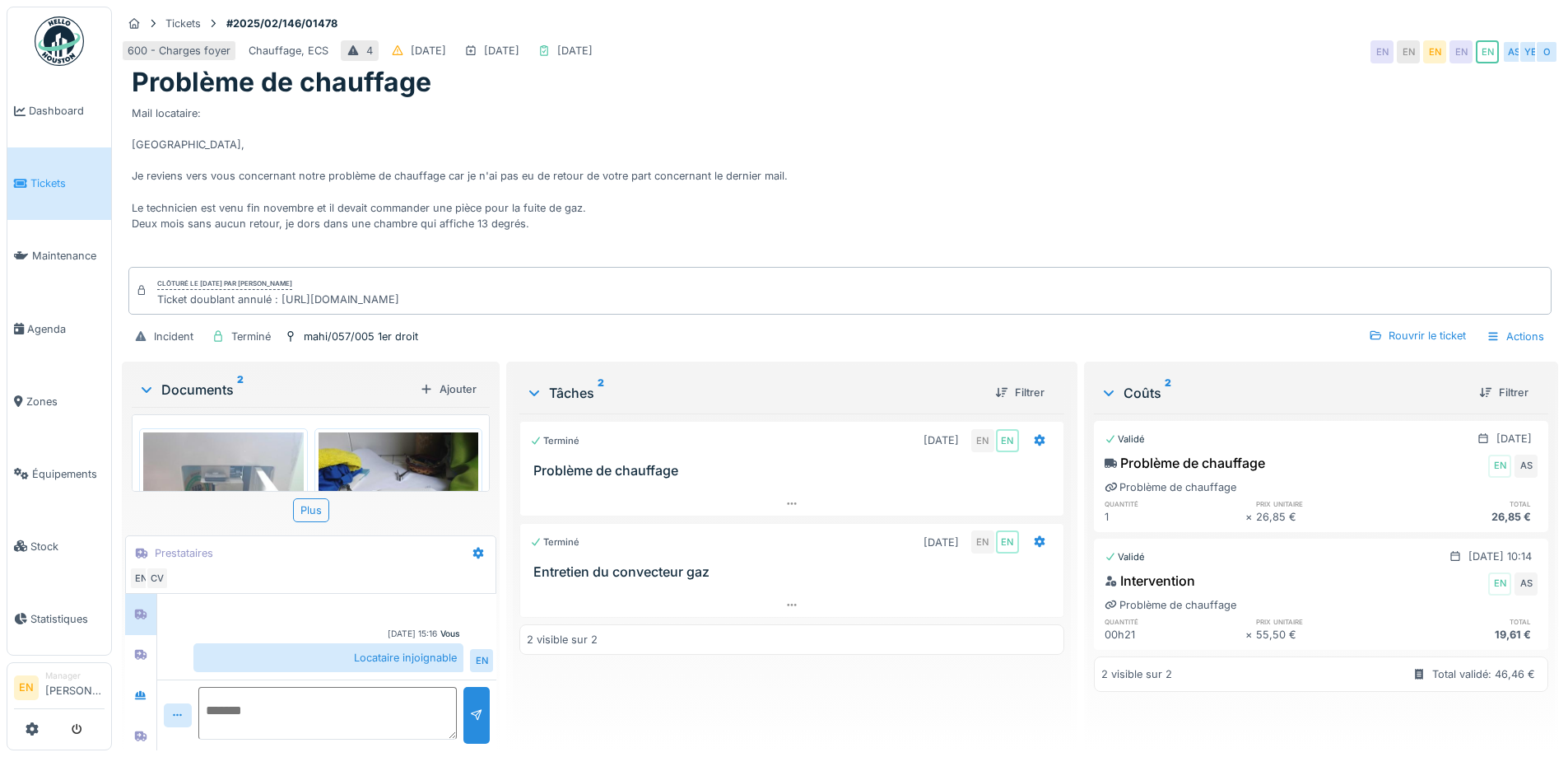
click at [885, 122] on div "Mail locataire: [GEOGRAPHIC_DATA], Je reviens vers vous concernant notre problè…" at bounding box center [840, 181] width 1417 height 165
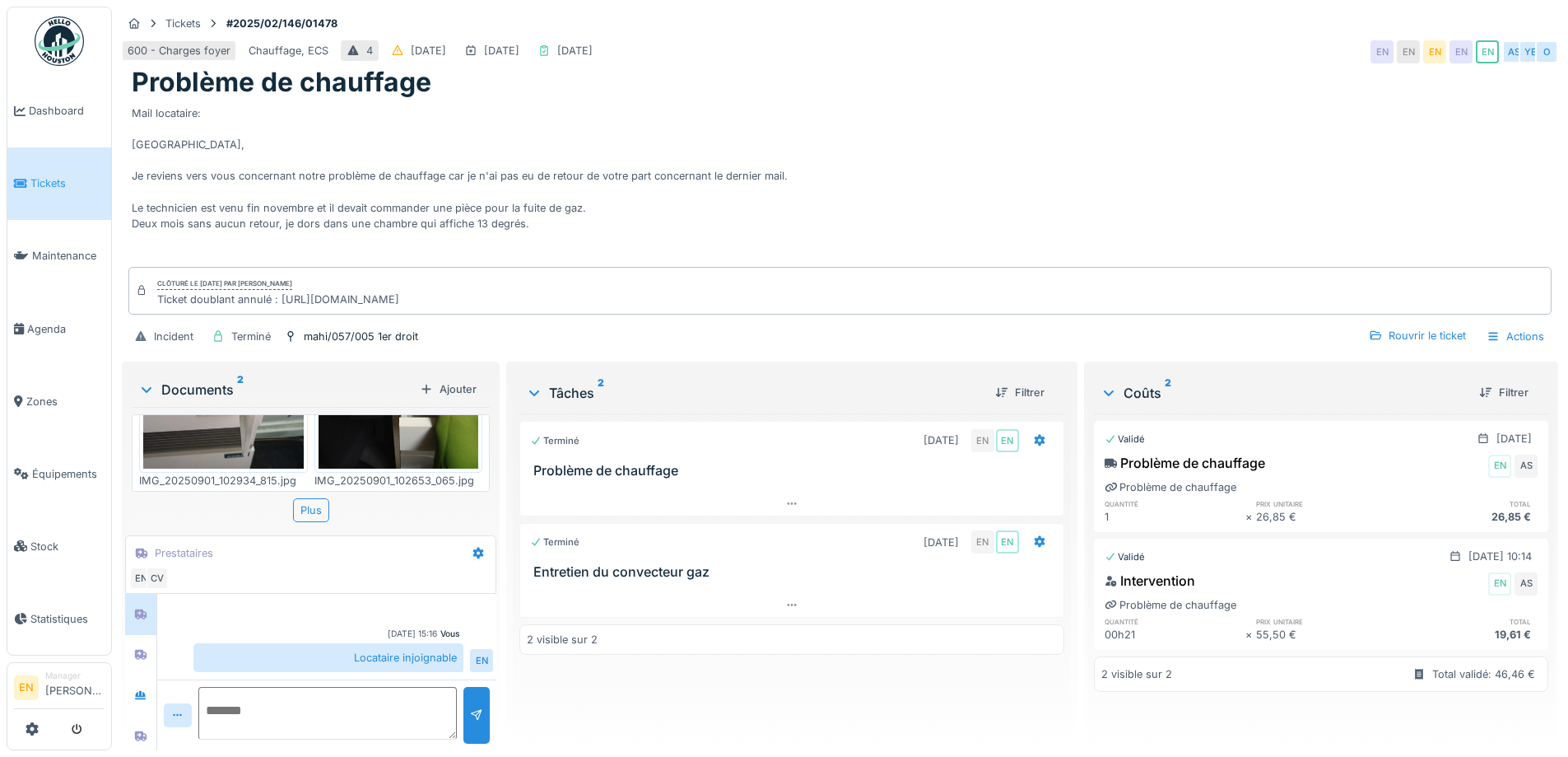
scroll to position [12, 0]
click at [648, 708] on div "Terminé [DATE] EN EN Problème de chauffage Terminé [DATE] EN EN Entretien du co…" at bounding box center [791, 575] width 544 height 324
click at [923, 159] on div "Mail locataire: [GEOGRAPHIC_DATA], Je reviens vers vous concernant notre problè…" at bounding box center [840, 181] width 1417 height 165
click at [828, 690] on div "Terminé [DATE] EN EN Problème de chauffage Terminé [DATE] EN EN Entretien du co…" at bounding box center [791, 575] width 544 height 324
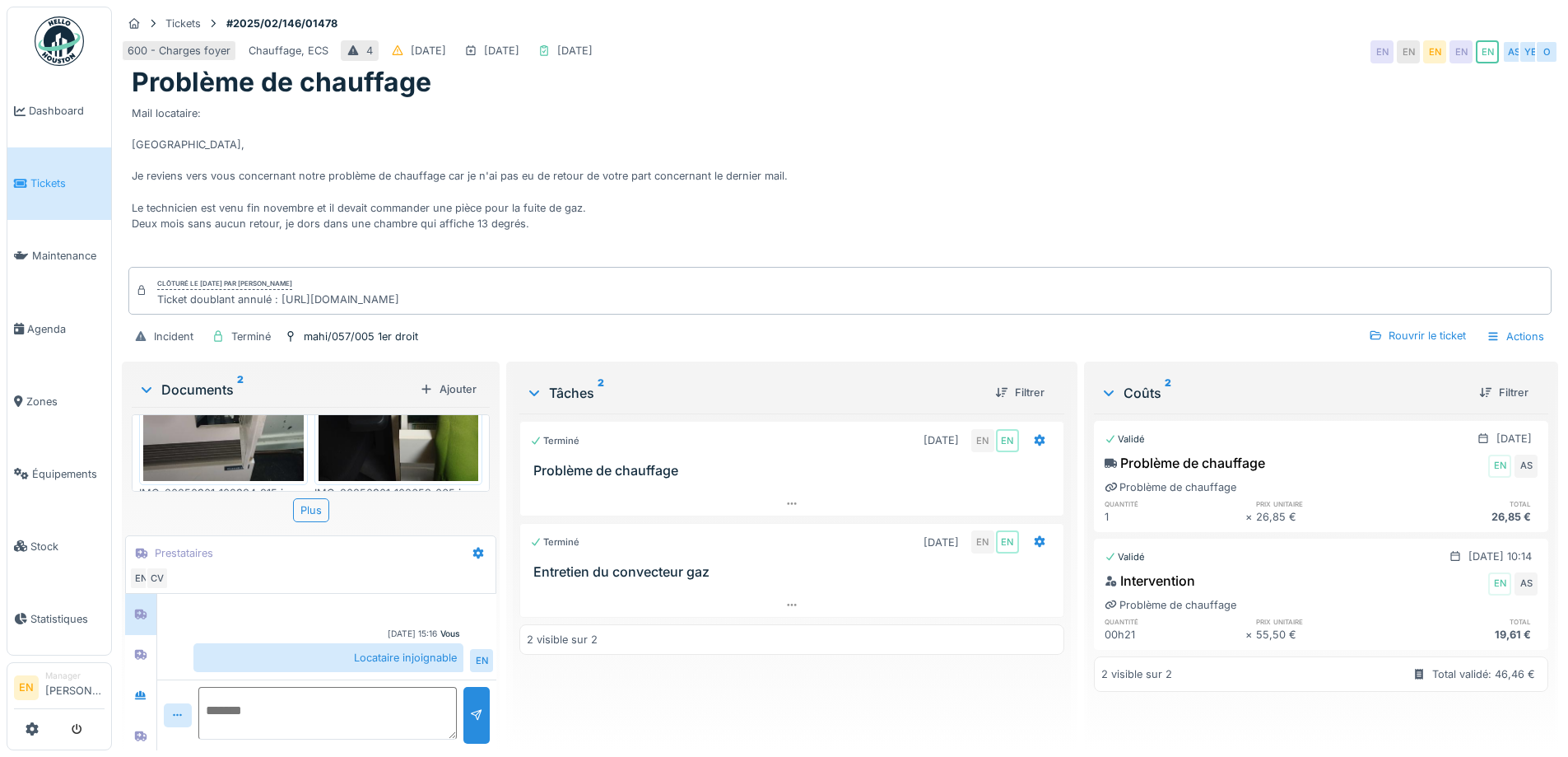
scroll to position [178, 0]
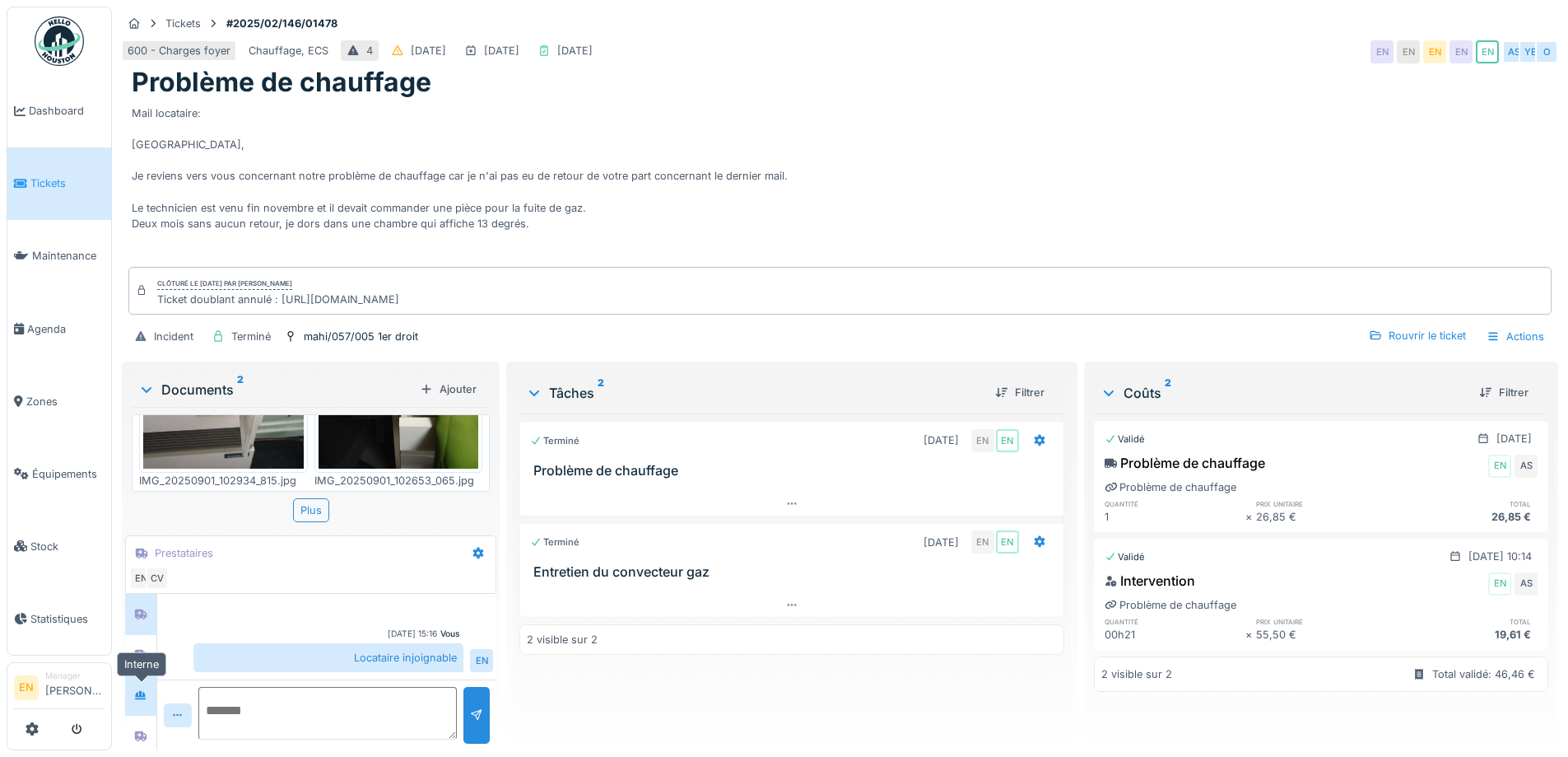
click at [133, 685] on div at bounding box center [141, 695] width 25 height 21
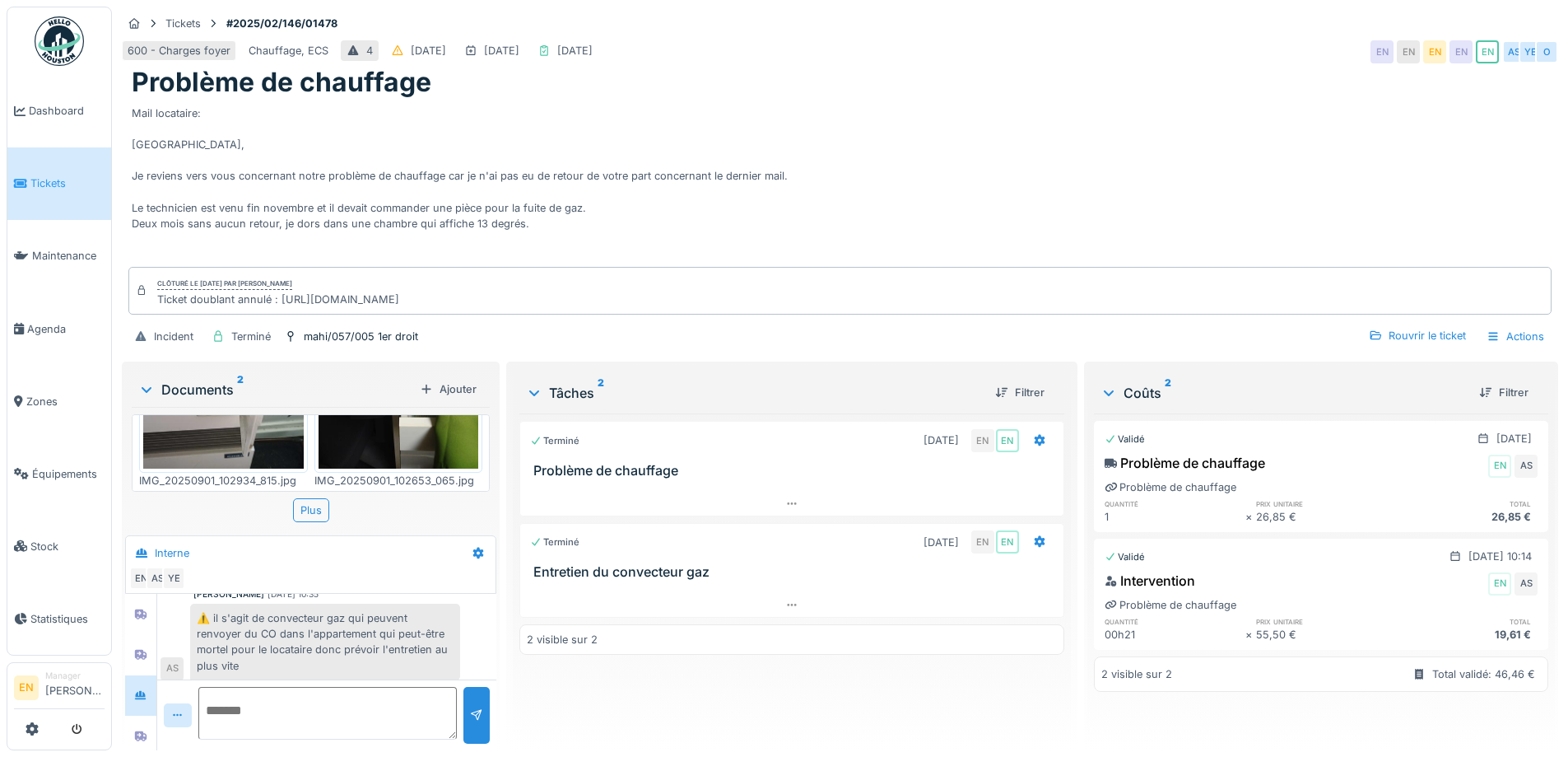
scroll to position [274, 0]
click at [134, 726] on div at bounding box center [141, 736] width 25 height 21
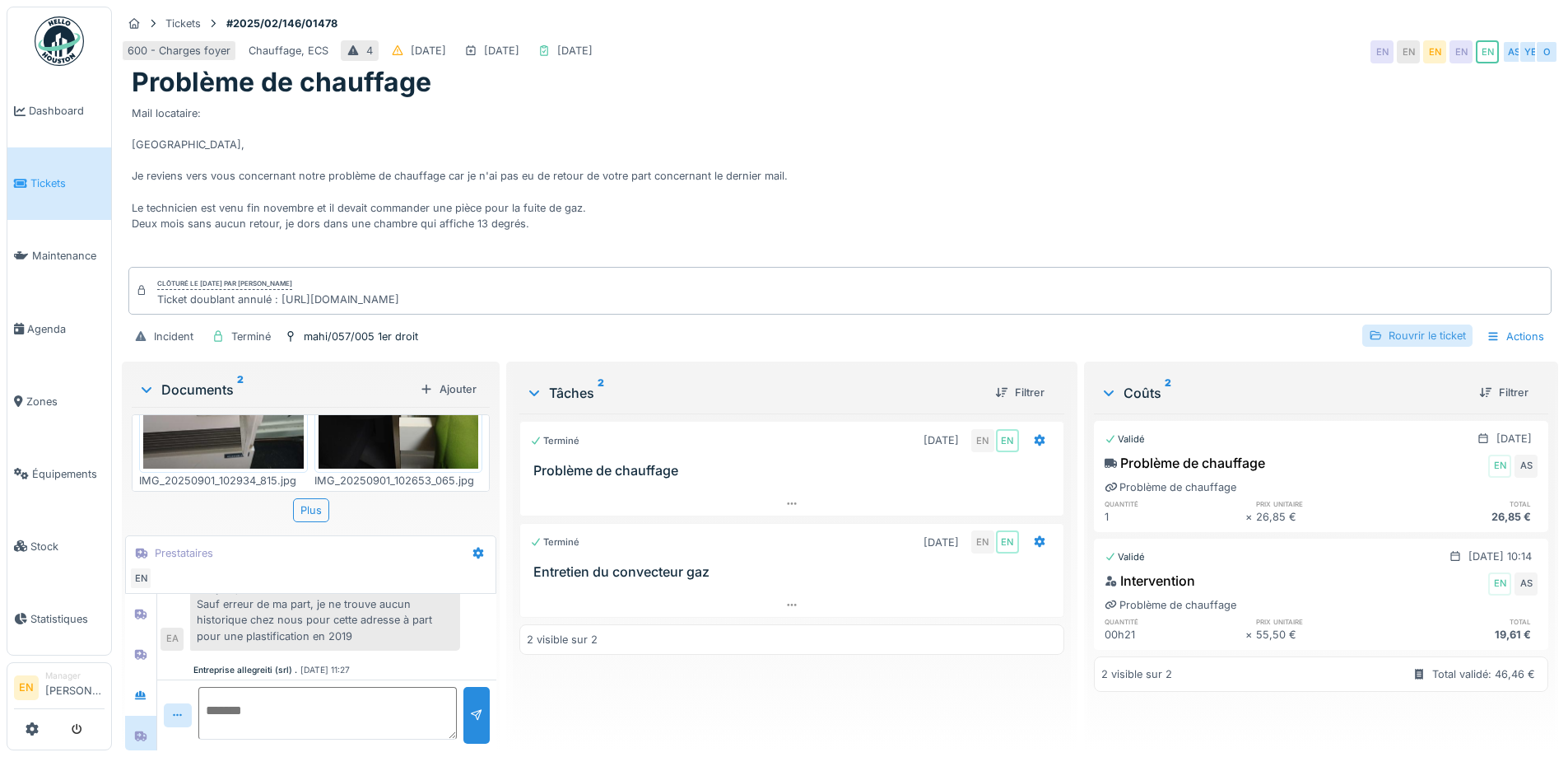
click at [1423, 325] on div "Rouvrir le ticket" at bounding box center [1417, 335] width 111 height 22
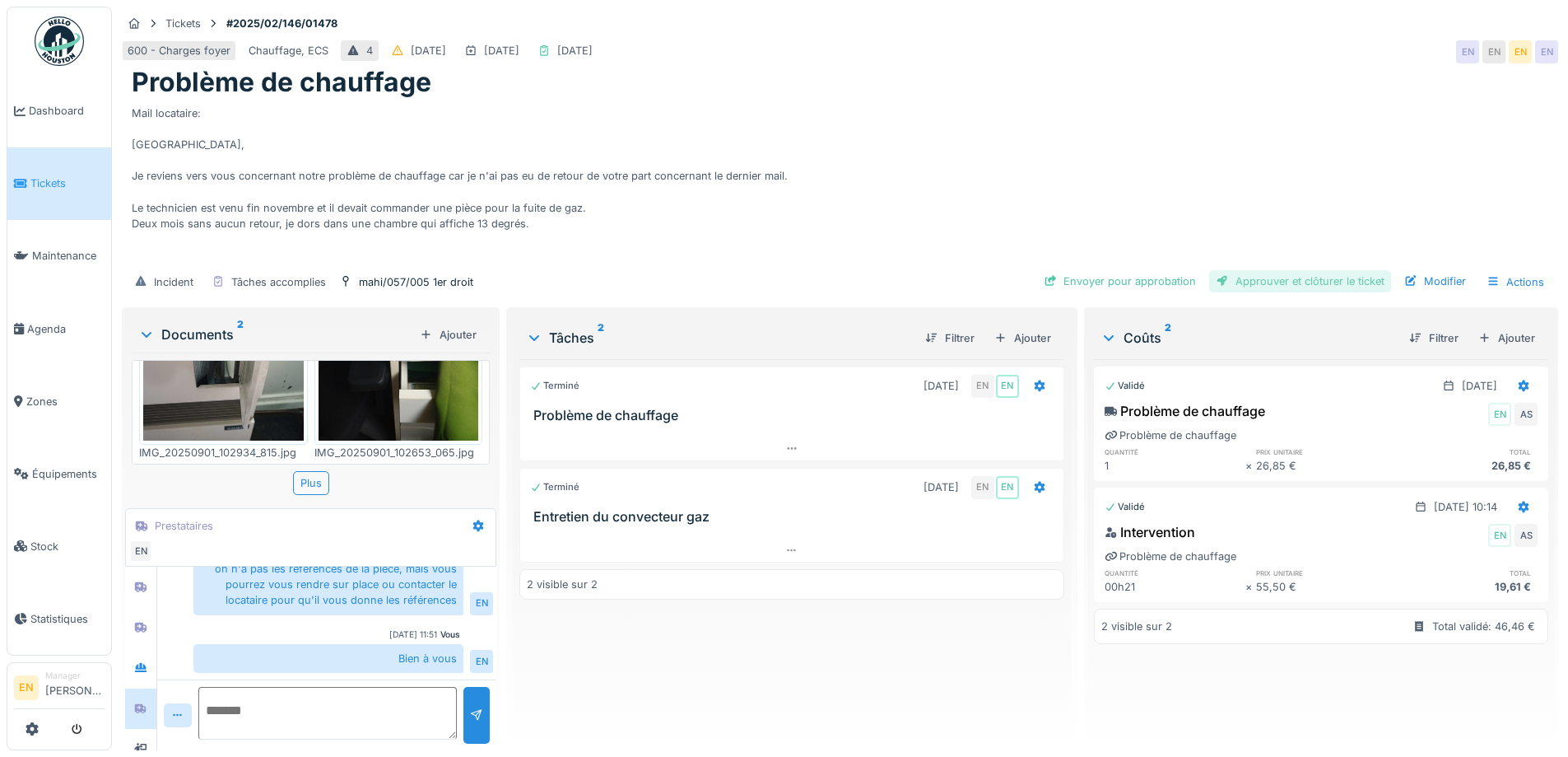
click at [1303, 272] on div "Approuver et clôturer le ticket" at bounding box center [1299, 280] width 182 height 22
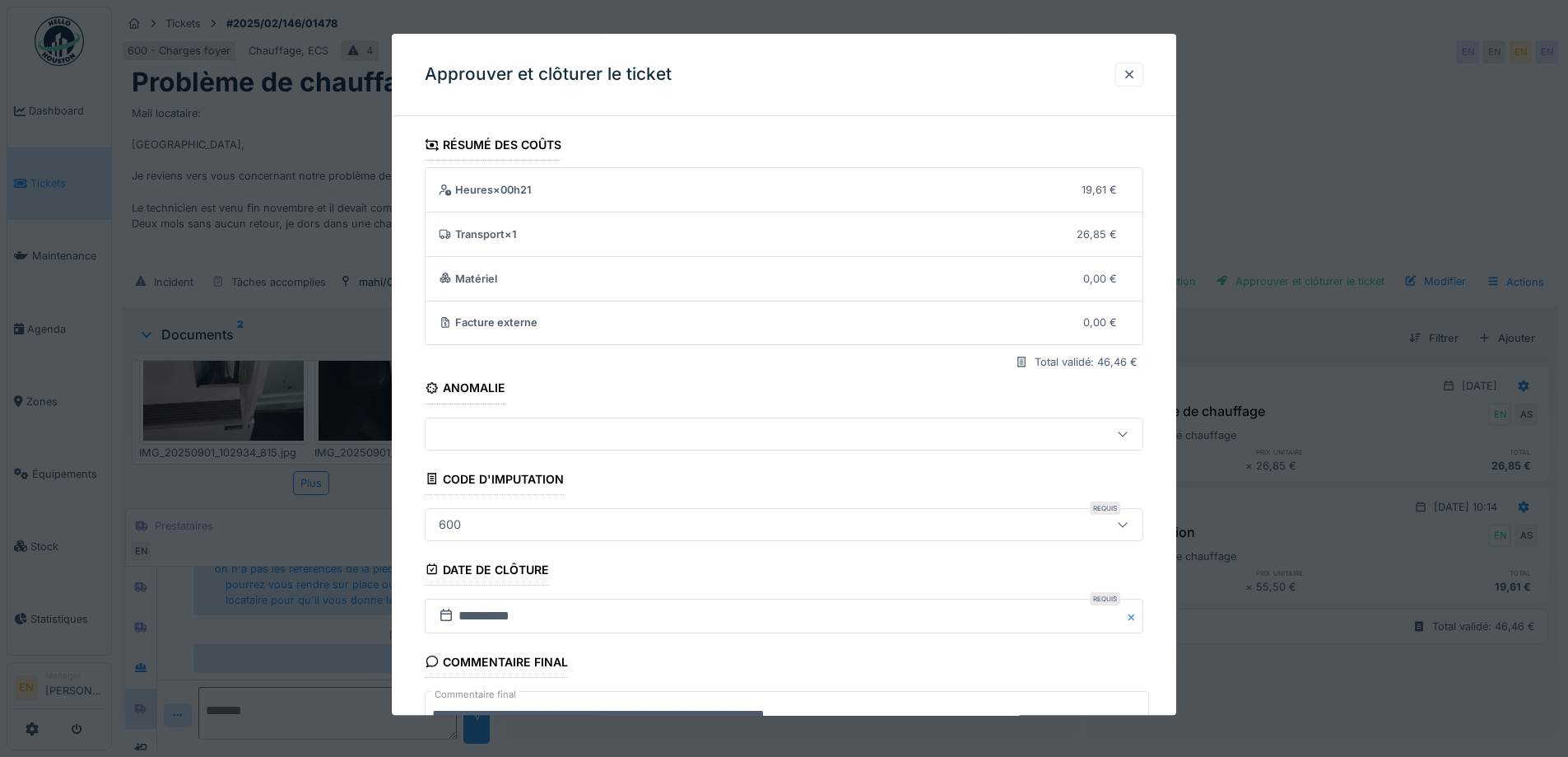
scroll to position [142, 0]
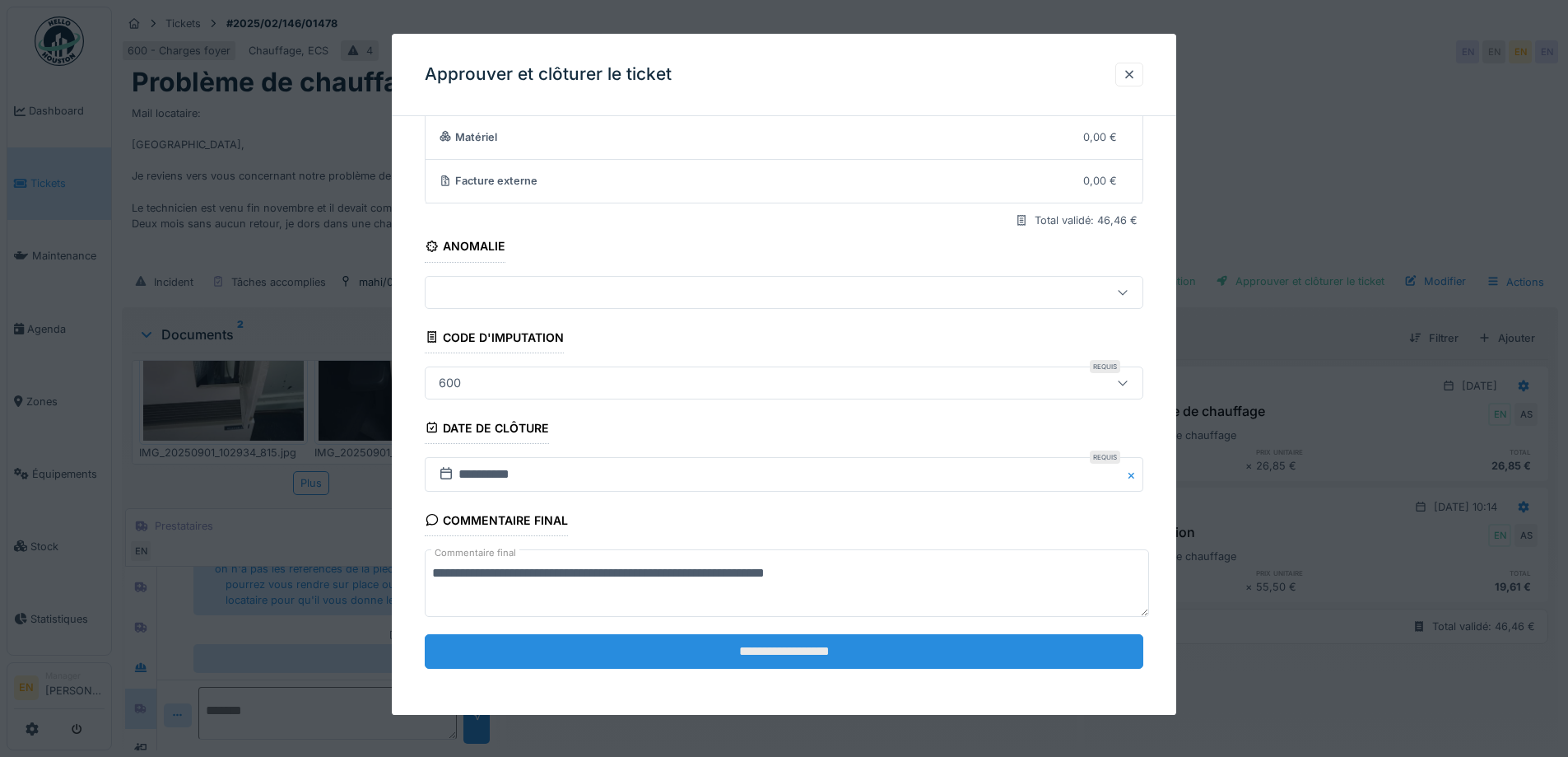
click at [812, 650] on input "**********" at bounding box center [784, 651] width 719 height 35
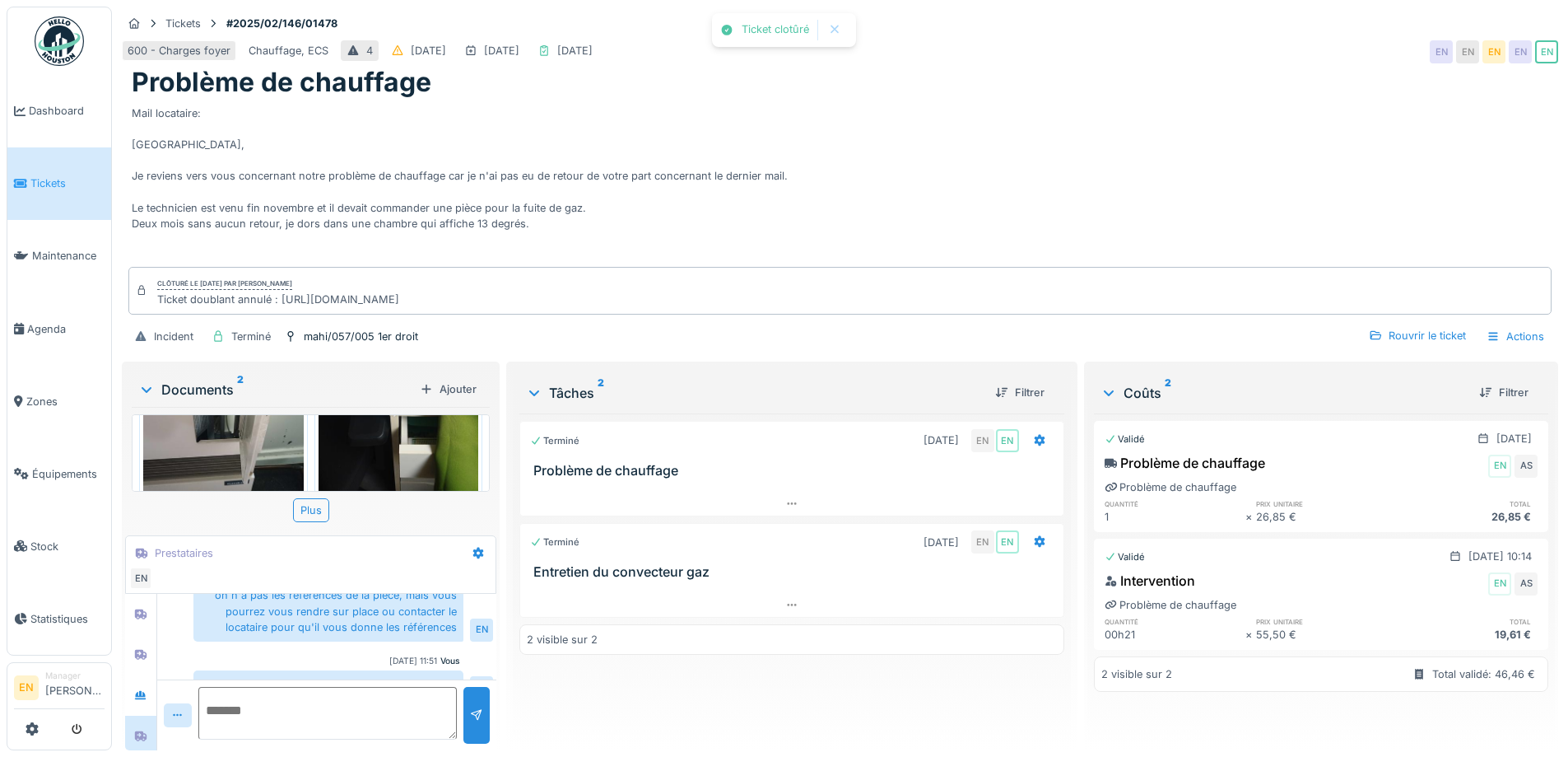
scroll to position [178, 0]
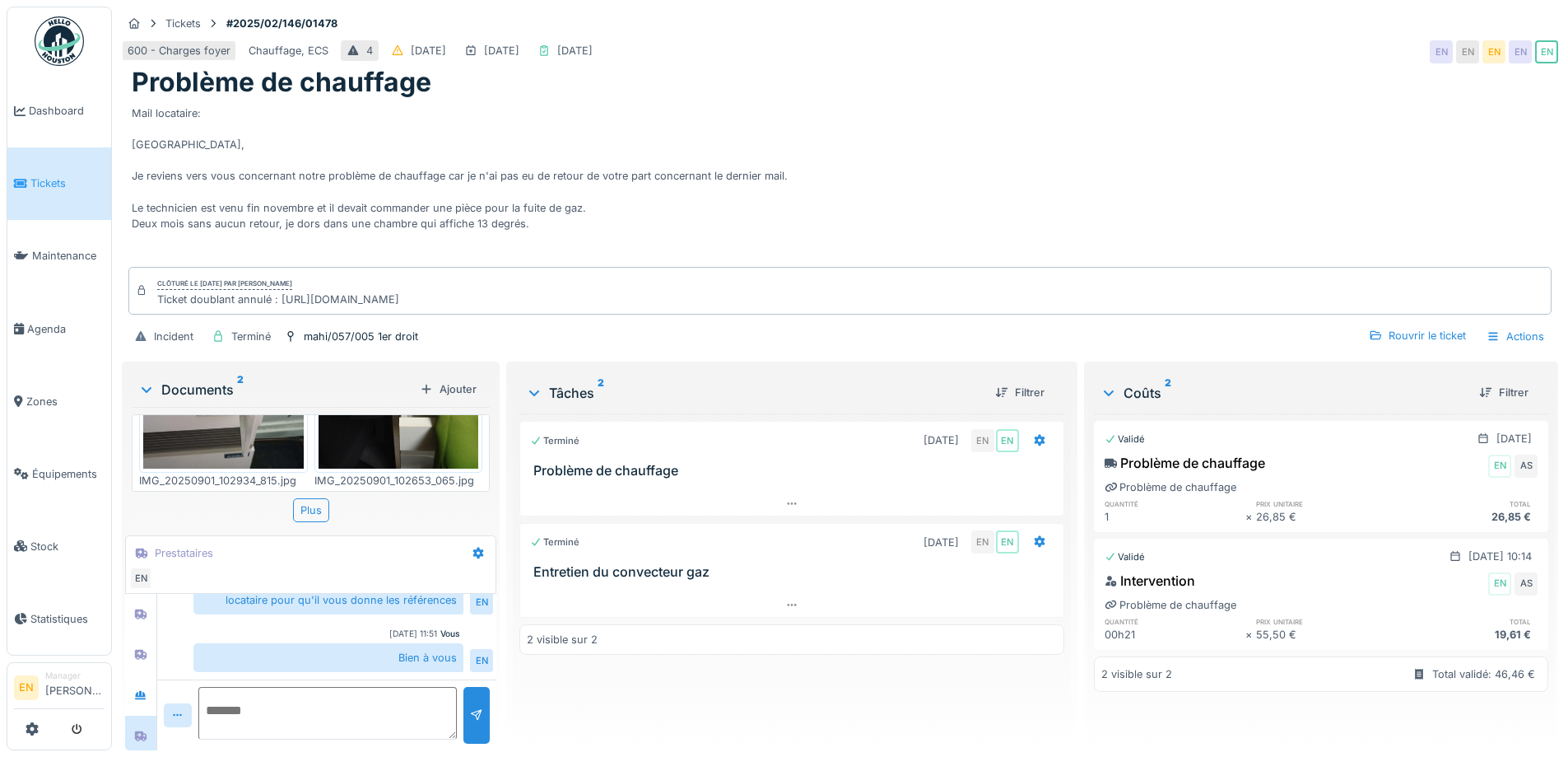
click at [1029, 145] on div "Mail locataire: [GEOGRAPHIC_DATA], Je reviens vers vous concernant notre problè…" at bounding box center [840, 181] width 1417 height 165
click at [399, 291] on div "Ticket doublant annulé : [URL][DOMAIN_NAME]" at bounding box center [278, 299] width 242 height 16
click at [292, 278] on div "Clôturé le [DATE] par [PERSON_NAME]" at bounding box center [224, 284] width 135 height 11
click at [1304, 66] on div "Problème de chauffage" at bounding box center [840, 81] width 1417 height 31
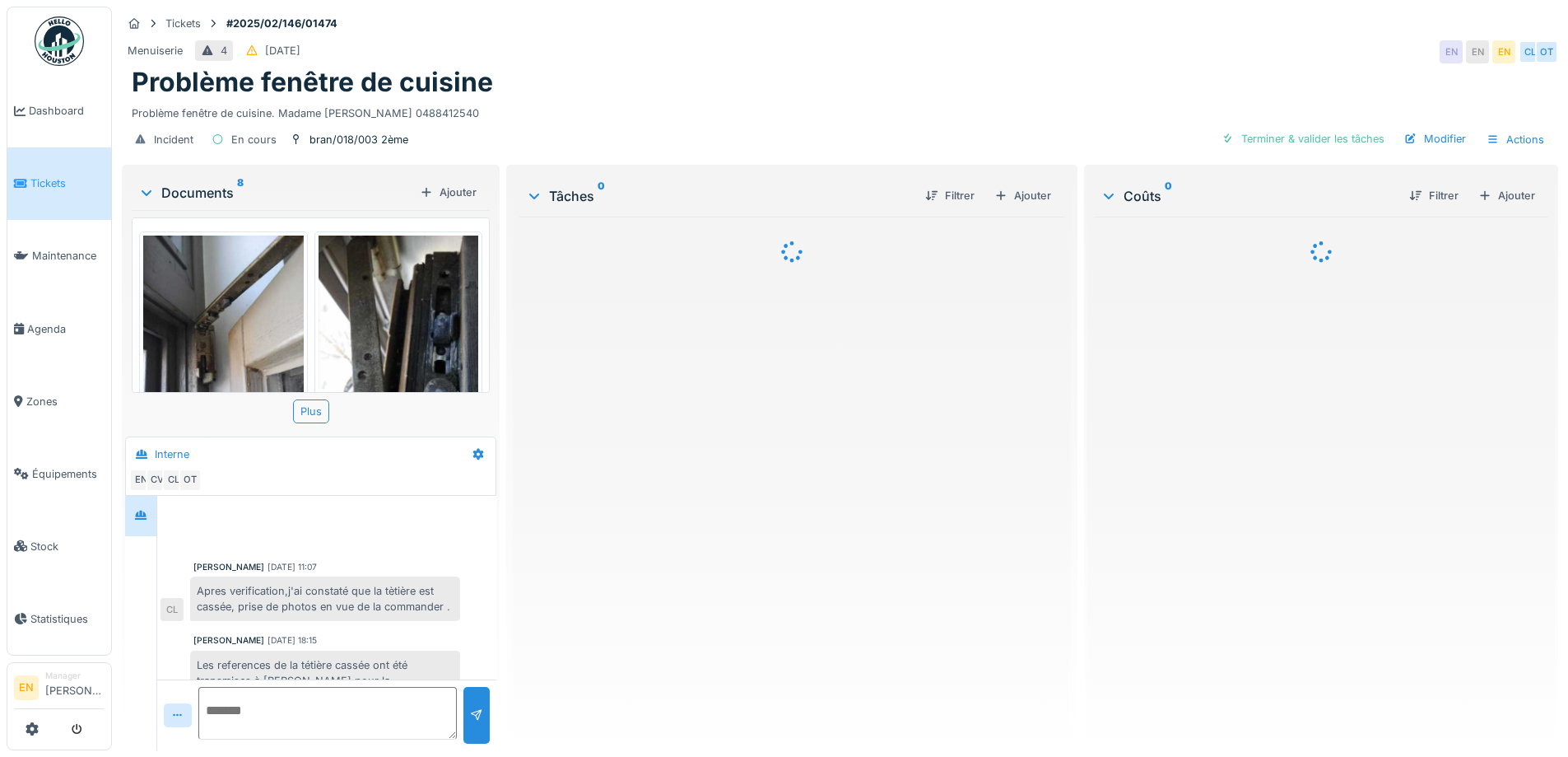
scroll to position [97, 0]
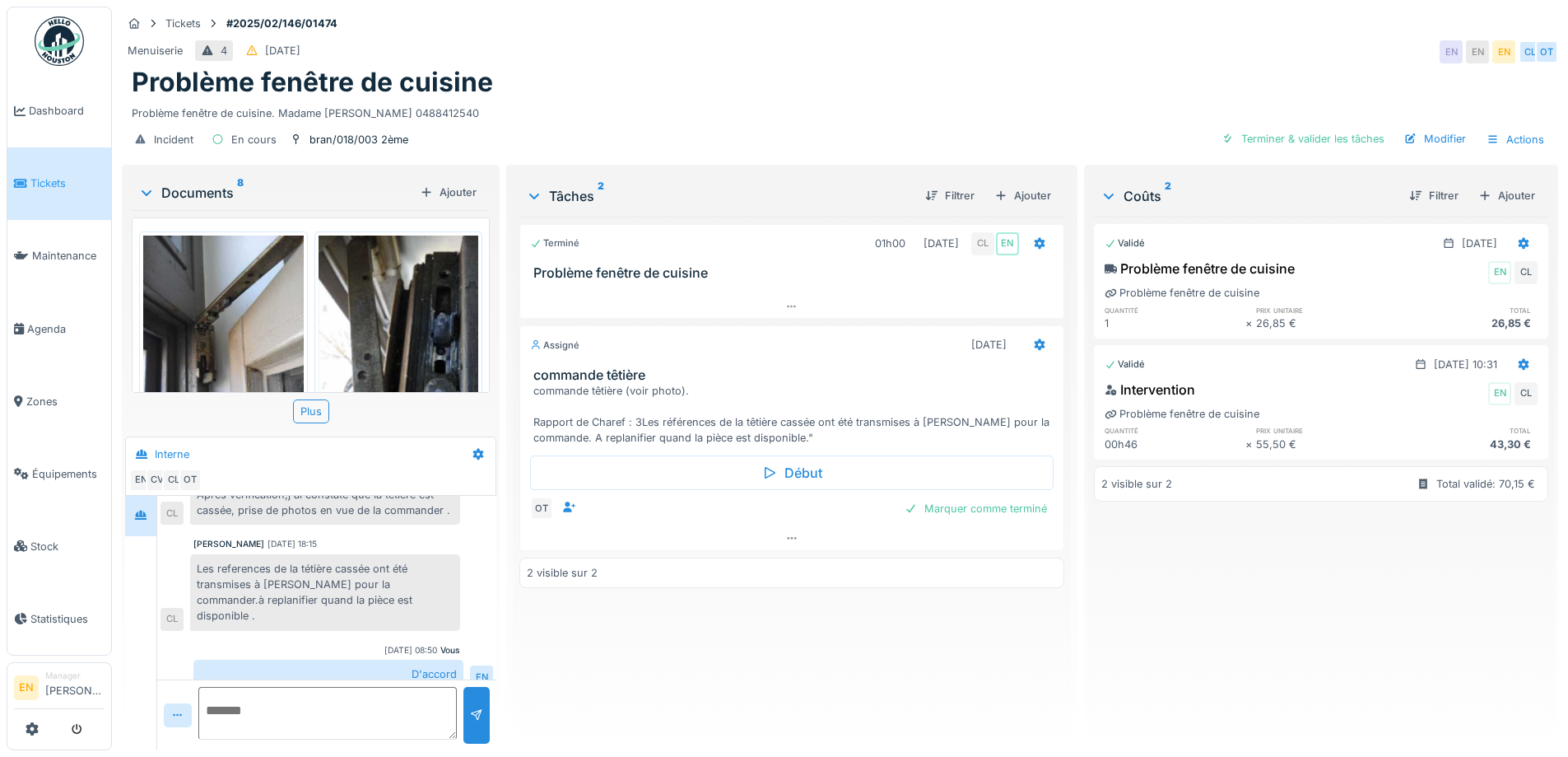
click at [1268, 595] on div "Validé [DATE] Problème fenêtre de cuisine EN CL Problème fenêtre de cuisine qua…" at bounding box center [1320, 477] width 454 height 520
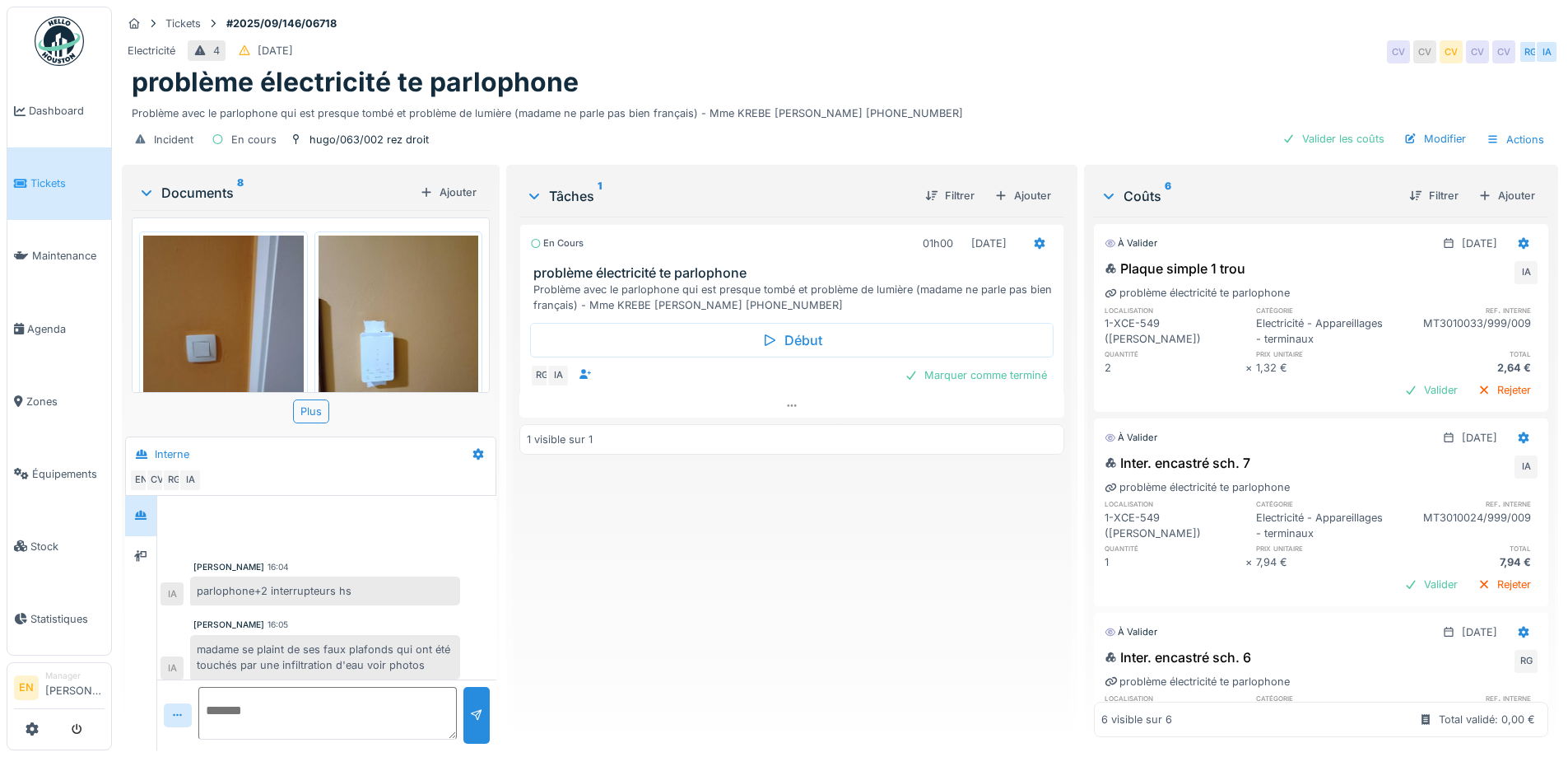
scroll to position [7, 0]
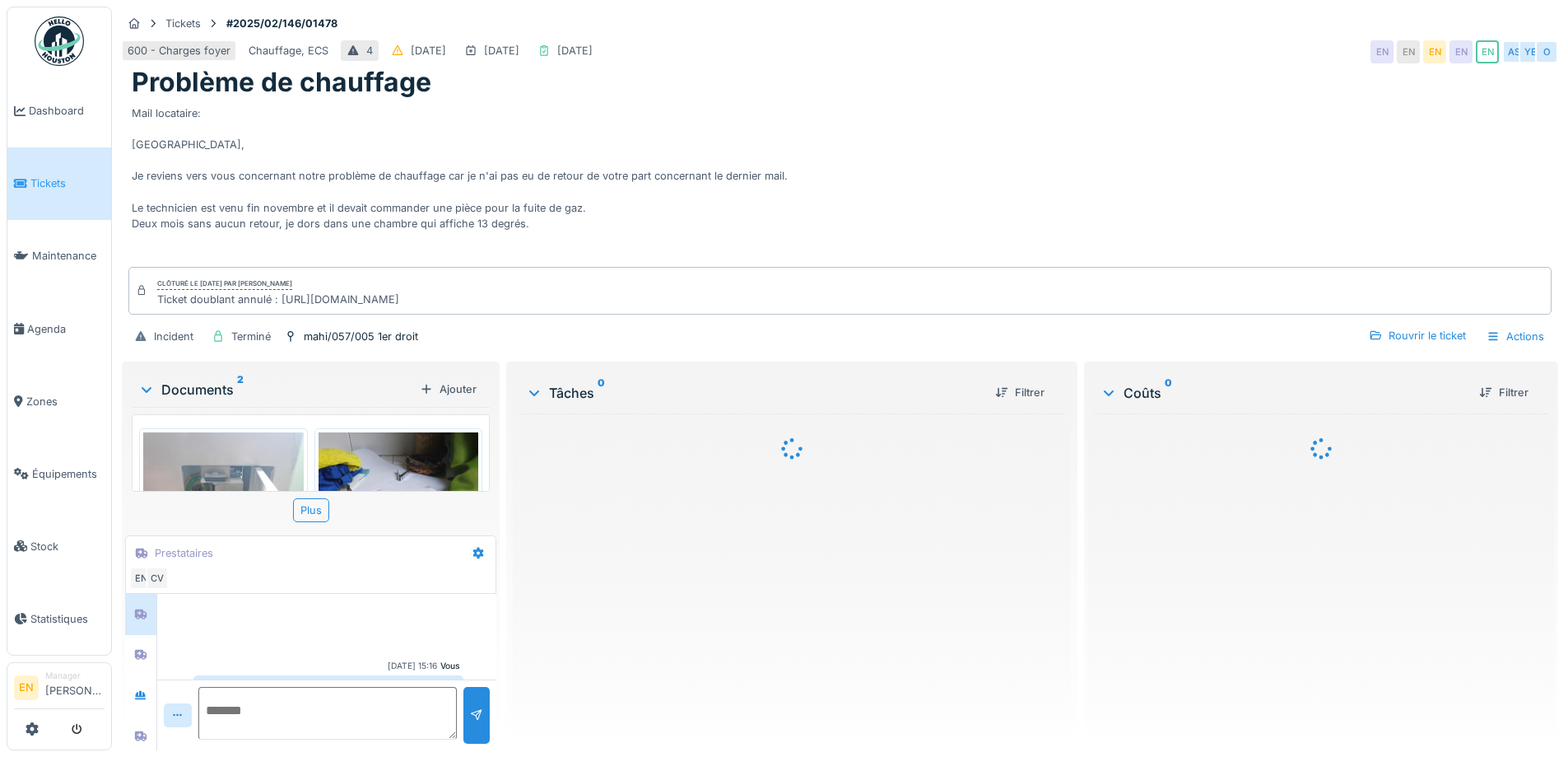
scroll to position [32, 0]
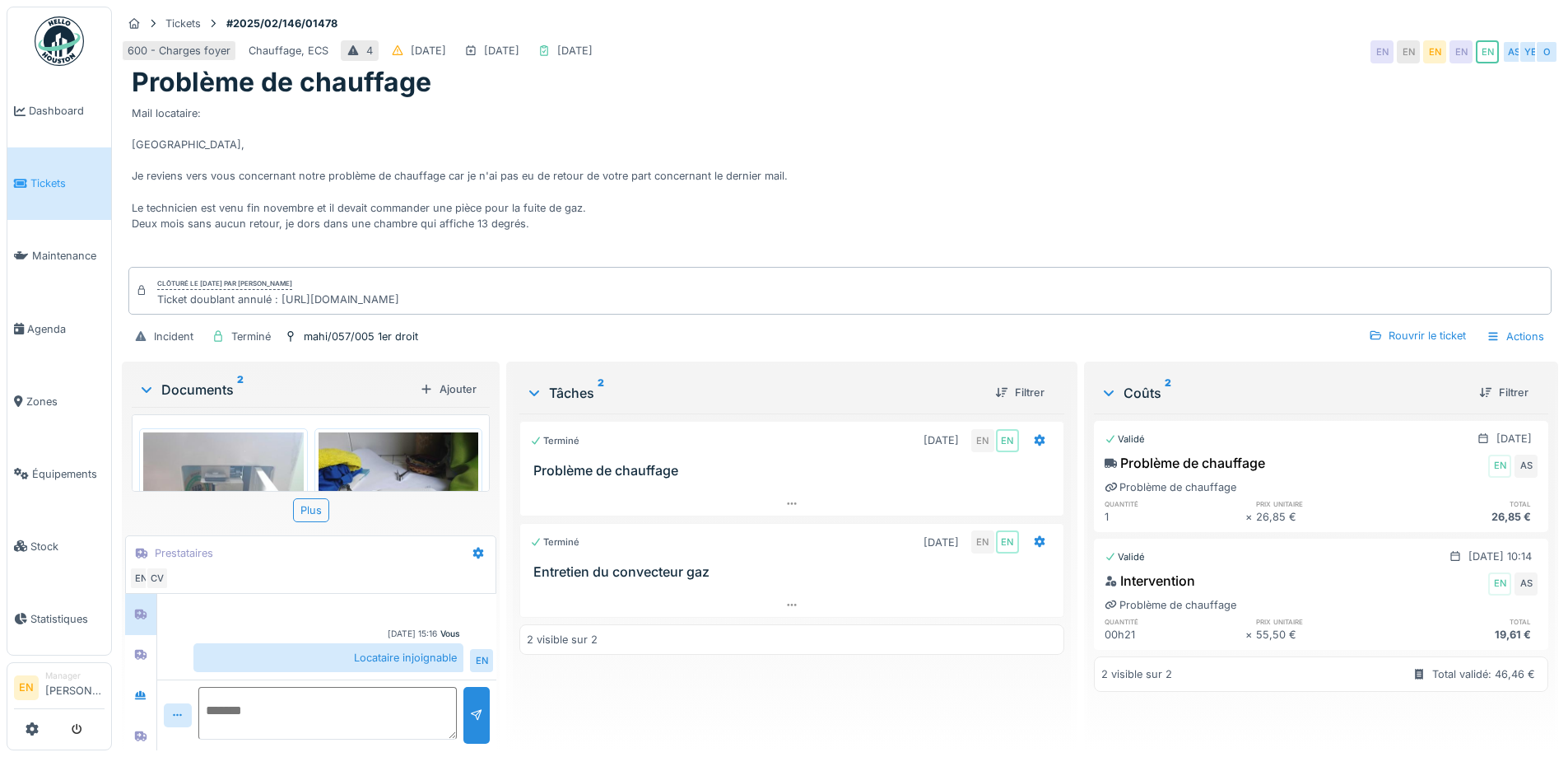
drag, startPoint x: 991, startPoint y: 200, endPoint x: 1235, endPoint y: 67, distance: 277.9
click at [992, 196] on div "Mail locataire: [GEOGRAPHIC_DATA], Je reviens vers vous concernant notre problè…" at bounding box center [840, 181] width 1417 height 165
click at [997, 148] on div "Mail locataire: [GEOGRAPHIC_DATA], Je reviens vers vous concernant notre problè…" at bounding box center [840, 181] width 1417 height 165
click at [357, 328] on div "mahi/057/005 1er droit" at bounding box center [360, 336] width 114 height 16
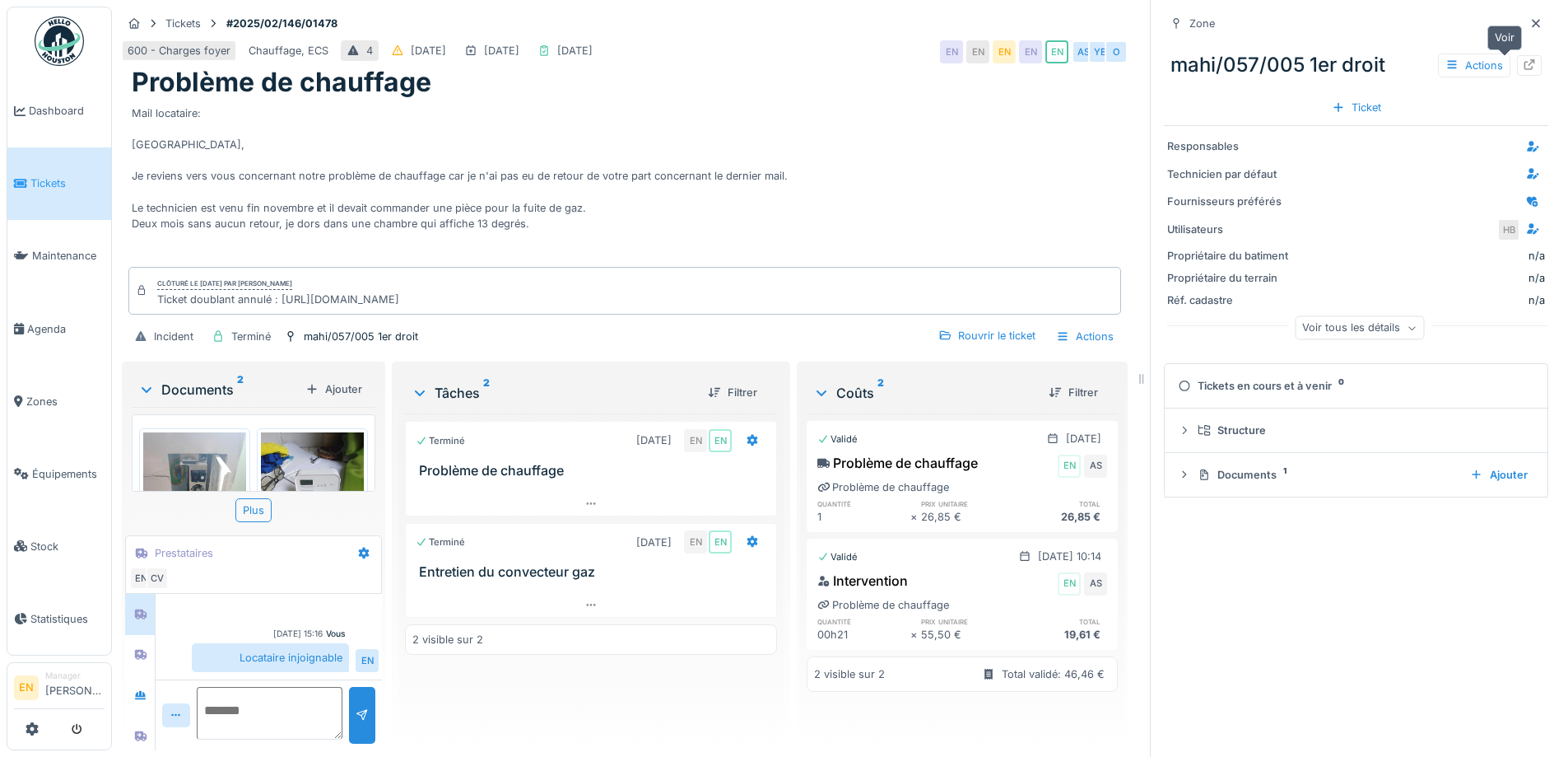
click at [1523, 60] on icon at bounding box center [1529, 64] width 13 height 10
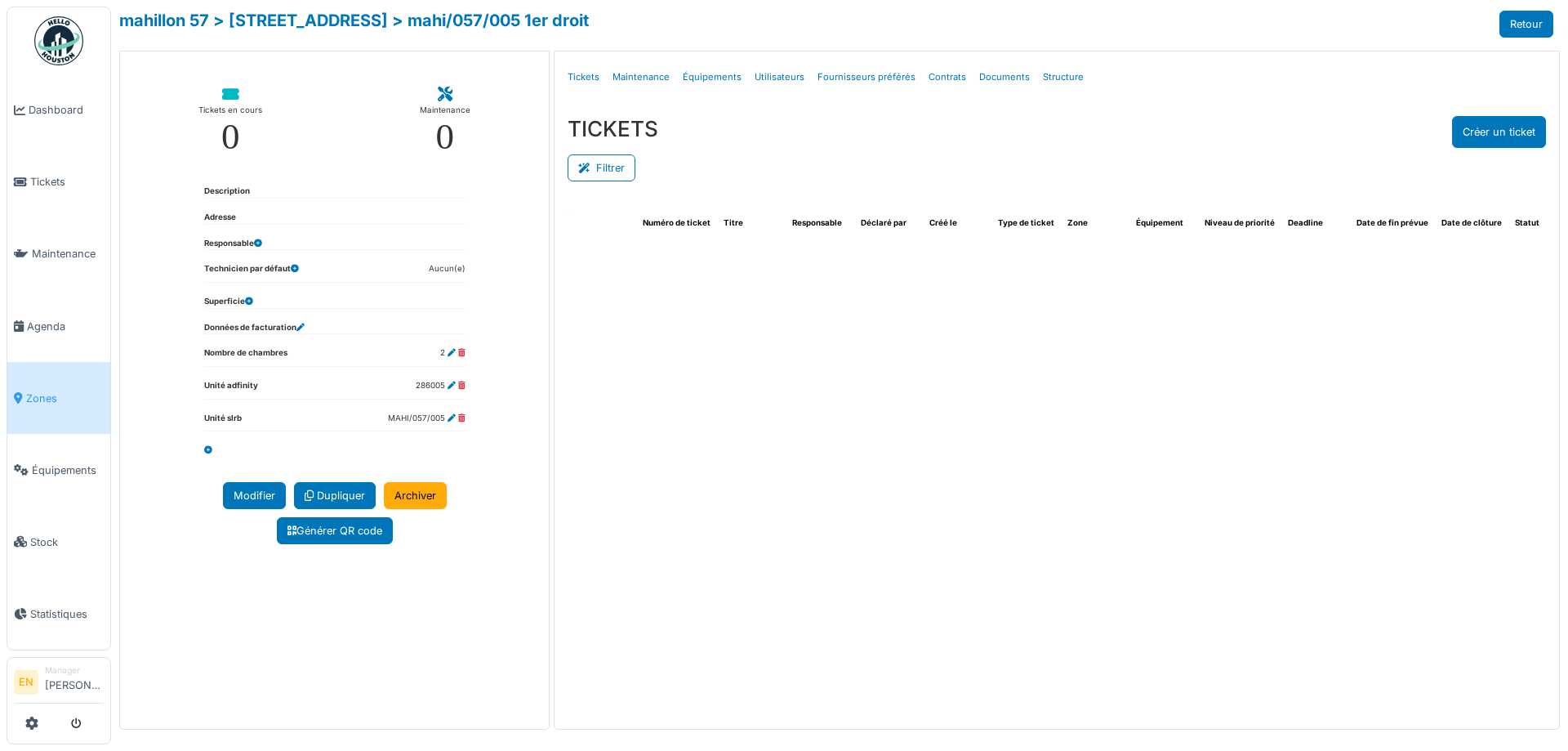
select select "***"
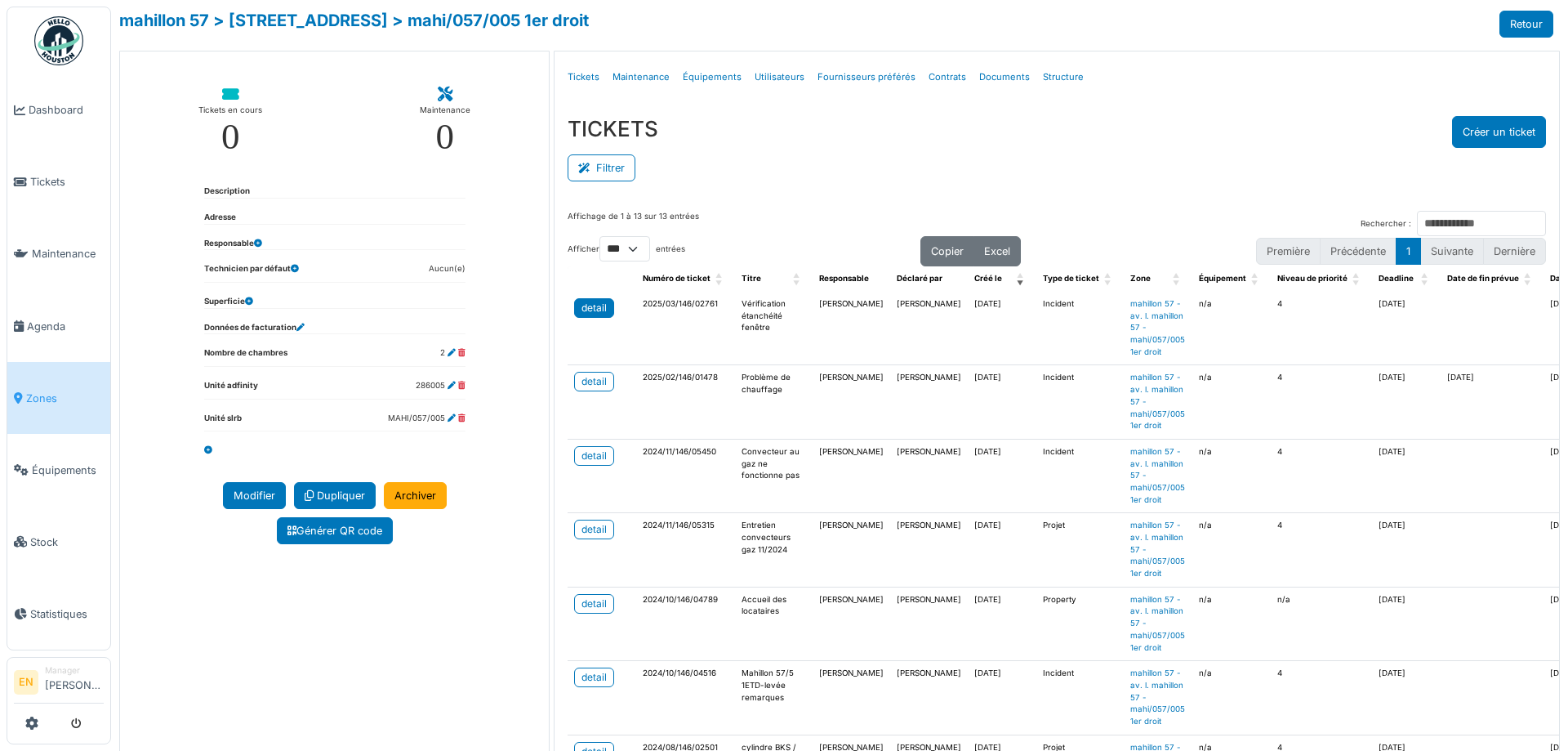
click at [599, 310] on div "detail" at bounding box center [594, 308] width 25 height 15
click at [595, 380] on div "detail" at bounding box center [594, 382] width 25 height 15
click at [1047, 142] on div "TICKETS Créer un ticket" at bounding box center [1057, 132] width 978 height 32
click at [827, 162] on div "Filtrer" at bounding box center [1057, 165] width 978 height 37
click at [582, 305] on div "detail" at bounding box center [594, 308] width 25 height 15
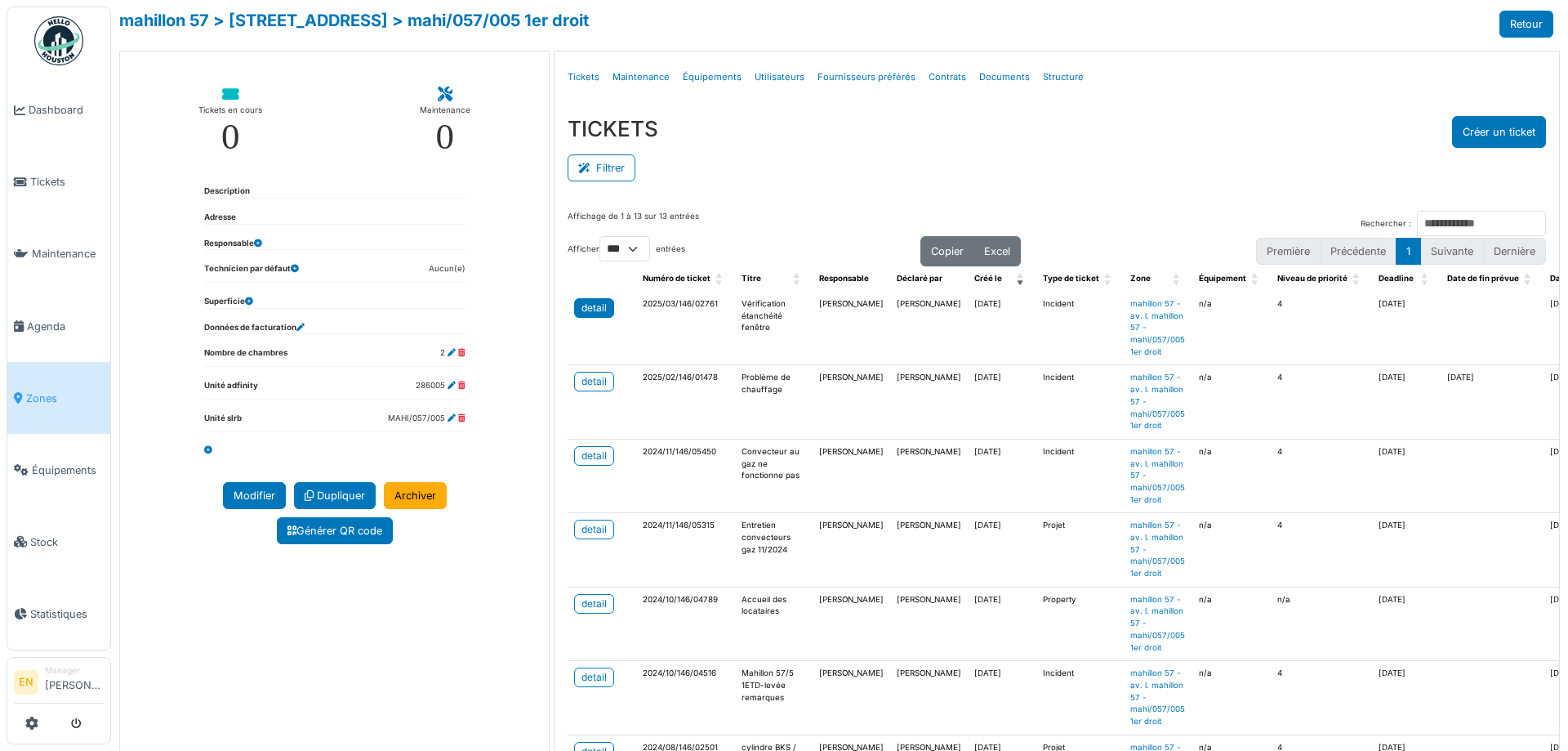
click at [594, 300] on div "detail" at bounding box center [594, 308] width 25 height 15
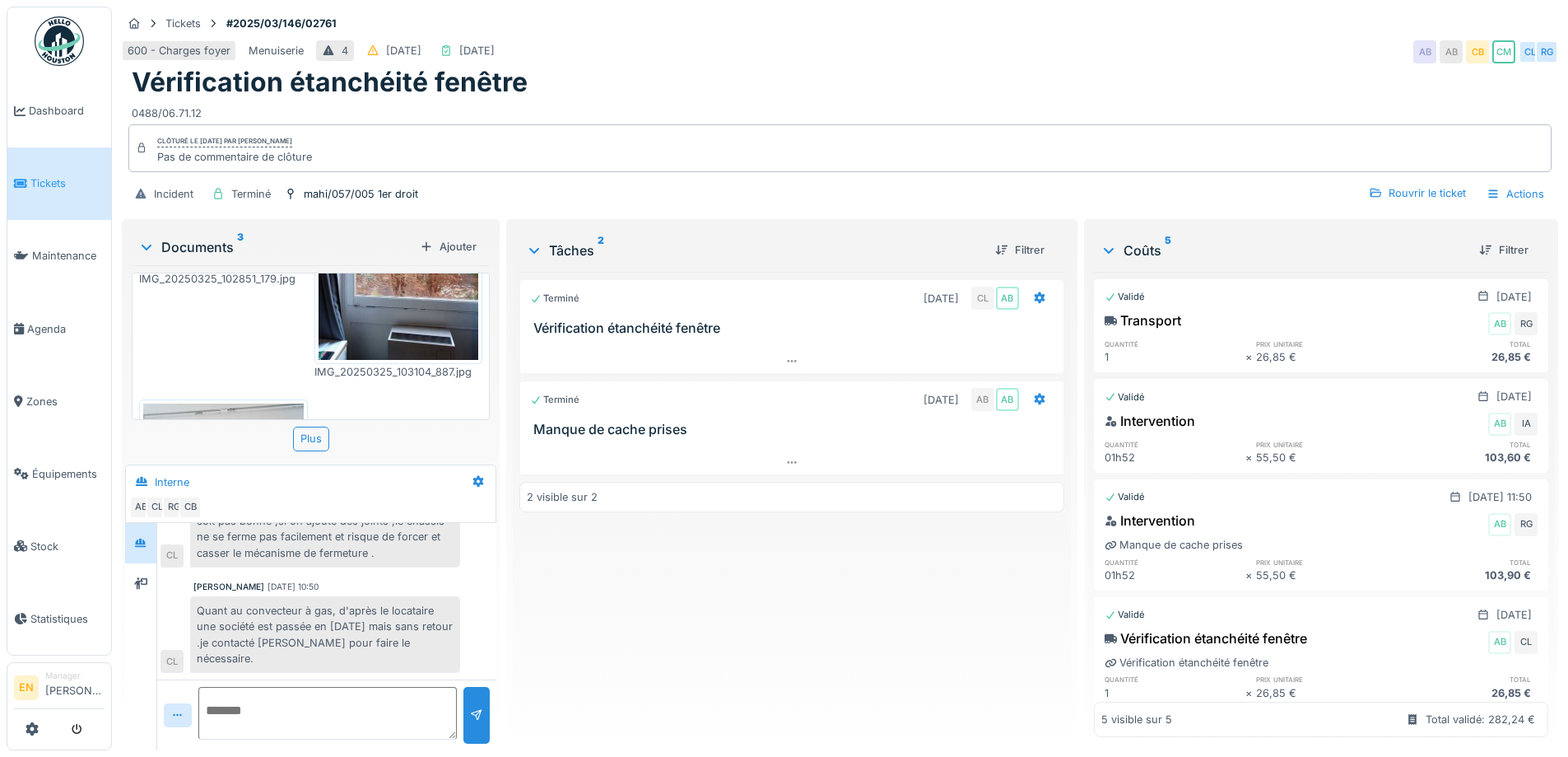
scroll to position [165, 0]
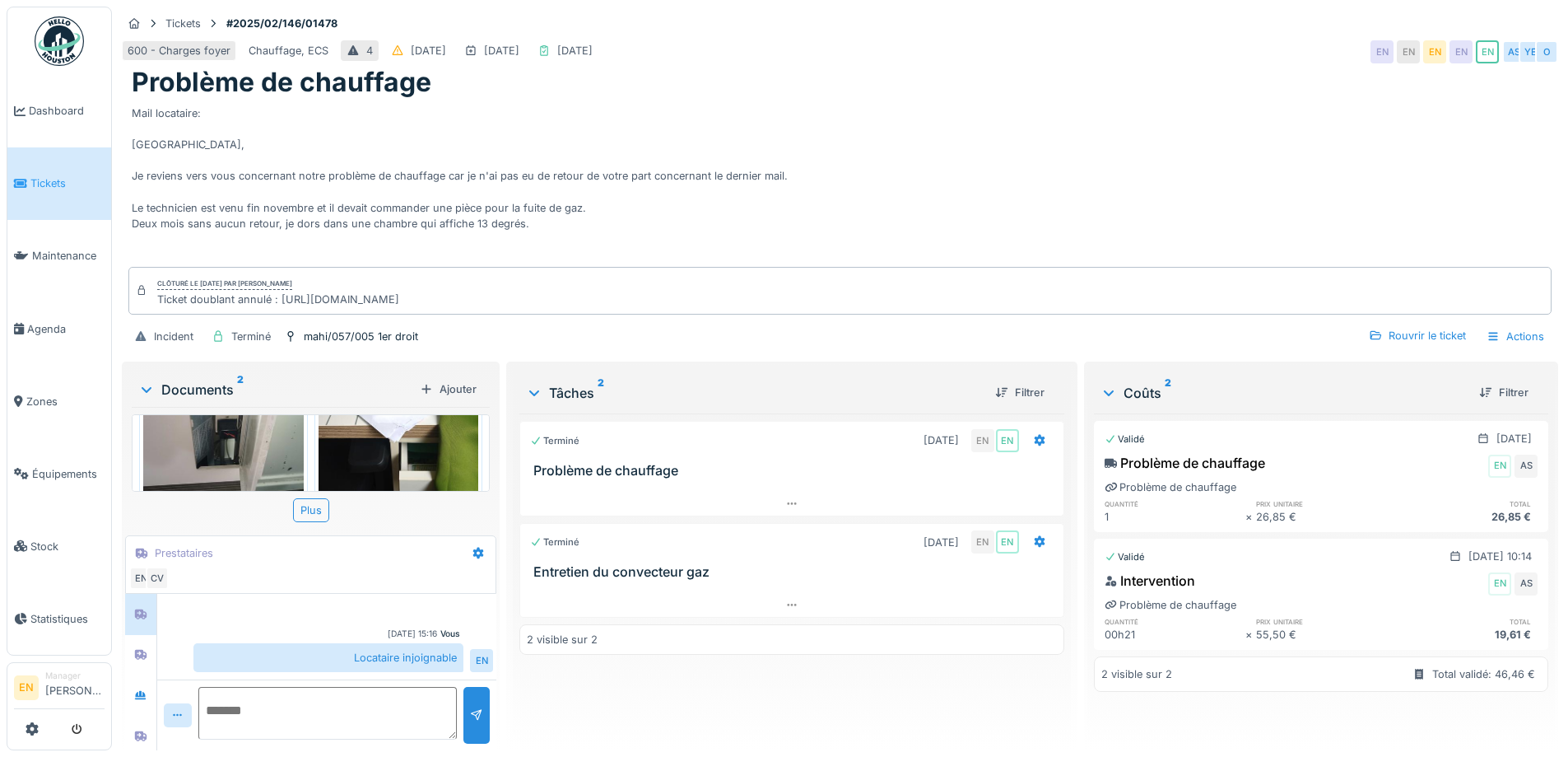
scroll to position [178, 0]
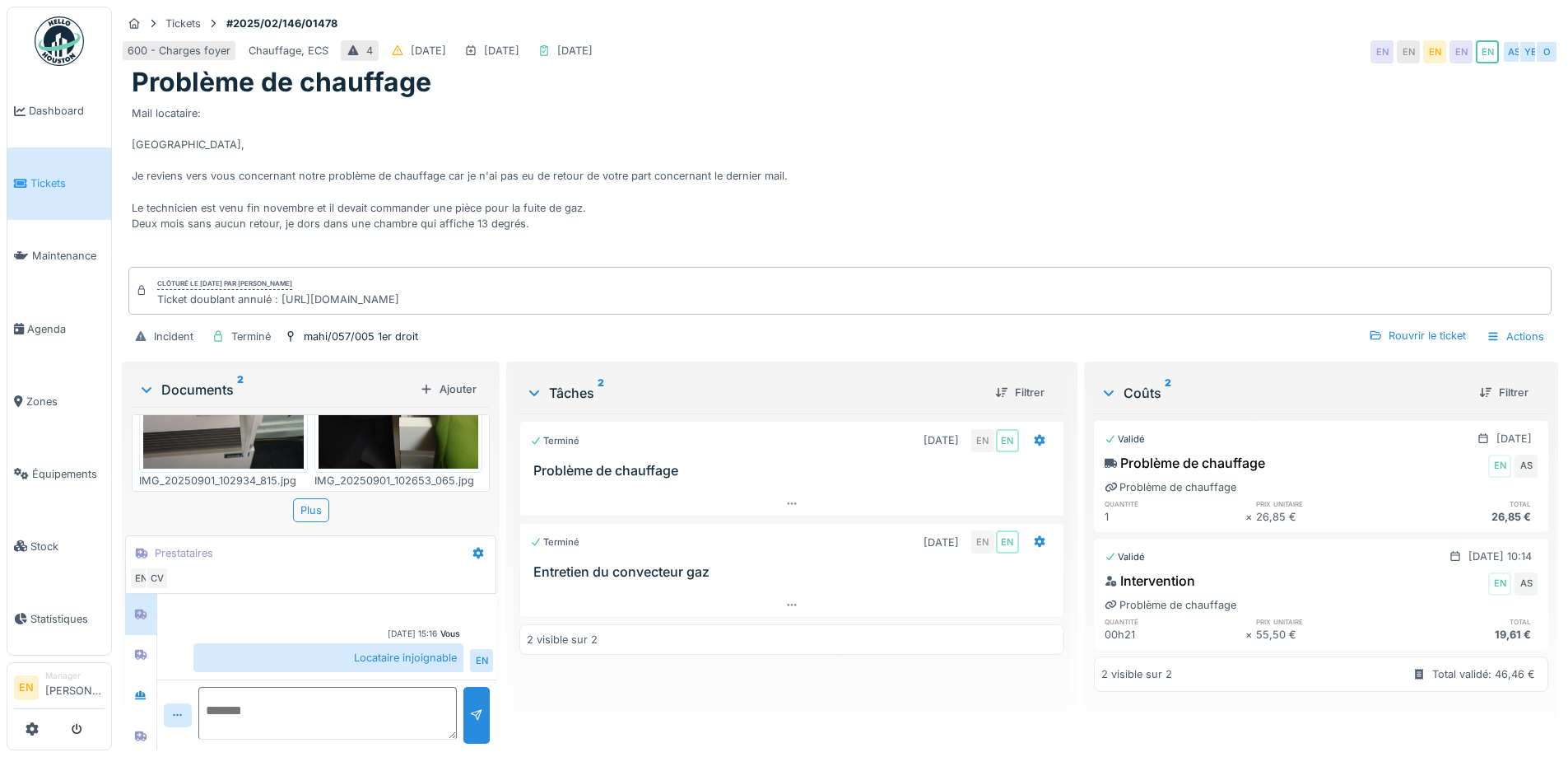
click at [963, 164] on div "Mail locataire: [GEOGRAPHIC_DATA], Je reviens vers vous concernant notre problè…" at bounding box center [840, 181] width 1417 height 165
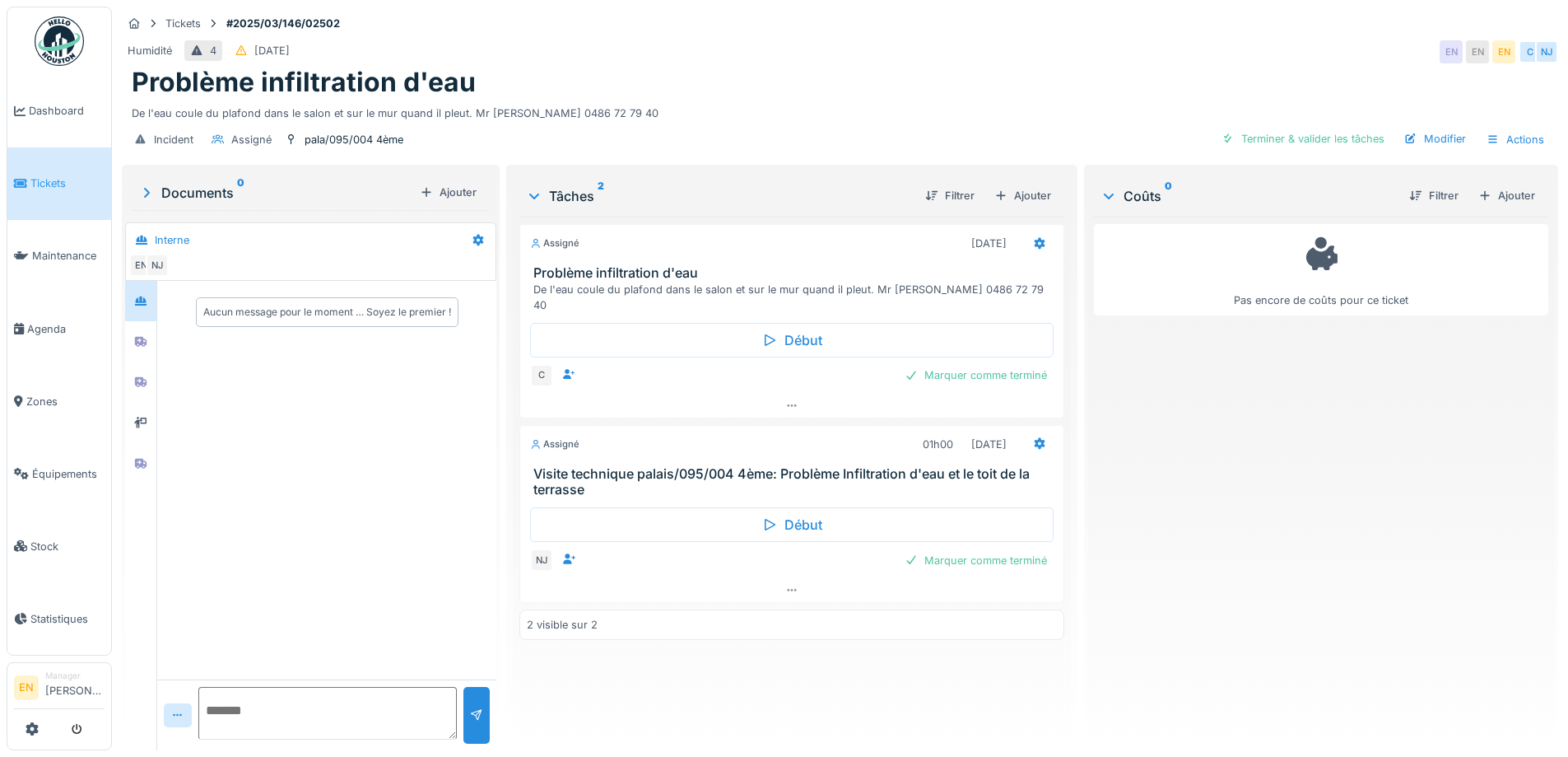
click at [1258, 575] on div "Pas encore de coûts pour ce ticket" at bounding box center [1320, 477] width 454 height 520
click at [141, 303] on icon at bounding box center [141, 300] width 13 height 10
click at [134, 346] on div at bounding box center [141, 342] width 25 height 21
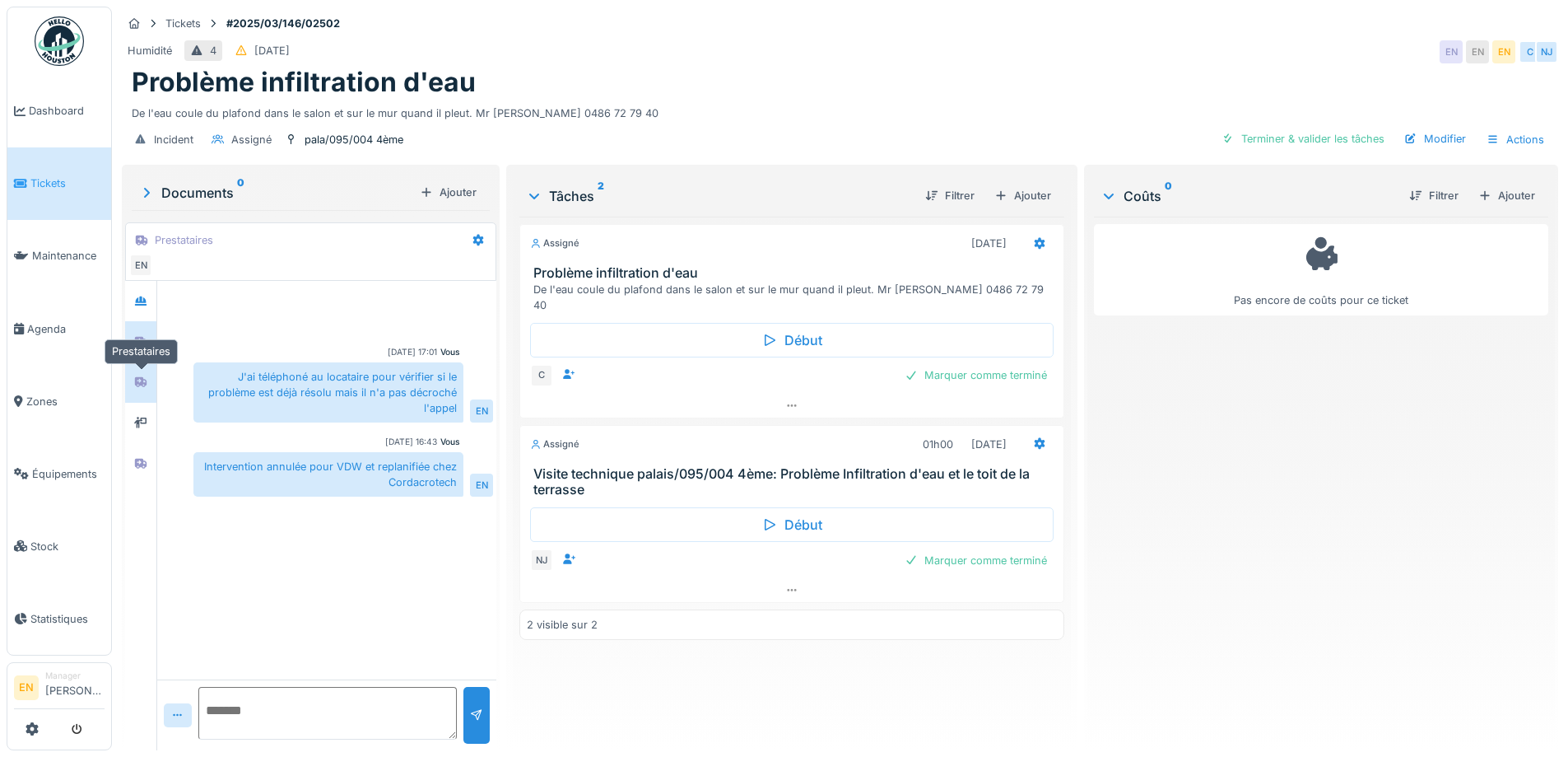
click at [143, 390] on div at bounding box center [141, 382] width 13 height 16
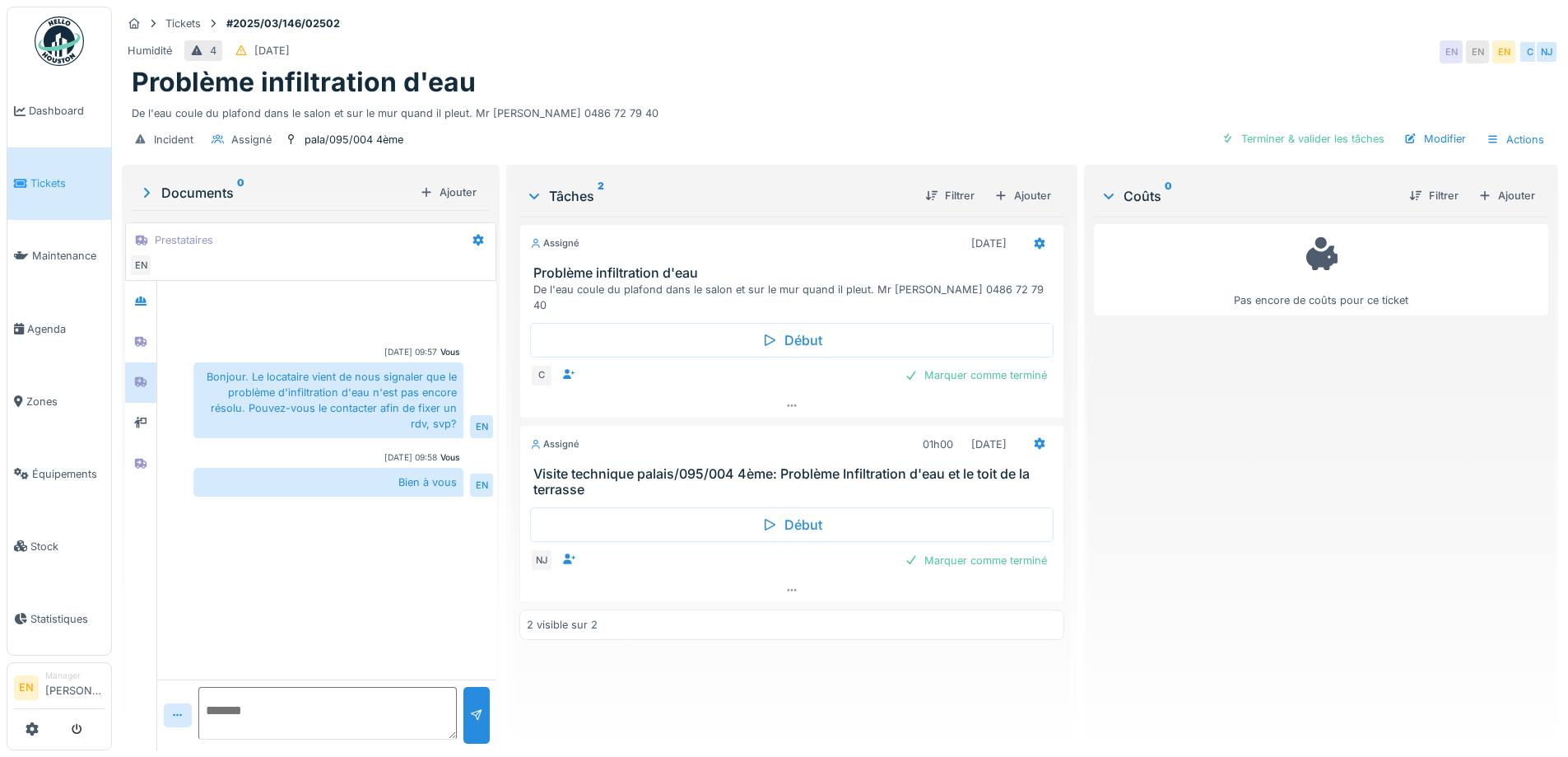
click at [852, 66] on div "Problème infiltration d'eau" at bounding box center [840, 81] width 1417 height 31
click at [827, 79] on div "Problème infiltration d'eau" at bounding box center [840, 81] width 1417 height 31
drag, startPoint x: 367, startPoint y: 726, endPoint x: 367, endPoint y: 713, distance: 13.0
click at [367, 726] on textarea at bounding box center [327, 713] width 258 height 53
type textarea "**********"
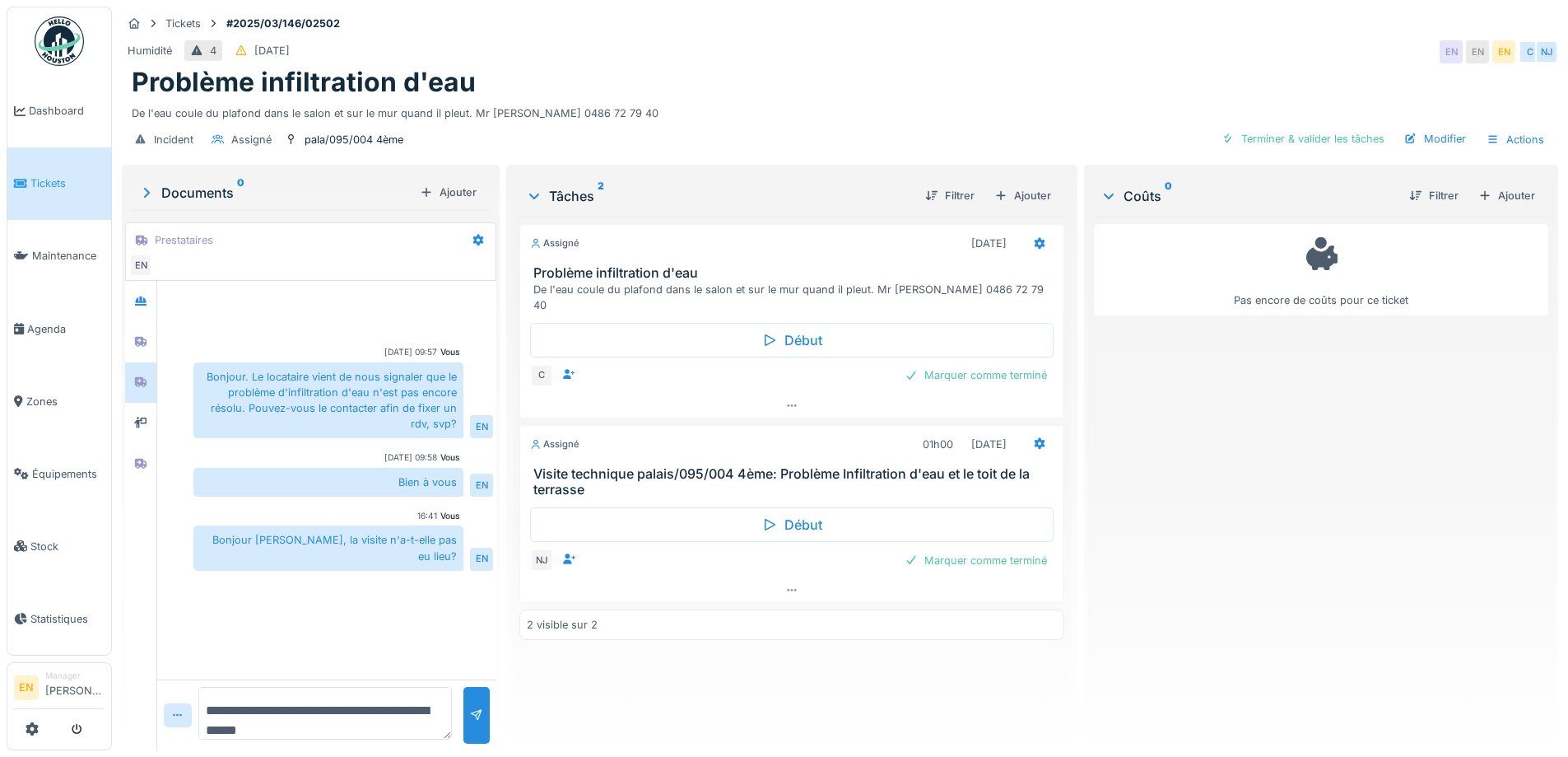
click at [706, 72] on div "Problème infiltration d'eau" at bounding box center [840, 81] width 1417 height 31
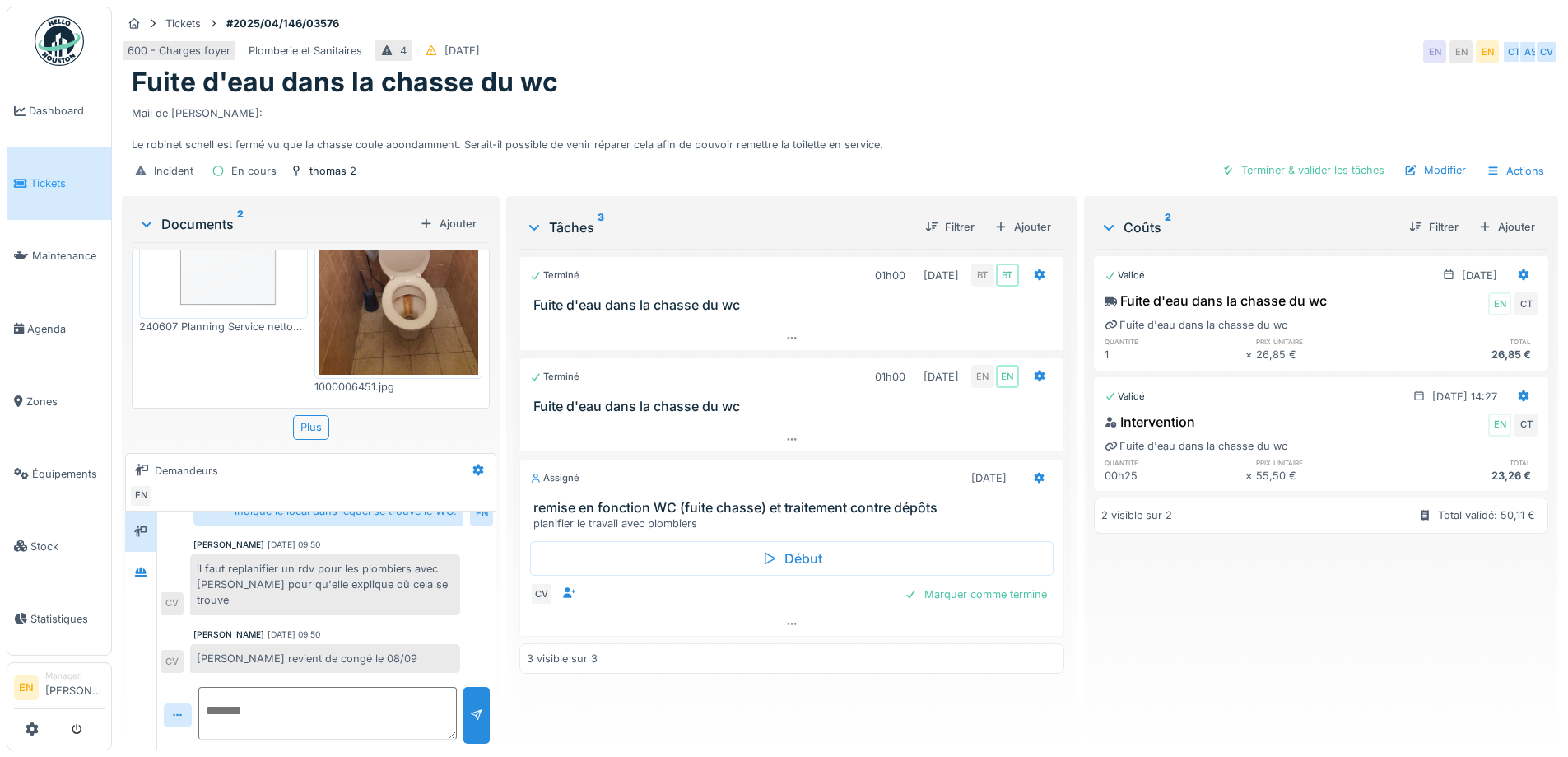
scroll to position [12, 0]
click at [354, 585] on div "il faut replanifier un rdv pour les plombiers avec [PERSON_NAME] pour qu'elle e…" at bounding box center [324, 585] width 270 height 61
click at [1058, 98] on div "Mail de [PERSON_NAME]: Le robinet schell est fermé vu que la chasse coule abond…" at bounding box center [840, 125] width 1417 height 54
